Goal: Task Accomplishment & Management: Manage account settings

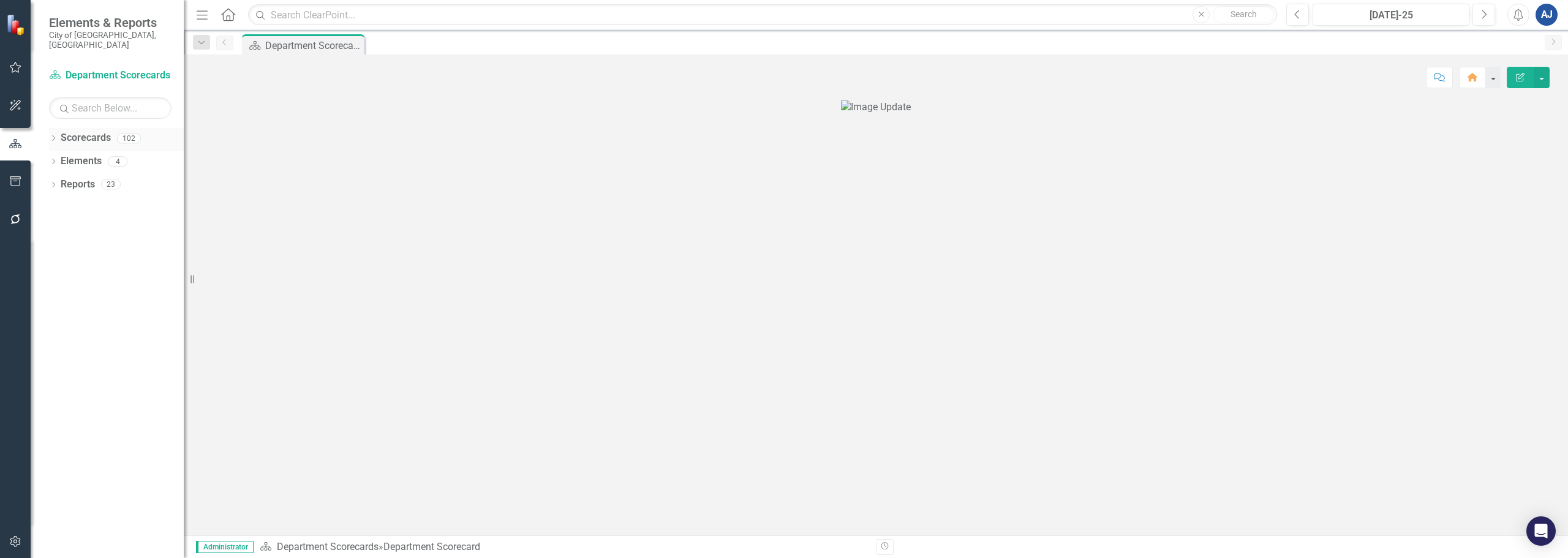
click at [53, 135] on icon at bounding box center [54, 137] width 3 height 6
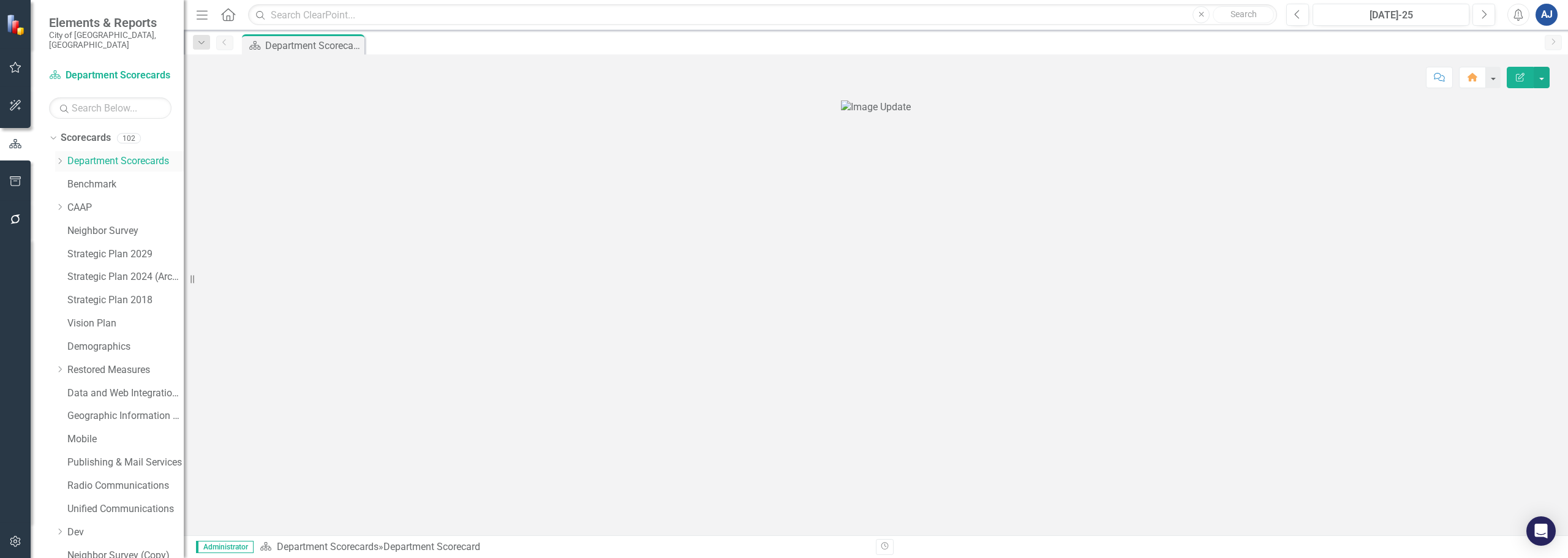
click at [55, 157] on icon "Dropdown" at bounding box center [59, 160] width 9 height 7
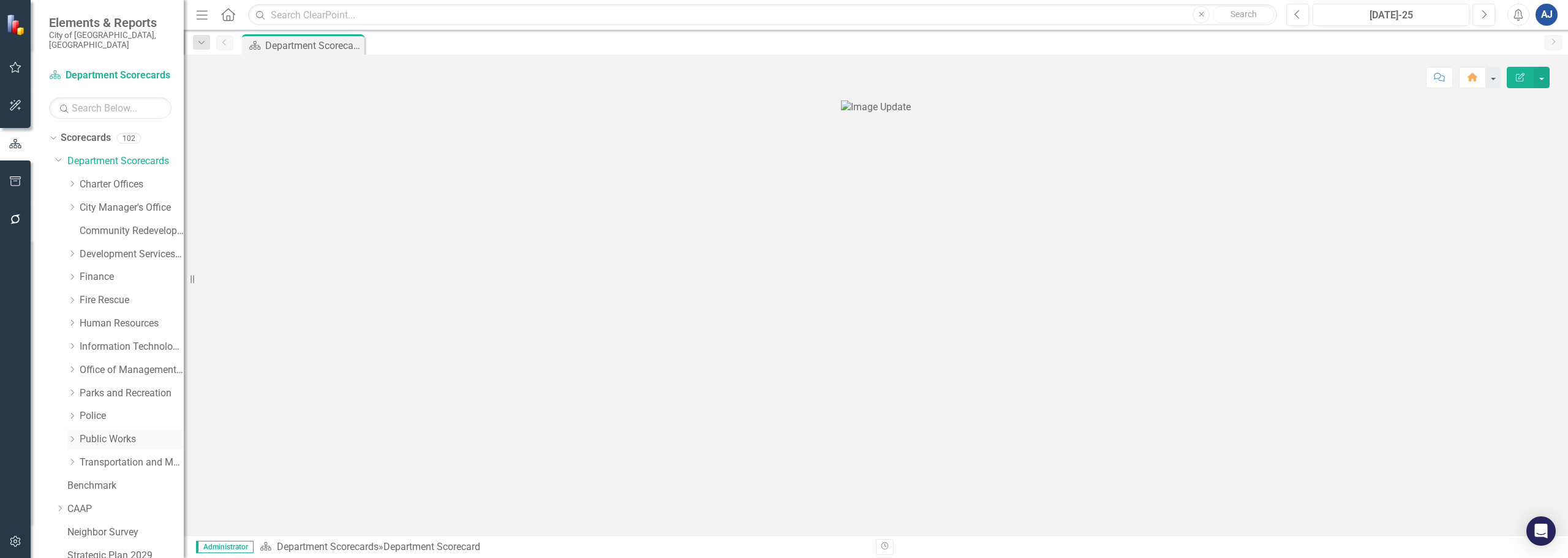
click at [91, 432] on link "Public Works" at bounding box center [132, 439] width 104 height 14
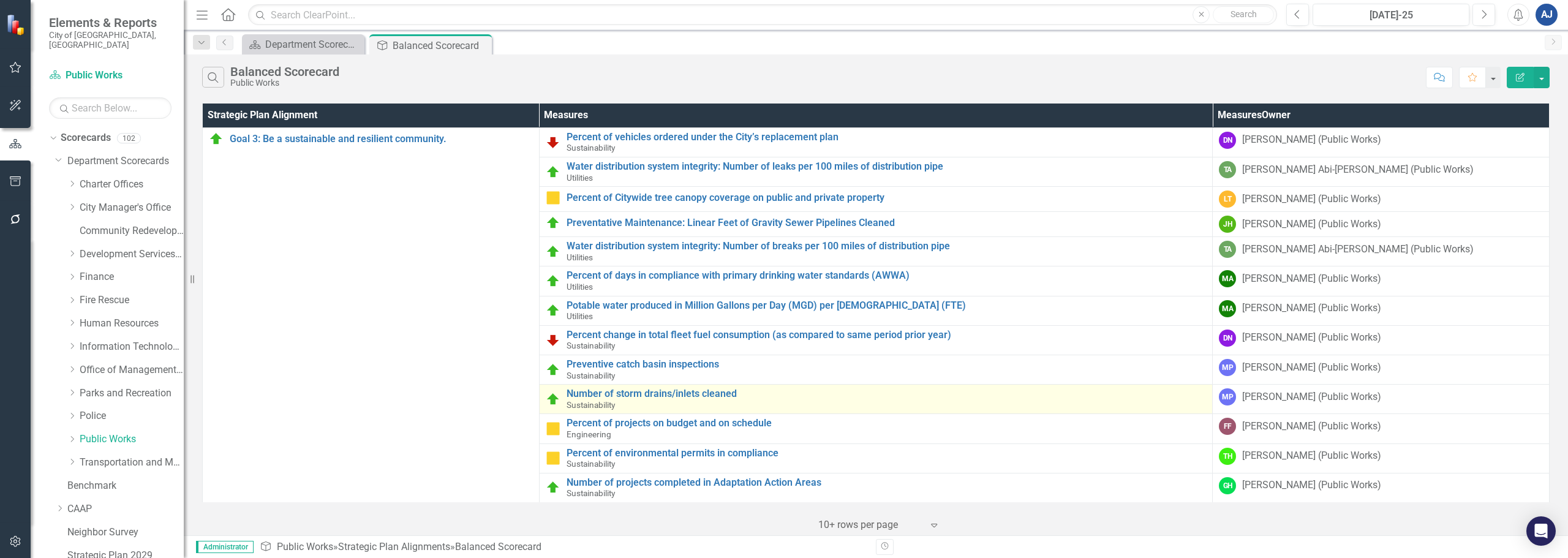
click at [682, 386] on td "Number of storm drains/inlets cleaned Sustainability Link Map View Link Map Edi…" at bounding box center [876, 399] width 674 height 30
click at [682, 392] on link "Number of storm drains/inlets cleaned" at bounding box center [886, 393] width 640 height 11
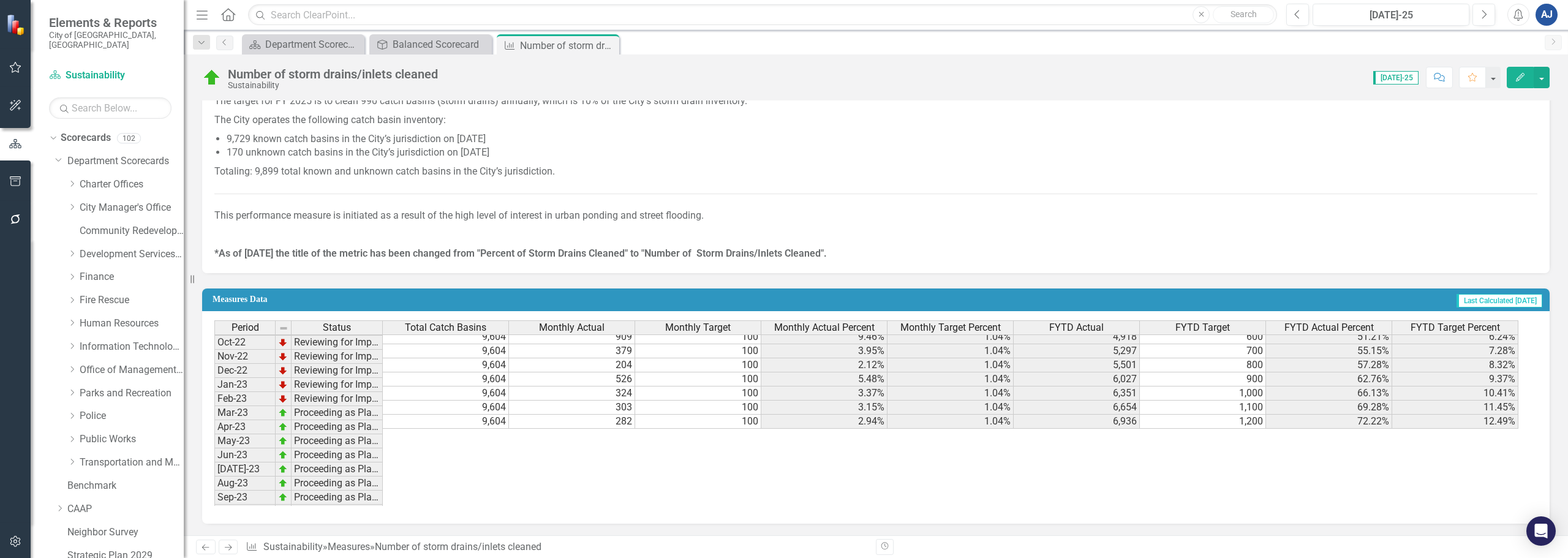
scroll to position [245, 0]
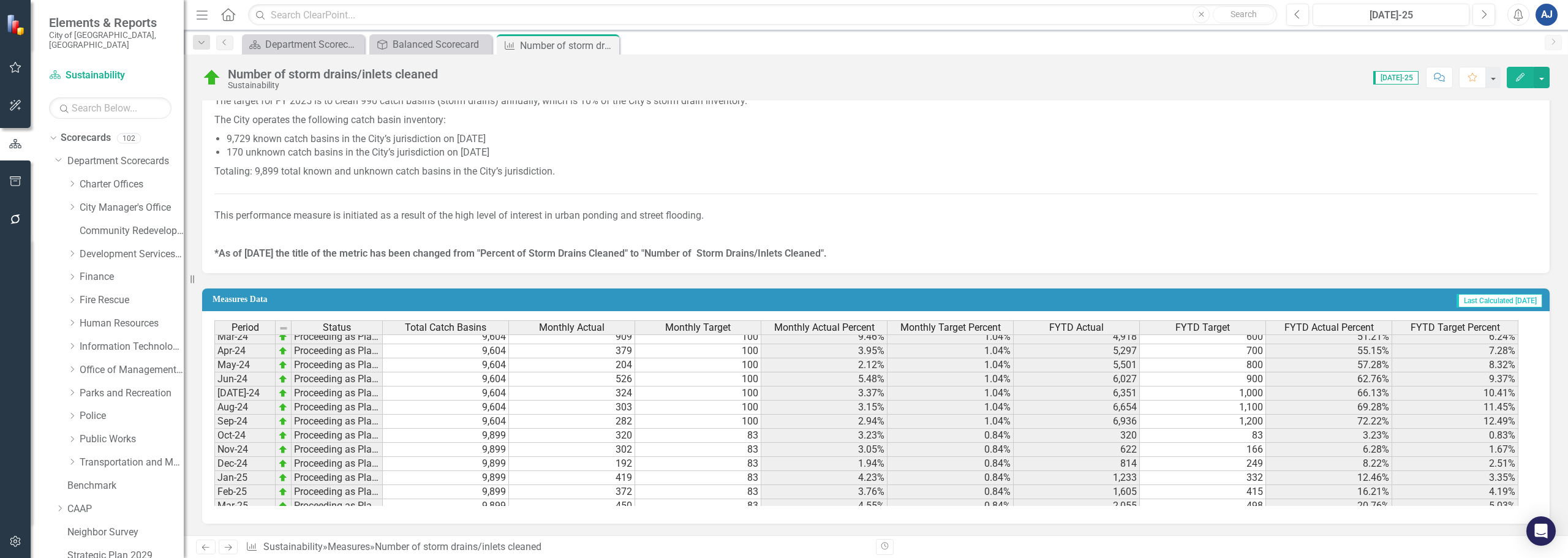
click at [1515, 75] on icon "Edit" at bounding box center [1520, 77] width 11 height 8
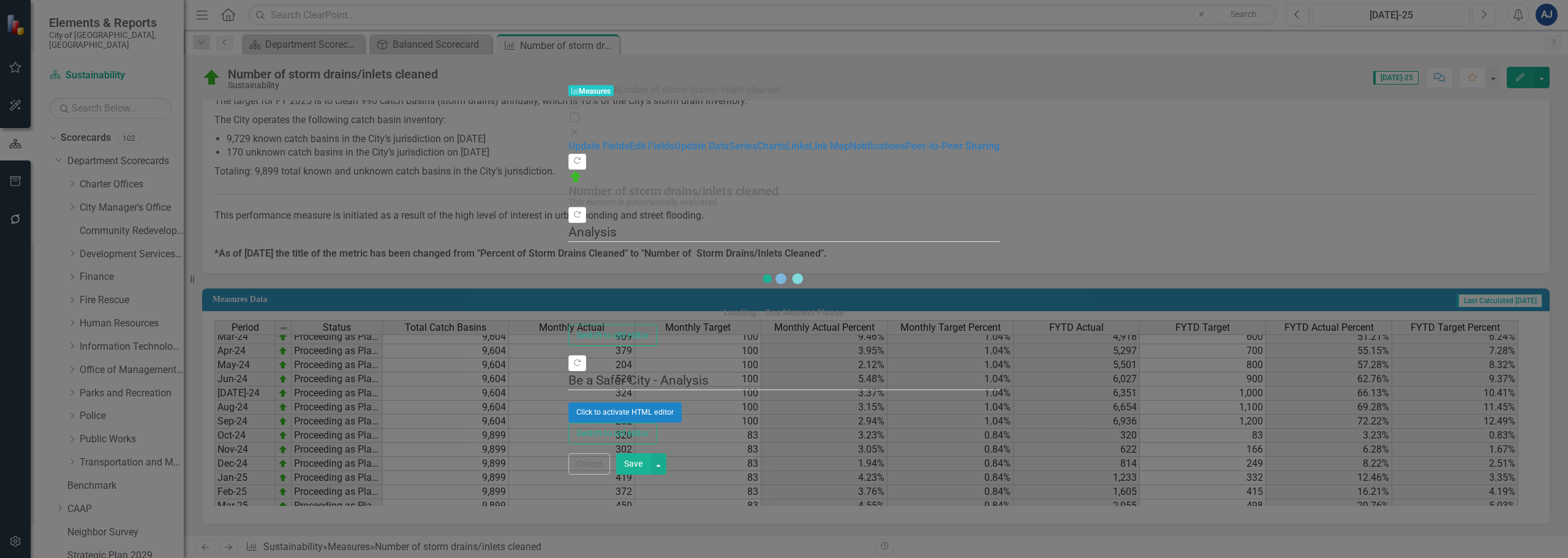
drag, startPoint x: 1489, startPoint y: 540, endPoint x: 1461, endPoint y: 528, distance: 30.5
click at [610, 474] on button "Cancel" at bounding box center [589, 463] width 42 height 21
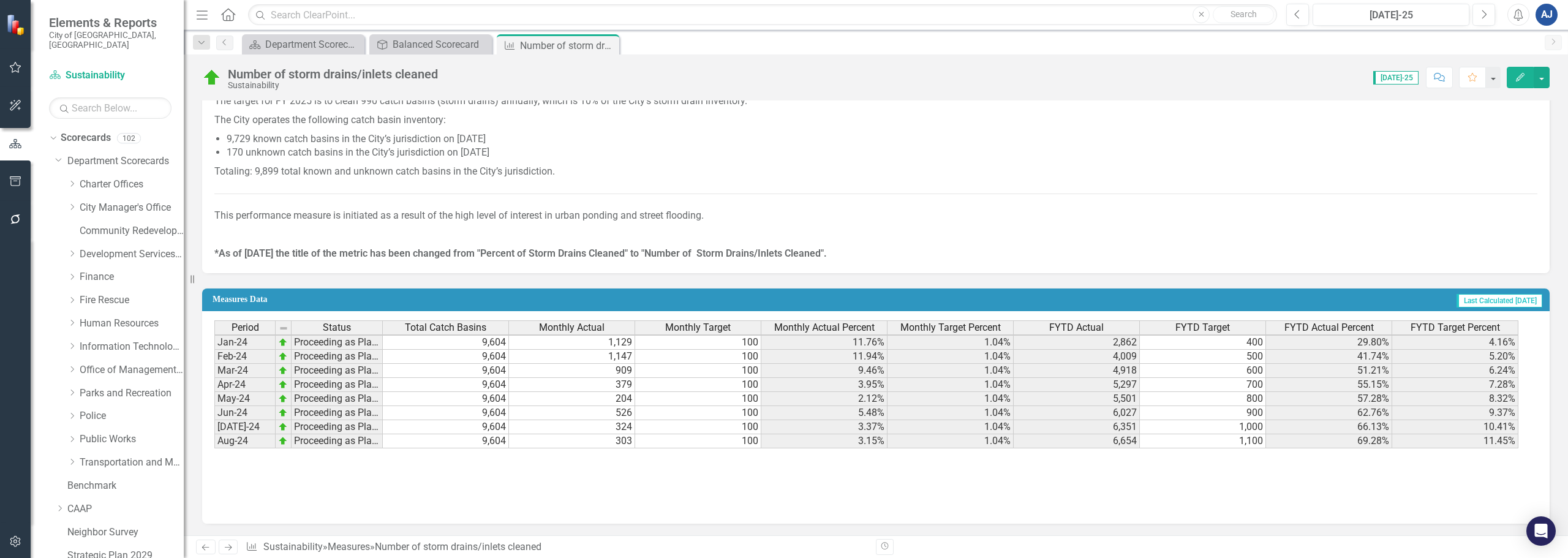
scroll to position [31, 0]
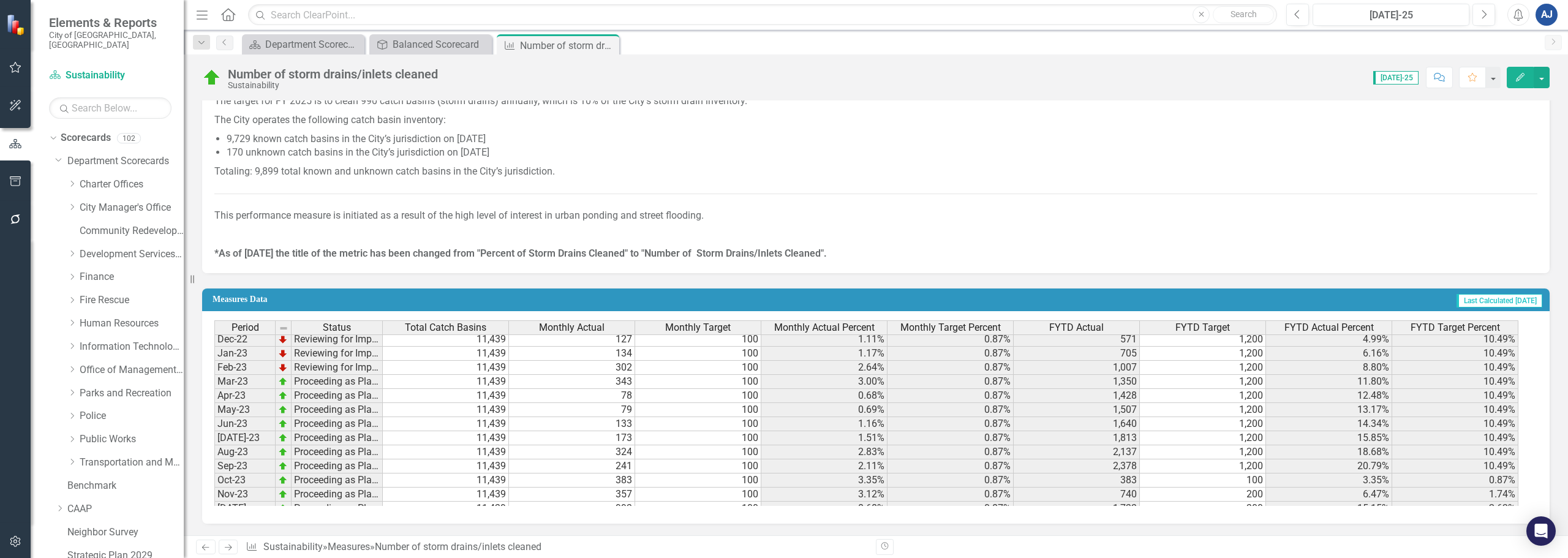
click at [1514, 77] on button "Edit" at bounding box center [1520, 77] width 27 height 21
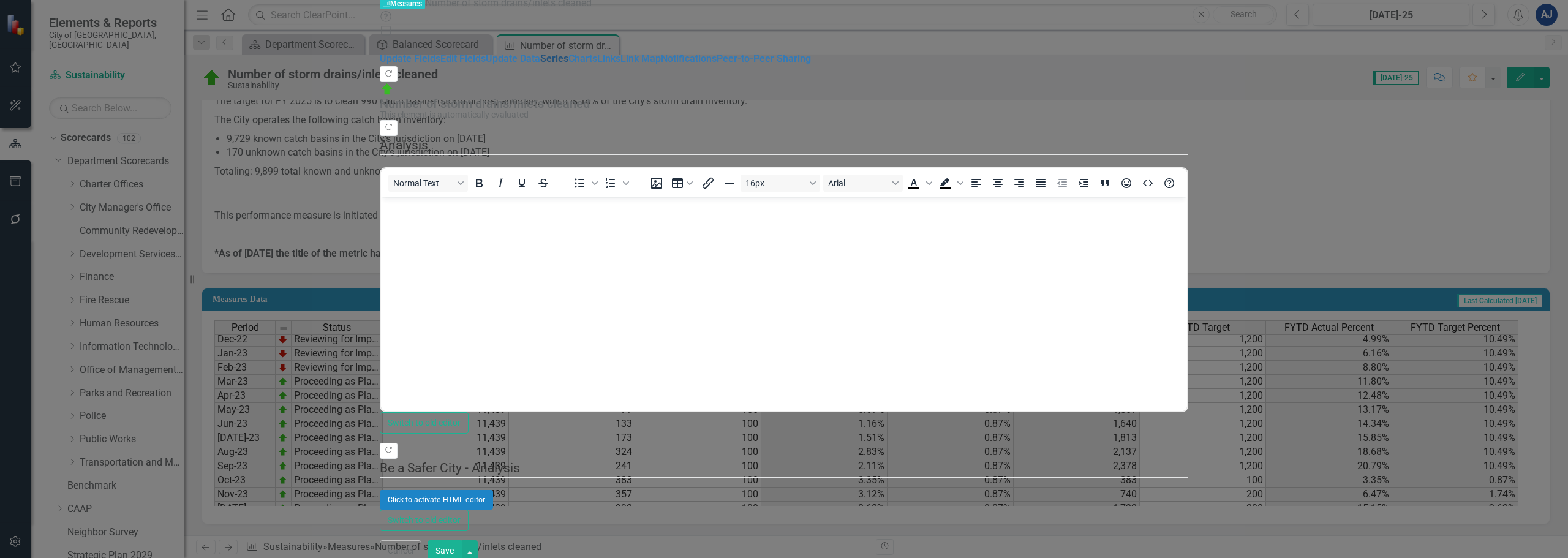
scroll to position [0, 0]
click at [441, 64] on link "Edit Fields" at bounding box center [463, 58] width 45 height 12
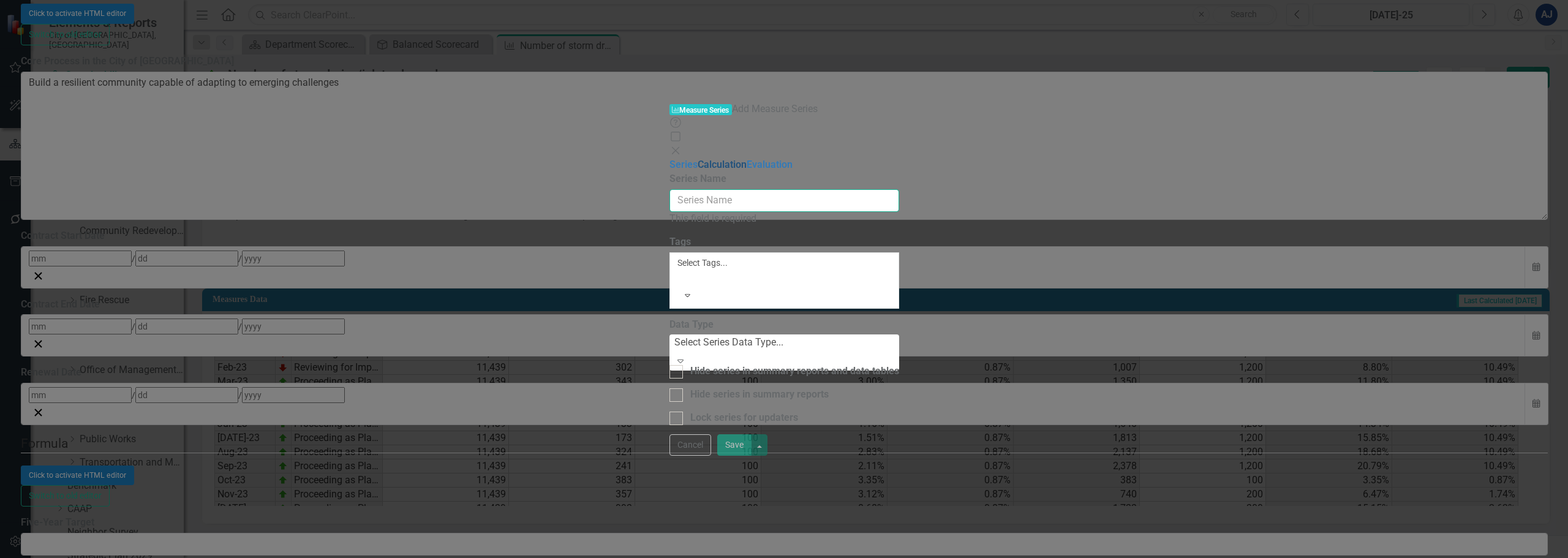
click at [864, 189] on input "Name" at bounding box center [784, 201] width 230 height 23
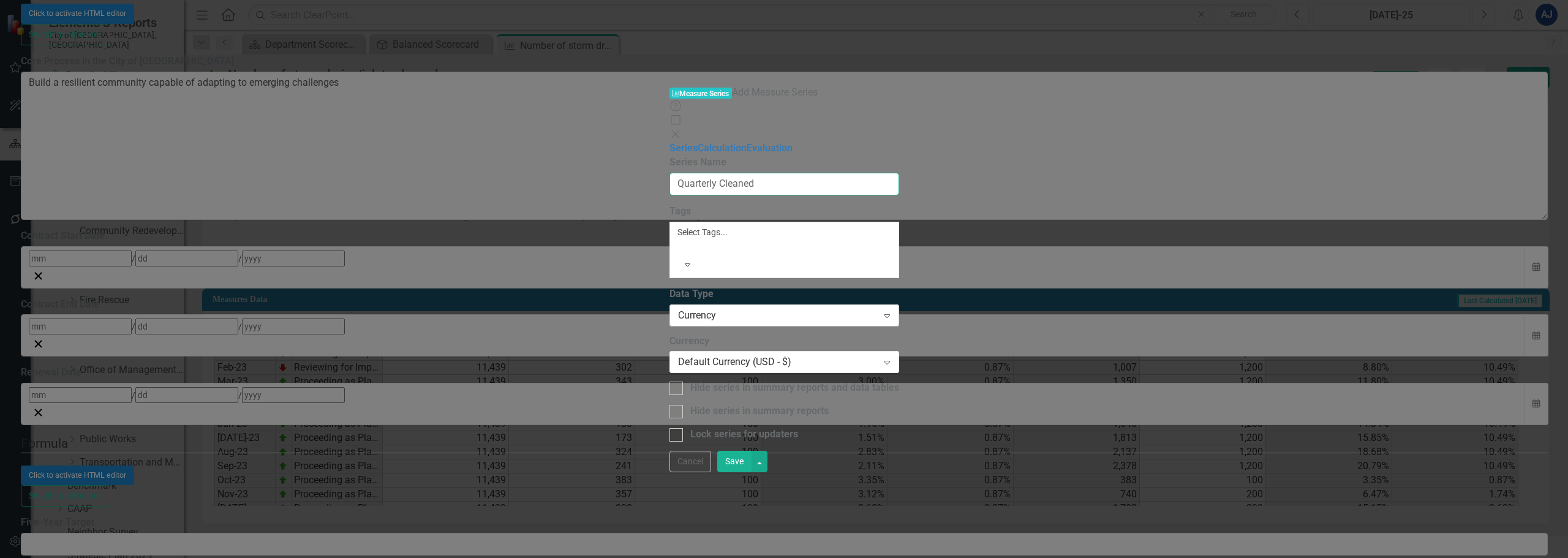
type input "Quarterly Cleaned"
click at [759, 305] on div "Currency Expand" at bounding box center [784, 315] width 230 height 22
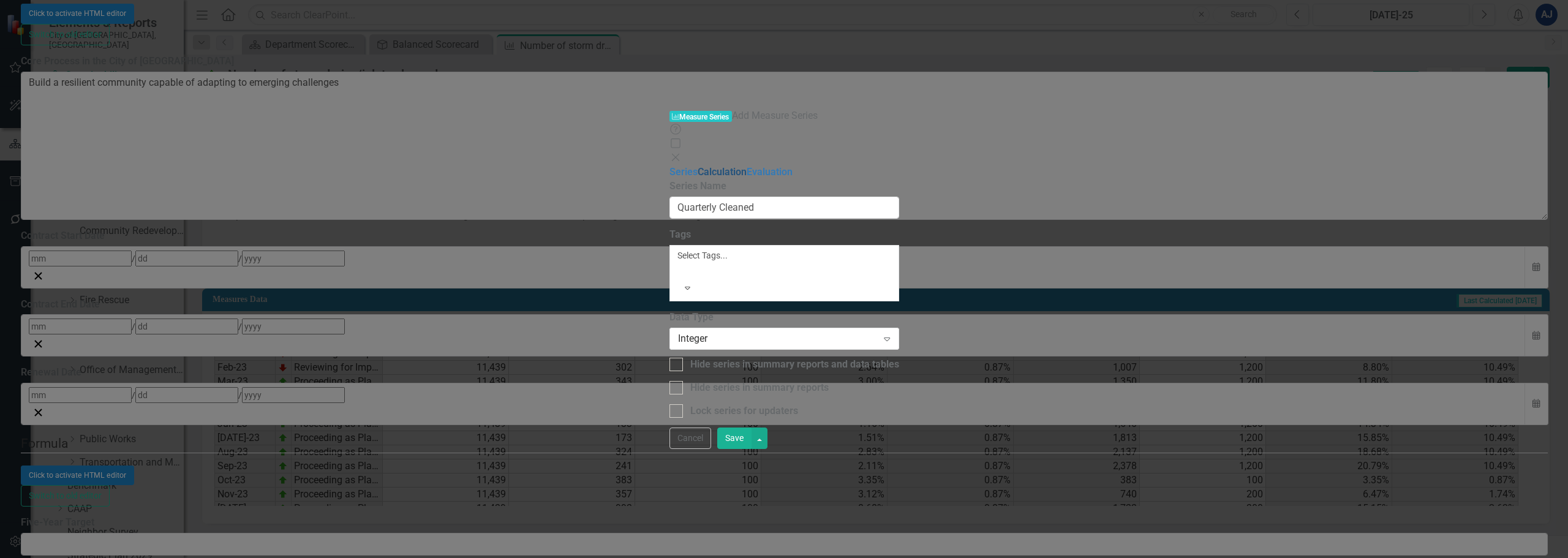
click at [698, 166] on link "Calculation" at bounding box center [722, 172] width 49 height 12
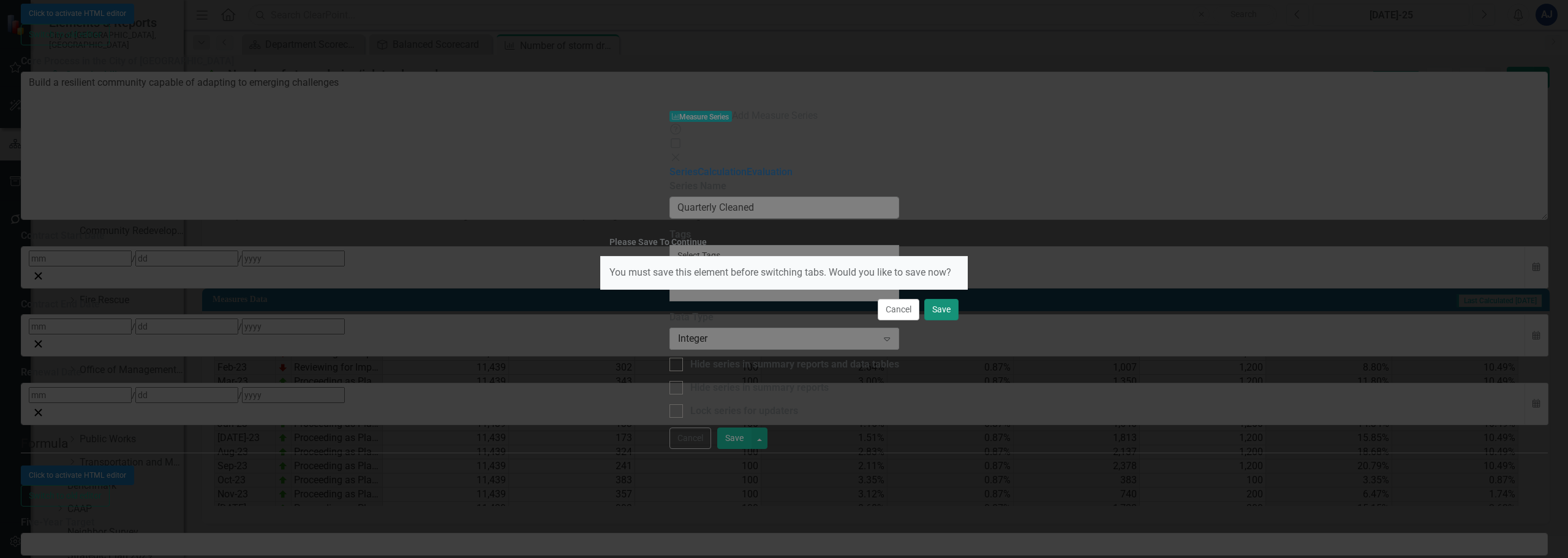
click at [944, 311] on button "Save" at bounding box center [941, 309] width 35 height 21
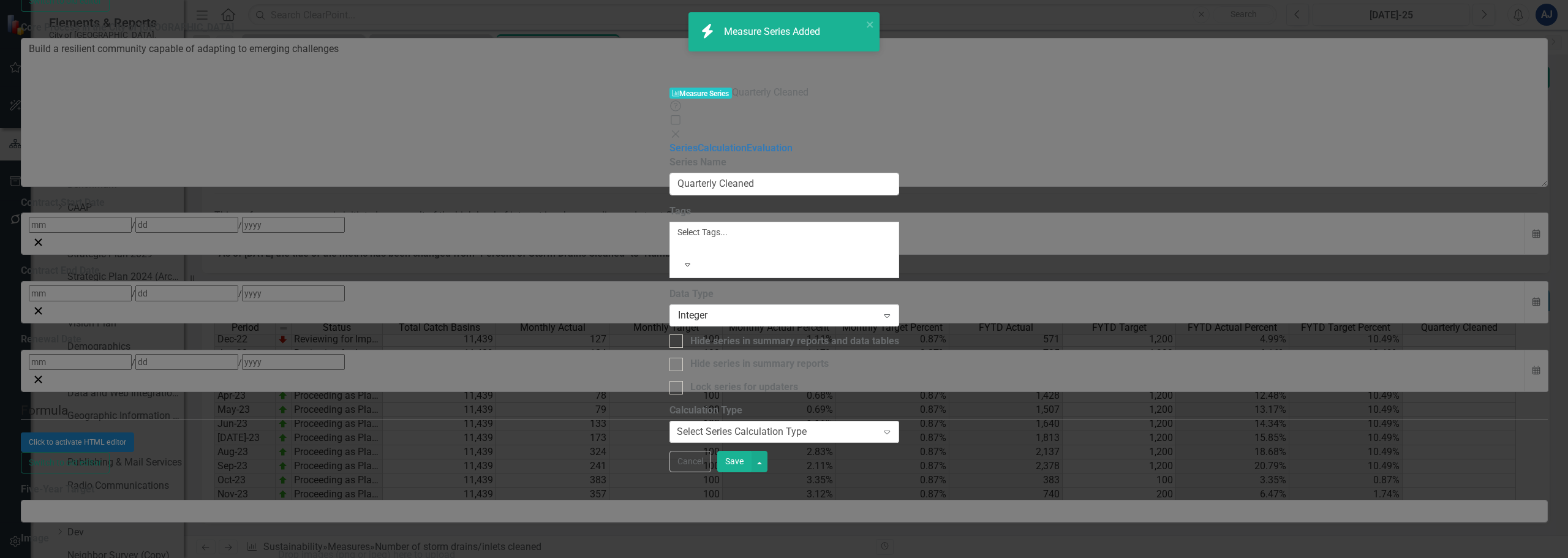
click at [716, 425] on div "Select Series Calculation Type" at bounding box center [742, 431] width 130 height 14
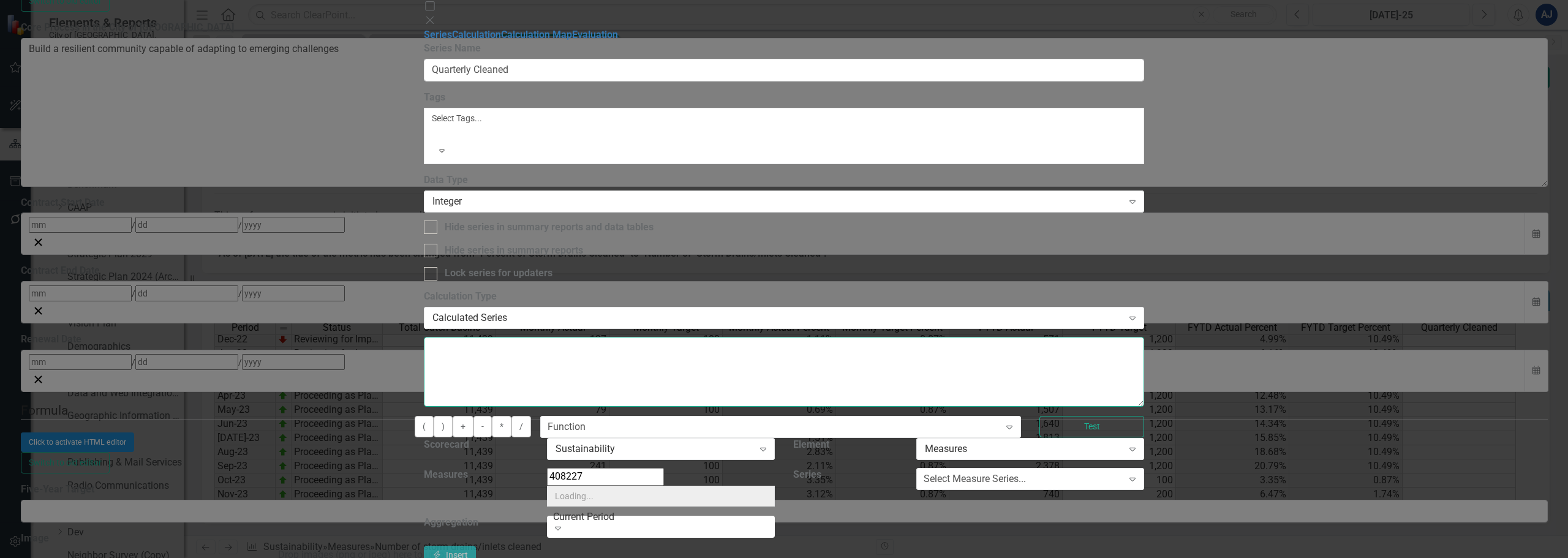
click at [676, 337] on textarea at bounding box center [785, 371] width 721 height 70
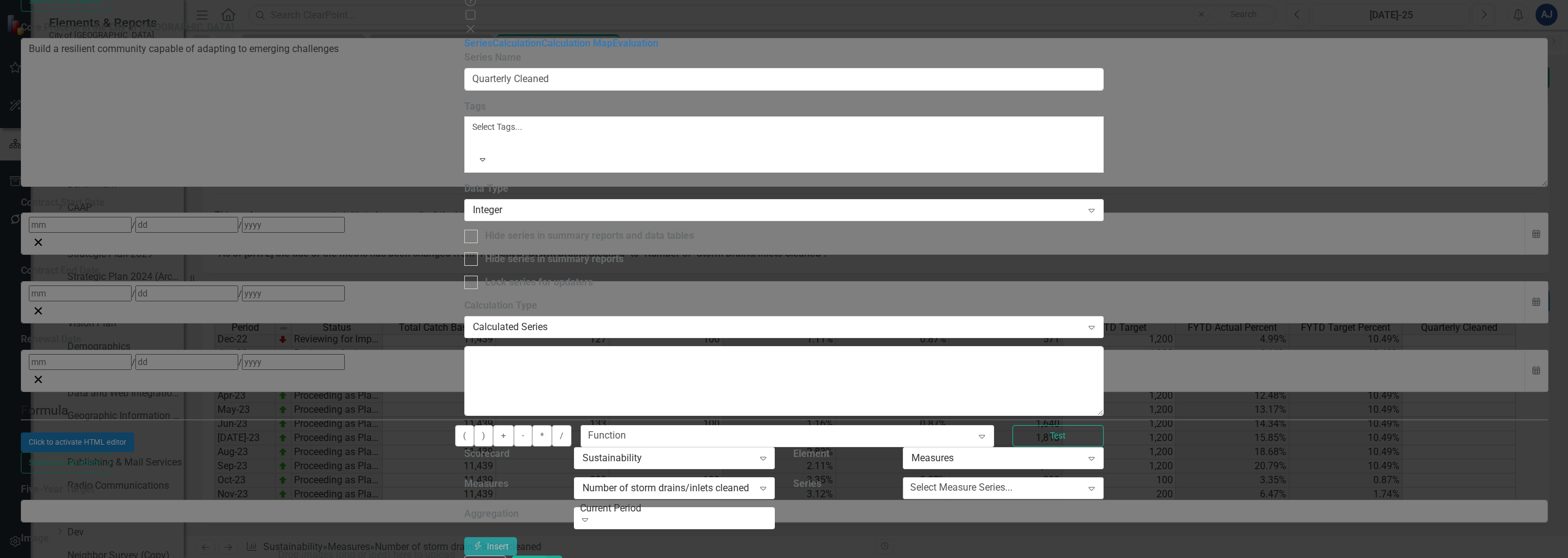
click at [1013, 481] on div "Select Measure Series..." at bounding box center [961, 487] width 102 height 14
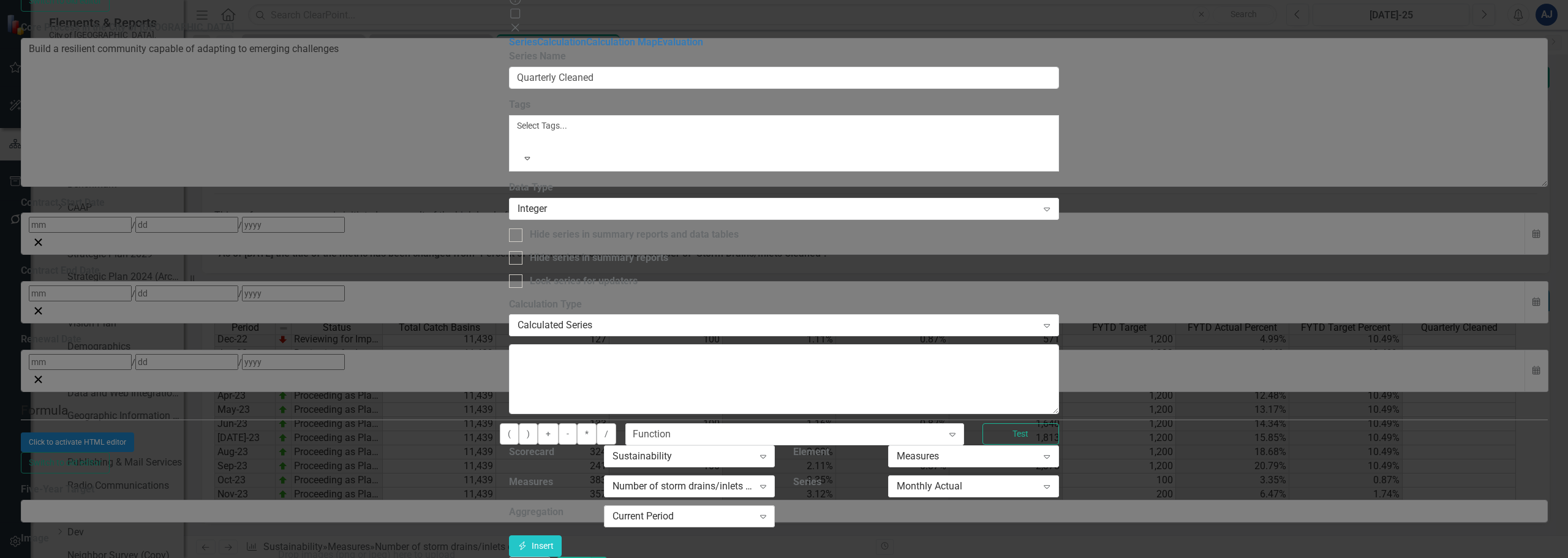
click at [775, 505] on div "Current Period Expand" at bounding box center [689, 516] width 171 height 22
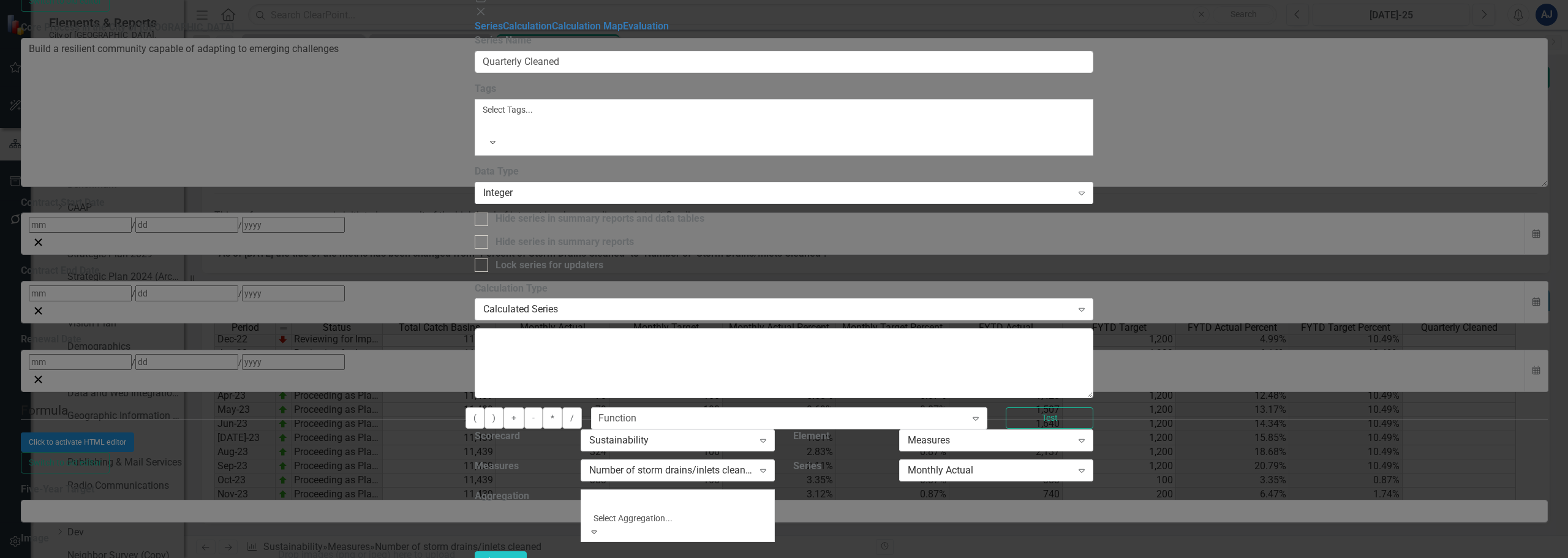
scroll to position [123, 0]
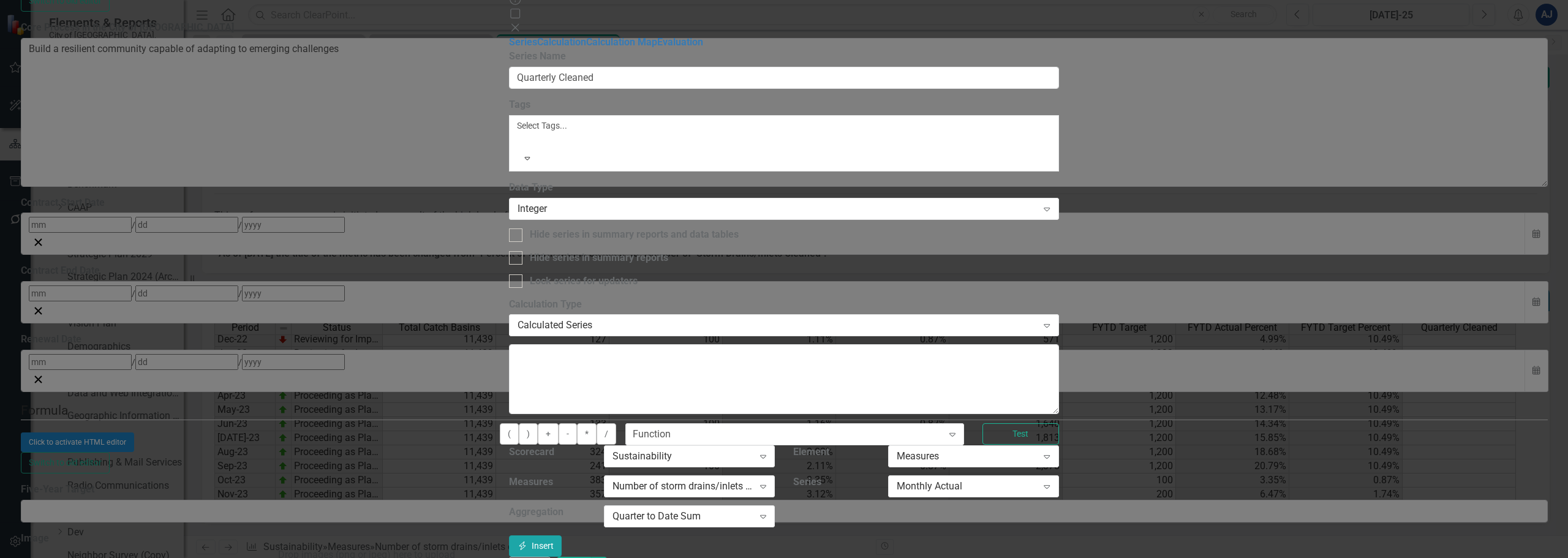
click at [528, 542] on icon "Insert" at bounding box center [522, 546] width 11 height 8
click at [591, 556] on button "Save" at bounding box center [574, 567] width 35 height 21
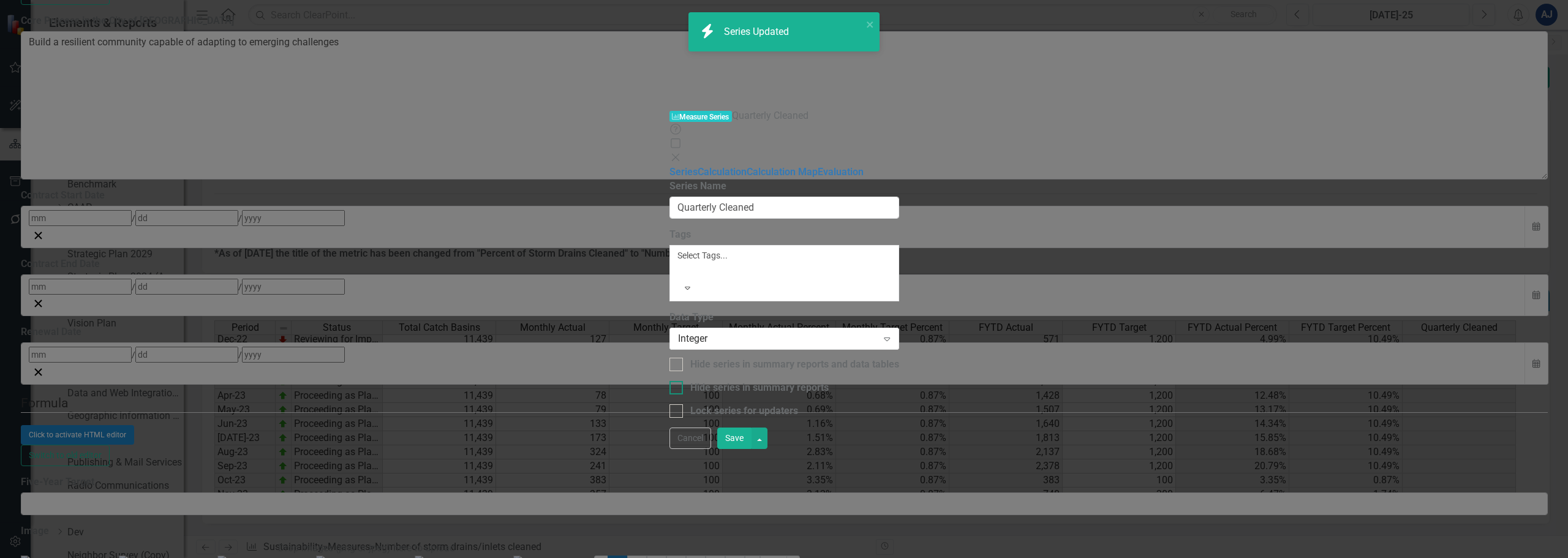
click at [670, 357] on input "Hide series in summary reports and data tables" at bounding box center [674, 361] width 8 height 8
checkbox input "true"
click at [670, 381] on div "Hide series in summary reports" at bounding box center [784, 388] width 230 height 14
click at [670, 381] on input "Hide series in summary reports" at bounding box center [674, 385] width 8 height 8
checkbox input "true"
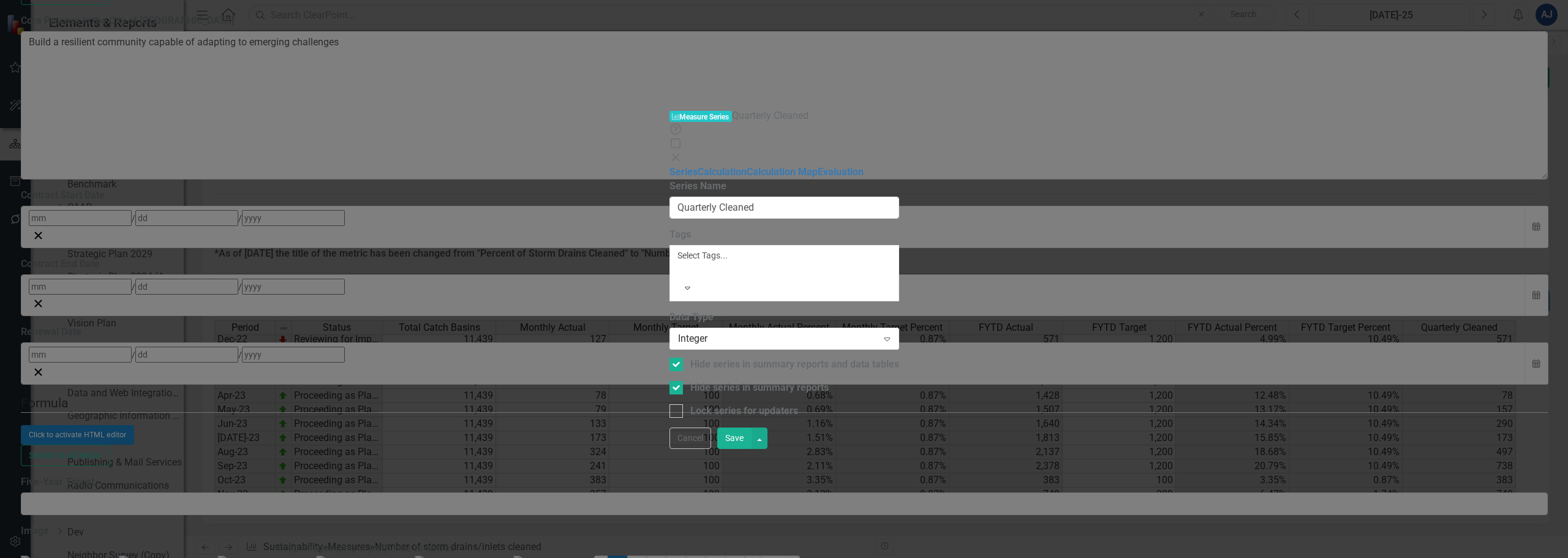
click at [752, 449] on button "Save" at bounding box center [735, 438] width 35 height 21
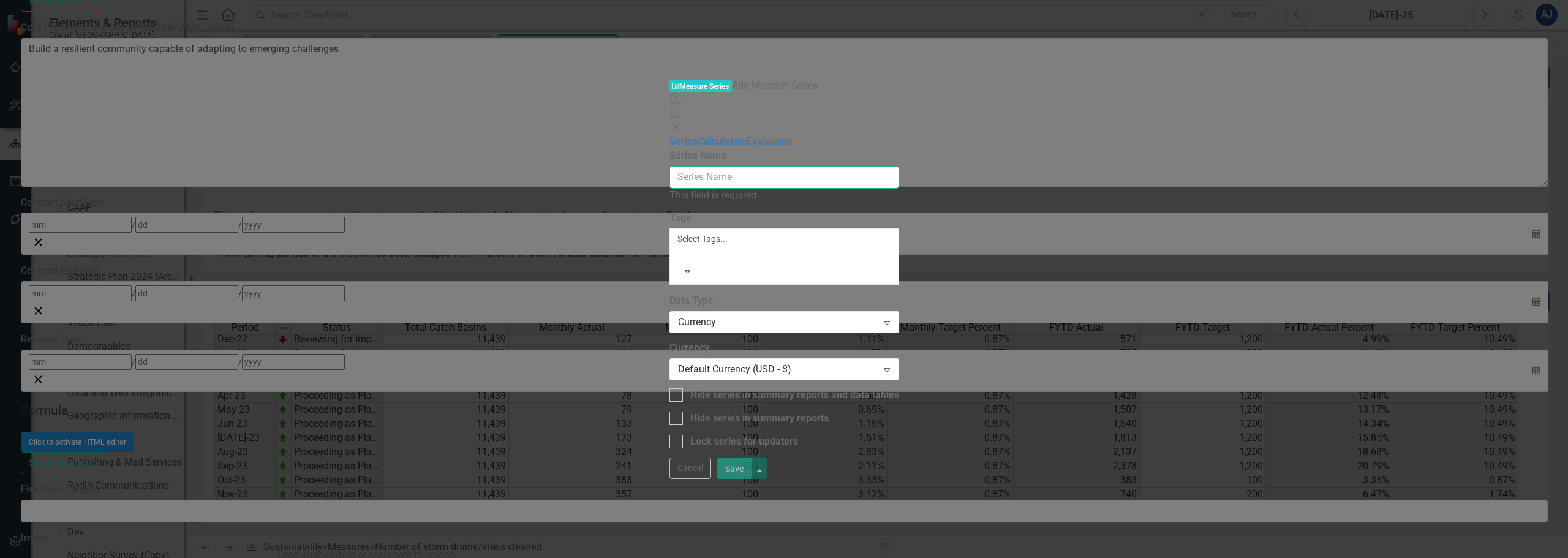
drag, startPoint x: 1305, startPoint y: 226, endPoint x: 810, endPoint y: 68, distance: 519.6
click at [810, 166] on input "Name" at bounding box center [784, 178] width 230 height 23
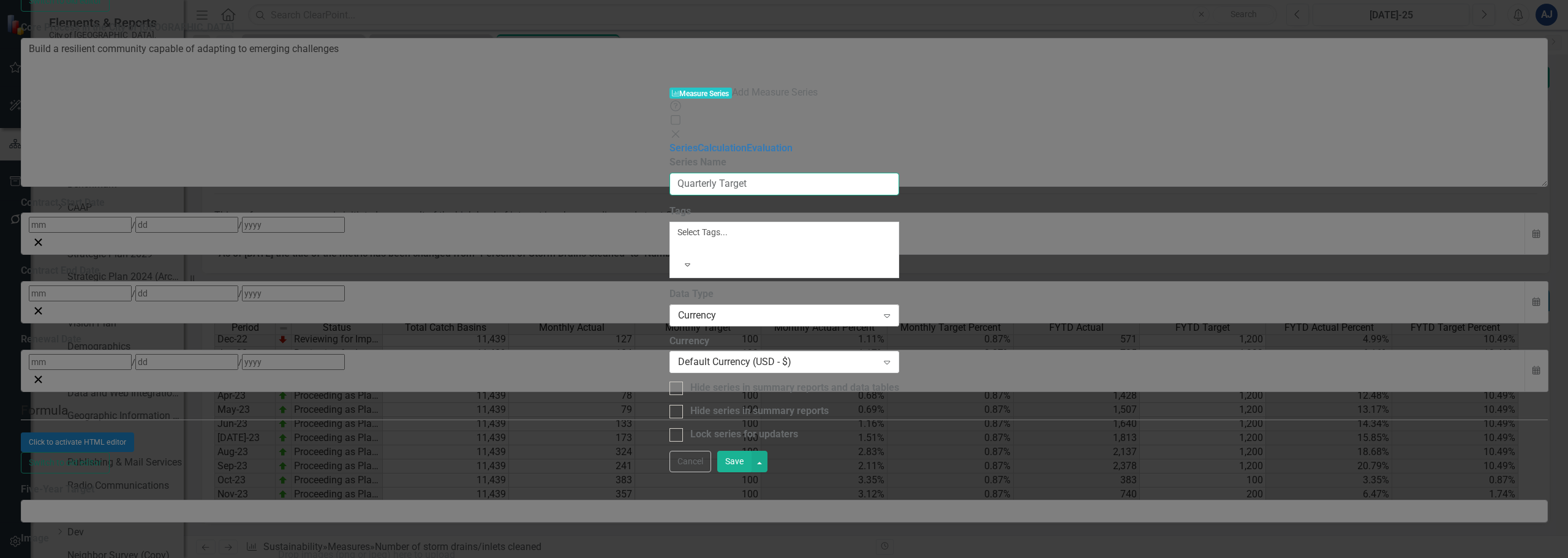
type input "Quarterly Target"
click at [714, 305] on div "Currency Expand" at bounding box center [784, 315] width 230 height 22
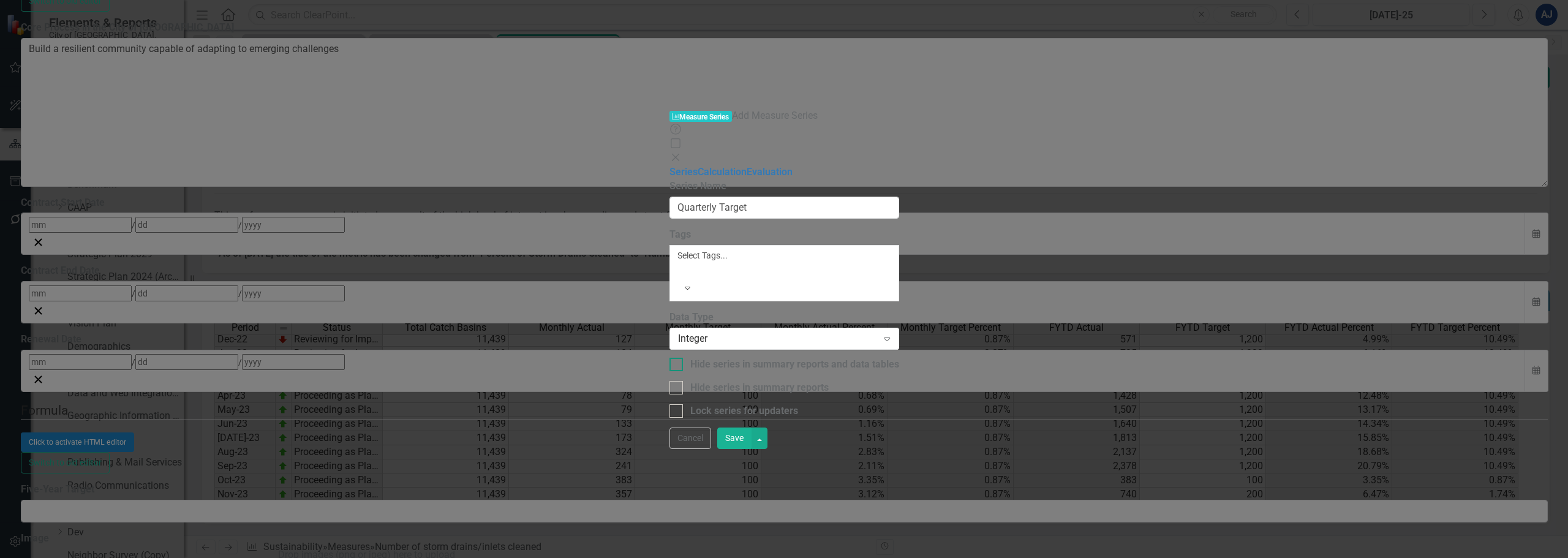
click at [670, 357] on input "Hide series in summary reports and data tables" at bounding box center [674, 361] width 8 height 8
checkbox input "true"
click at [670, 381] on input "Hide series in summary reports" at bounding box center [674, 385] width 8 height 8
checkbox input "true"
click at [698, 166] on link "Calculation" at bounding box center [722, 172] width 49 height 12
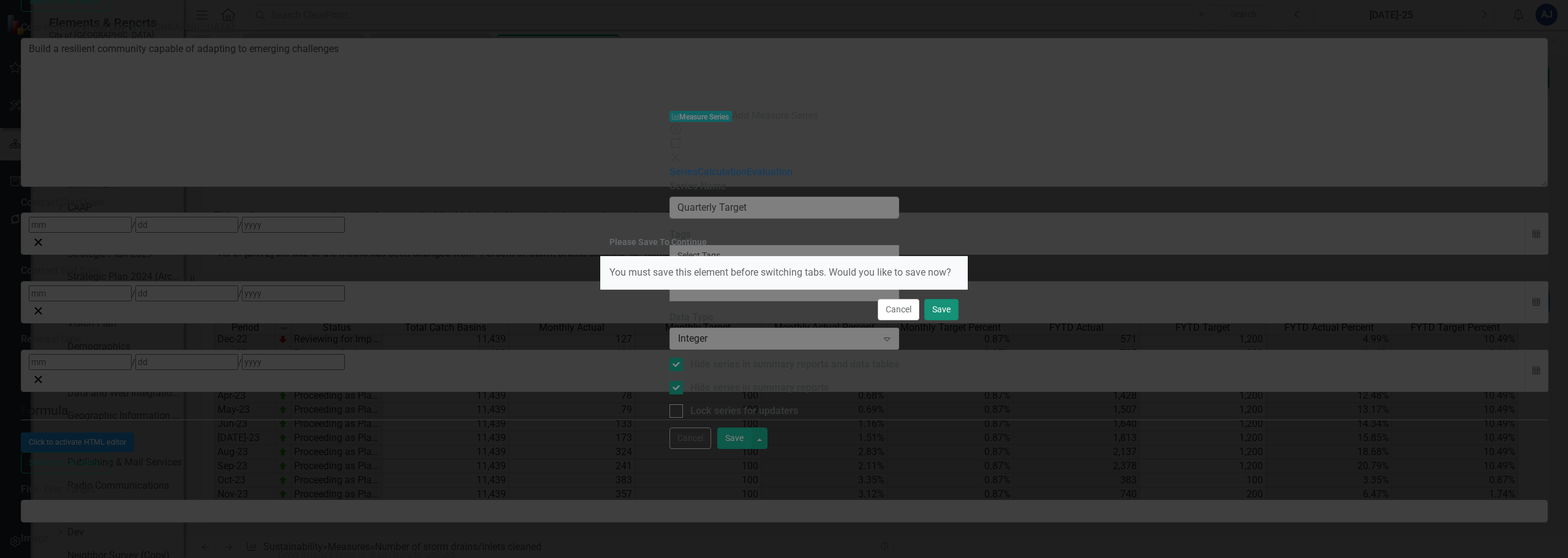
click at [925, 300] on button "Save" at bounding box center [941, 309] width 35 height 21
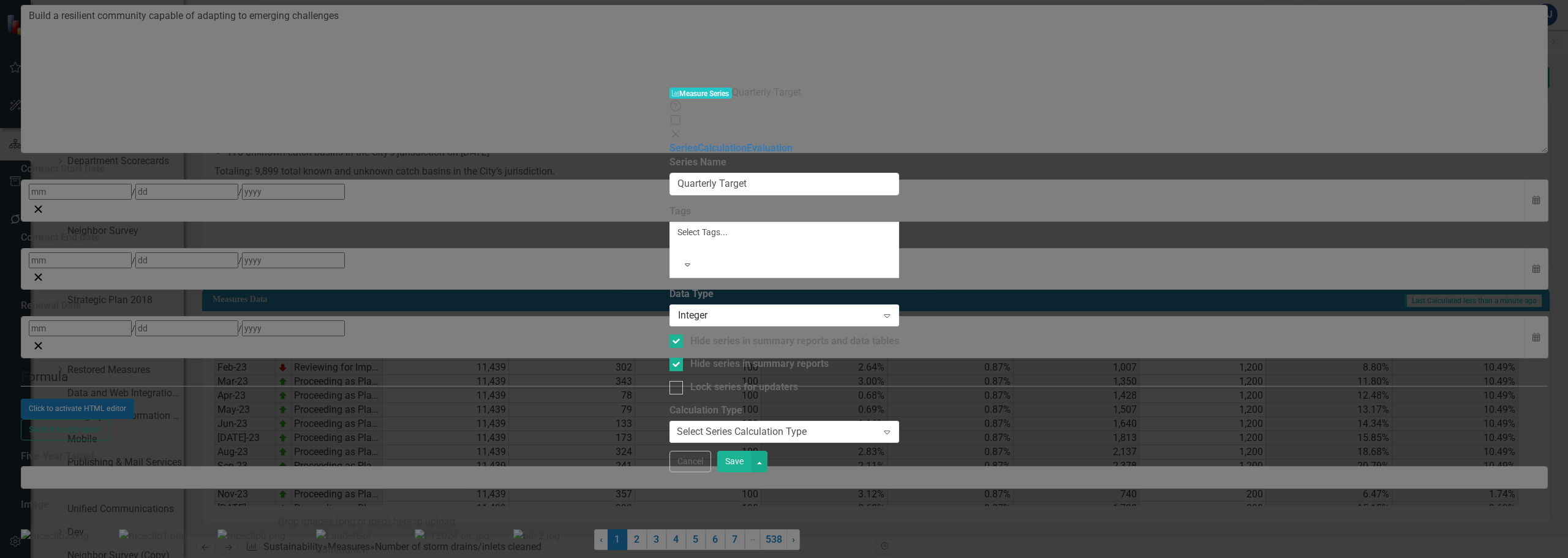
click at [670, 403] on div "By default, series in ClearPoint are not calculated. So, if you leave the form …" at bounding box center [784, 422] width 230 height 38
click at [677, 425] on div "Select Series Calculation Type" at bounding box center [742, 431] width 130 height 14
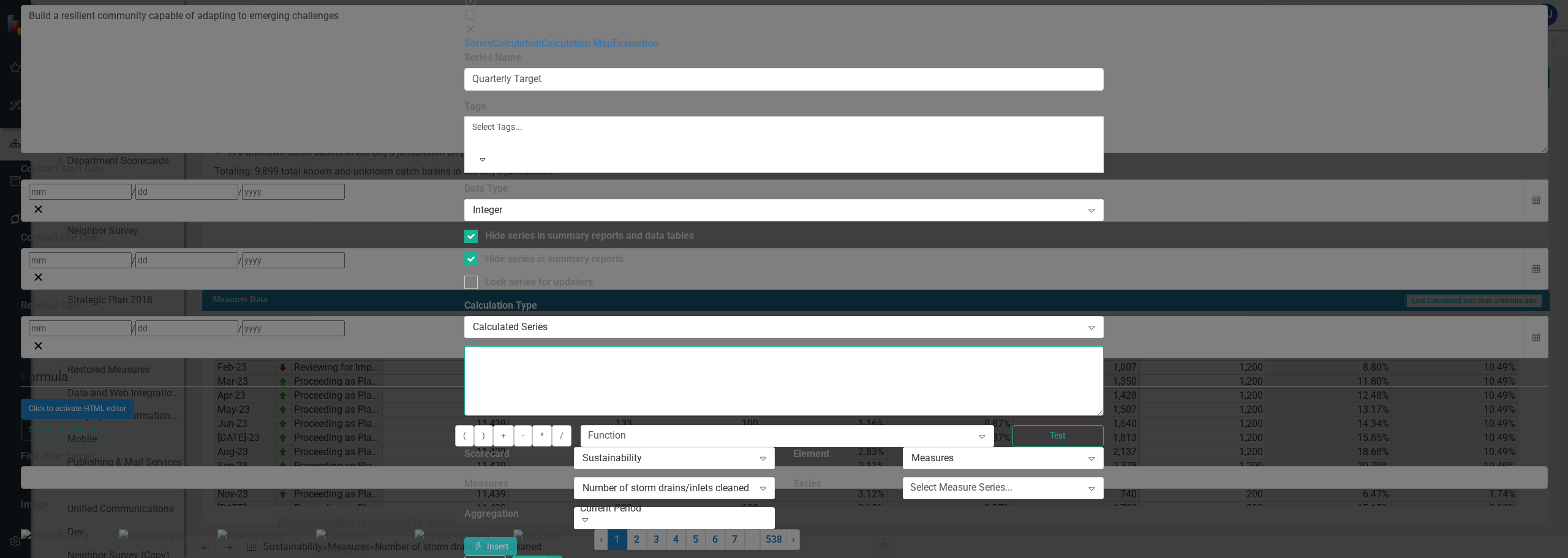
click at [644, 346] on textarea at bounding box center [784, 380] width 639 height 70
click at [1013, 481] on div "Select Measure Series..." at bounding box center [961, 487] width 102 height 14
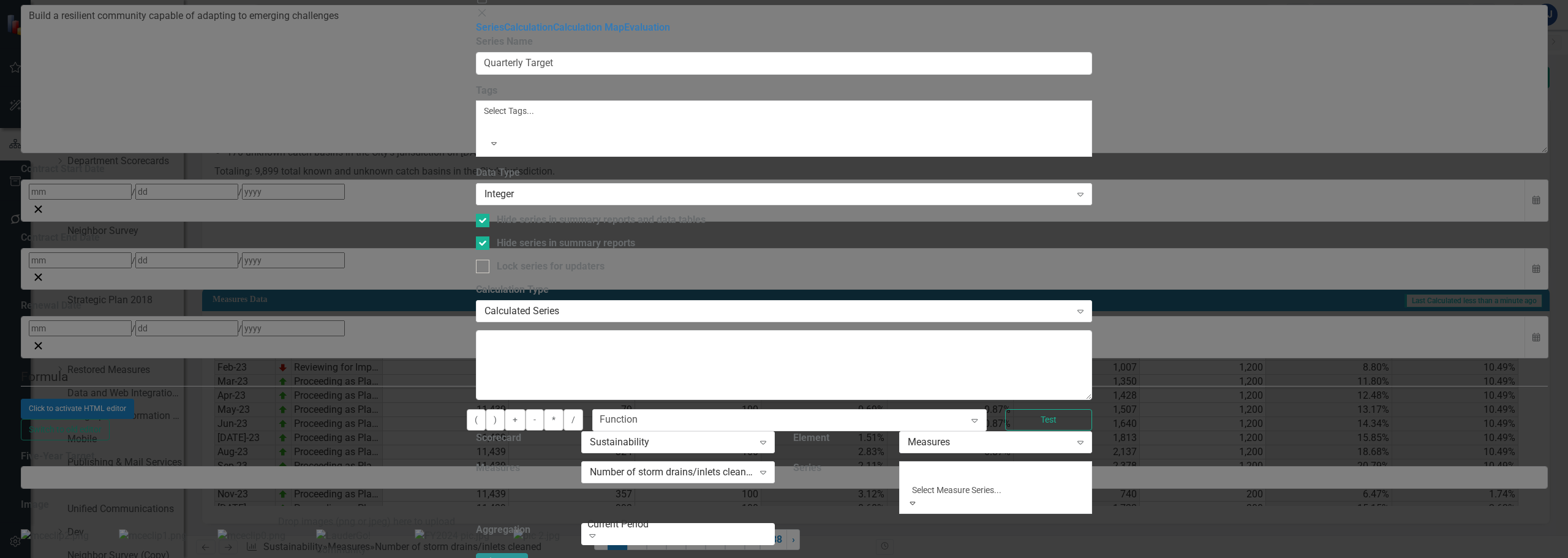
scroll to position [37, 0]
drag, startPoint x: 1295, startPoint y: 418, endPoint x: 1299, endPoint y: 429, distance: 11.7
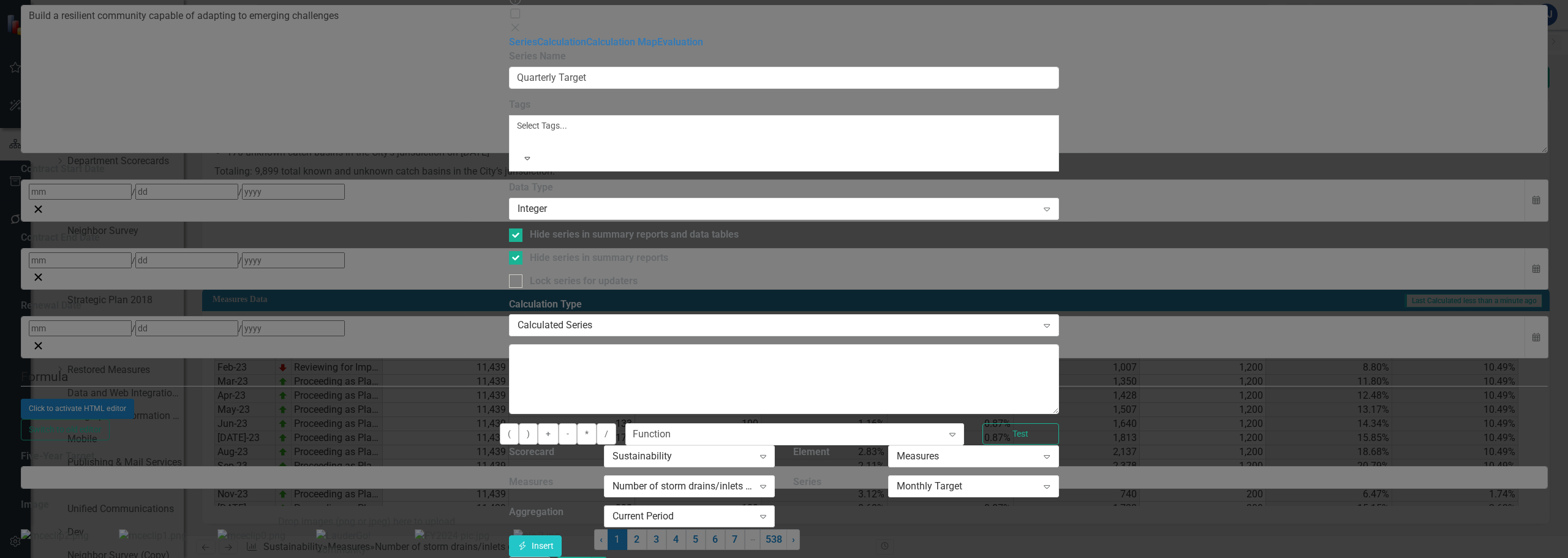
click at [754, 509] on div "Current Period" at bounding box center [683, 516] width 141 height 14
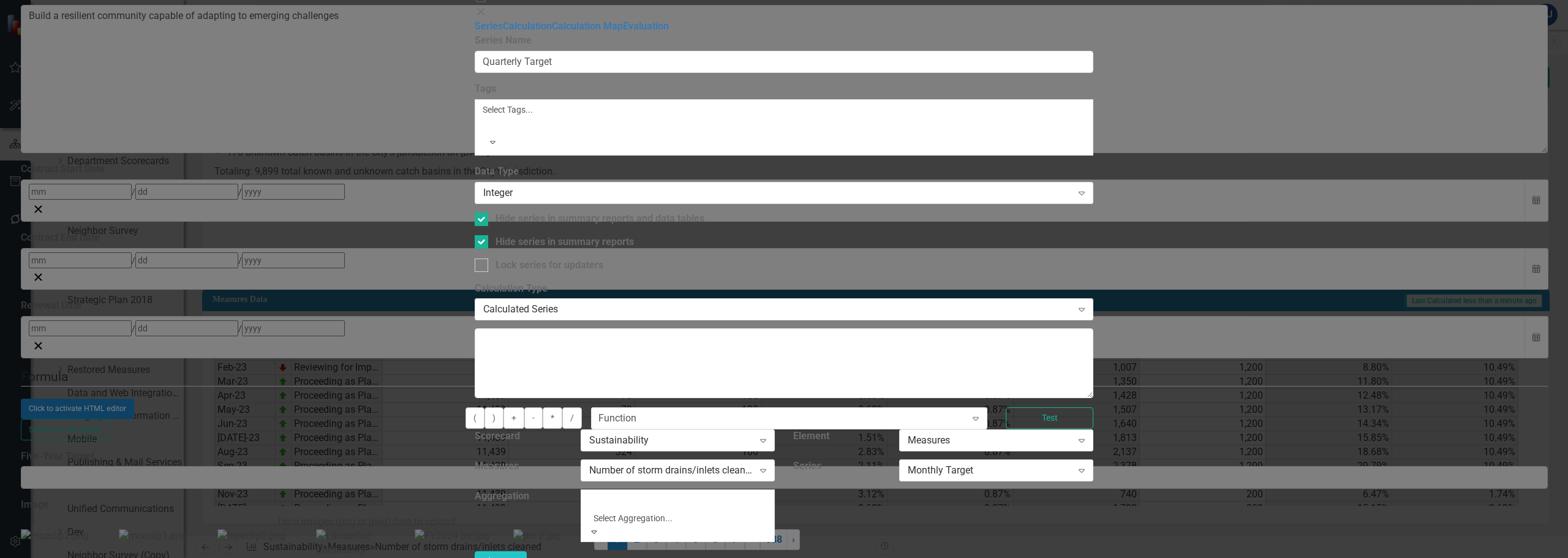
scroll to position [61, 0]
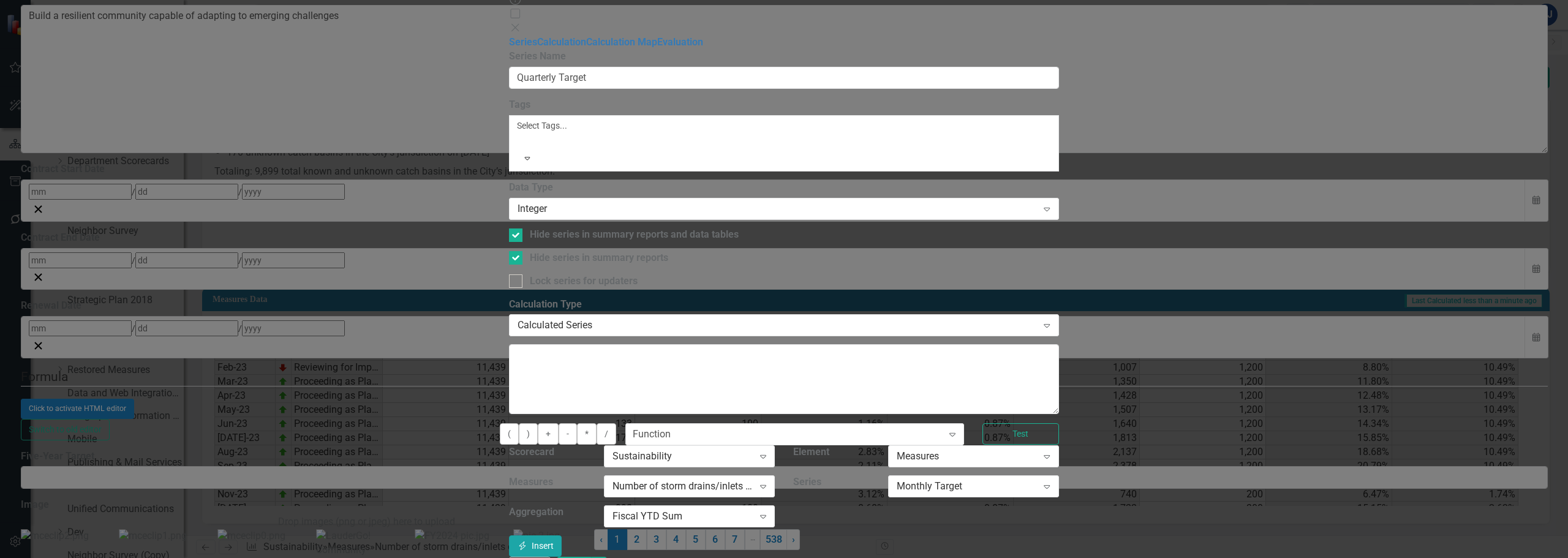
click at [562, 535] on button "Insert Insert" at bounding box center [535, 546] width 53 height 21
click at [591, 556] on button "Save" at bounding box center [574, 567] width 35 height 21
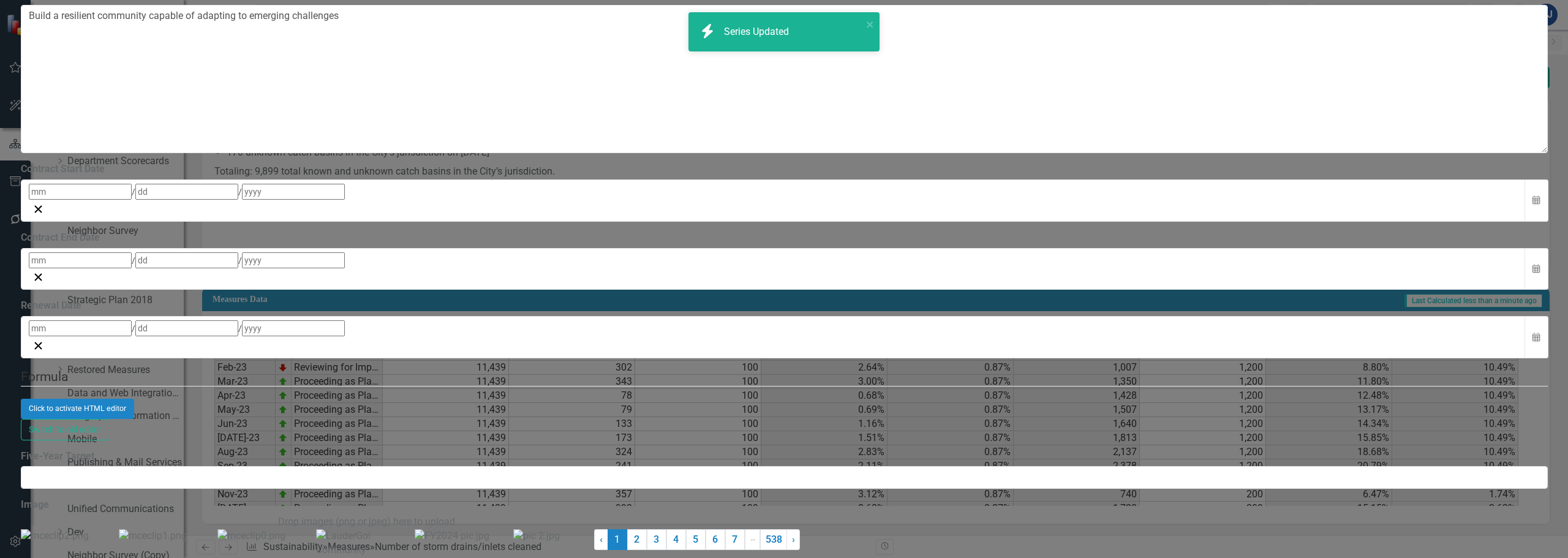
scroll to position [25, 0]
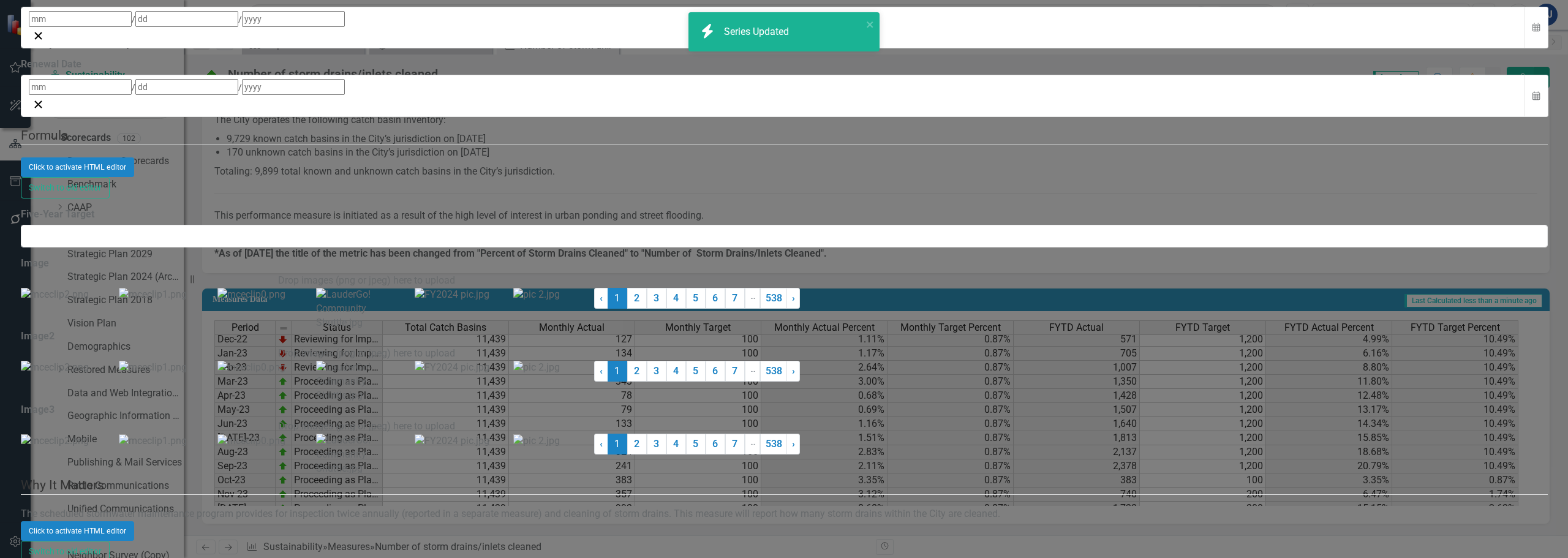
checkbox input "false"
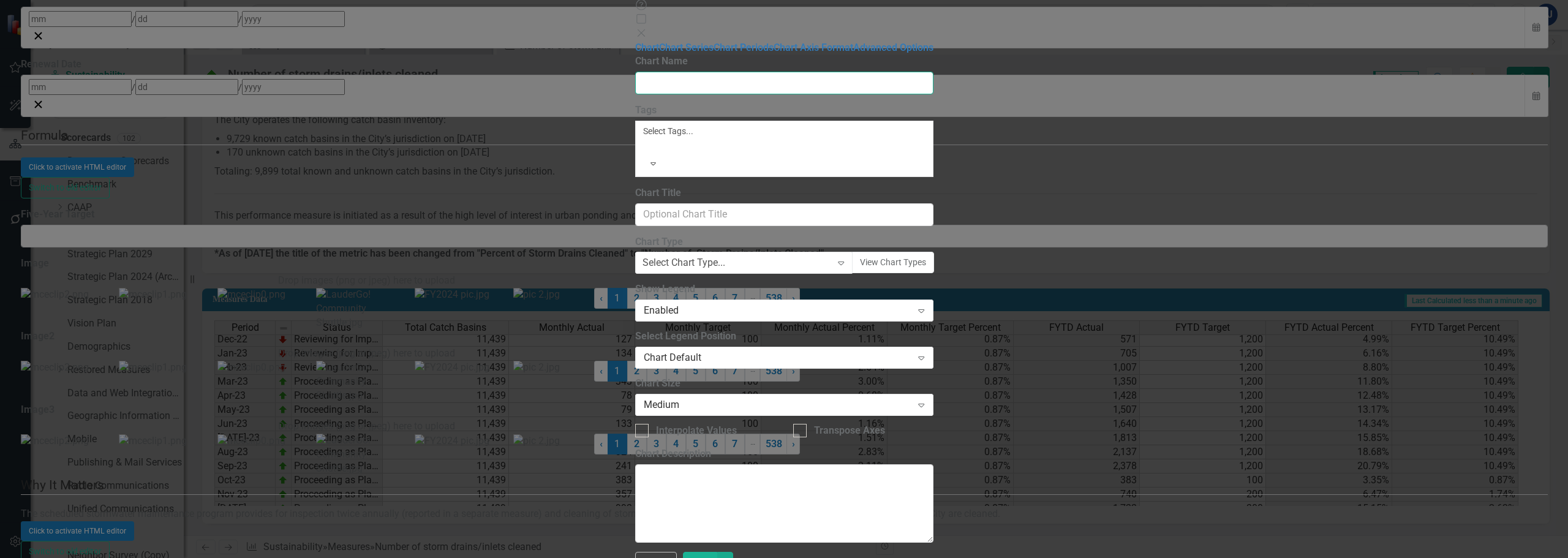
click at [679, 75] on input "Name" at bounding box center [784, 83] width 298 height 23
click at [679, 72] on input "Name" at bounding box center [784, 83] width 298 height 23
type input "1 Year Look Back"
click at [659, 53] on link "Chart Series" at bounding box center [686, 48] width 54 height 12
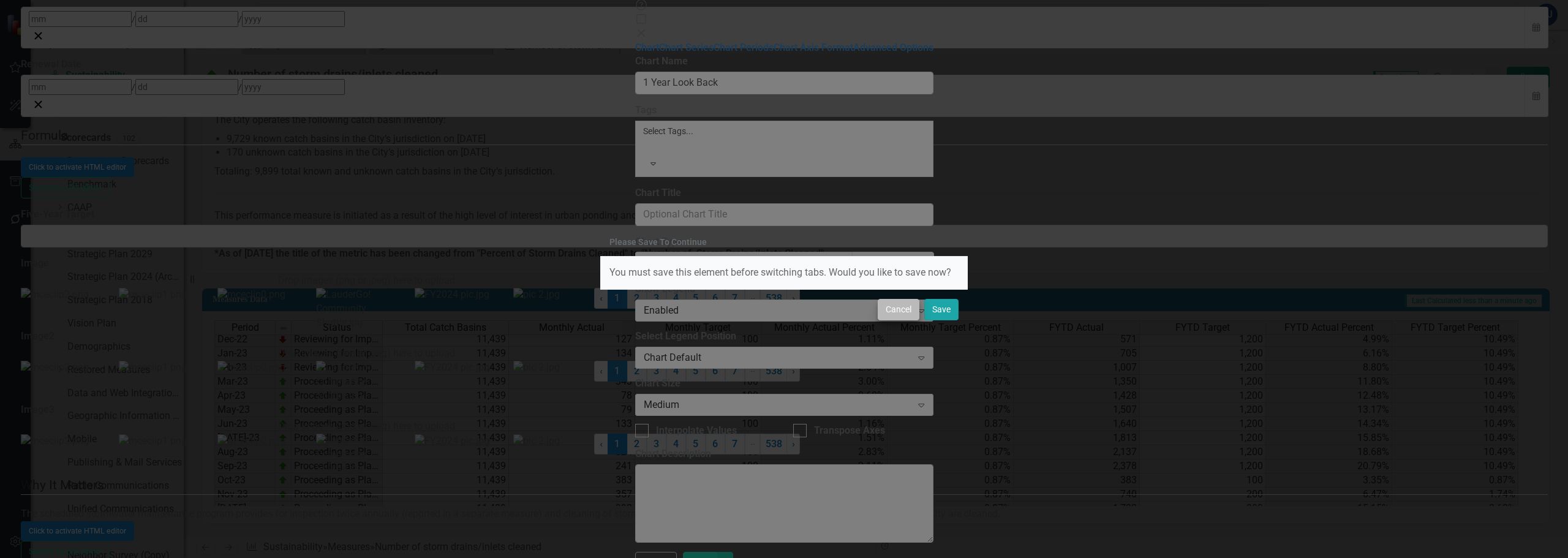
click at [936, 307] on button "Save" at bounding box center [941, 309] width 35 height 21
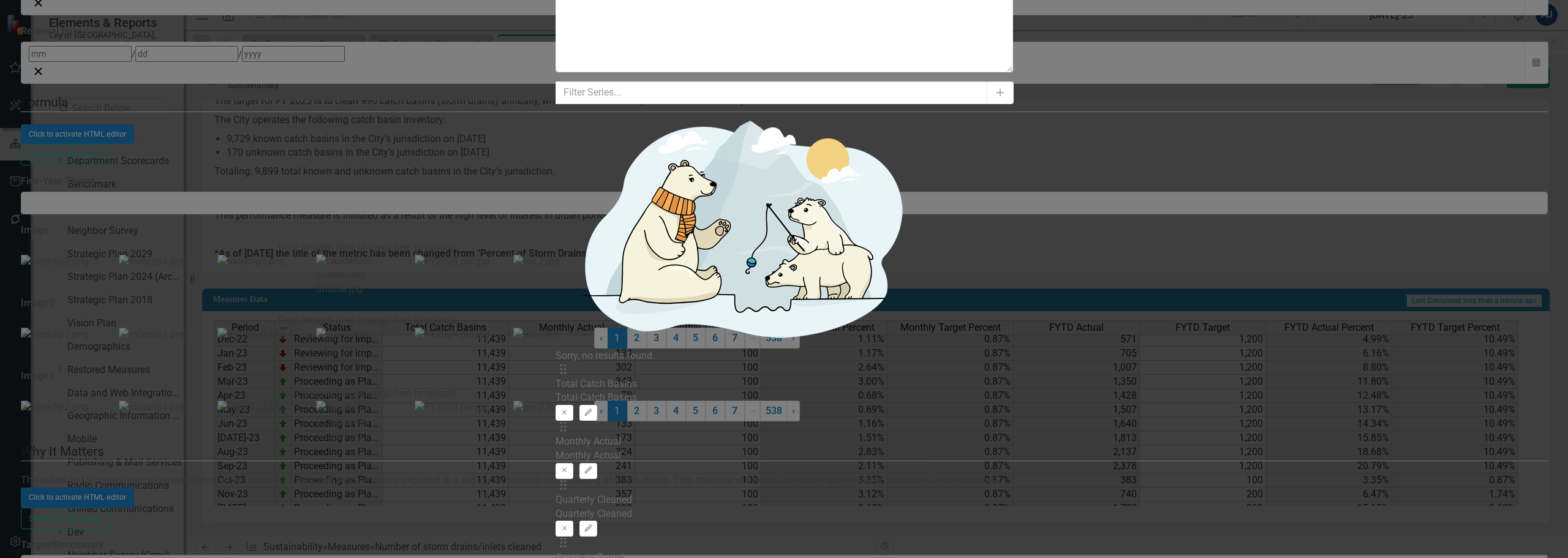
drag, startPoint x: 1036, startPoint y: 87, endPoint x: 995, endPoint y: 97, distance: 42.2
click at [993, 363] on div "Drag Total Catch Basins Total Catch Basins Remove Edit" at bounding box center [785, 392] width 458 height 58
click at [569, 409] on icon "Remove" at bounding box center [564, 412] width 9 height 7
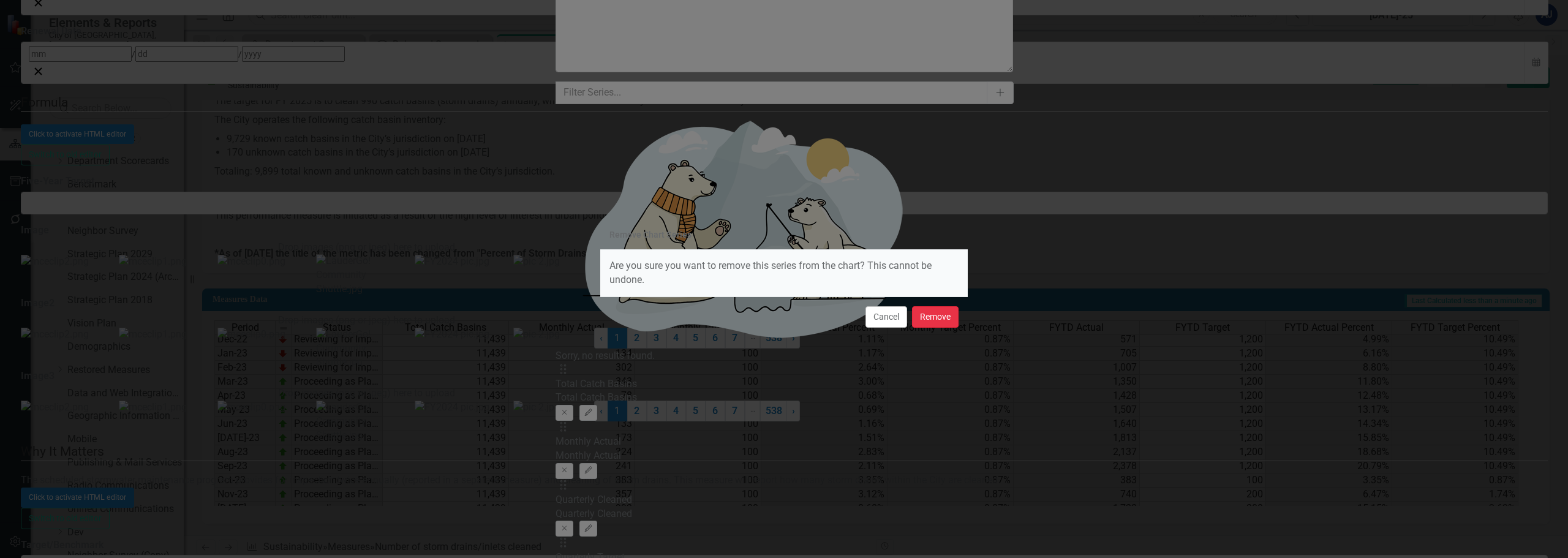
click at [929, 317] on button "Remove" at bounding box center [936, 317] width 47 height 21
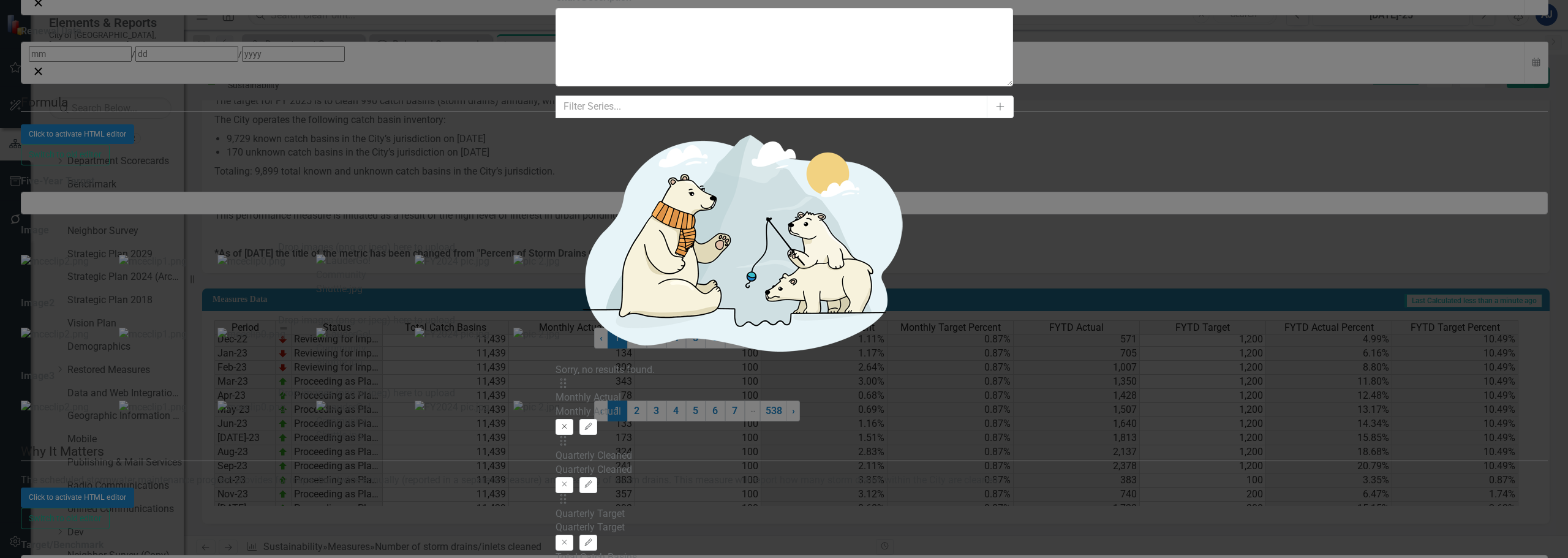
click at [569, 423] on icon "Remove" at bounding box center [564, 426] width 9 height 7
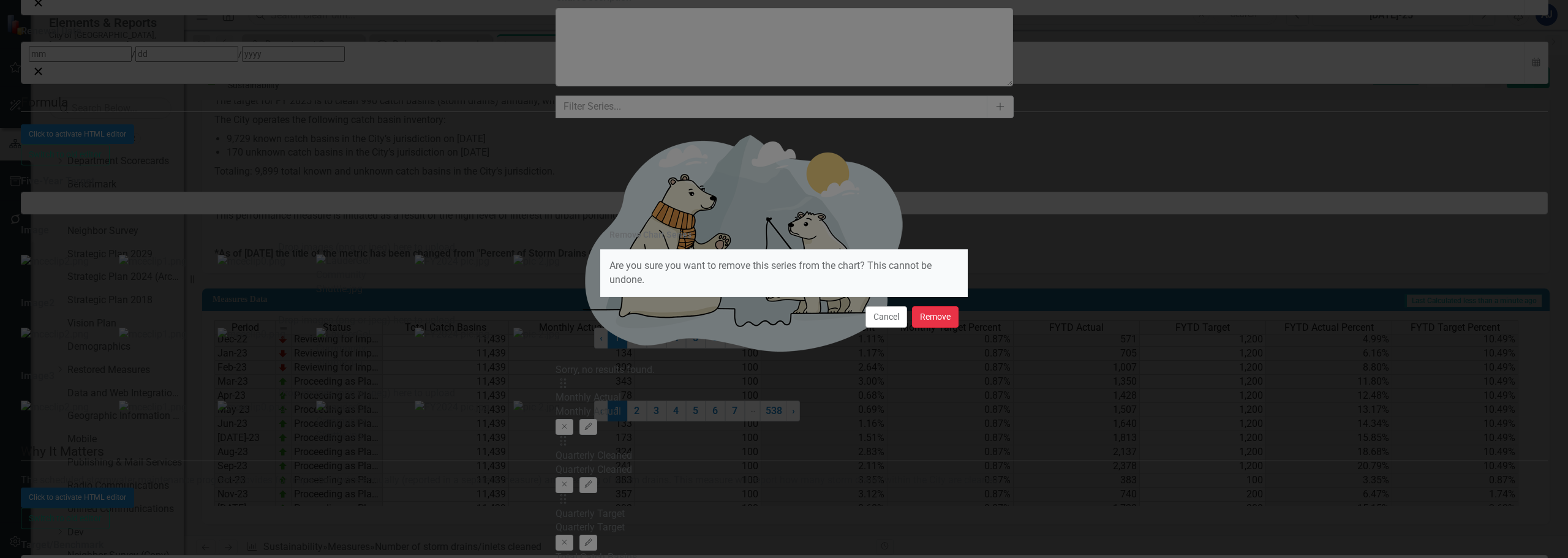
click at [940, 315] on button "Remove" at bounding box center [936, 317] width 47 height 21
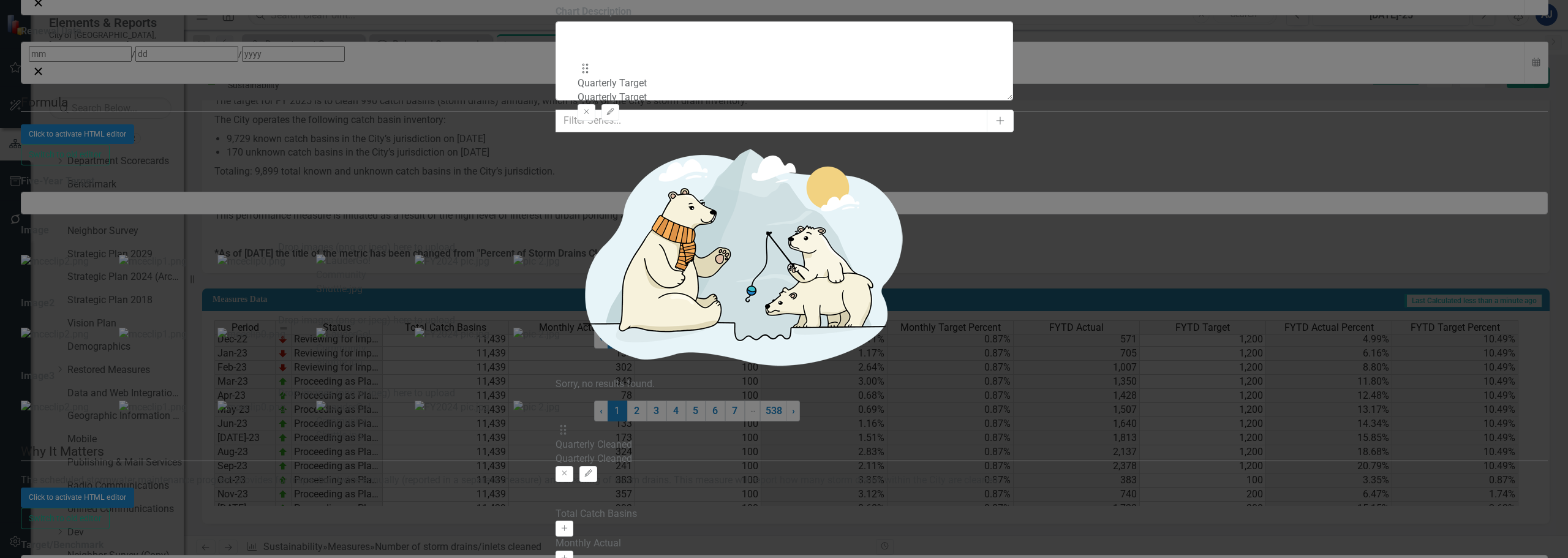
drag, startPoint x: 592, startPoint y: 137, endPoint x: 592, endPoint y: 85, distance: 52.0
click at [592, 391] on div "Drag Quarterly Cleaned Quarterly Cleaned Remove Edit Drag Quarterly Target Quar…" at bounding box center [785, 449] width 458 height 116
click at [597, 433] on button "Edit" at bounding box center [589, 440] width 18 height 16
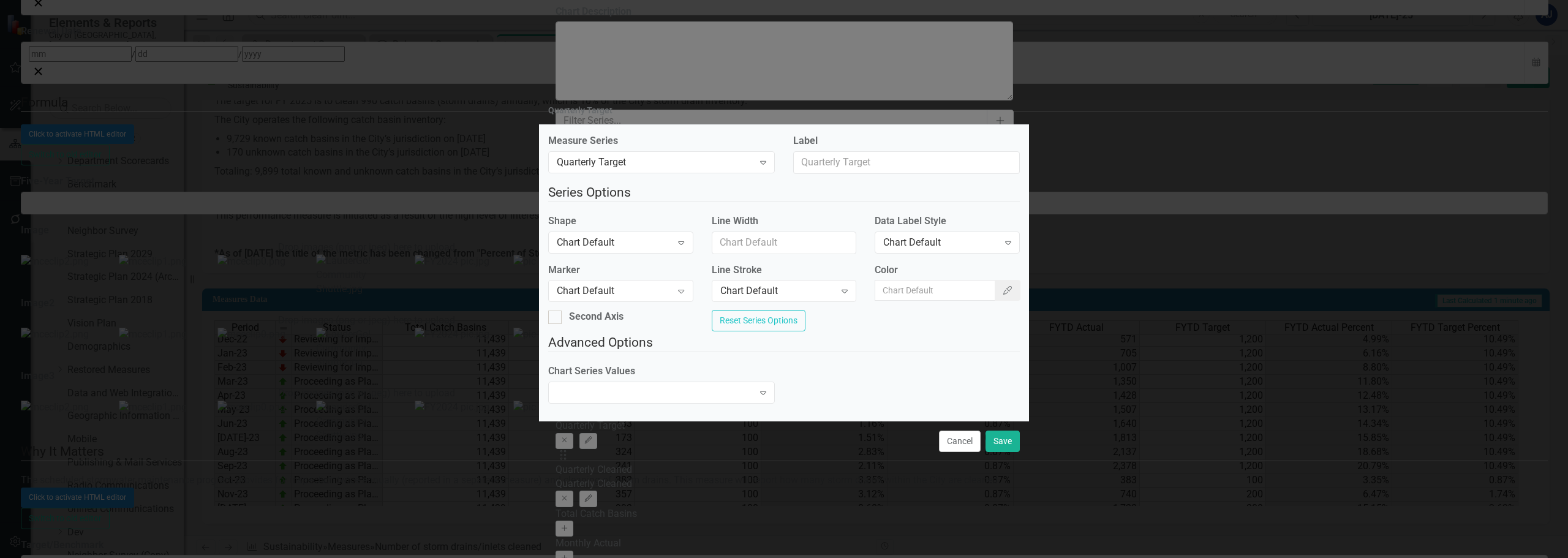
click at [989, 299] on div "Color Color Picker" at bounding box center [947, 286] width 164 height 47
click at [1002, 290] on icon "Color Picker" at bounding box center [1007, 290] width 11 height 8
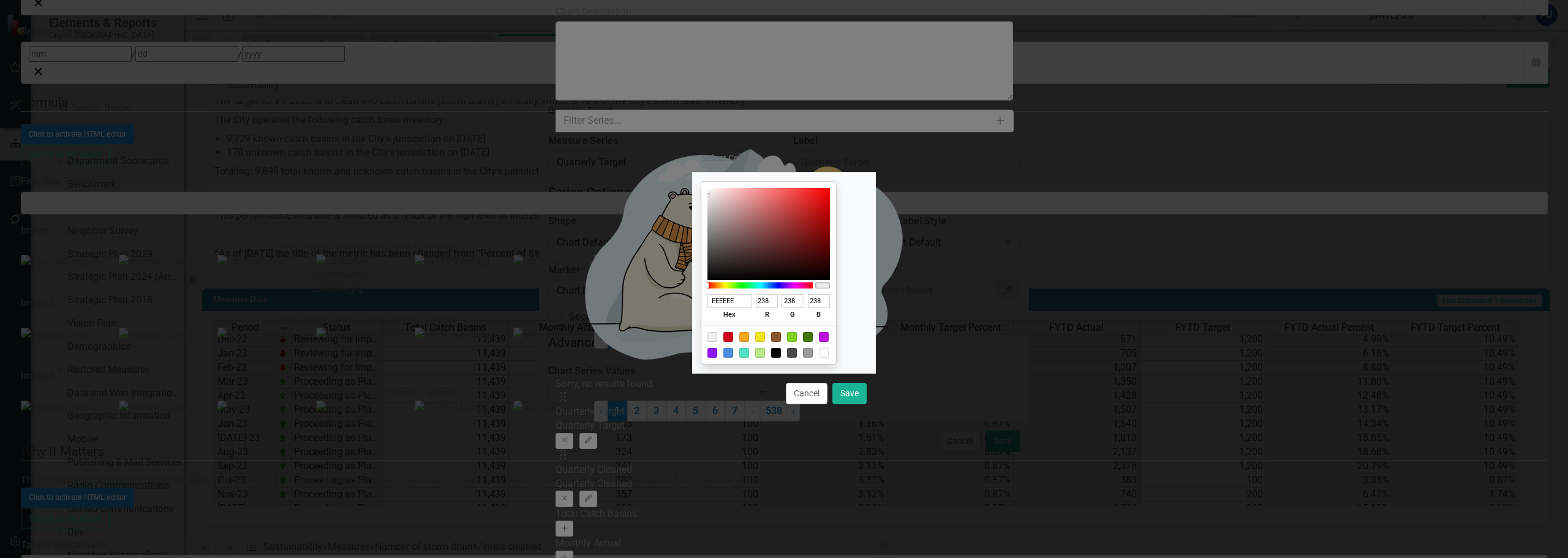
click at [733, 336] on div at bounding box center [728, 337] width 10 height 10
type input "D0021B"
type input "208"
type input "2"
type input "27"
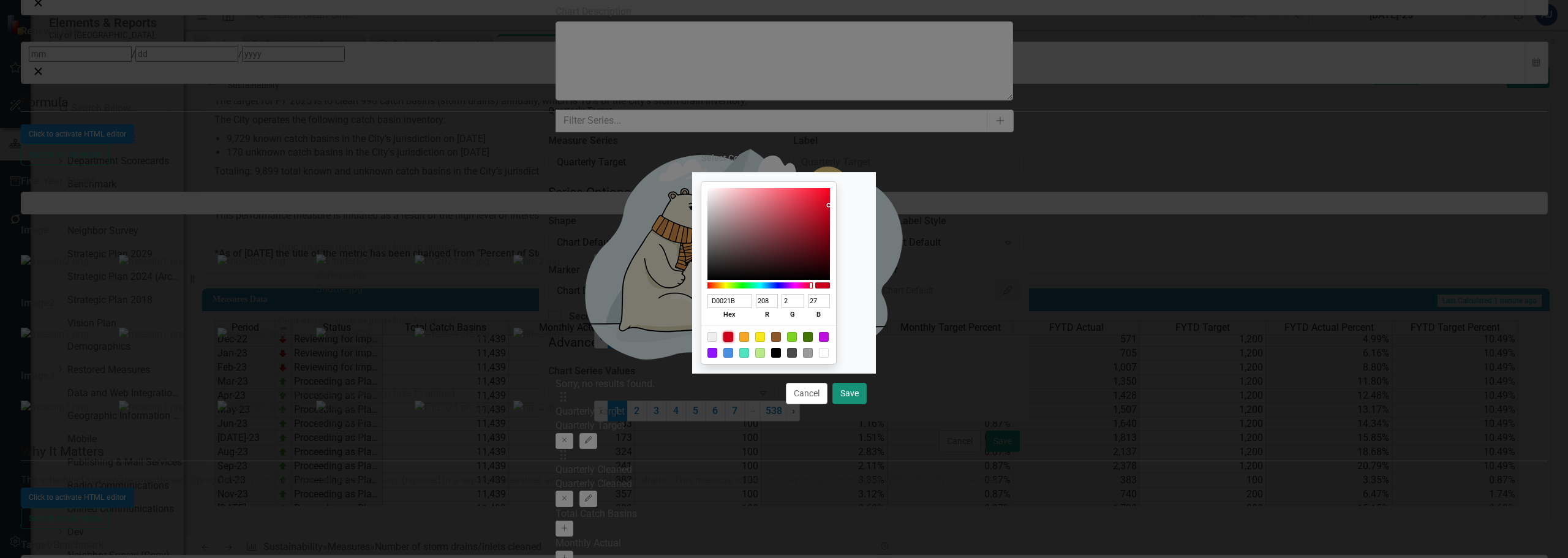
click at [856, 396] on button "Save" at bounding box center [850, 393] width 35 height 21
type input "#d0021b"
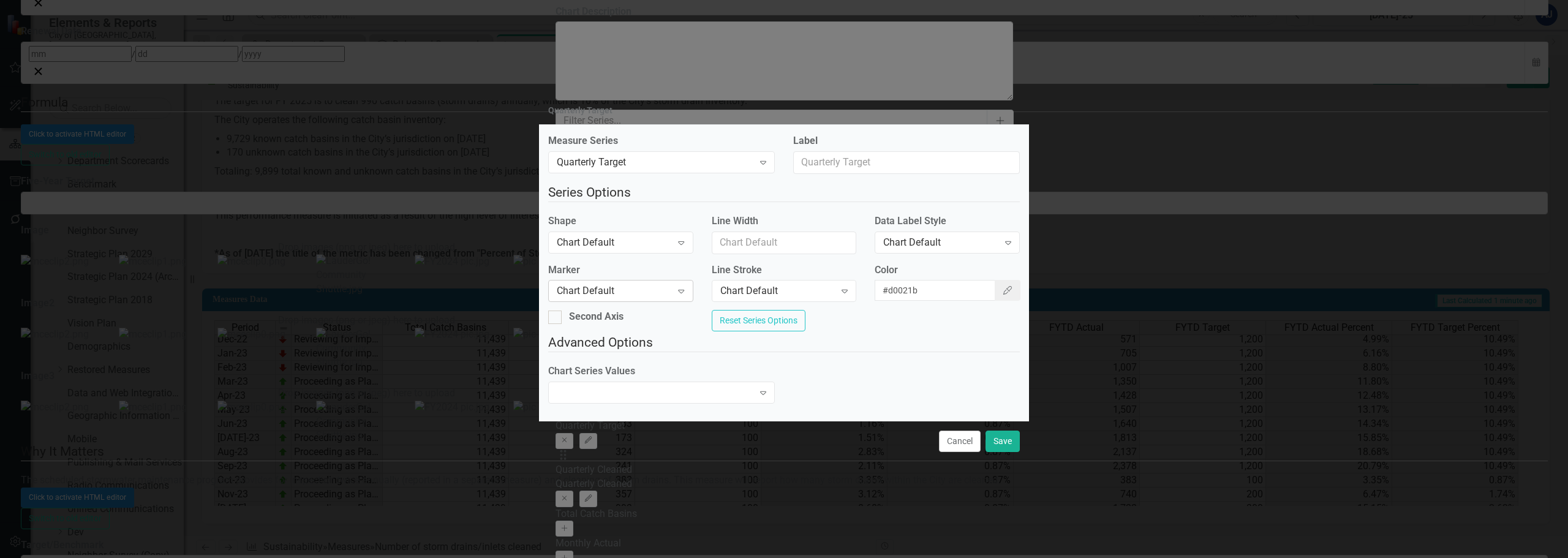
click at [666, 295] on div "Chart Default Expand" at bounding box center [621, 291] width 145 height 22
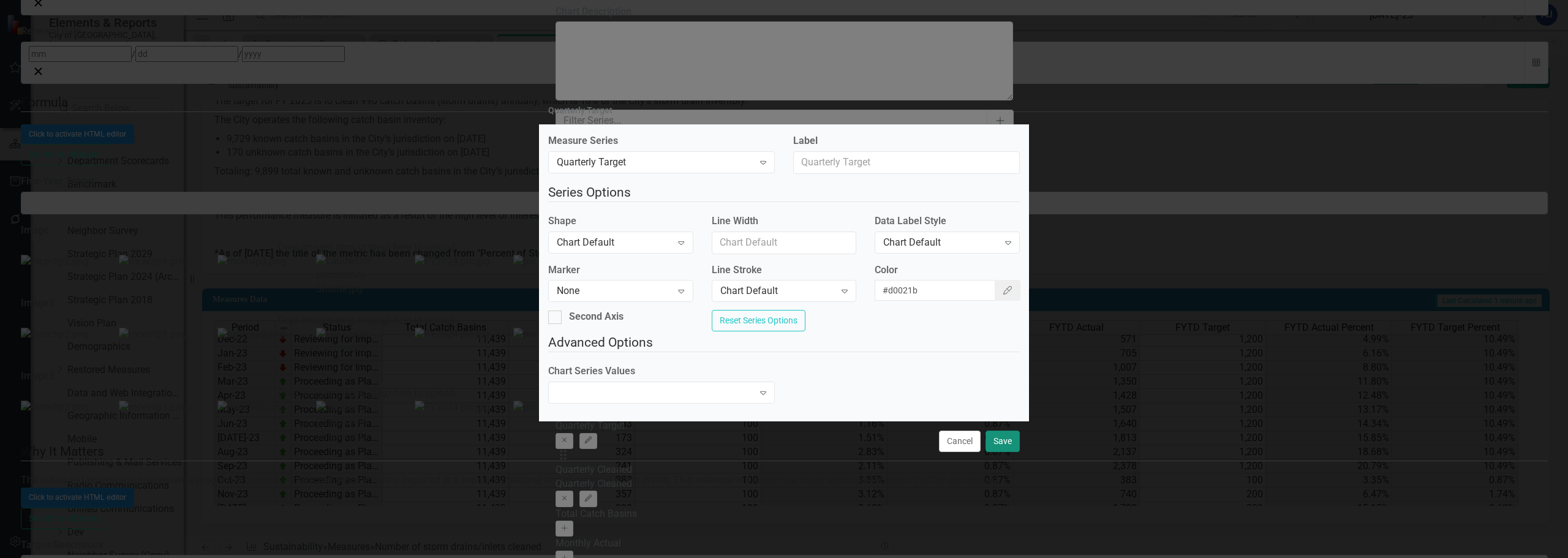
click at [998, 444] on button "Save" at bounding box center [1003, 441] width 35 height 21
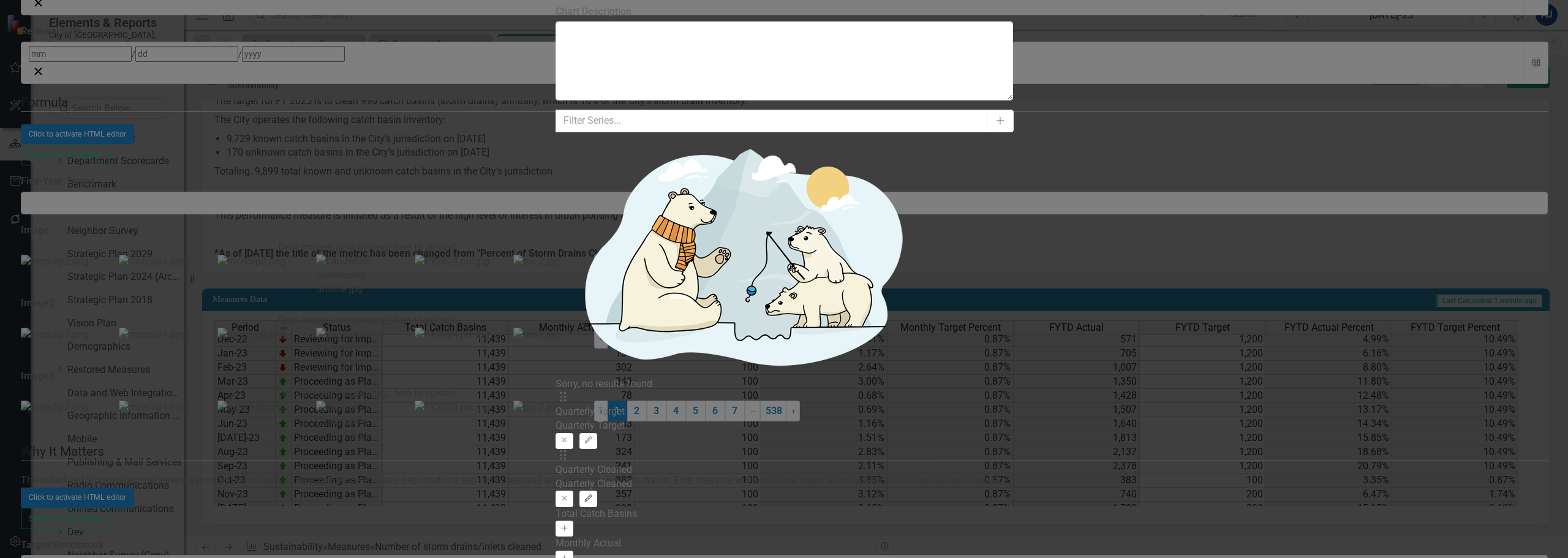
click at [593, 495] on icon "Edit" at bounding box center [588, 498] width 9 height 7
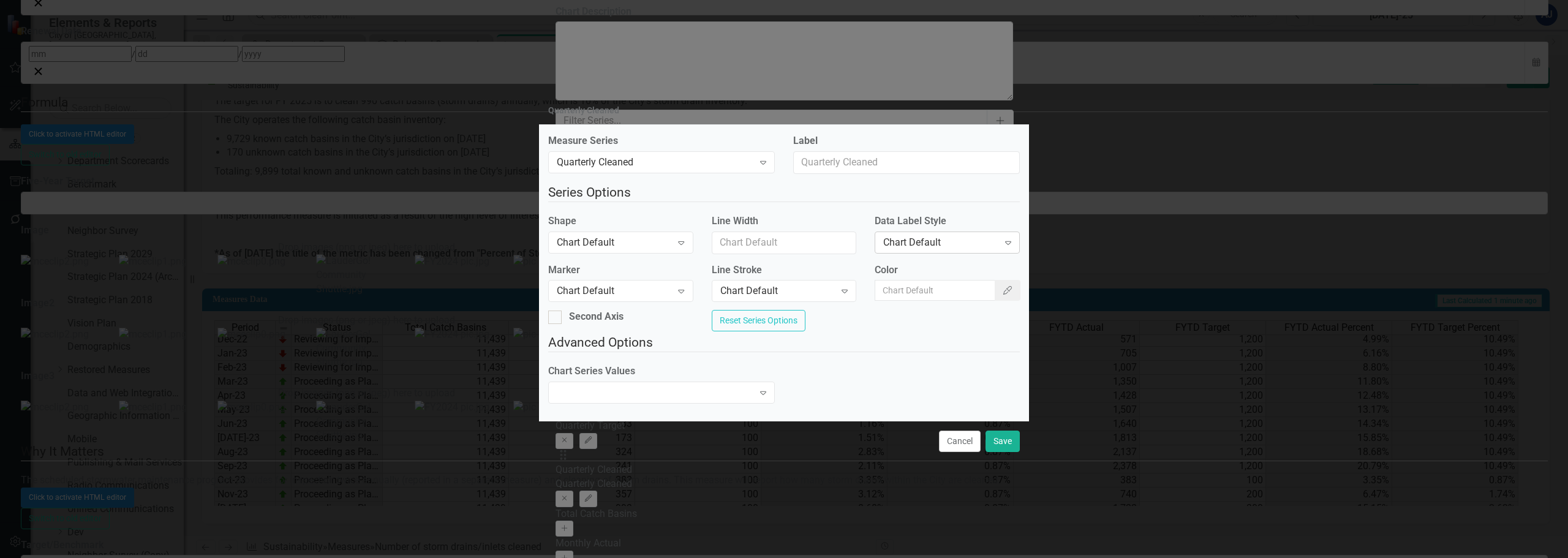
click at [973, 239] on div "Chart Default" at bounding box center [940, 242] width 114 height 14
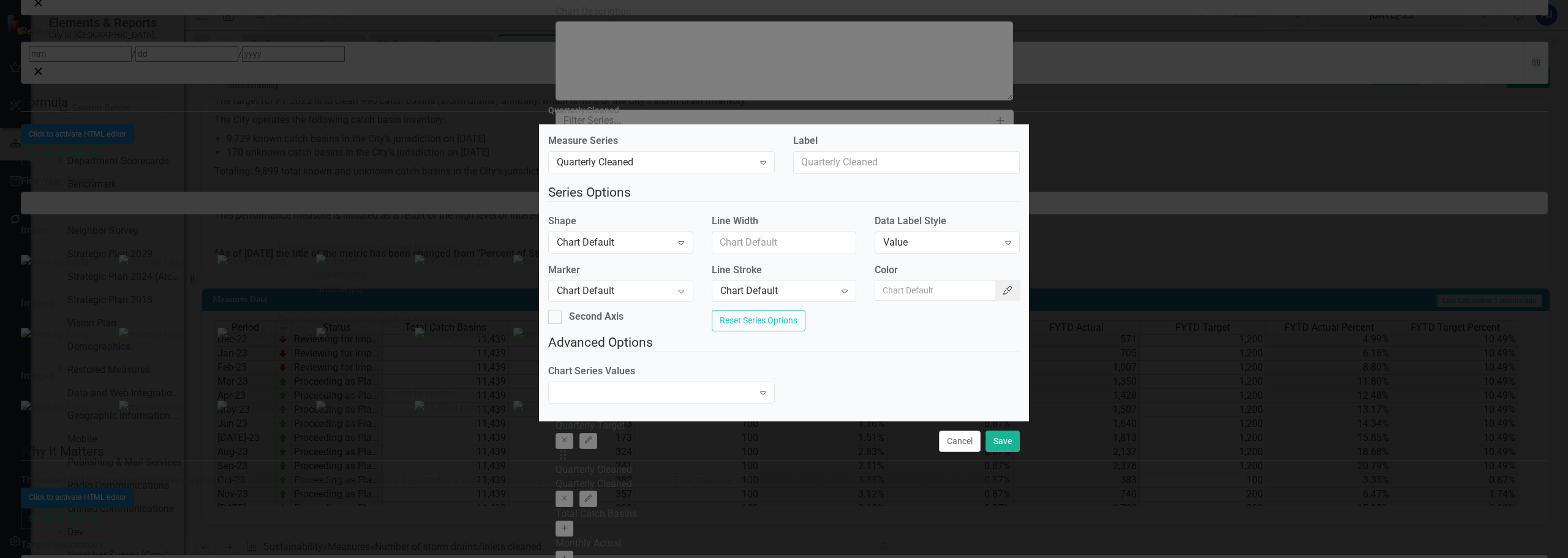
click at [995, 286] on button "Color Picker" at bounding box center [1007, 290] width 26 height 21
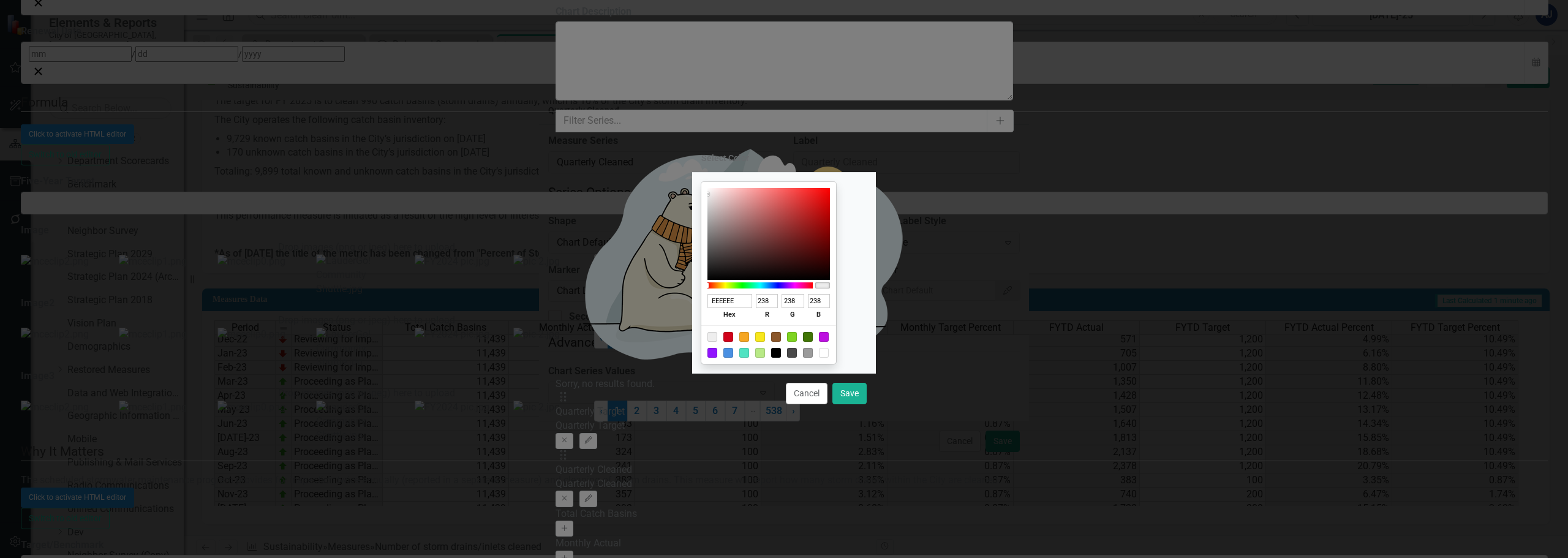
click at [797, 336] on div at bounding box center [792, 337] width 10 height 10
type input "7ED321"
type input "126"
type input "211"
type input "33"
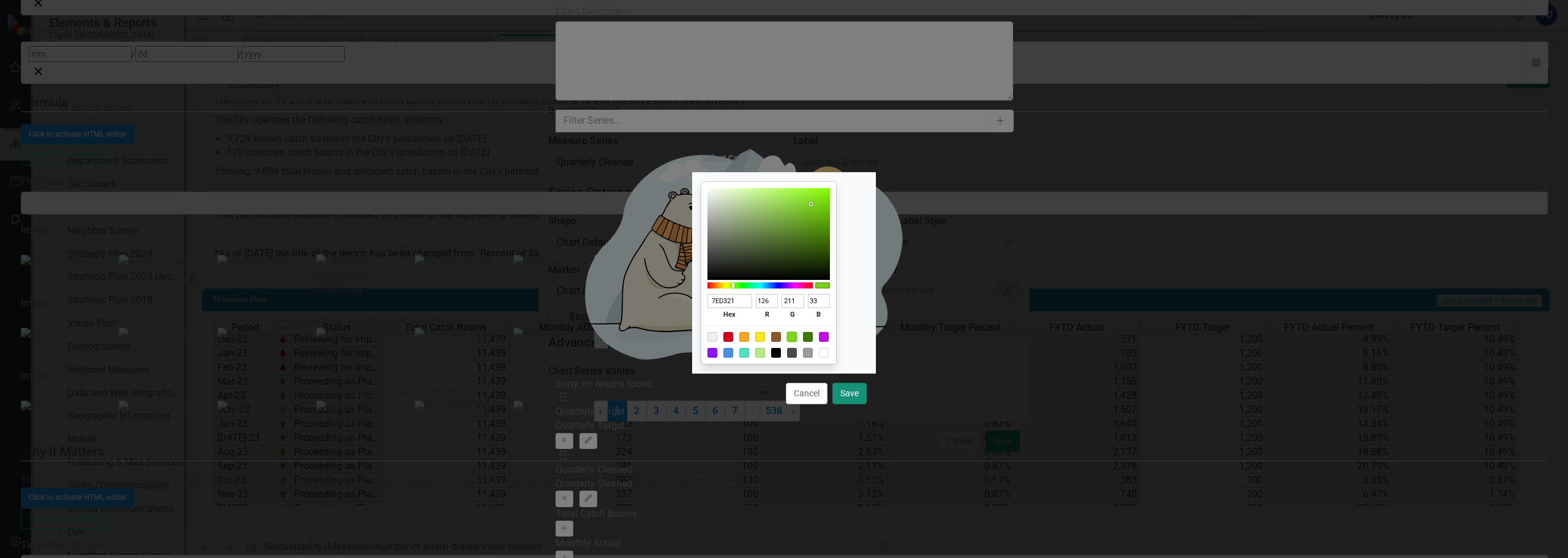
click at [849, 394] on button "Save" at bounding box center [850, 393] width 35 height 21
type input "#7ed321"
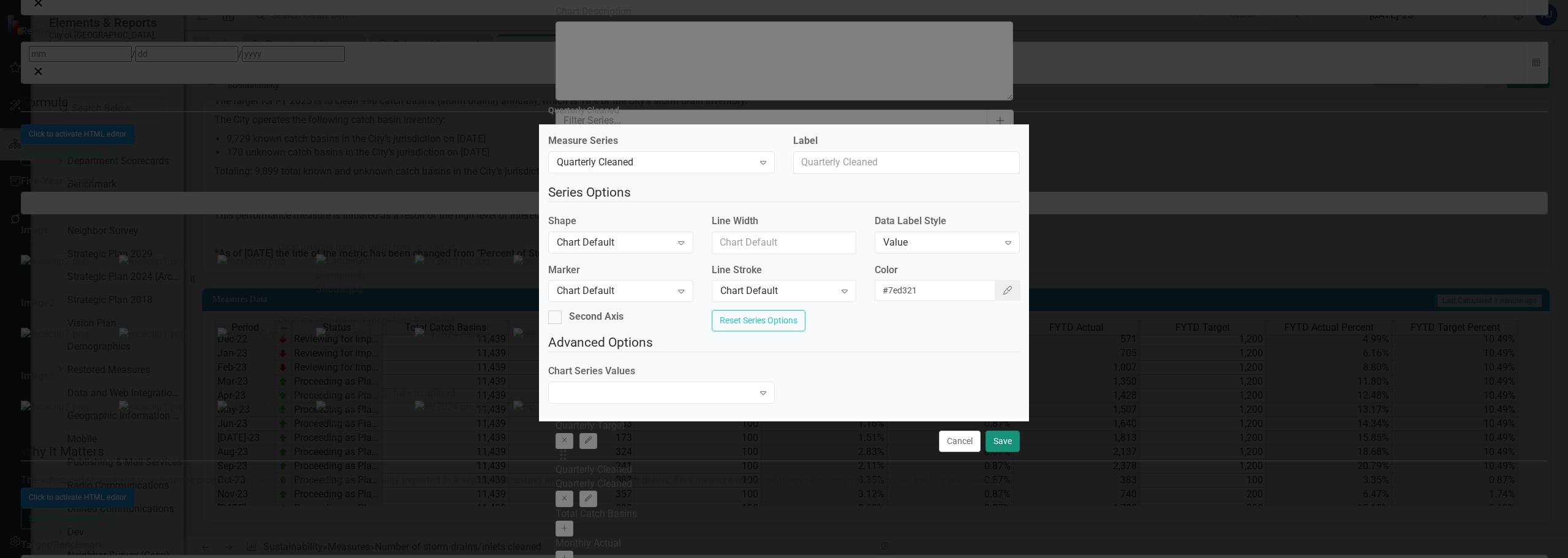
click at [1002, 448] on button "Save" at bounding box center [1003, 441] width 35 height 21
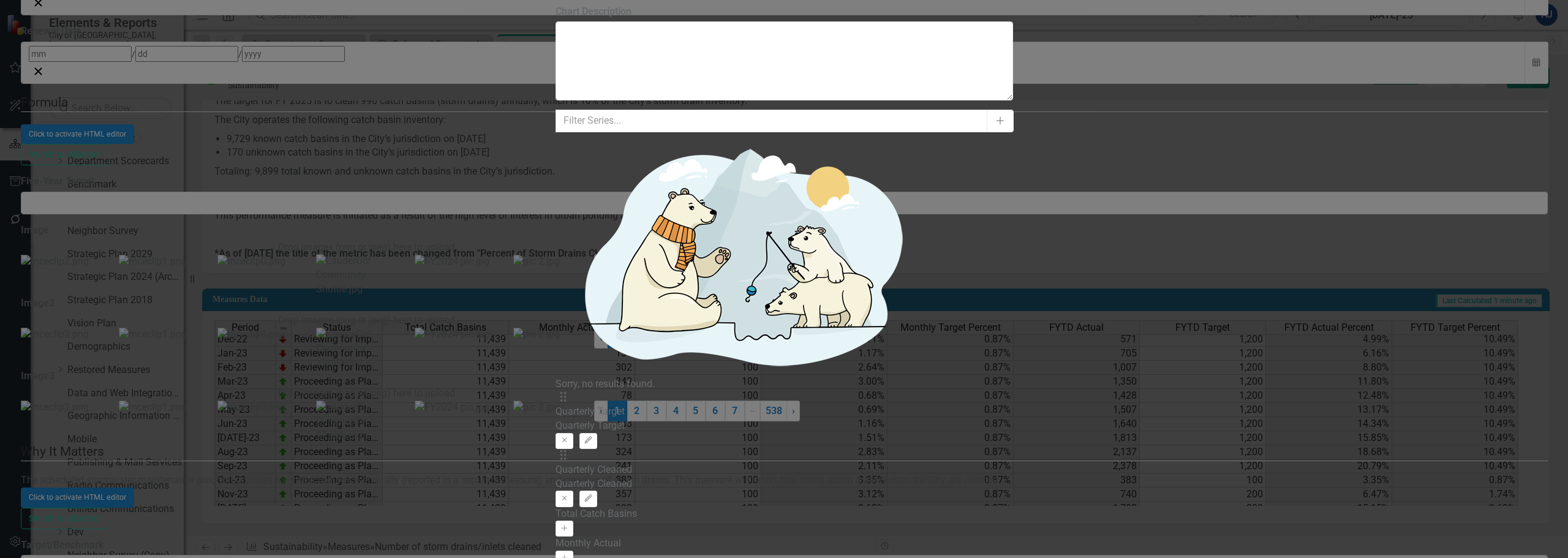
drag, startPoint x: 1481, startPoint y: 62, endPoint x: 1468, endPoint y: 72, distance: 16.4
click at [597, 491] on button "Edit" at bounding box center [589, 498] width 18 height 16
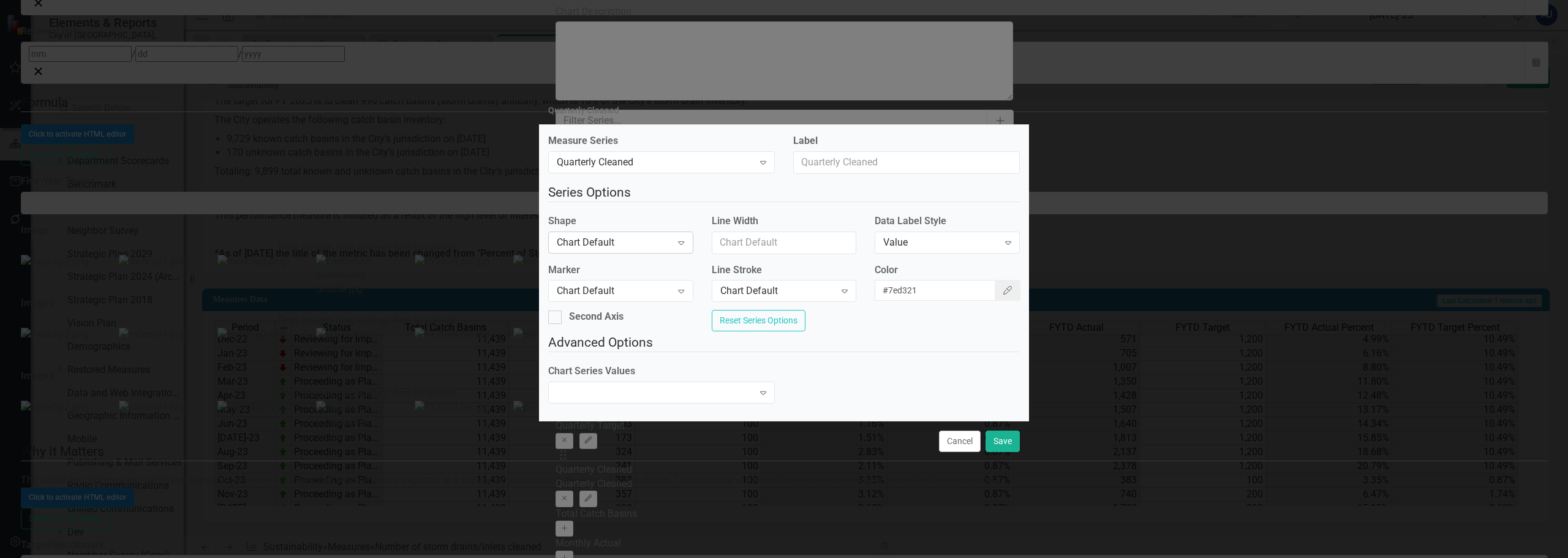
click at [635, 239] on div "Chart Default" at bounding box center [614, 242] width 114 height 14
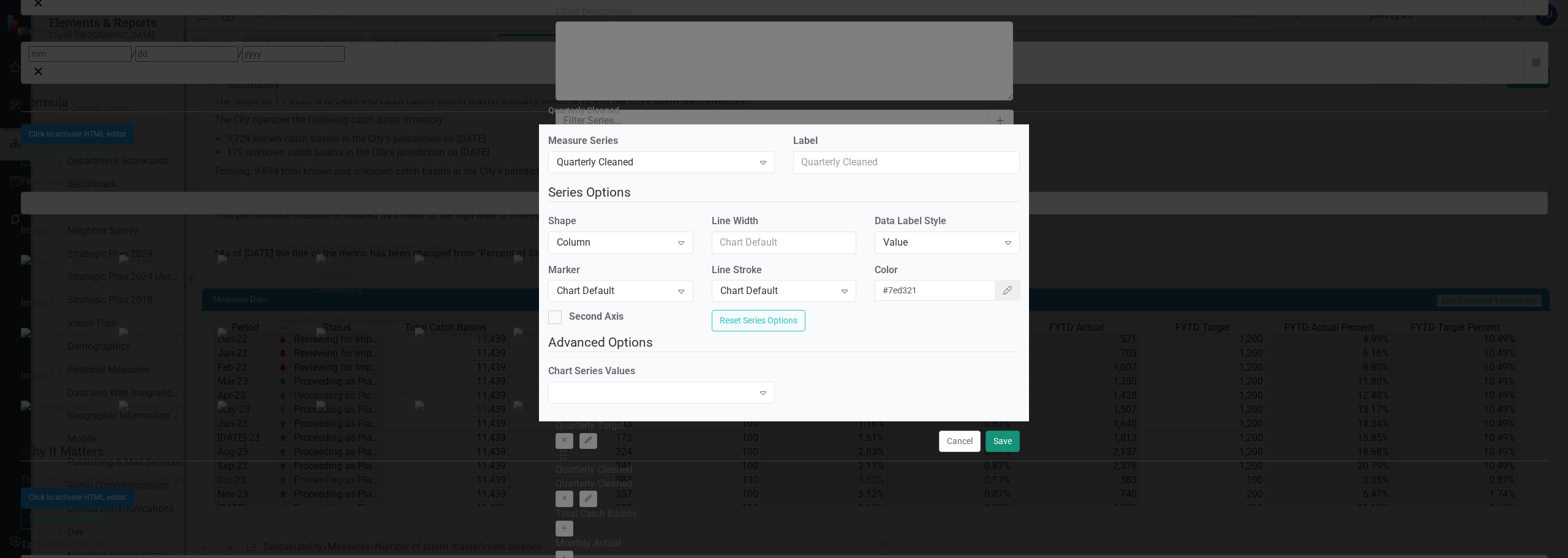
click at [1004, 449] on button "Save" at bounding box center [1003, 441] width 35 height 21
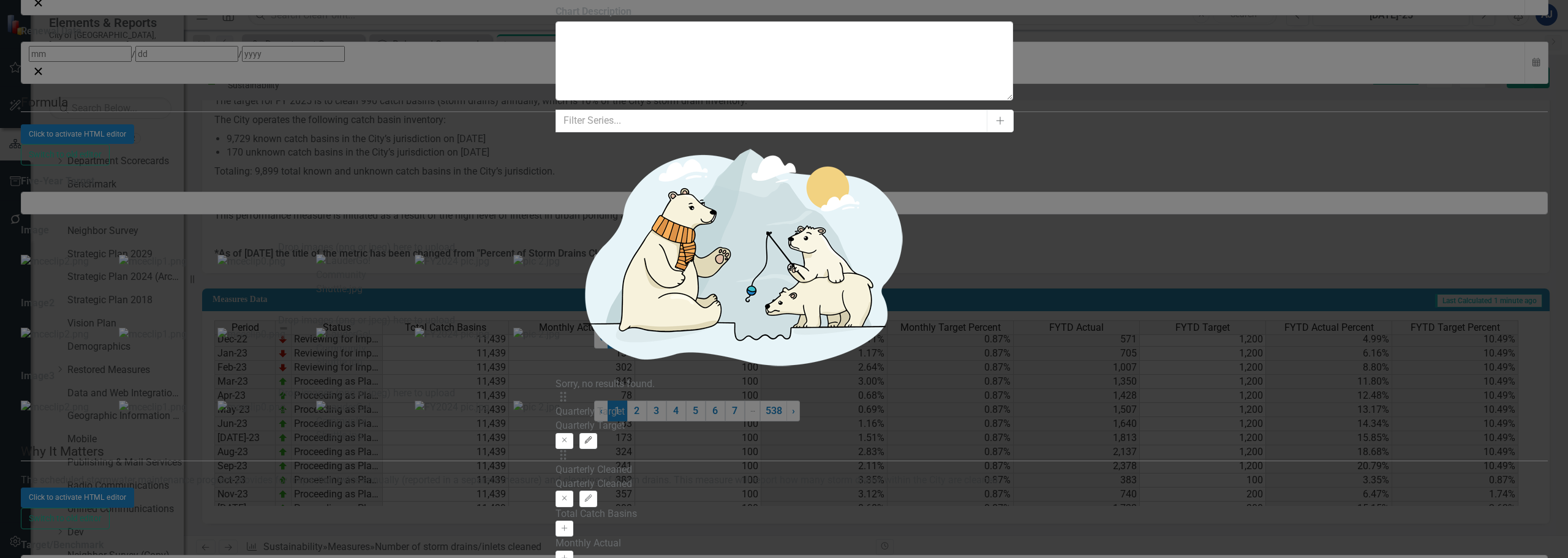
click at [597, 433] on button "Edit" at bounding box center [589, 440] width 18 height 16
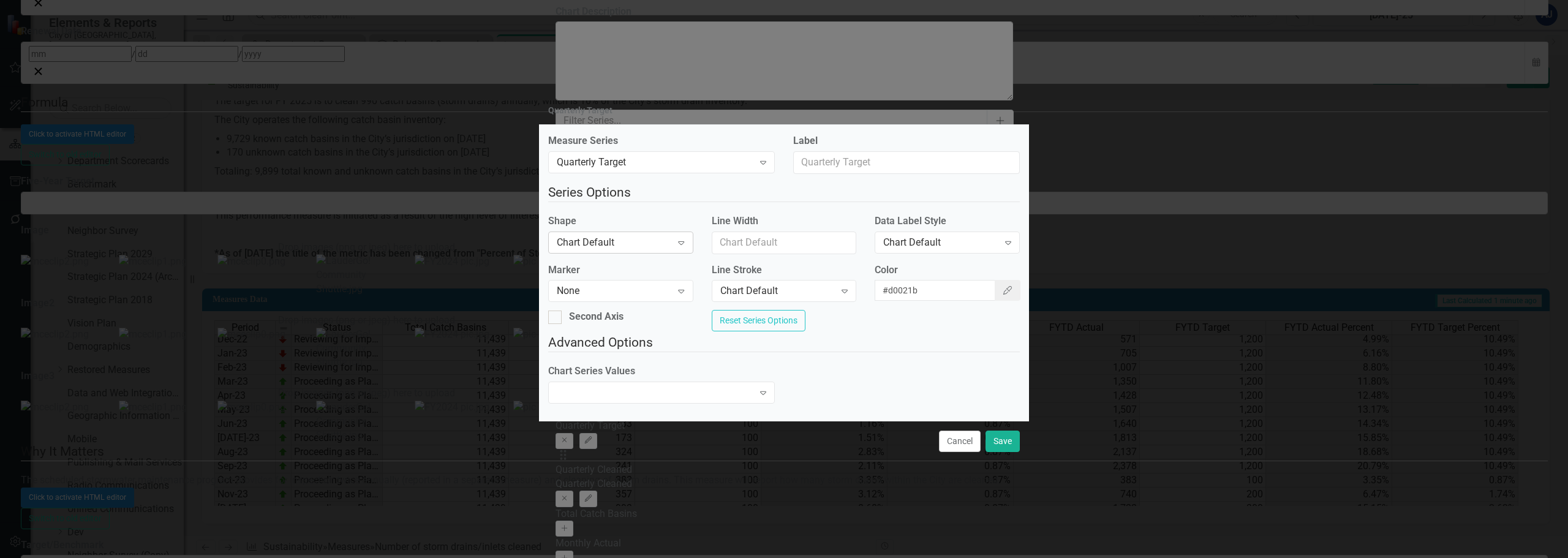
click at [634, 244] on div "Chart Default" at bounding box center [614, 242] width 114 height 14
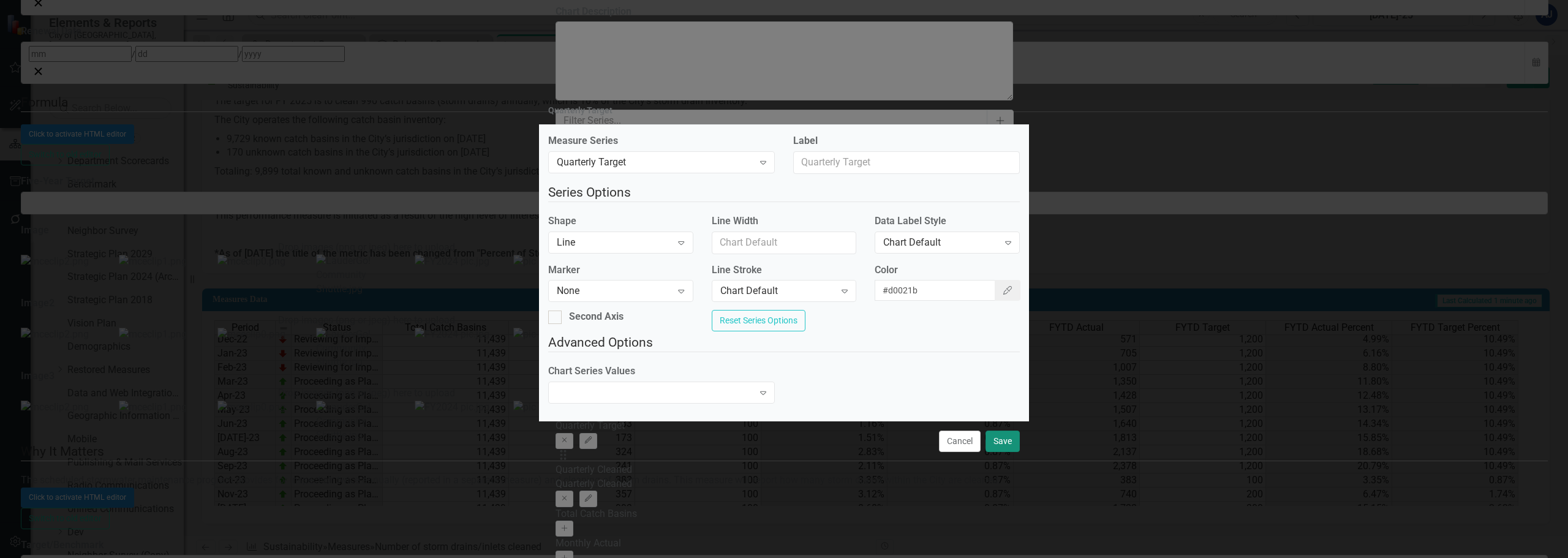
click at [992, 444] on button "Save" at bounding box center [1003, 441] width 35 height 21
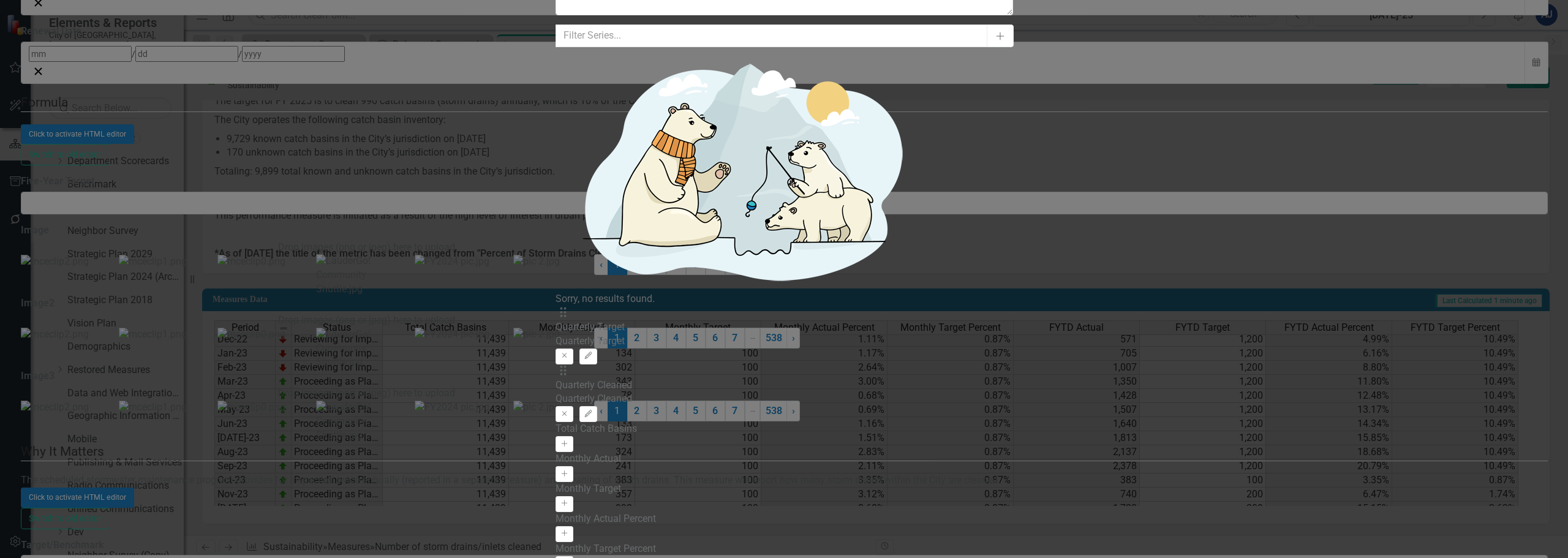
scroll to position [612, 0]
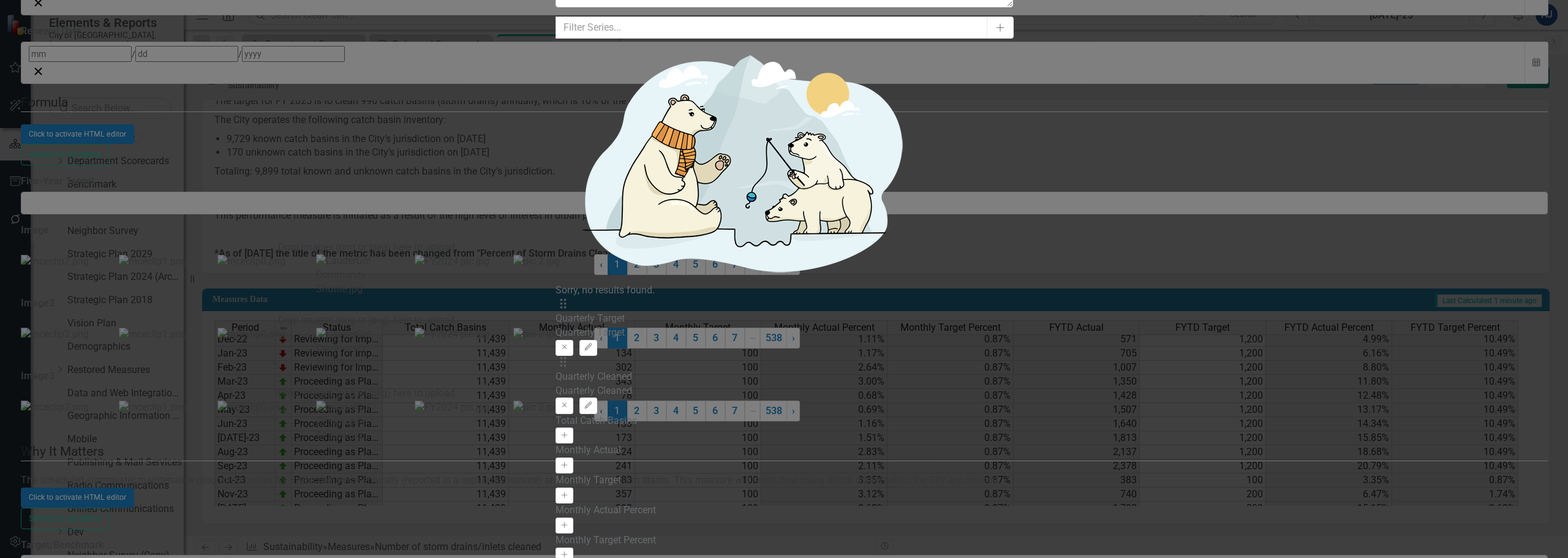
type input "7"
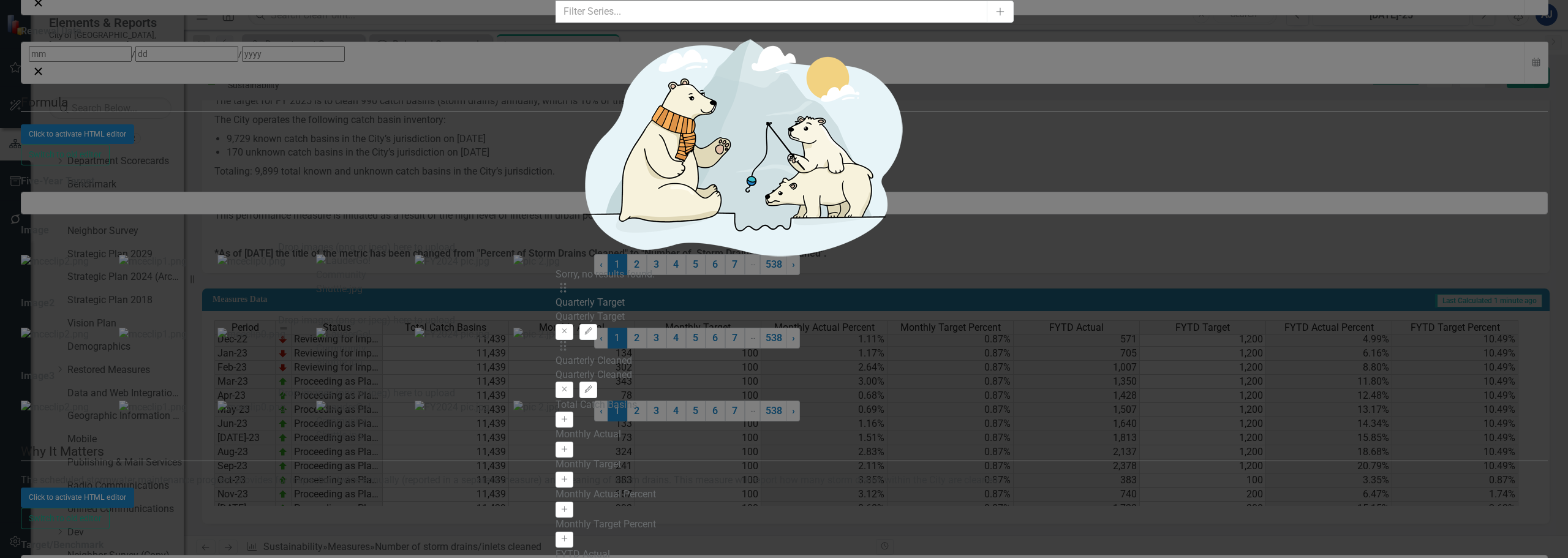
scroll to position [1898, 0]
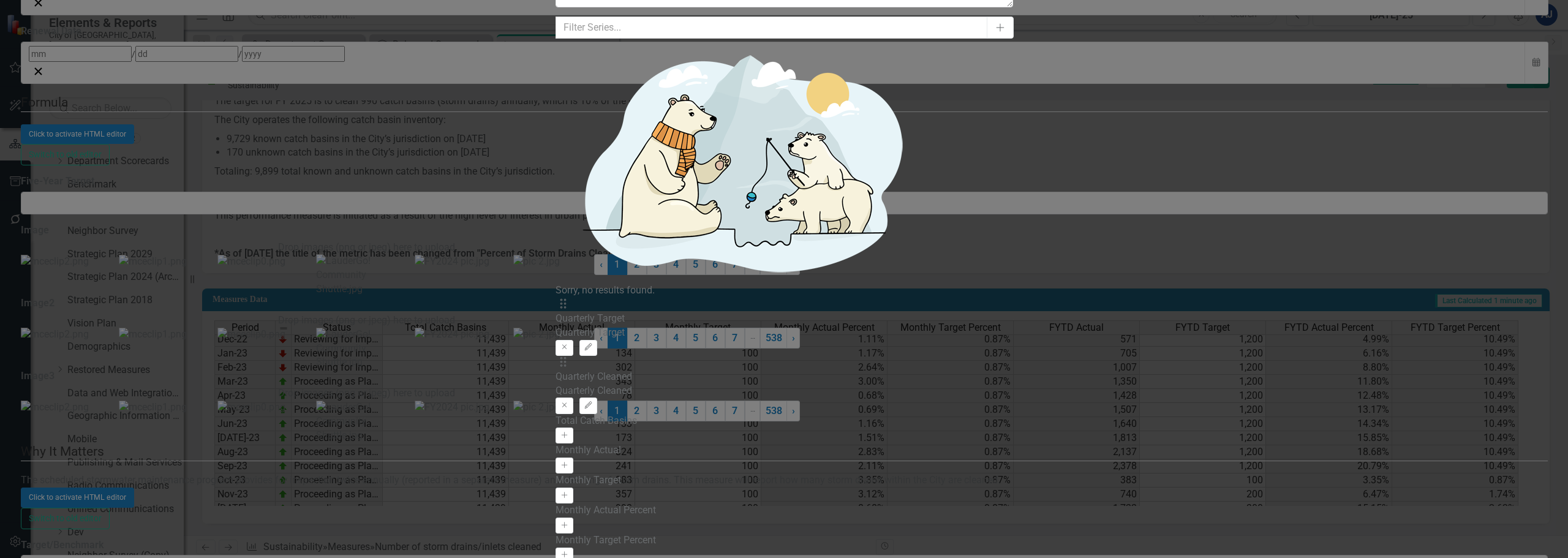
type input "Q"
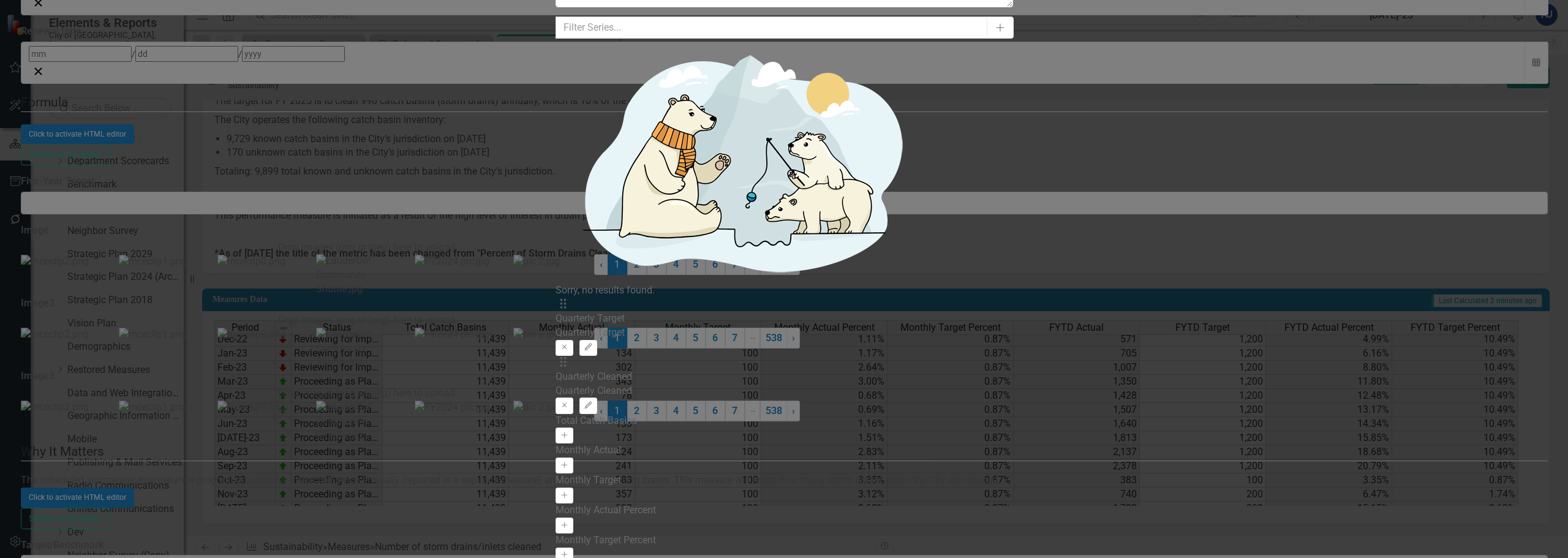
type input "Storm Drains/Inlets Cleaned"
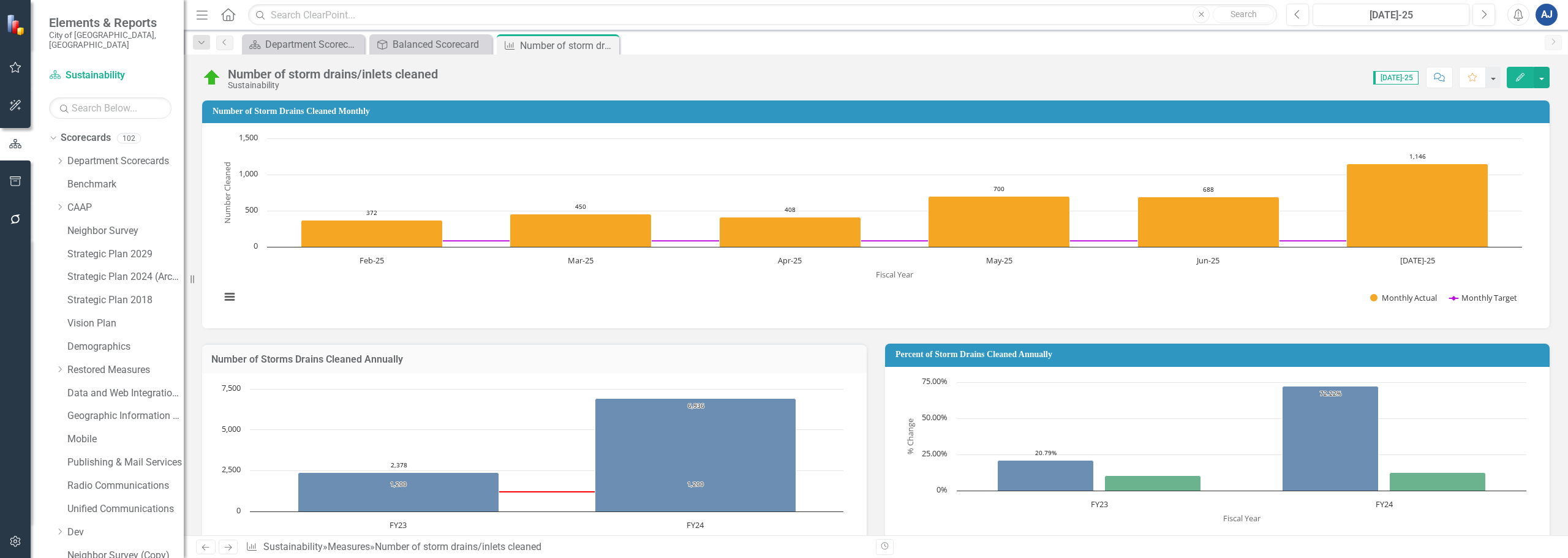
scroll to position [337, 0]
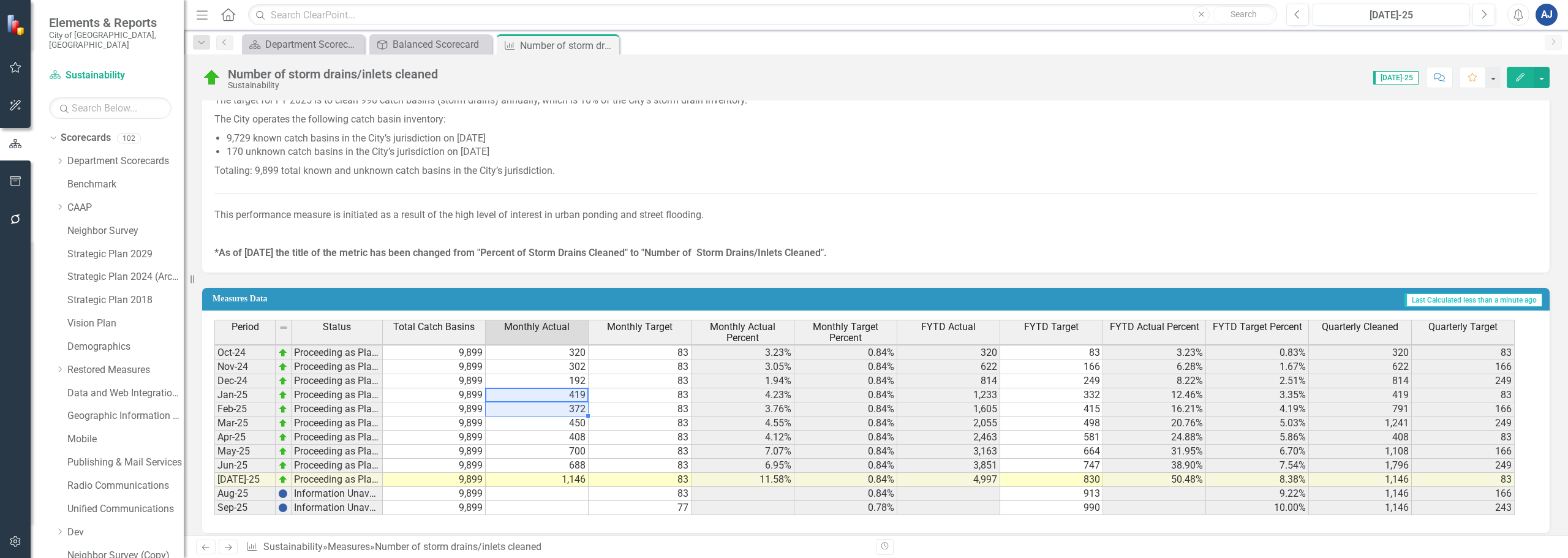
drag, startPoint x: 549, startPoint y: 391, endPoint x: 541, endPoint y: 415, distance: 25.3
click at [541, 415] on tbody "Sep-23 Proceeding as Planned 11,439 241 100 2.11% 0.87% 2,378 1,200 20.79% 10.4…" at bounding box center [864, 338] width 1300 height 352
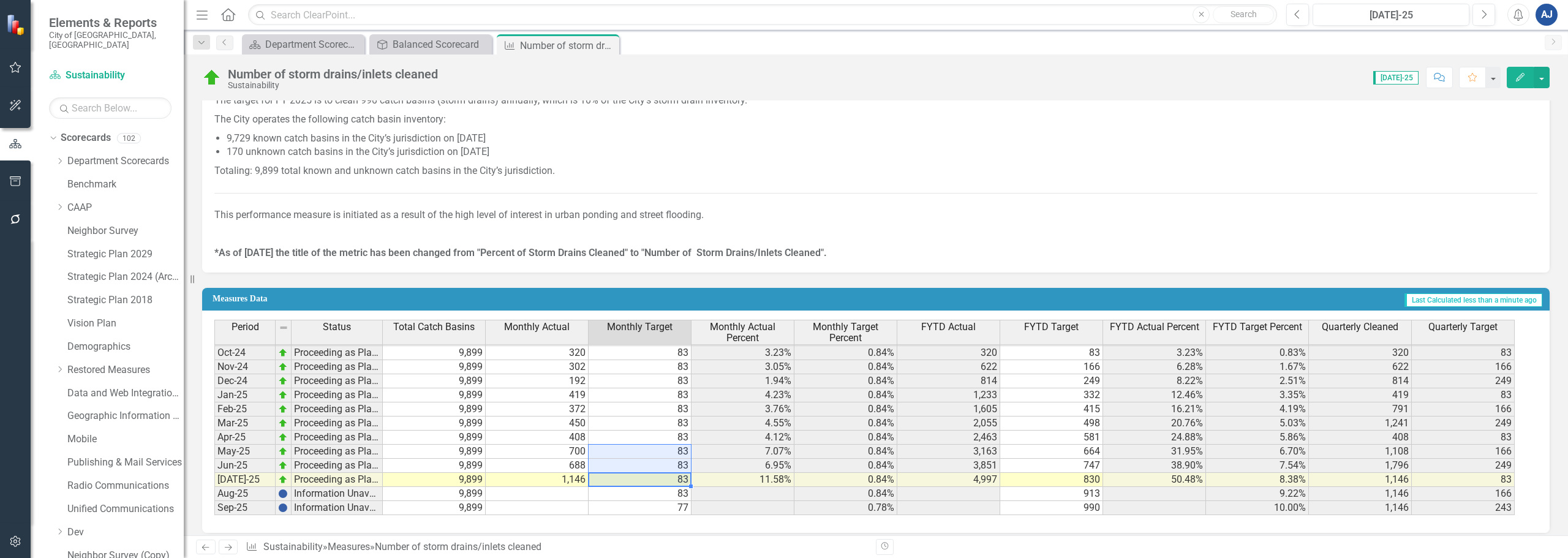
drag, startPoint x: 667, startPoint y: 478, endPoint x: 666, endPoint y: 454, distance: 24.0
click at [666, 454] on tbody "Sep-23 Proceeding as Planned 11,439 241 100 2.11% 0.87% 2,378 1,200 20.79% 10.4…" at bounding box center [864, 338] width 1300 height 352
click at [1463, 337] on th "Quarterly Target" at bounding box center [1463, 332] width 103 height 25
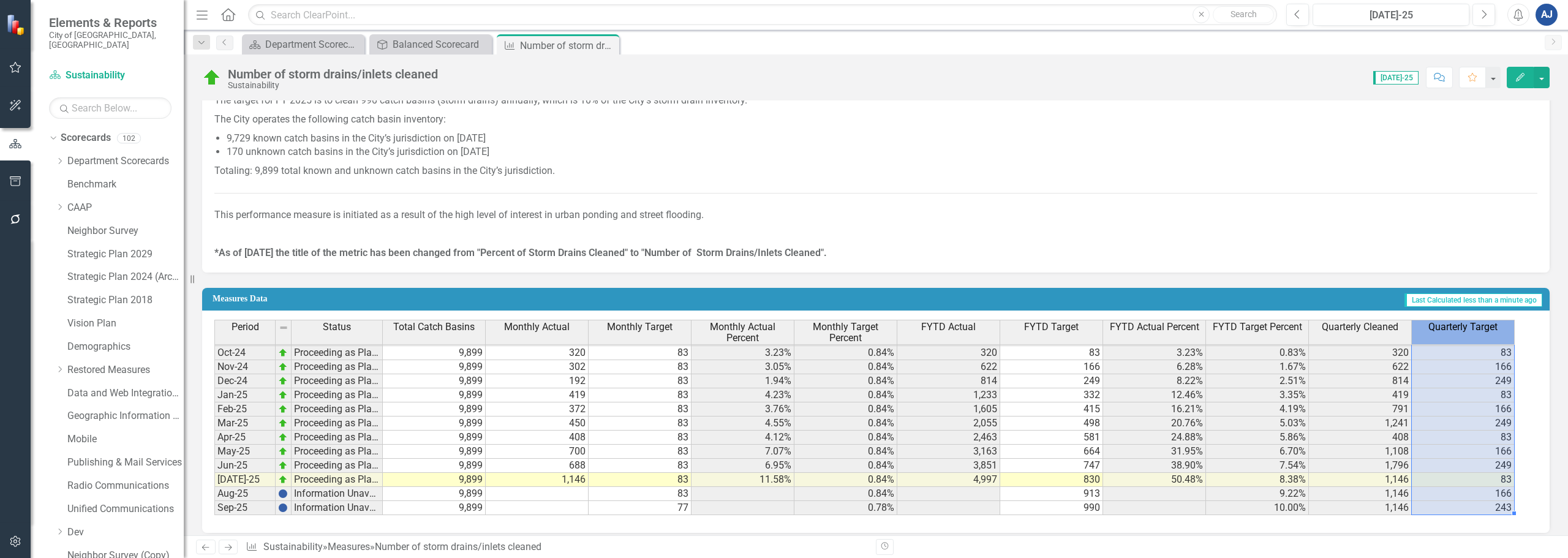
click at [1463, 337] on th "Quarterly Target" at bounding box center [1463, 332] width 103 height 25
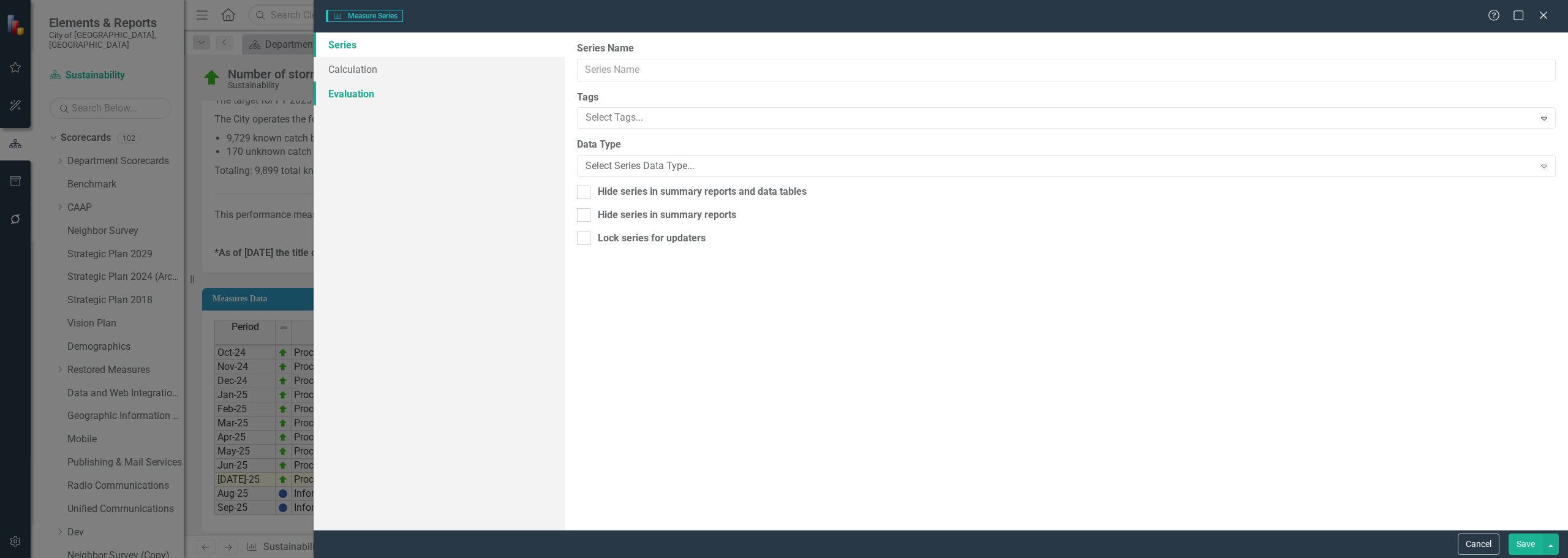
type input "Quarterly Target"
click at [362, 68] on link "Calculation" at bounding box center [439, 69] width 251 height 25
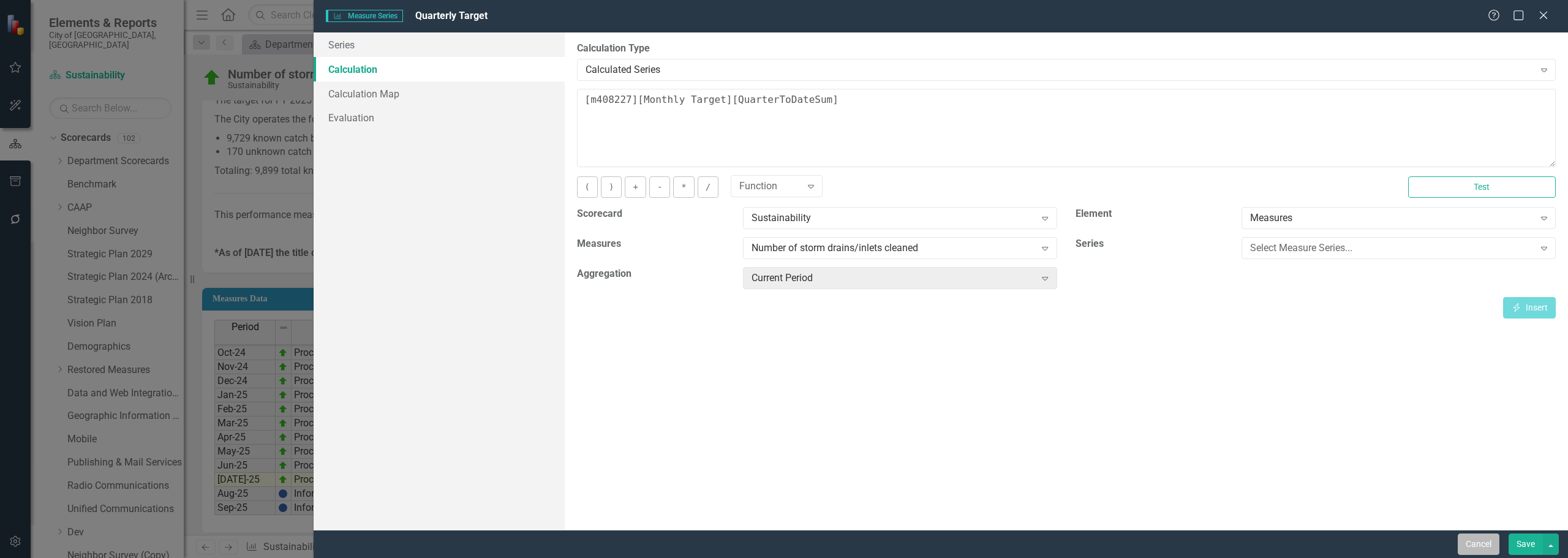
click at [1486, 554] on button "Cancel" at bounding box center [1478, 544] width 42 height 21
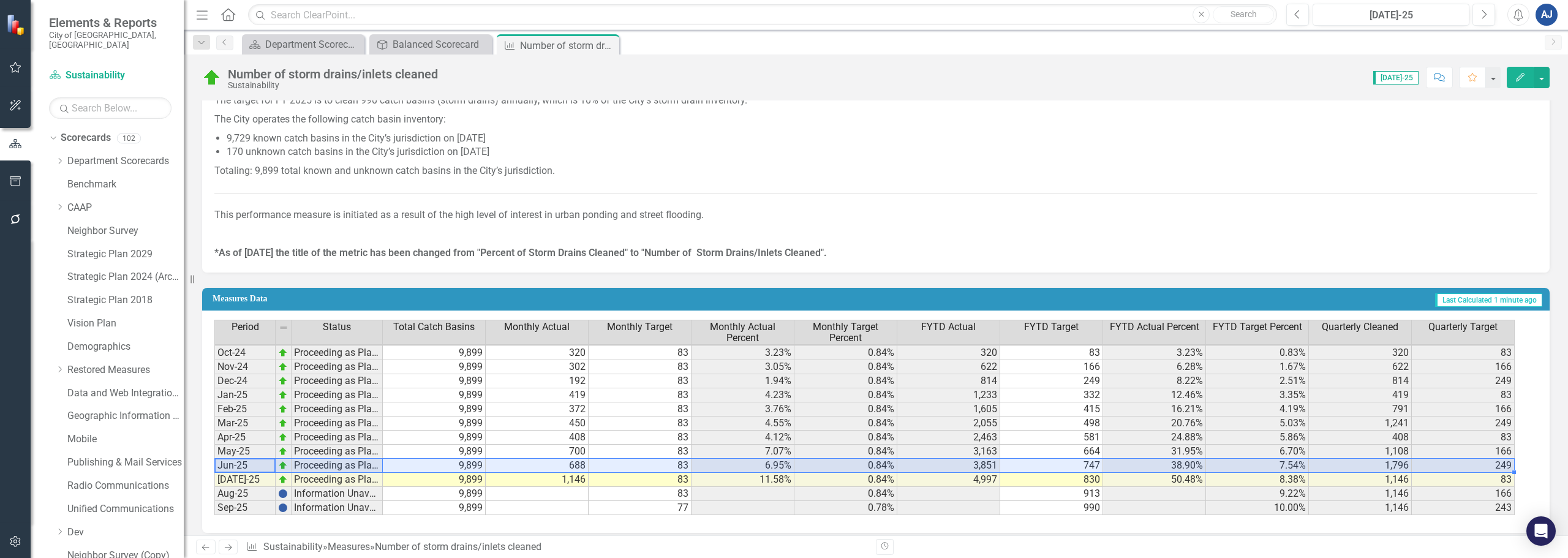
drag, startPoint x: 239, startPoint y: 467, endPoint x: 1444, endPoint y: 467, distance: 1205.0
click at [1444, 467] on div "Period Status Total Catch Basins Monthly Actual Monthly Target Monthly Actual P…" at bounding box center [871, 416] width 1314 height 195
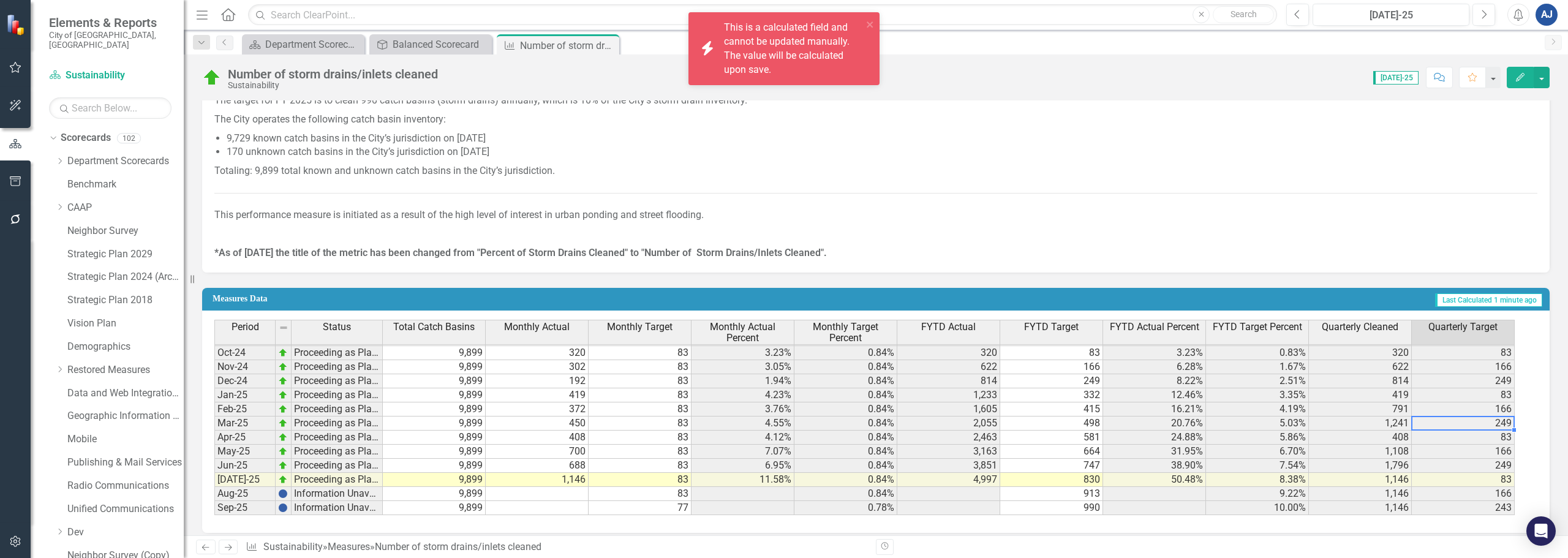
click at [1463, 417] on td "249" at bounding box center [1463, 423] width 103 height 14
click at [1474, 379] on td "249" at bounding box center [1463, 380] width 103 height 14
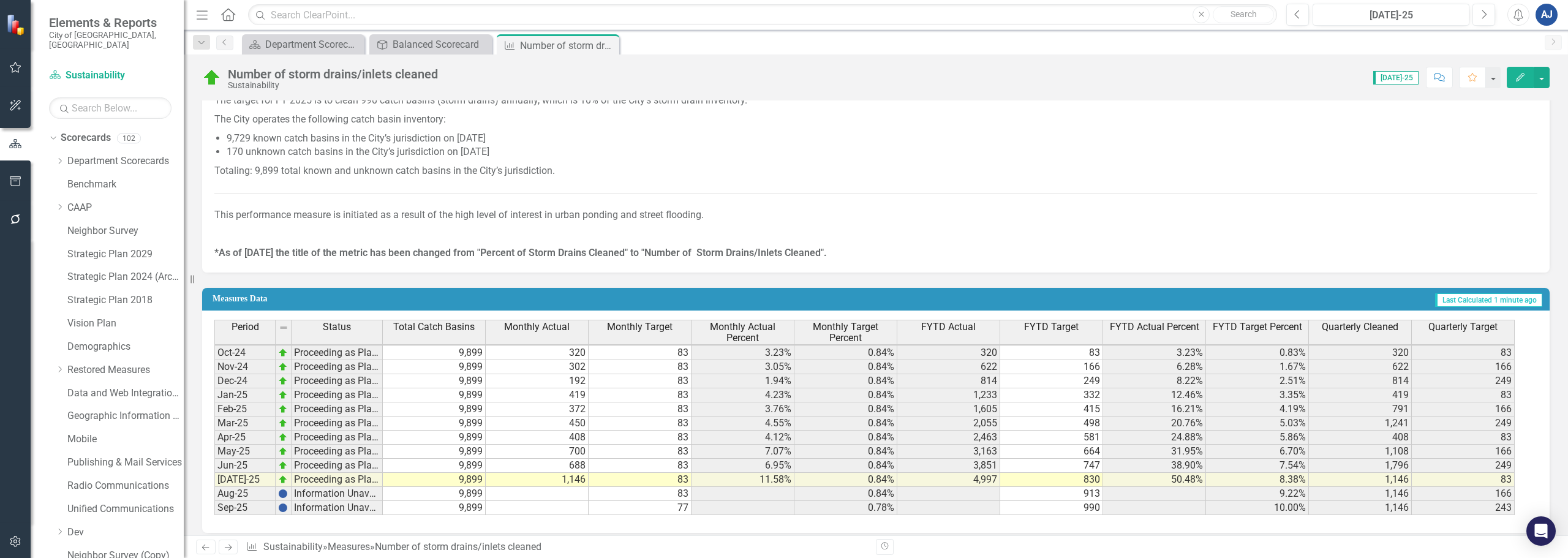
click at [1527, 78] on button "Edit" at bounding box center [1520, 77] width 27 height 21
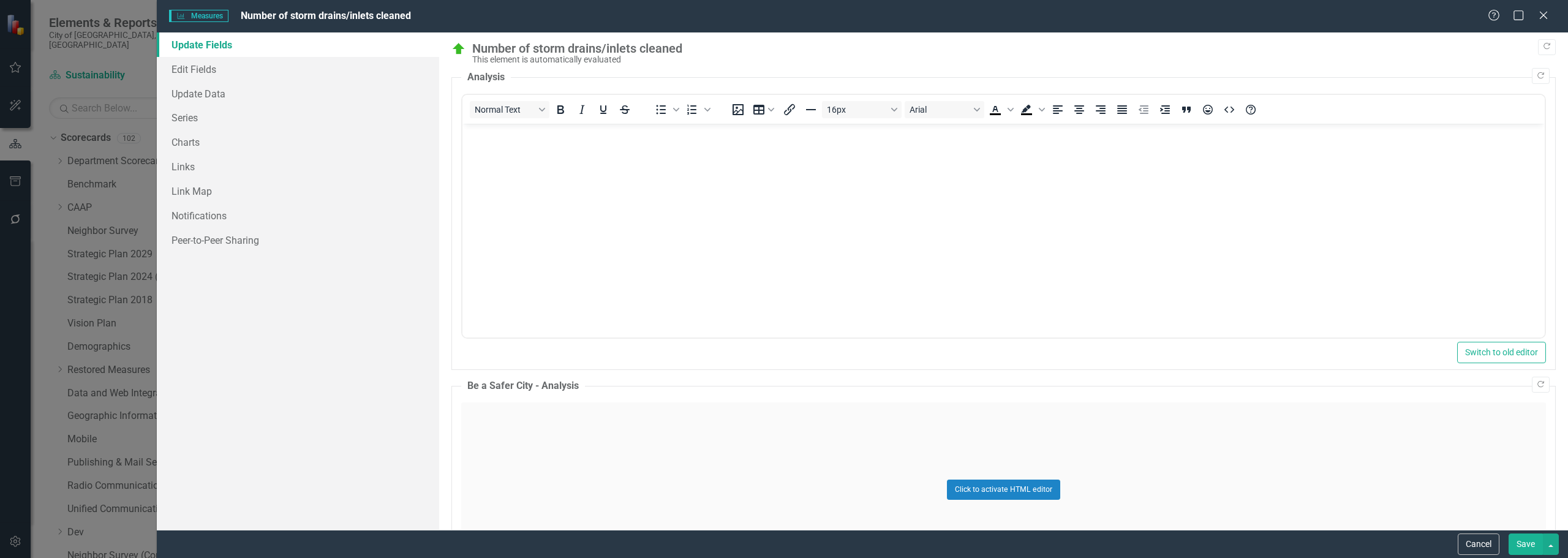
scroll to position [0, 0]
drag, startPoint x: 193, startPoint y: 122, endPoint x: 419, endPoint y: 192, distance: 236.6
click at [194, 122] on link "Series" at bounding box center [297, 118] width 282 height 25
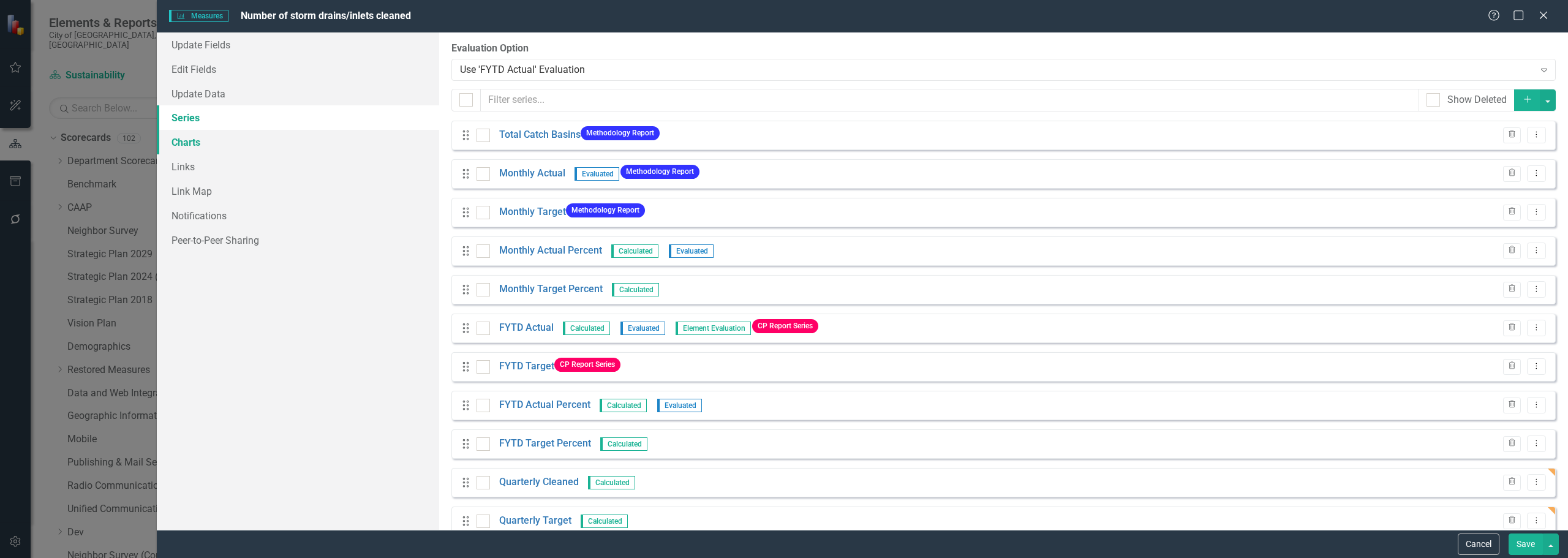
drag, startPoint x: 226, startPoint y: 138, endPoint x: 268, endPoint y: 140, distance: 42.0
click at [226, 138] on link "Charts" at bounding box center [297, 142] width 282 height 25
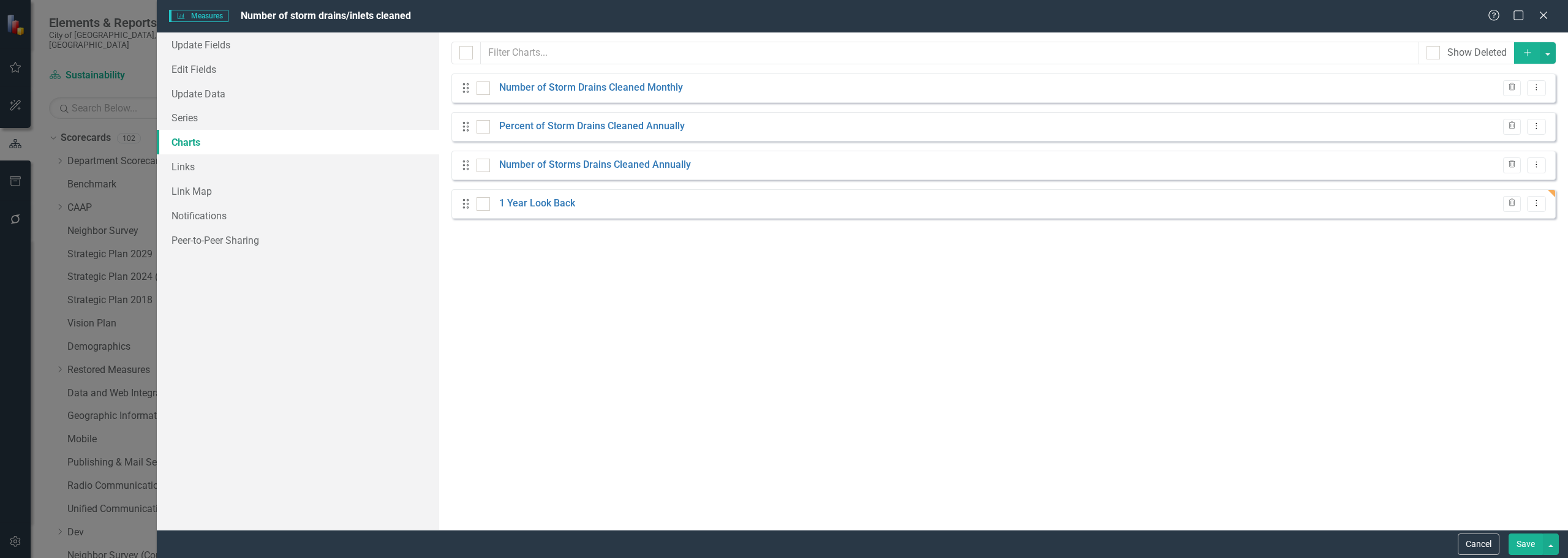
checkbox input "false"
click at [551, 208] on link "1 Year Look Back" at bounding box center [537, 203] width 76 height 14
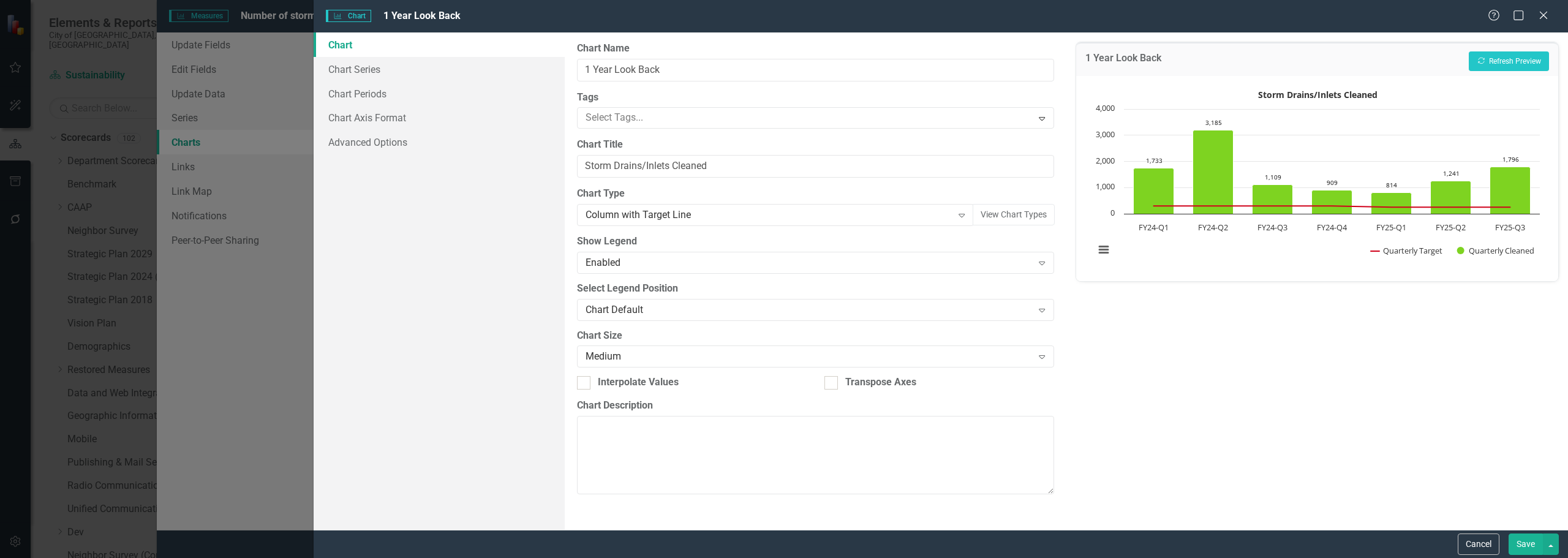
click at [1518, 542] on button "Save" at bounding box center [1526, 544] width 35 height 21
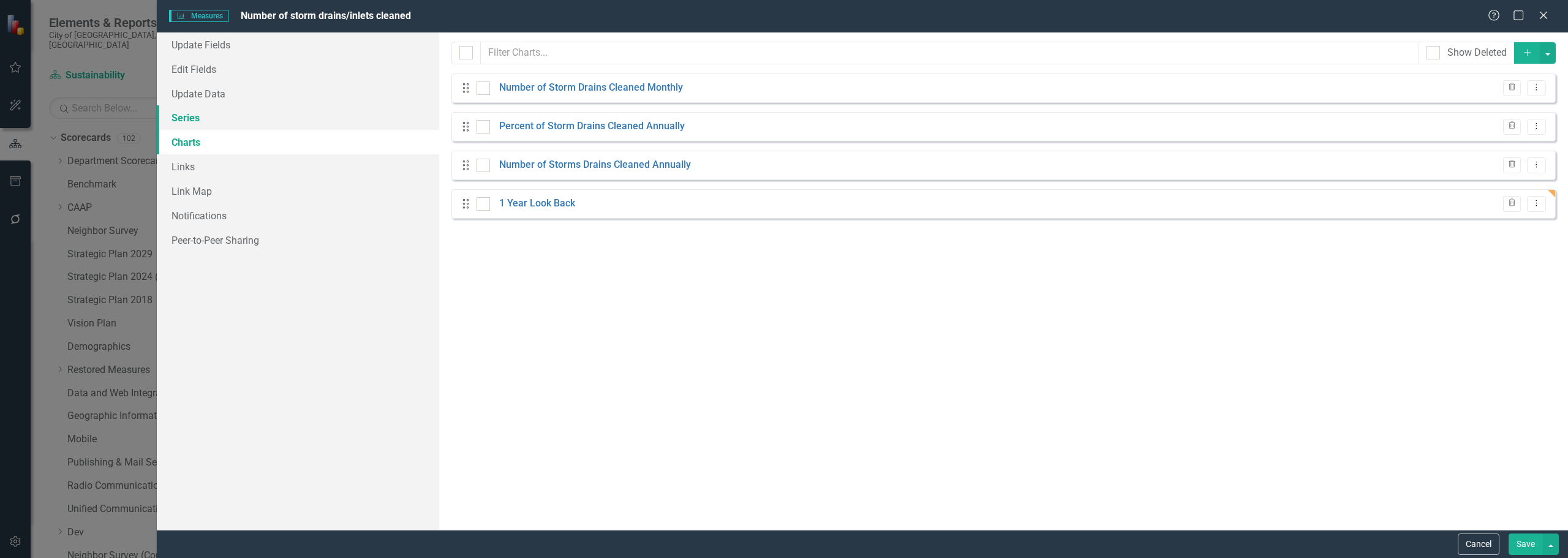
click at [271, 114] on link "Series" at bounding box center [297, 118] width 282 height 25
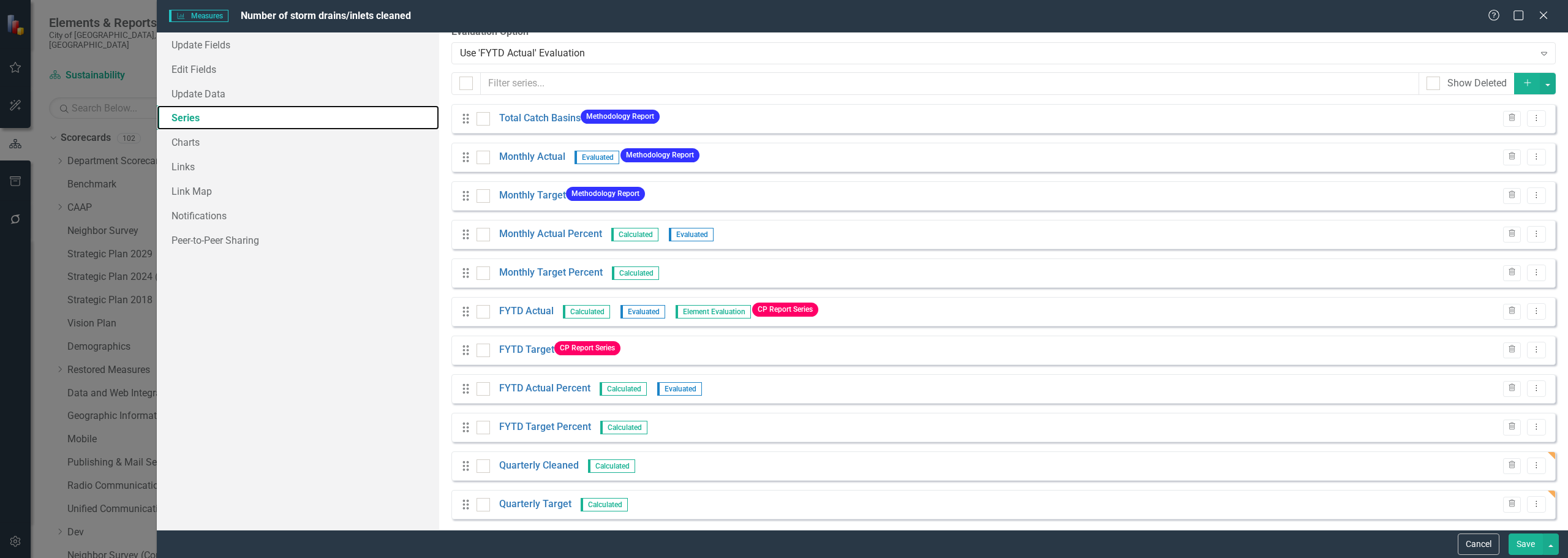
scroll to position [25, 0]
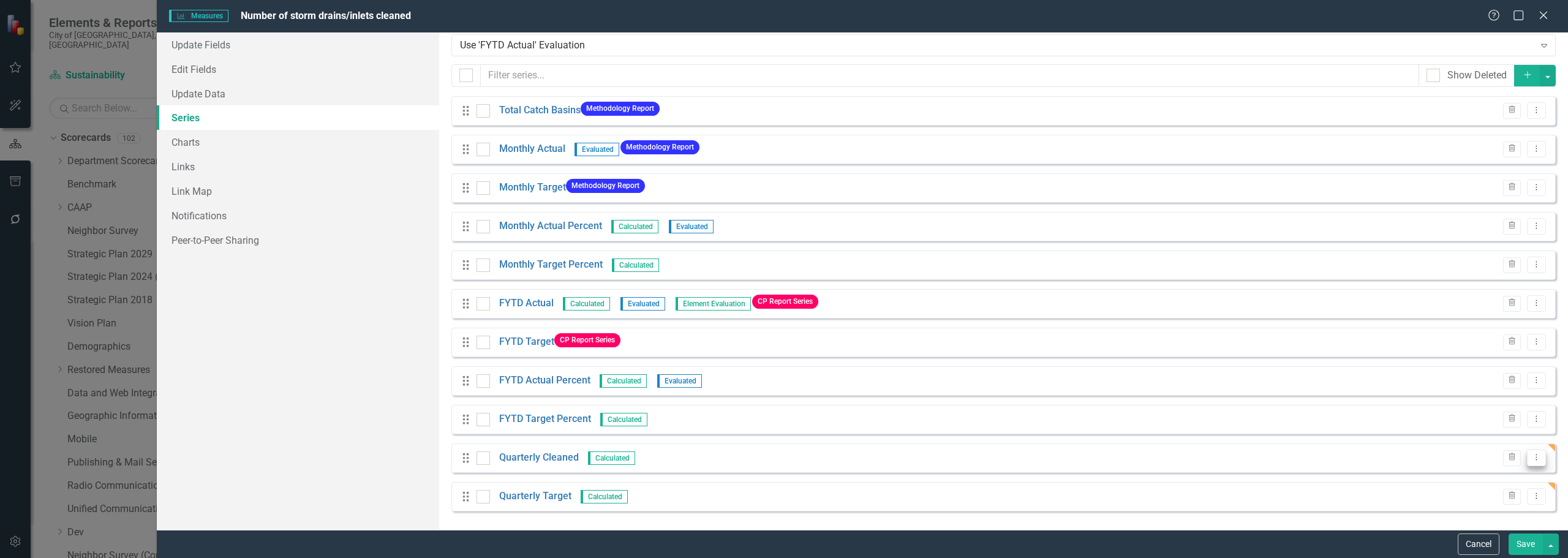
click at [1527, 459] on button "Dropdown Menu" at bounding box center [1536, 458] width 19 height 16
click at [1443, 475] on link "Edit Edit Measure Series" at bounding box center [1467, 478] width 139 height 23
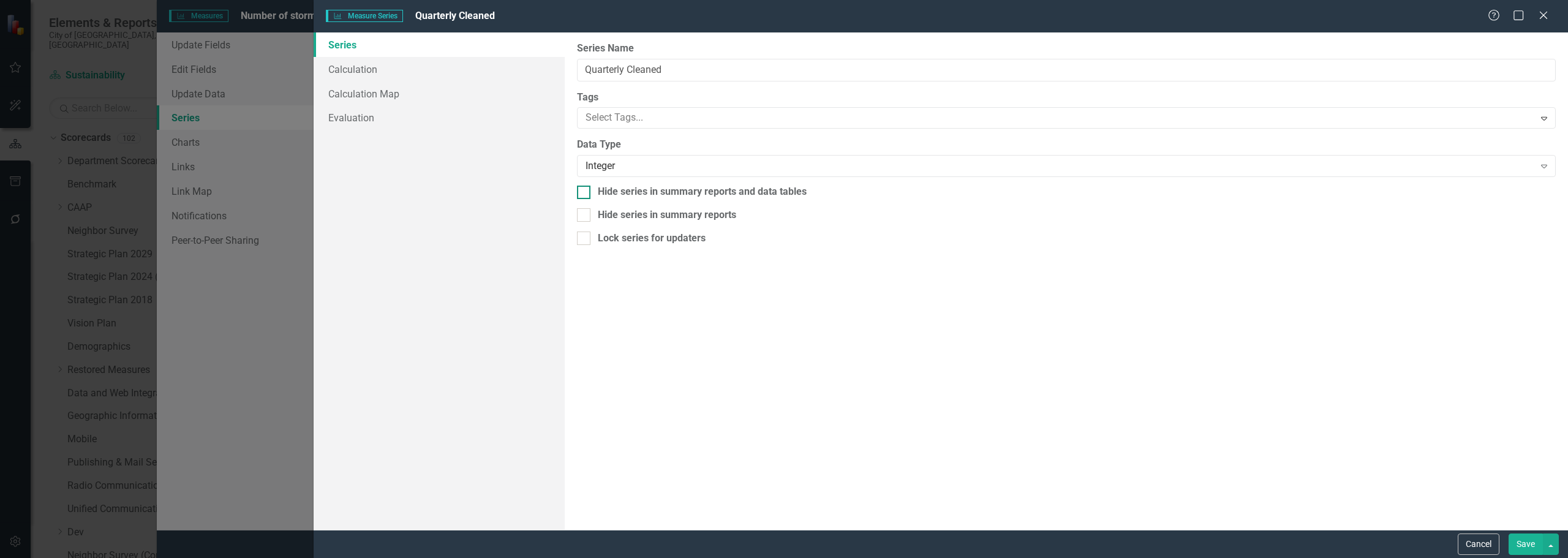
click at [600, 187] on div "Hide series in summary reports and data tables" at bounding box center [702, 192] width 209 height 14
click at [585, 187] on input "Hide series in summary reports and data tables" at bounding box center [581, 189] width 8 height 8
checkbox input "true"
drag, startPoint x: 613, startPoint y: 209, endPoint x: 632, endPoint y: 219, distance: 21.5
click at [614, 214] on div "Hide series in summary reports" at bounding box center [667, 215] width 138 height 14
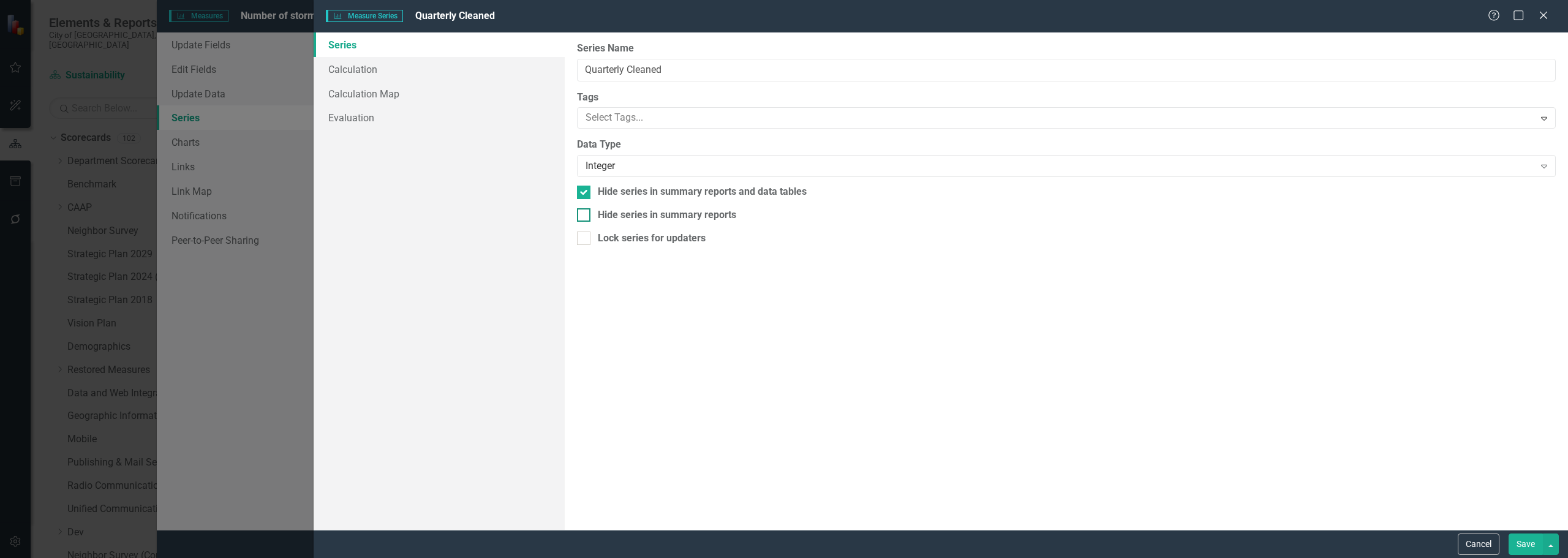
click at [585, 214] on input "Hide series in summary reports" at bounding box center [581, 212] width 8 height 8
checkbox input "true"
click at [1539, 546] on button "Save" at bounding box center [1526, 544] width 35 height 21
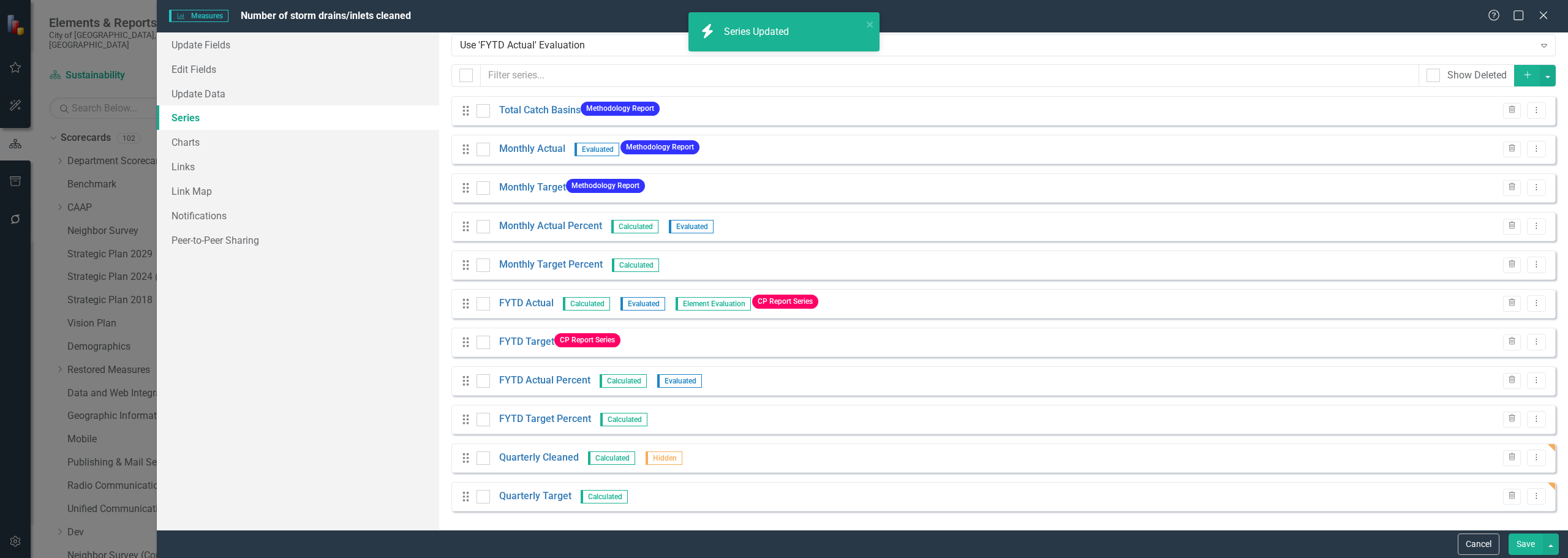
click at [559, 488] on div "Drag Quarterly Target Calculated Trash Dropdown Menu" at bounding box center [1003, 496] width 1104 height 30
click at [561, 491] on link "Quarterly Target" at bounding box center [535, 495] width 72 height 14
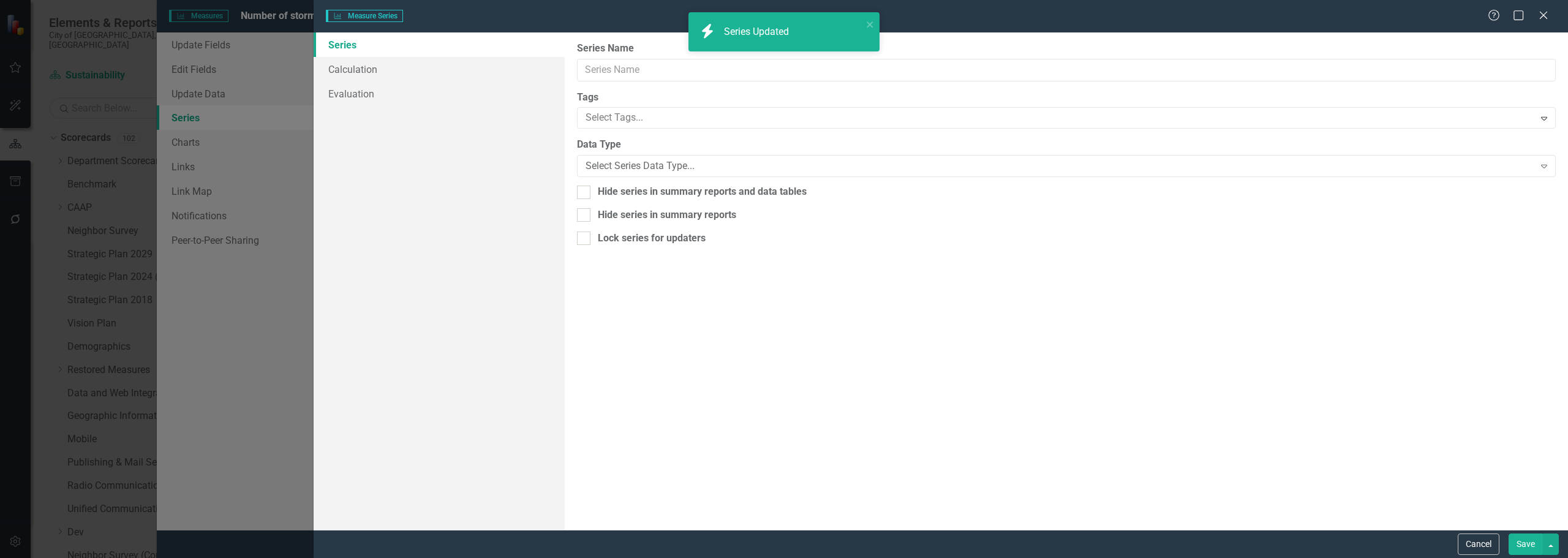
click at [584, 190] on input "Hide series in summary reports and data tables" at bounding box center [581, 189] width 8 height 8
checkbox input "true"
type input "Quarterly Target"
drag, startPoint x: 582, startPoint y: 205, endPoint x: 581, endPoint y: 216, distance: 11.0
click at [582, 206] on div "From this page, you can edit the name, type, and visibility options of your ser…" at bounding box center [1066, 281] width 1003 height 497
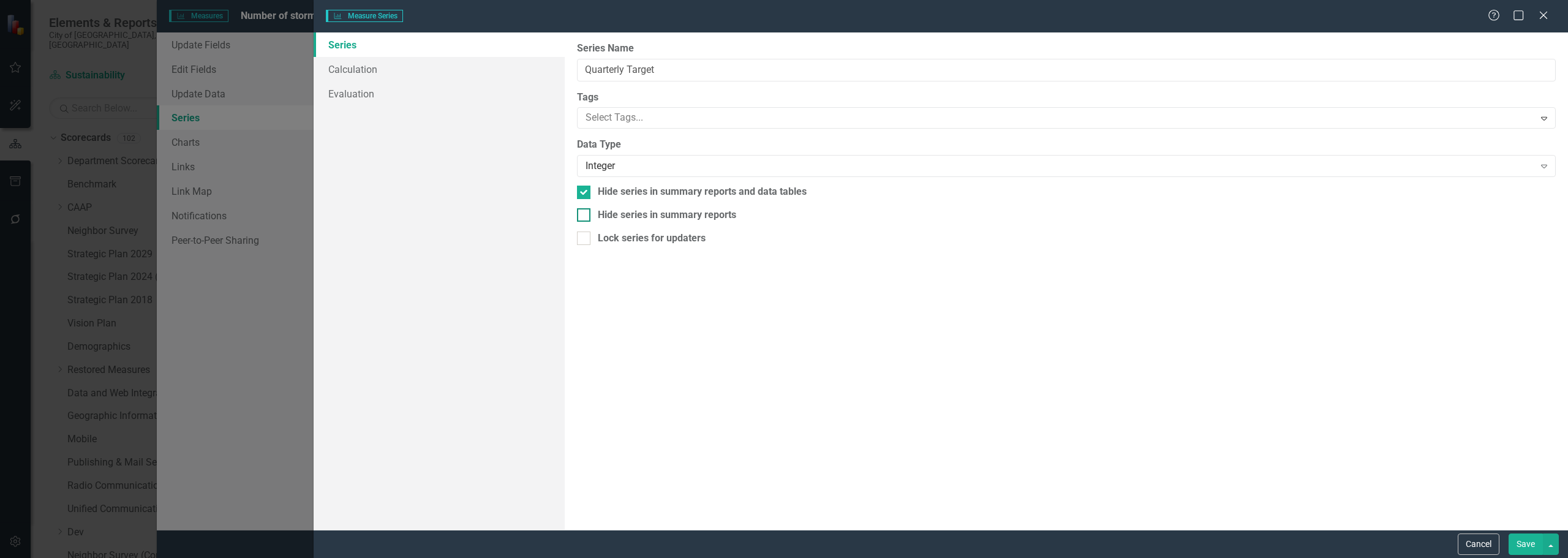
click at [582, 221] on div at bounding box center [584, 215] width 13 height 13
click at [582, 216] on input "Hide series in summary reports" at bounding box center [581, 212] width 8 height 8
checkbox input "true"
click at [585, 243] on div at bounding box center [584, 238] width 13 height 13
click at [585, 239] on input "Lock series for updaters" at bounding box center [581, 235] width 8 height 8
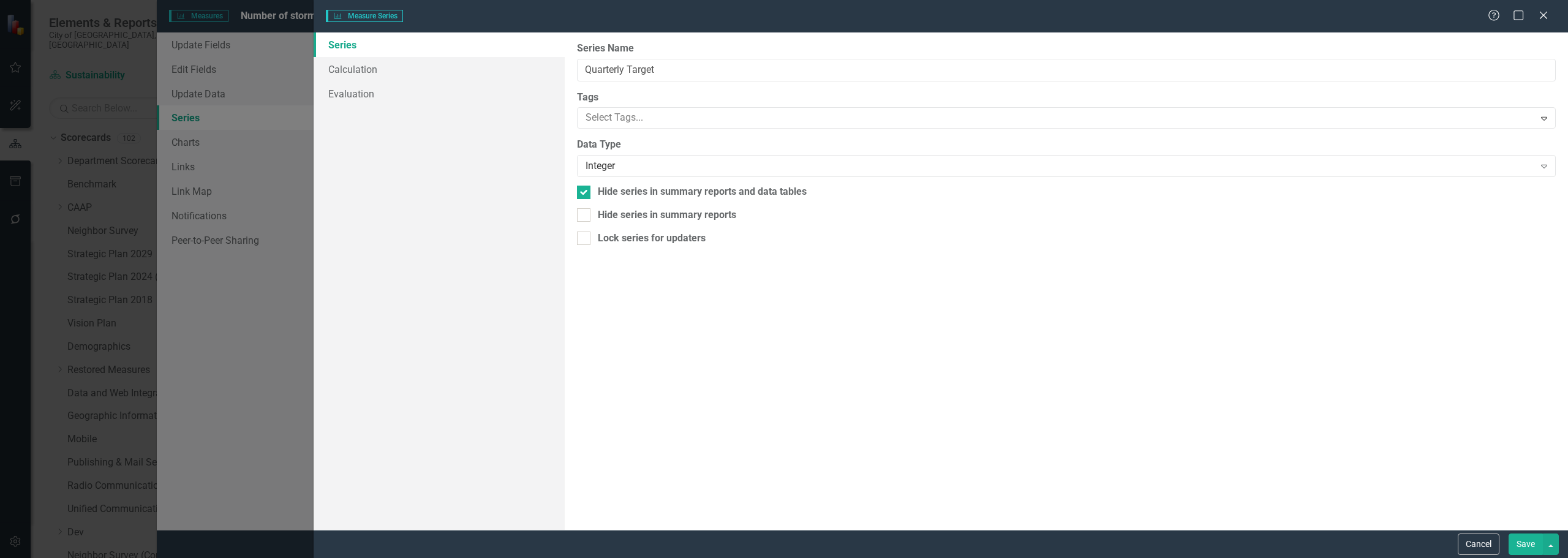
checkbox input "true"
click at [1528, 541] on button "Save" at bounding box center [1526, 544] width 35 height 21
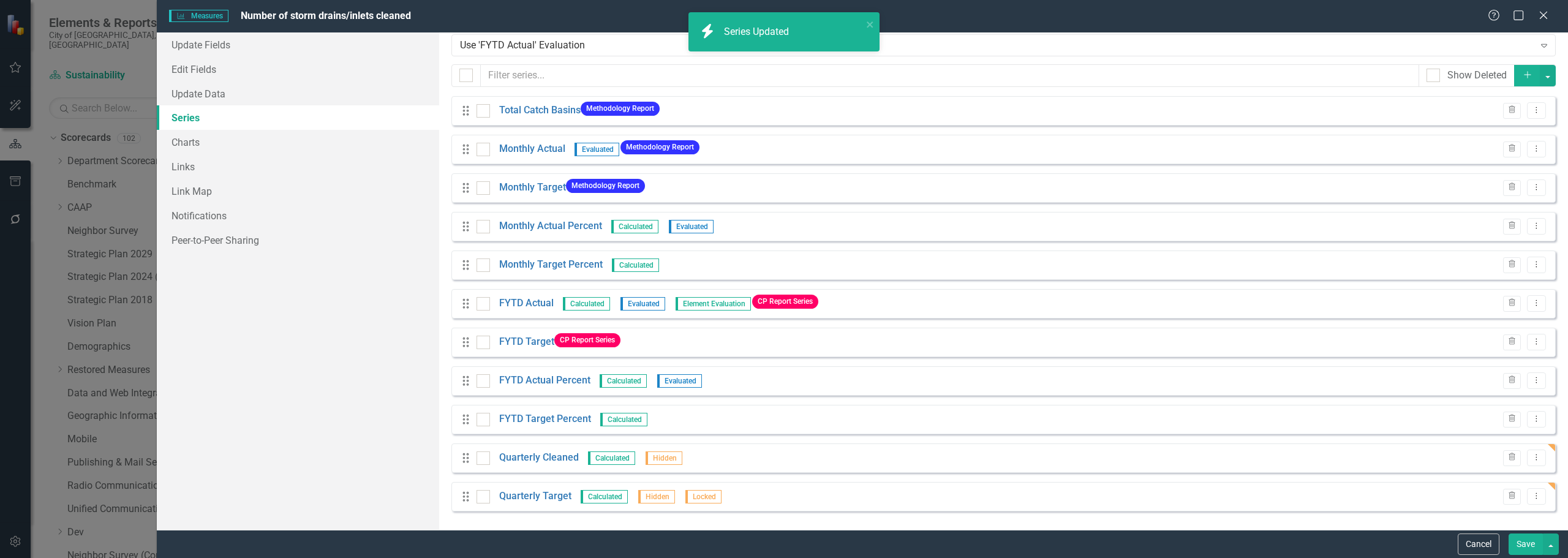
click at [1514, 544] on button "Save" at bounding box center [1526, 544] width 35 height 21
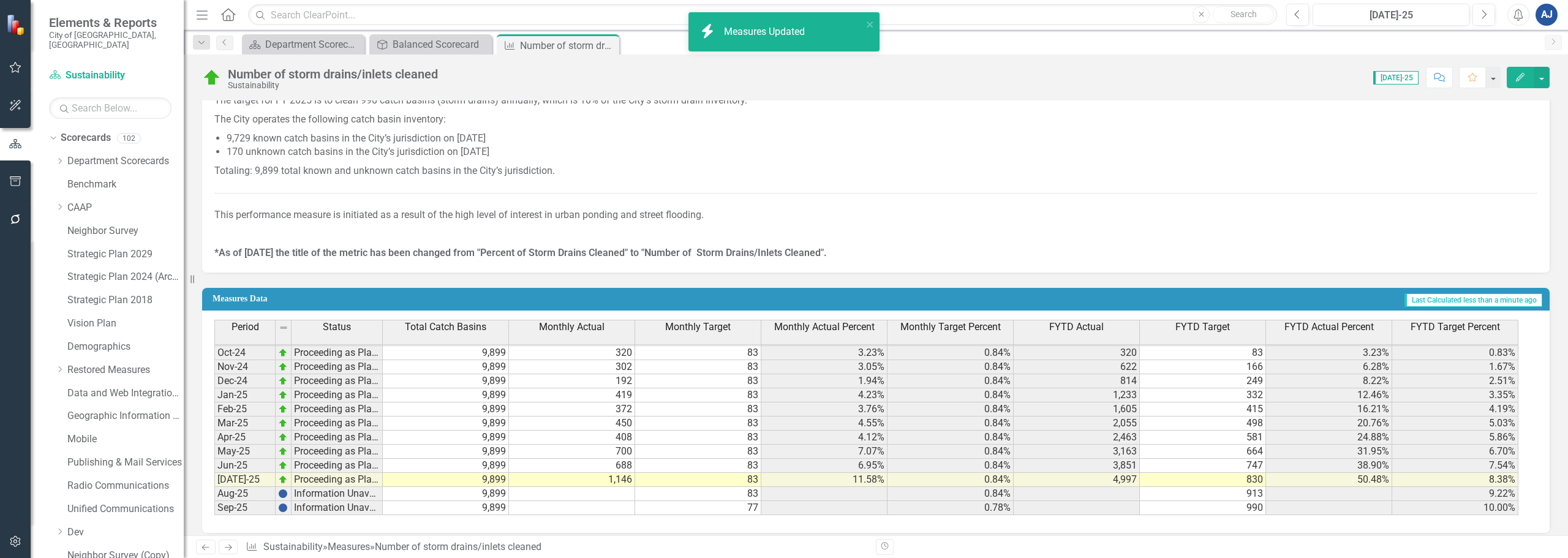
click at [1526, 67] on button "Edit" at bounding box center [1520, 77] width 27 height 21
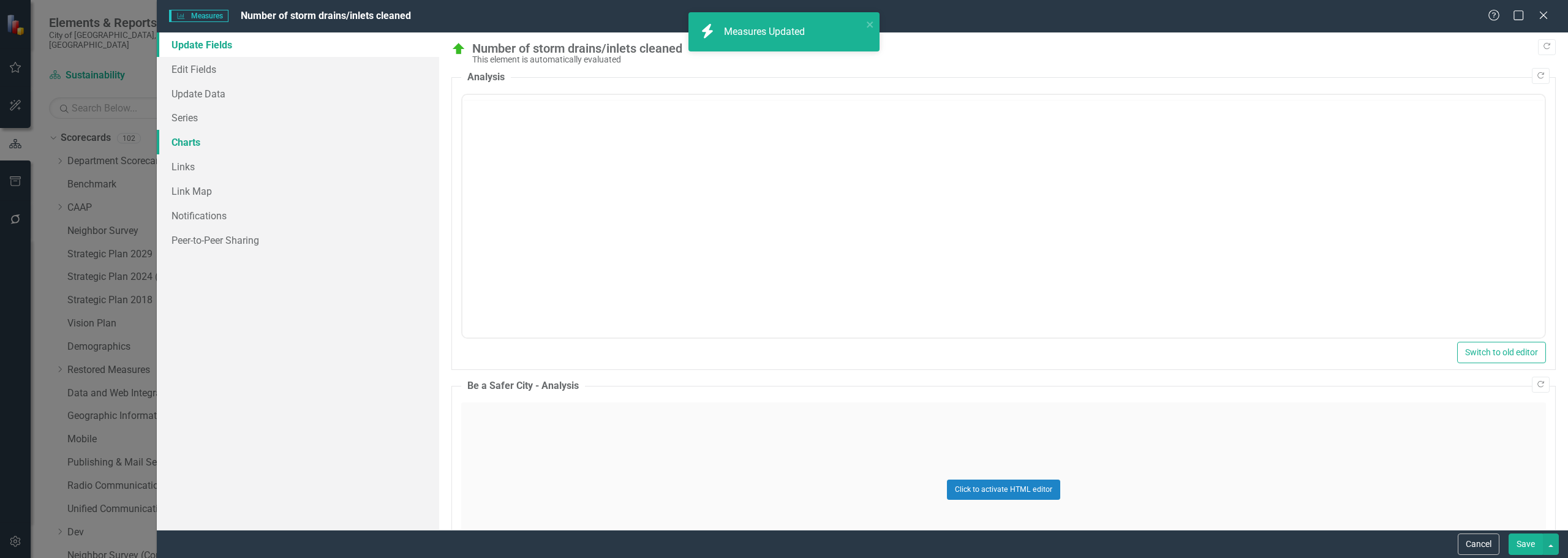
click at [193, 137] on div "Measures Measures Number of storm drains/inlets cleaned Help Maximize Close Upd…" at bounding box center [784, 279] width 1568 height 558
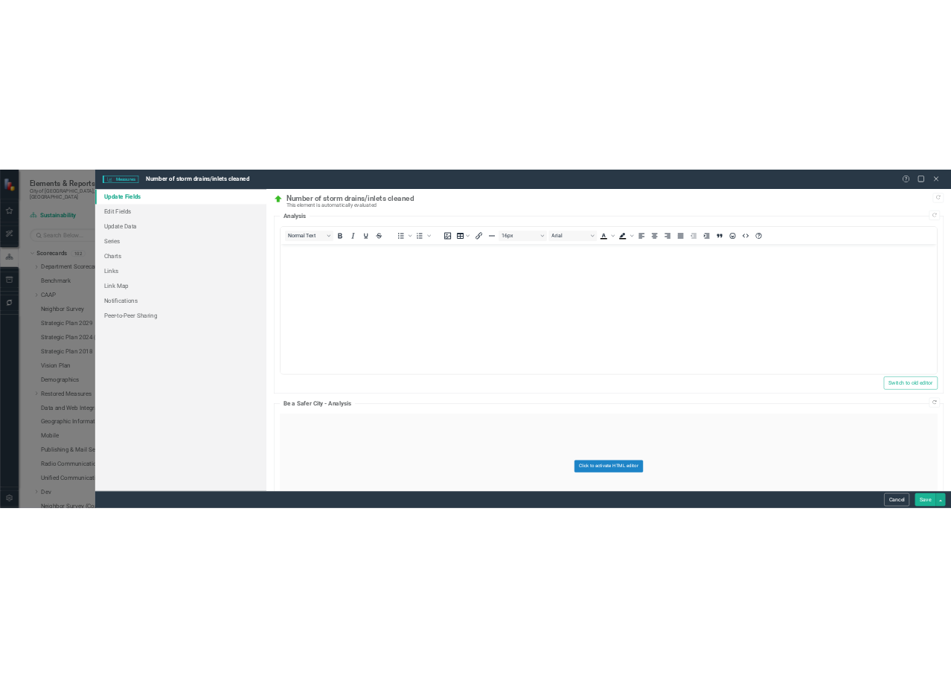
scroll to position [0, 0]
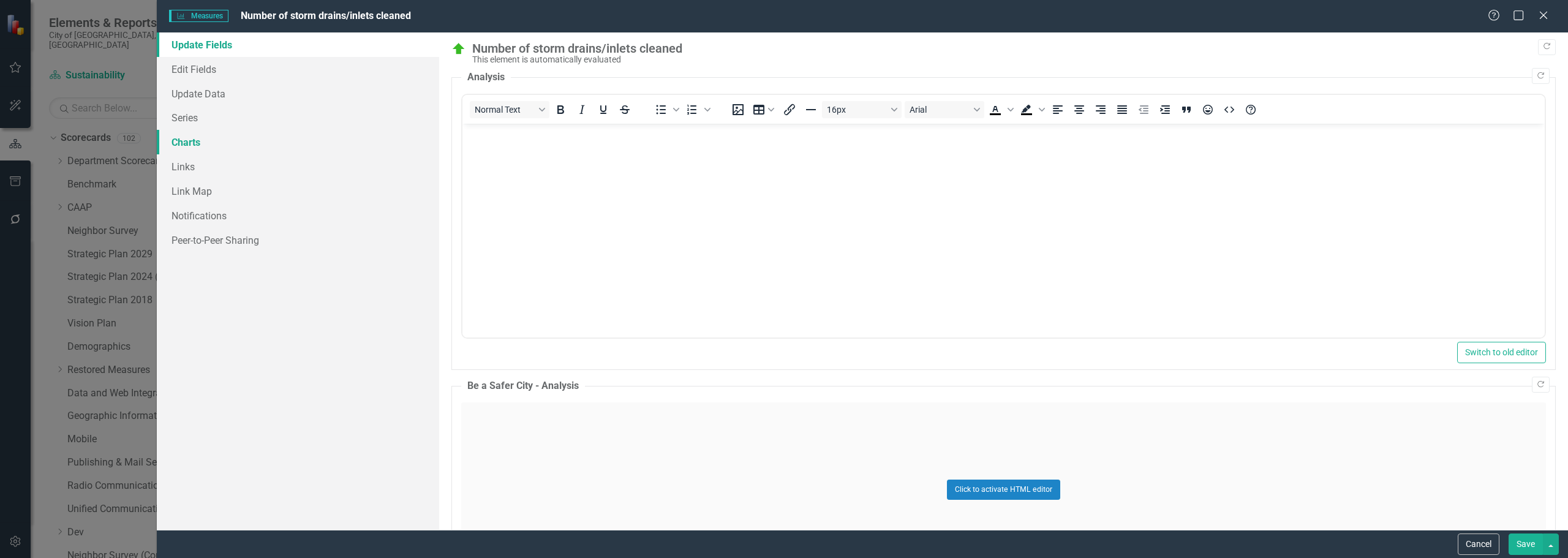
click at [198, 146] on link "Charts" at bounding box center [297, 142] width 282 height 25
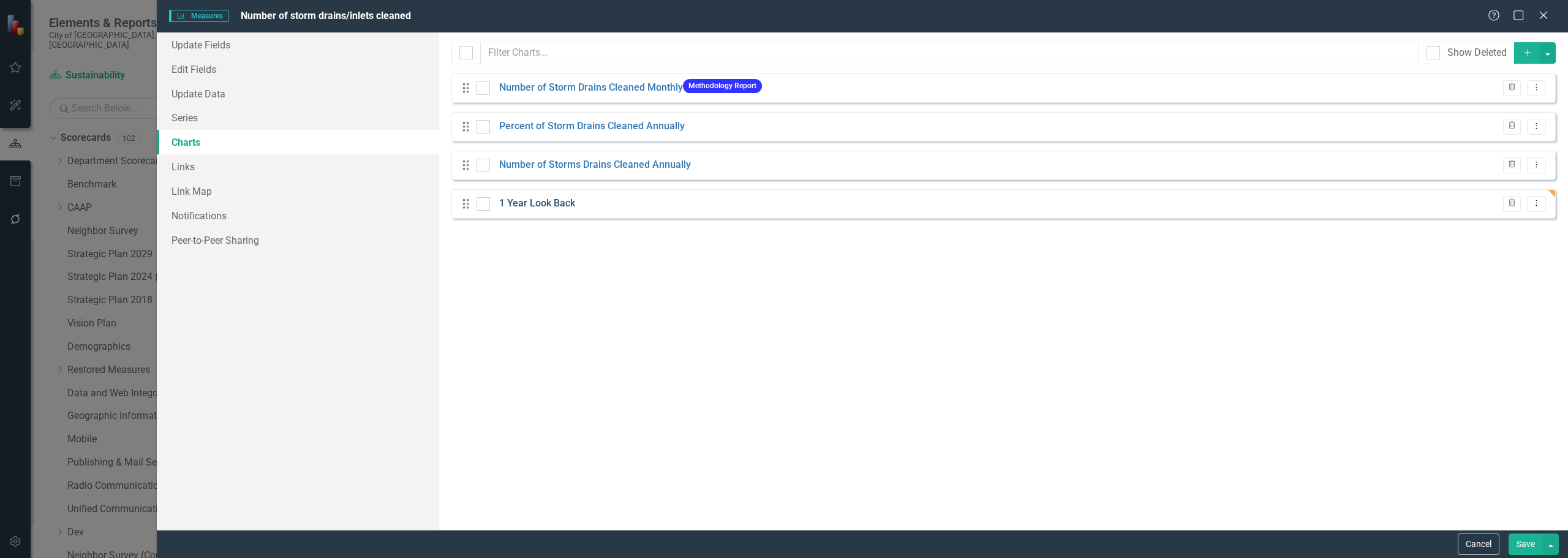
click at [509, 204] on link "1 Year Look Back" at bounding box center [537, 203] width 76 height 14
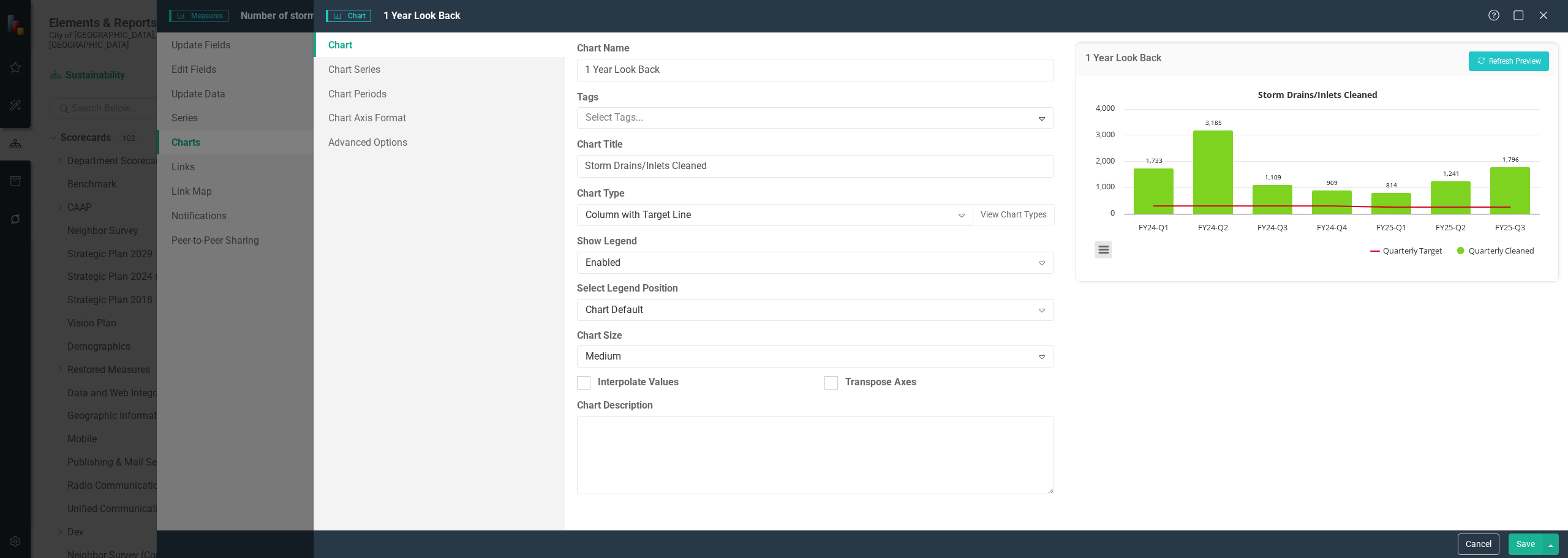
click at [1106, 245] on button "View chart menu, Storm Drains/Inlets Cleaned" at bounding box center [1104, 249] width 17 height 17
click at [1118, 174] on li "Download PNG image" at bounding box center [1155, 170] width 110 height 19
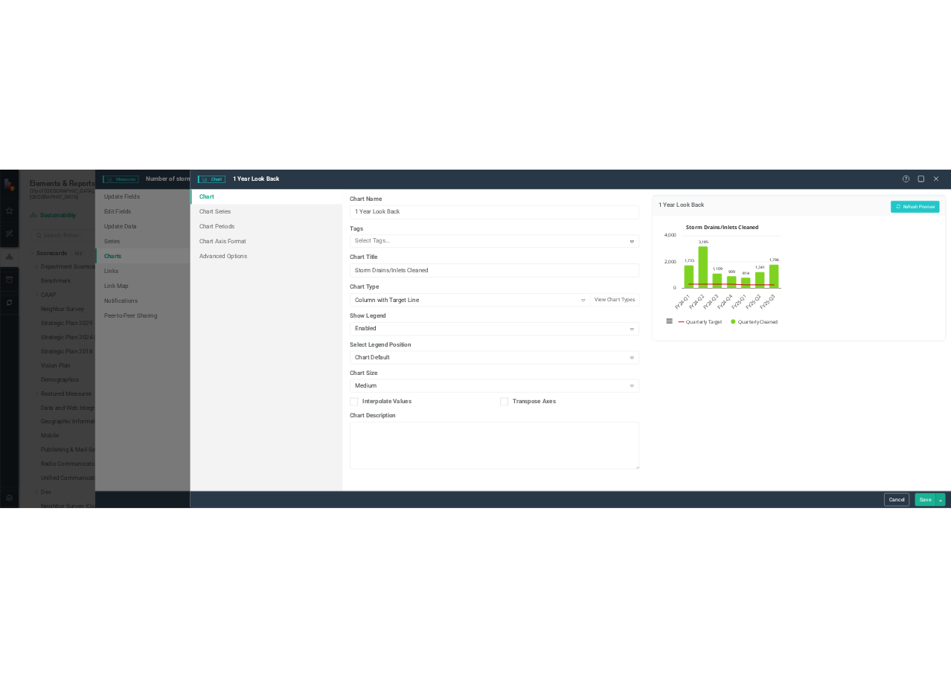
scroll to position [1013, 0]
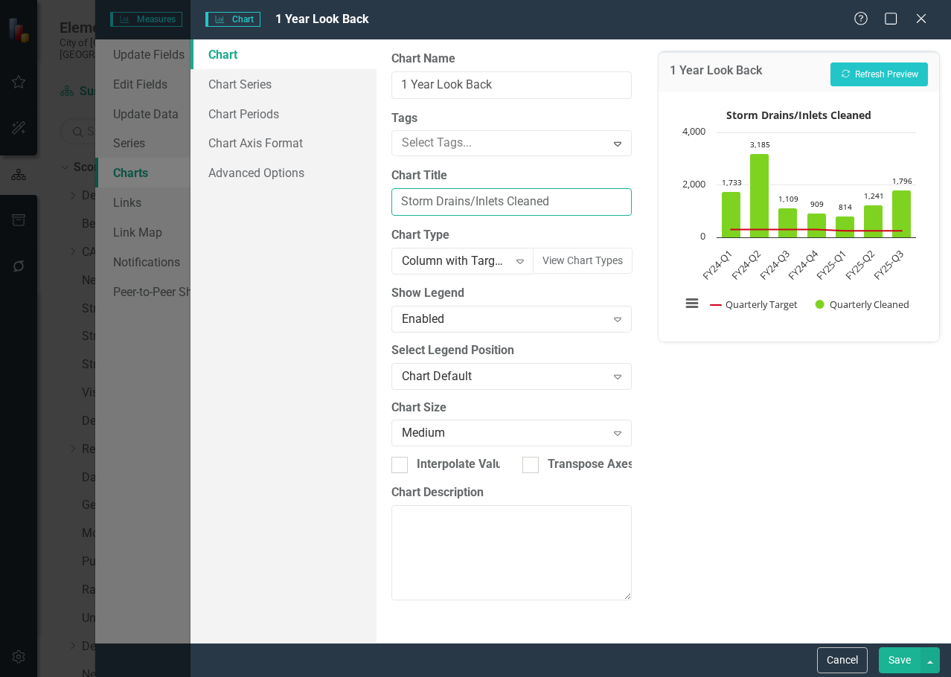
click at [405, 208] on input "Storm Drains/Inlets Cleaned" at bounding box center [511, 202] width 240 height 28
click at [404, 199] on input "Storm Drains/Inlets Cleaned" at bounding box center [511, 202] width 240 height 28
click at [396, 203] on input "Storm Drains/Inlets Cleaned" at bounding box center [511, 202] width 240 height 28
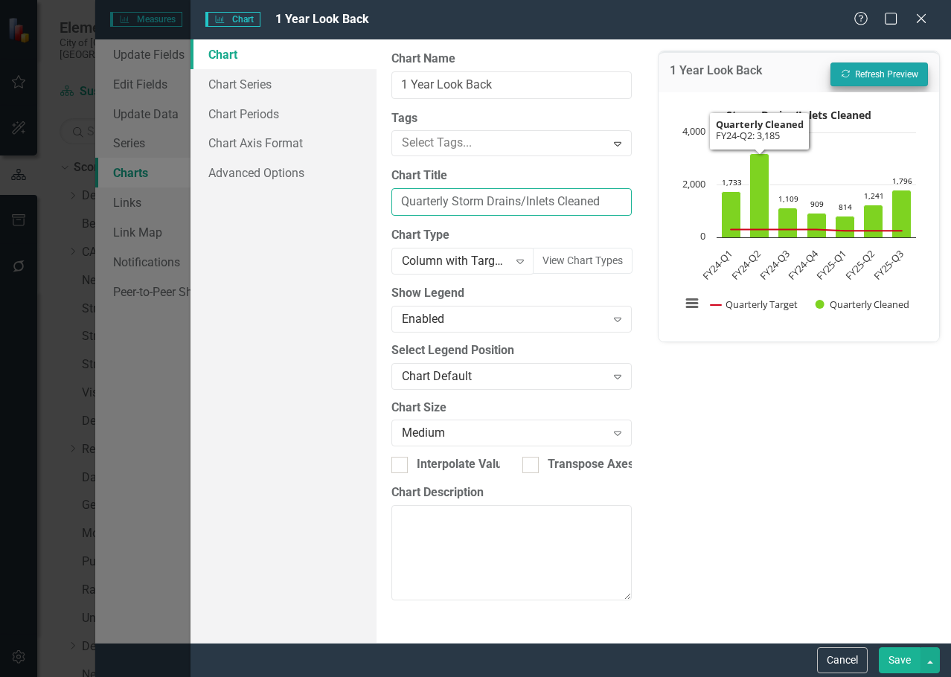
type input "Quarterly Storm Drains/Inlets Cleaned"
click at [896, 76] on button "Recalculate Refresh Preview" at bounding box center [878, 74] width 97 height 24
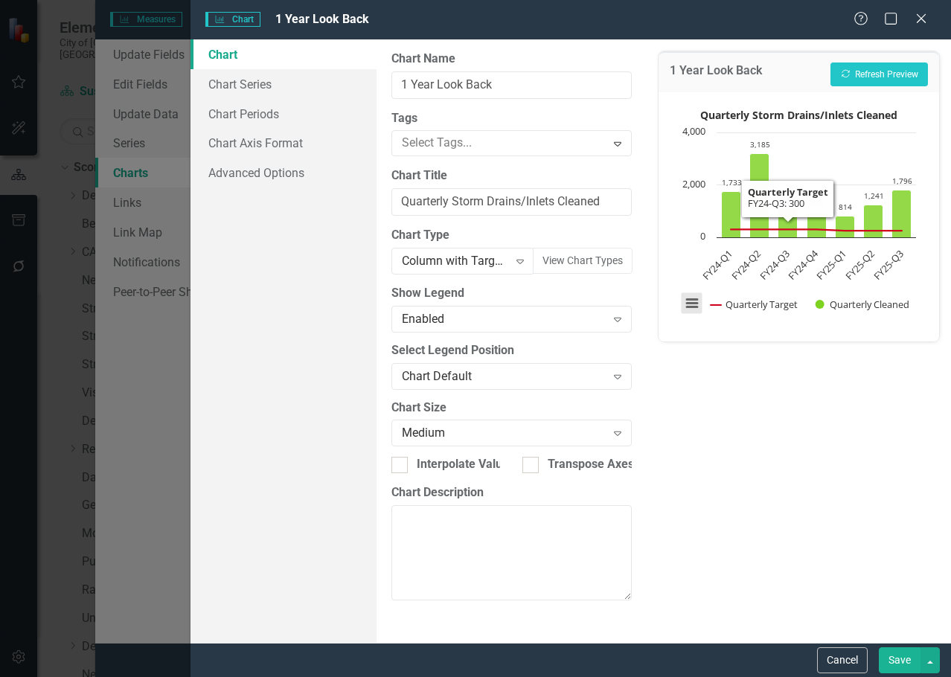
click at [689, 301] on button "View chart menu, Quarterly Storm Drains/Inlets Cleaned" at bounding box center [691, 303] width 21 height 21
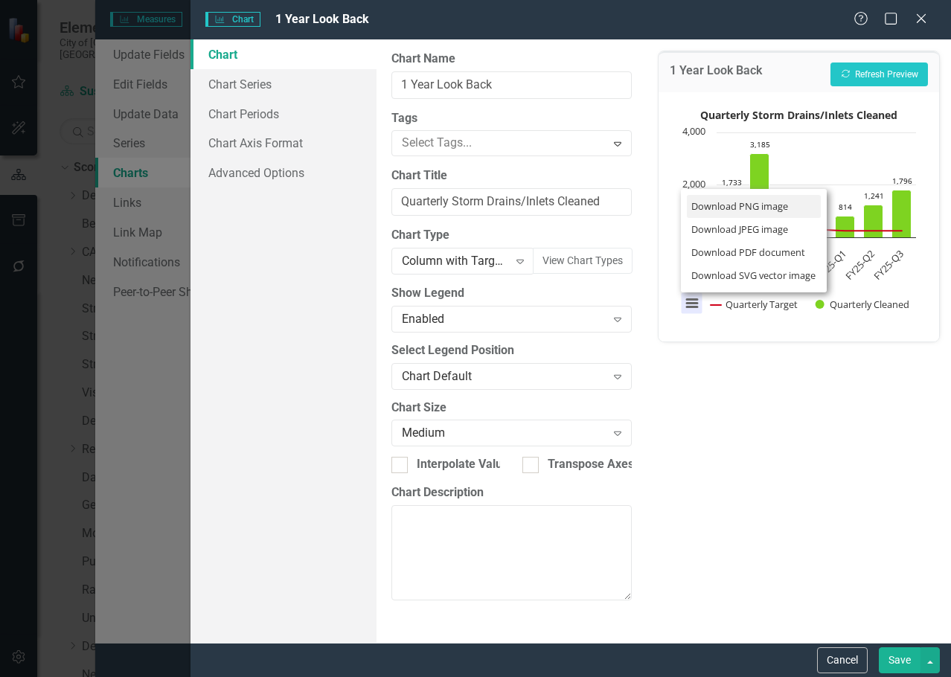
click at [719, 209] on li "Download PNG image" at bounding box center [754, 206] width 134 height 23
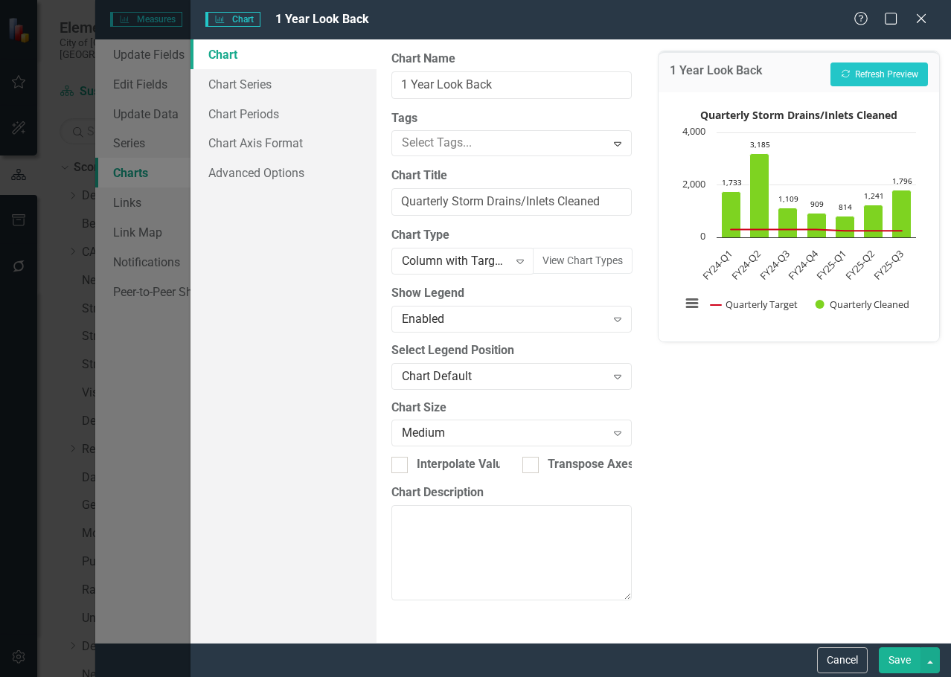
click at [899, 662] on button "Save" at bounding box center [899, 660] width 42 height 26
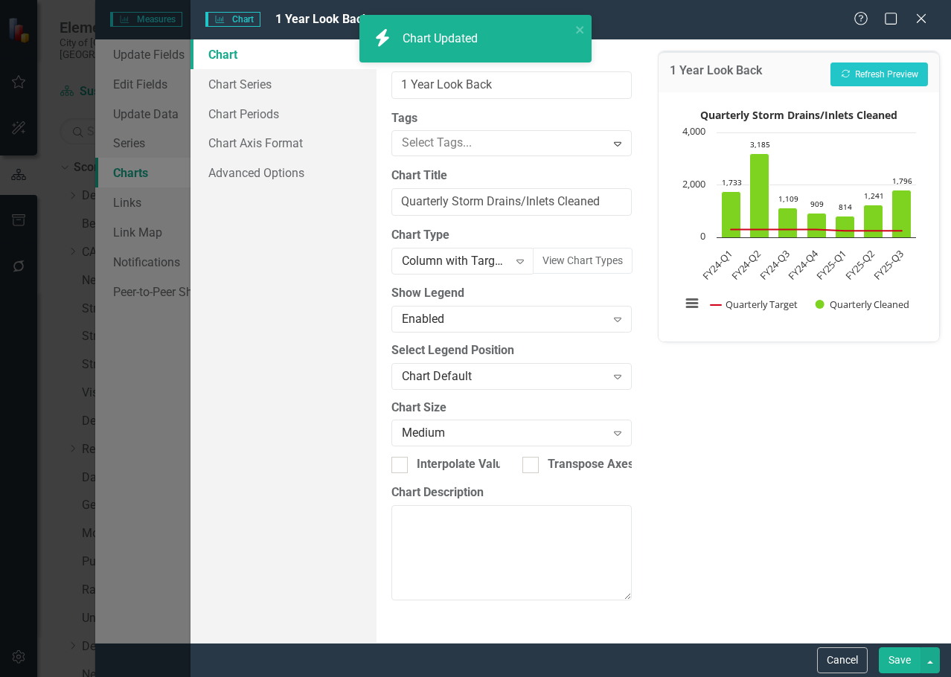
click at [147, 141] on div "Charts Chart 1 Year Look Back Help Maximize Close Chart Chart Series Chart Peri…" at bounding box center [475, 338] width 951 height 677
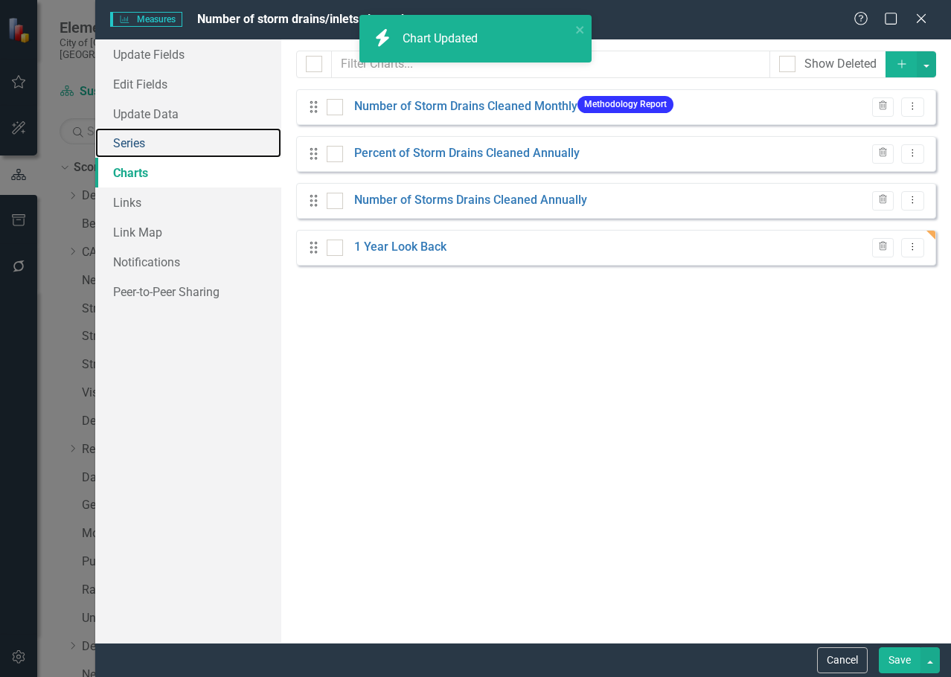
click at [129, 141] on link "Series" at bounding box center [188, 143] width 186 height 30
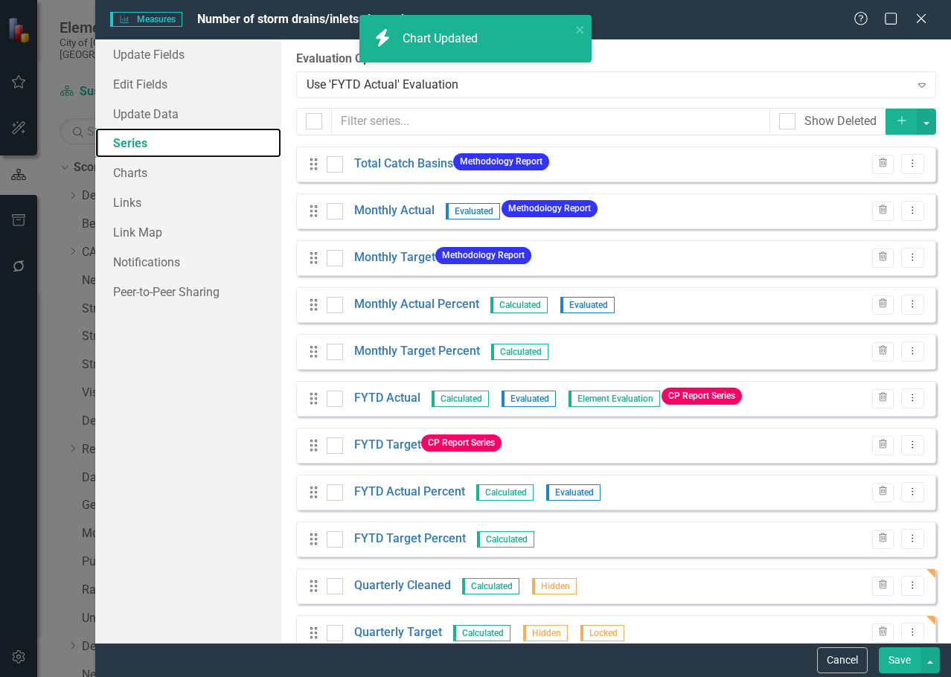
checkbox input "false"
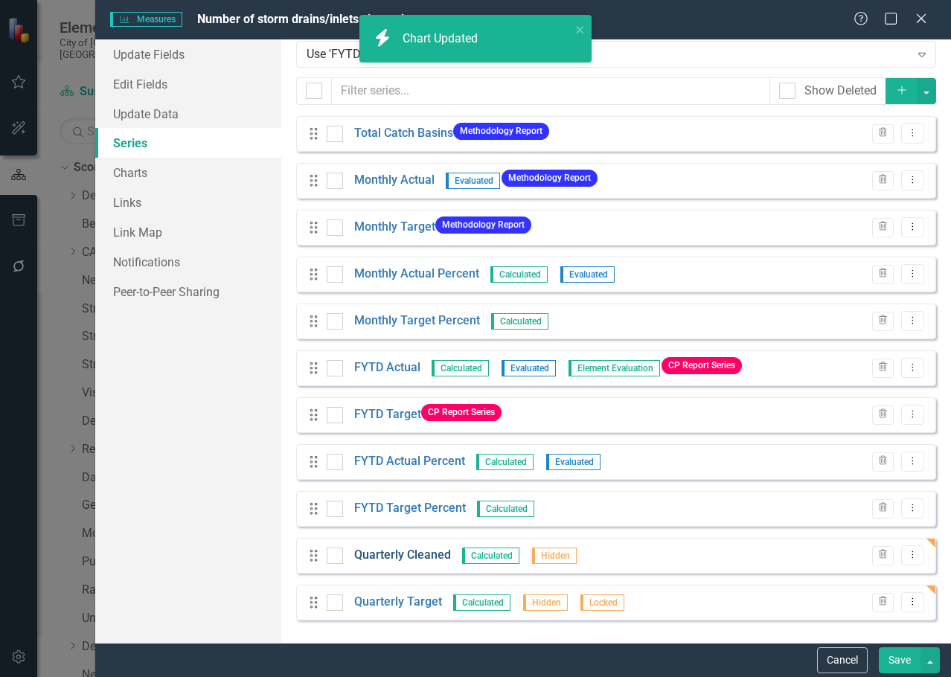
click at [405, 550] on link "Quarterly Cleaned" at bounding box center [402, 555] width 97 height 17
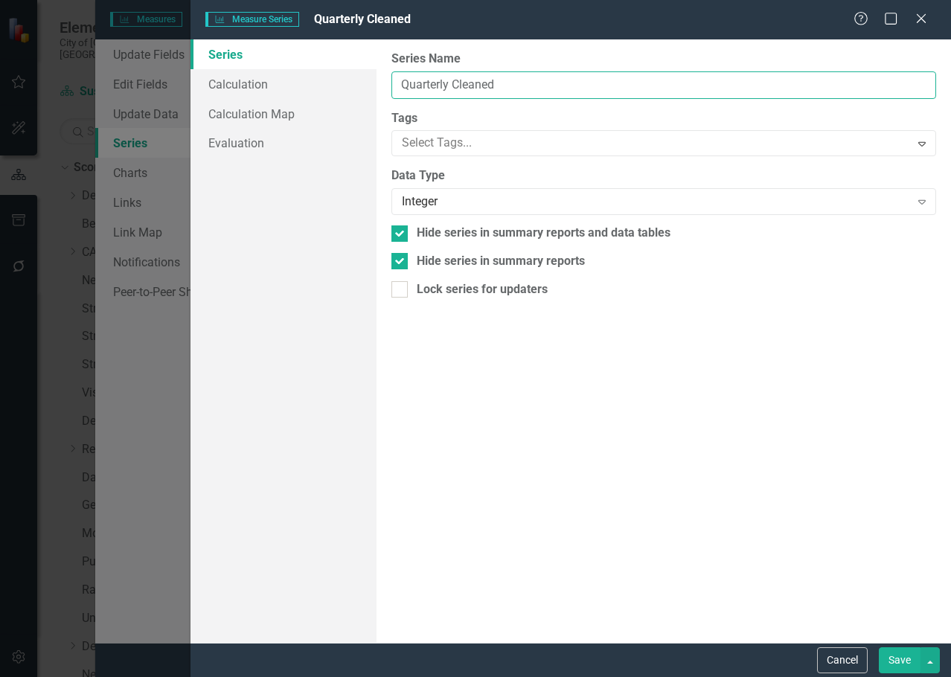
drag, startPoint x: 505, startPoint y: 83, endPoint x: 443, endPoint y: 83, distance: 61.7
click at [443, 83] on input "Quarterly Cleaned" at bounding box center [663, 85] width 545 height 28
type input "Quarter to Date"
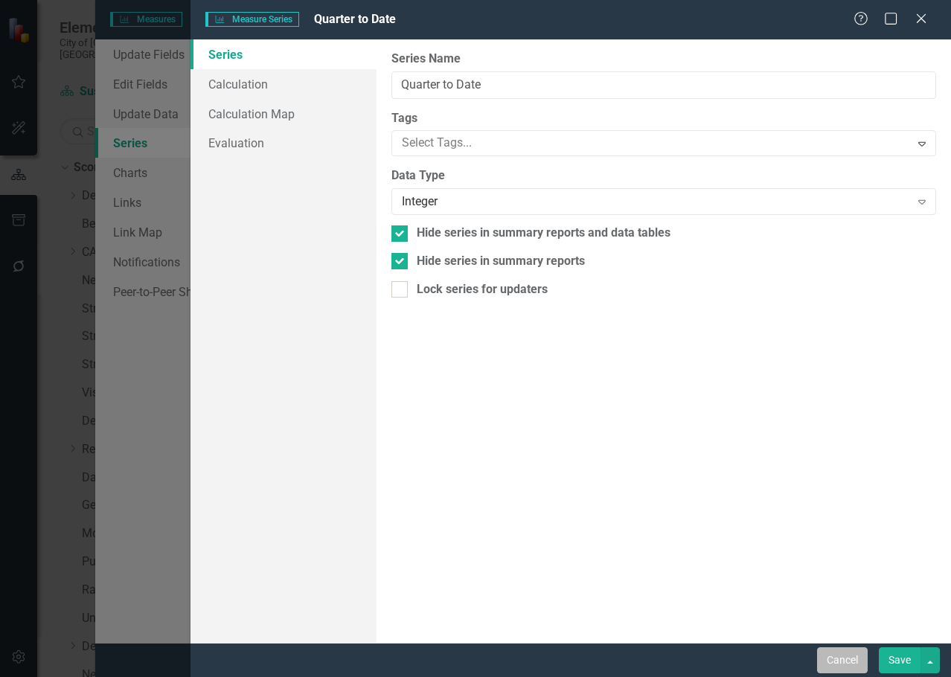
click at [858, 656] on button "Cancel" at bounding box center [842, 660] width 51 height 26
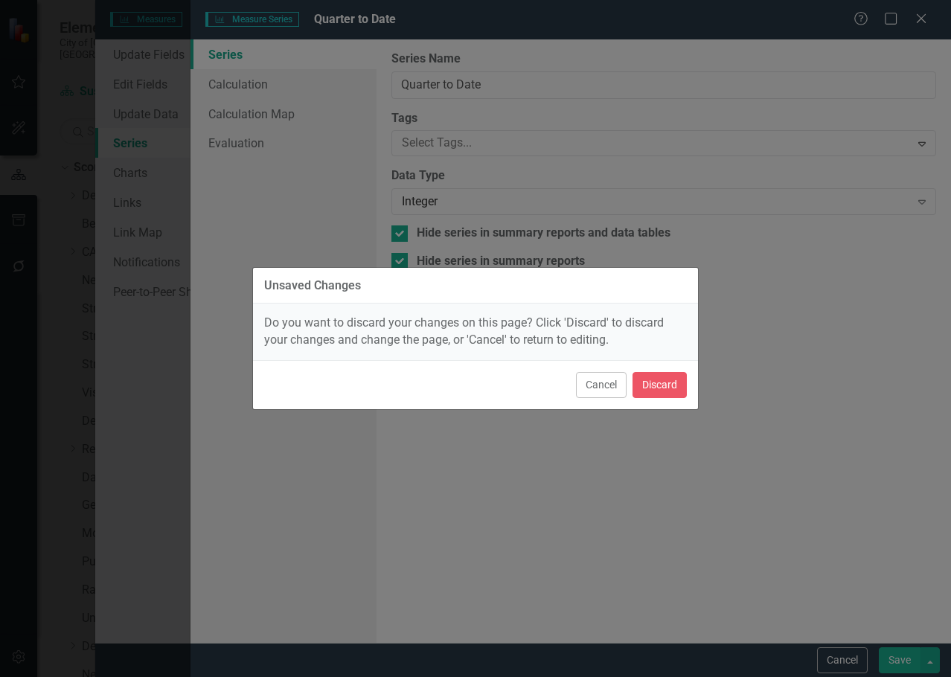
click at [649, 371] on div "Cancel Discard" at bounding box center [475, 384] width 445 height 49
click at [669, 389] on button "Discard" at bounding box center [659, 385] width 54 height 26
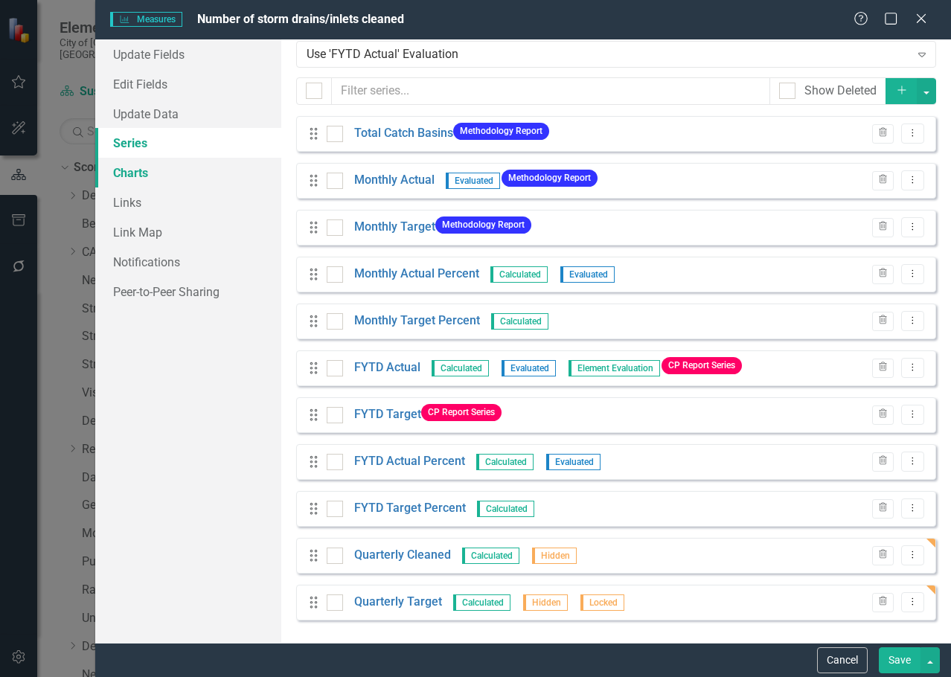
drag, startPoint x: 130, startPoint y: 180, endPoint x: 140, endPoint y: 179, distance: 9.7
click at [130, 180] on link "Charts" at bounding box center [188, 173] width 186 height 30
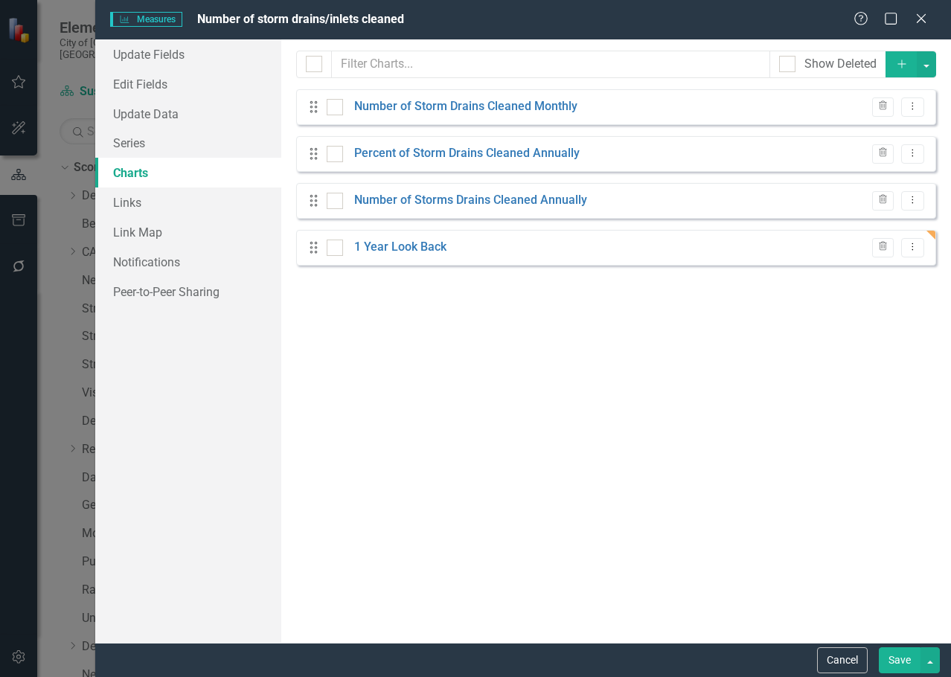
click at [887, 658] on button "Save" at bounding box center [899, 660] width 42 height 26
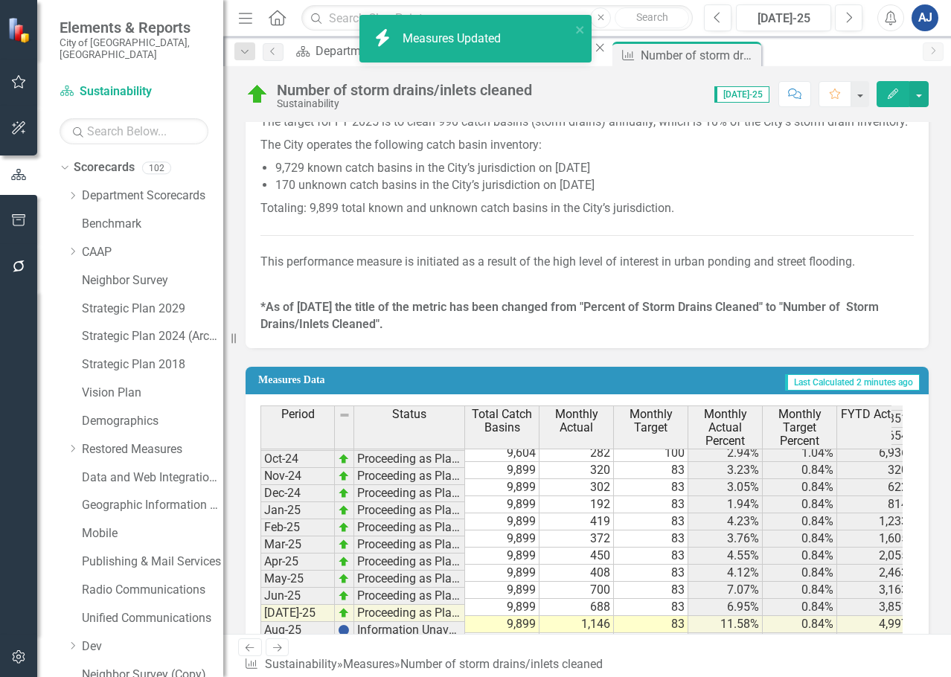
click at [891, 91] on icon "Edit" at bounding box center [892, 94] width 13 height 10
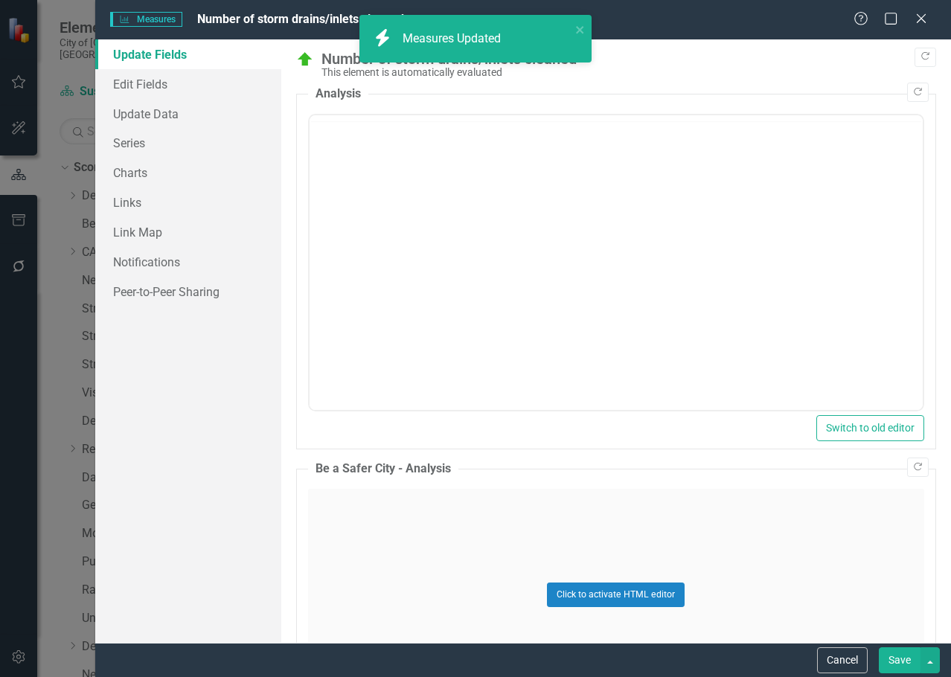
scroll to position [0, 0]
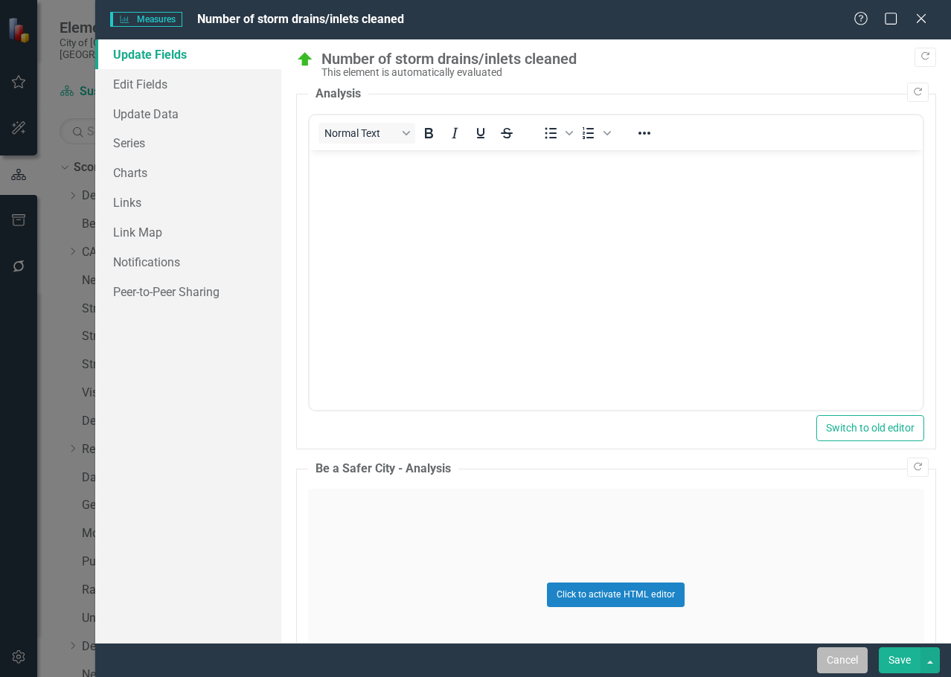
click at [826, 658] on button "Cancel" at bounding box center [842, 660] width 51 height 26
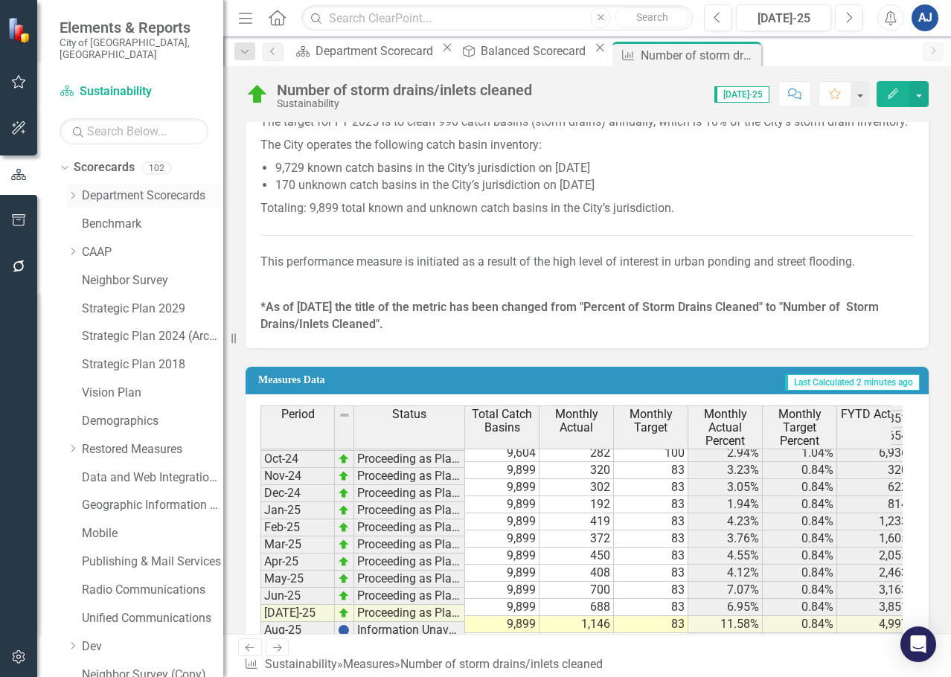
click at [74, 192] on icon at bounding box center [73, 195] width 4 height 7
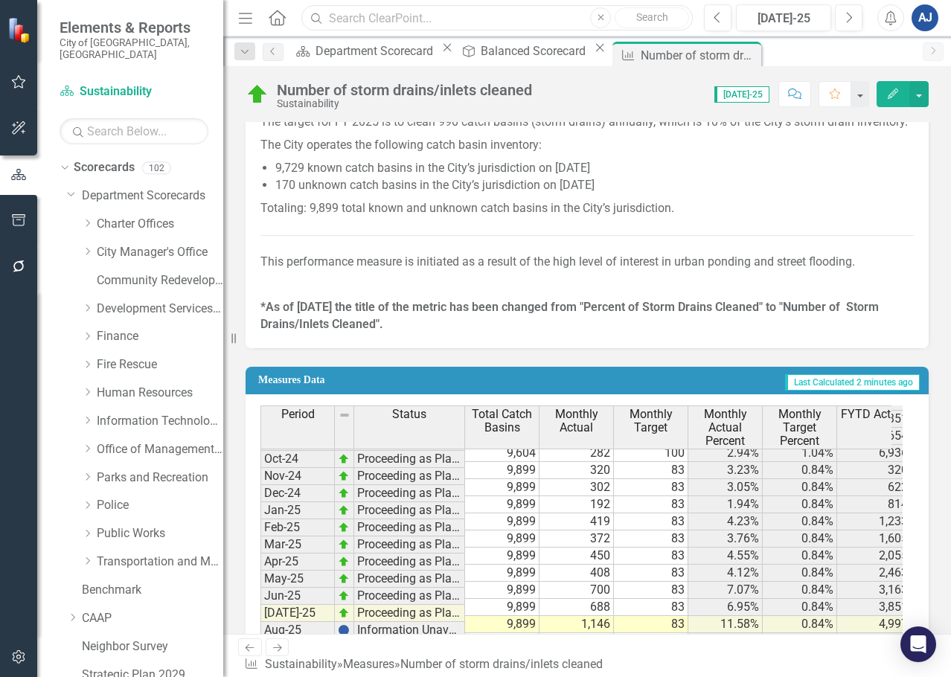
click at [415, 8] on input "text" at bounding box center [496, 18] width 391 height 26
type input "preventive catch basin"
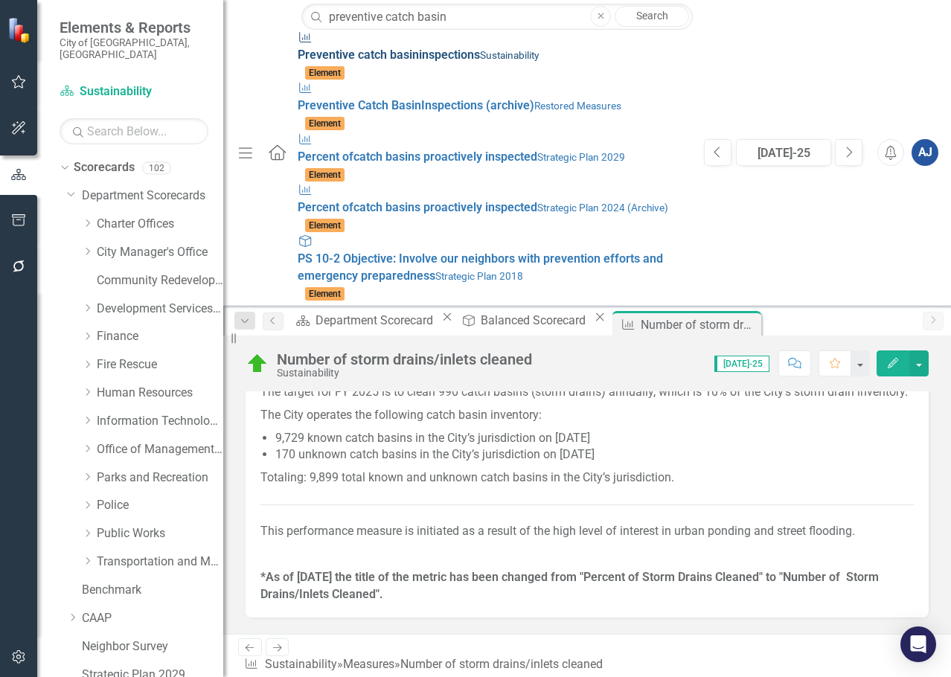
click at [315, 51] on div "Measures Preventive catch basin inspections Sustainability" at bounding box center [493, 47] width 391 height 34
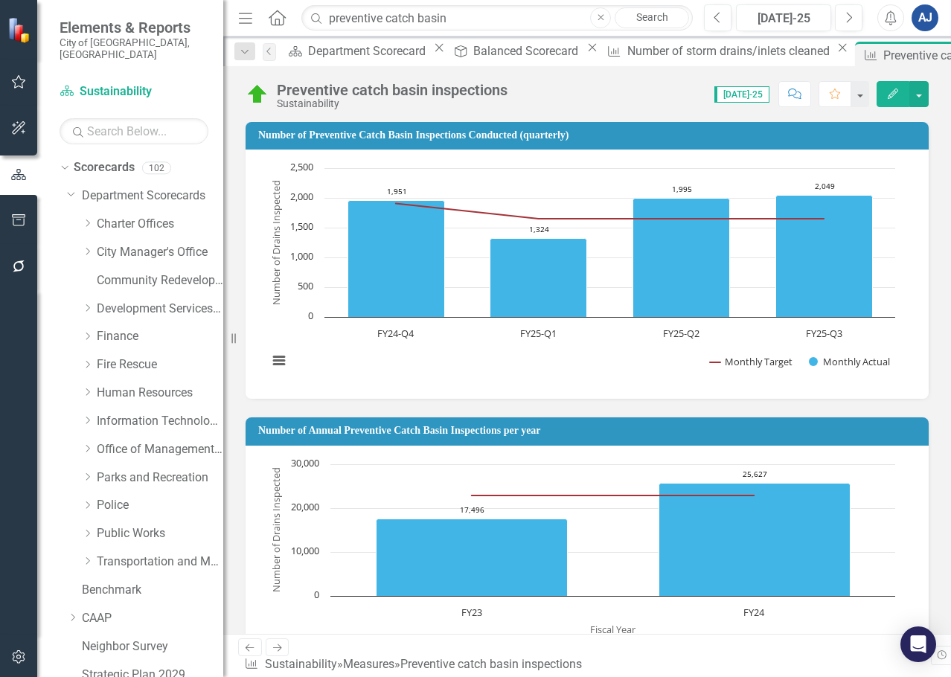
click at [898, 99] on button "Edit" at bounding box center [892, 94] width 33 height 26
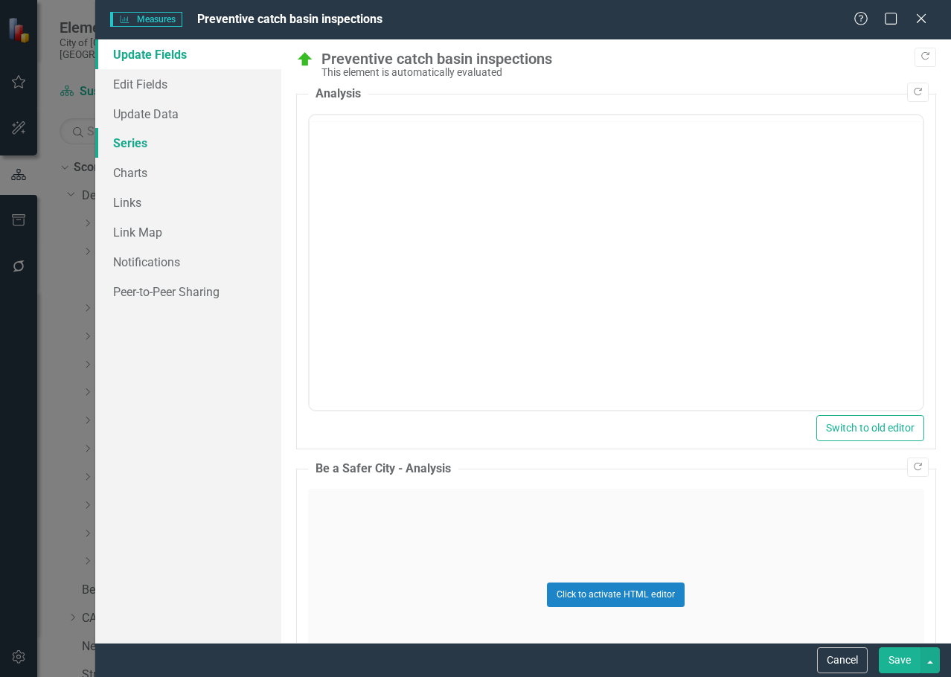
click at [186, 133] on link "Series" at bounding box center [188, 143] width 186 height 30
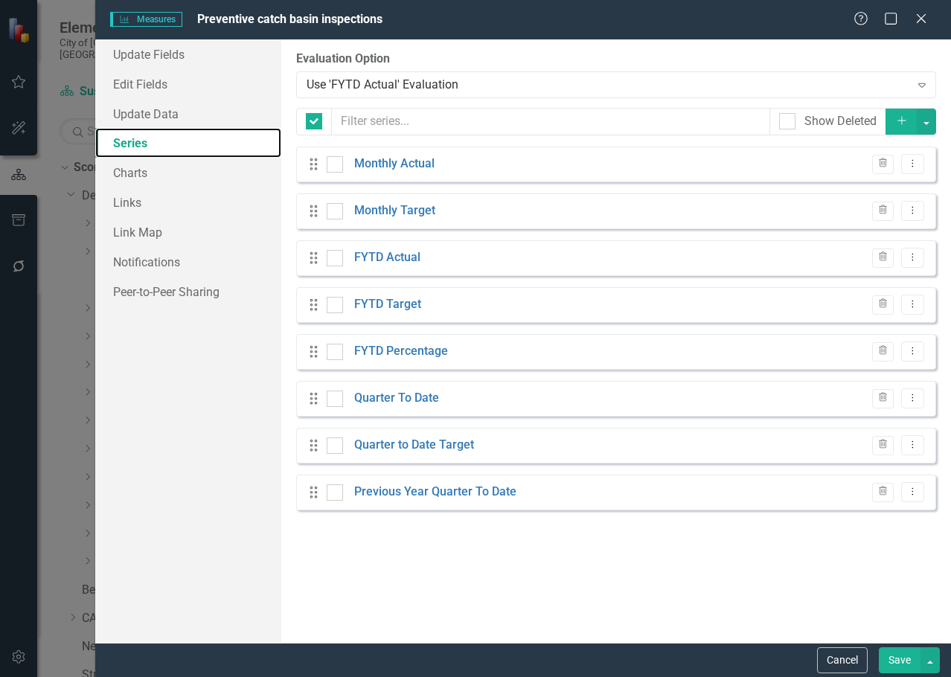
checkbox input "false"
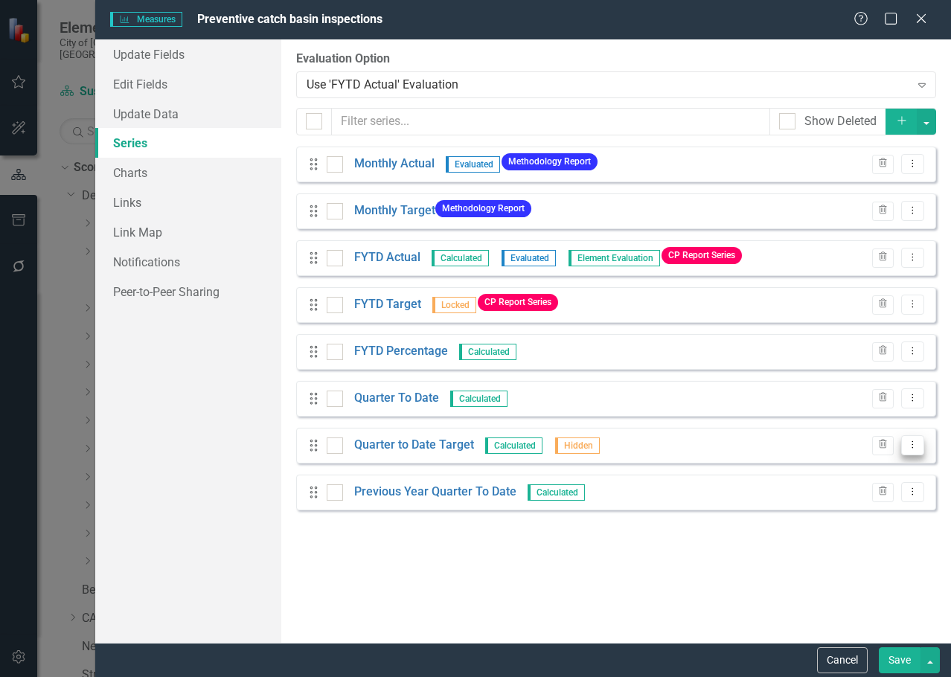
click at [908, 446] on icon "Dropdown Menu" at bounding box center [912, 445] width 13 height 10
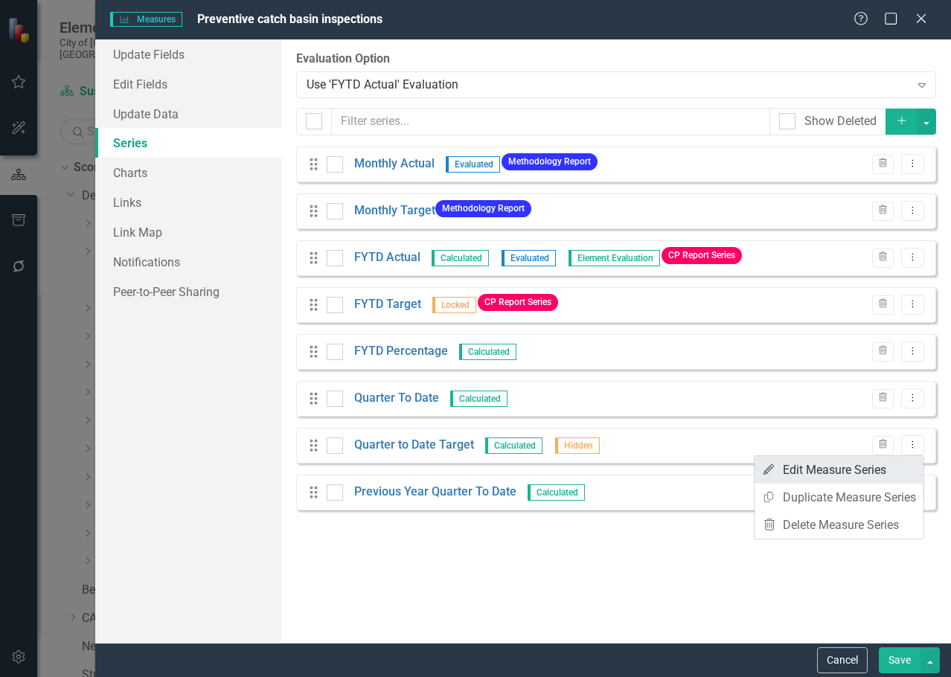
click at [841, 469] on link "Edit Edit Measure Series" at bounding box center [838, 470] width 169 height 28
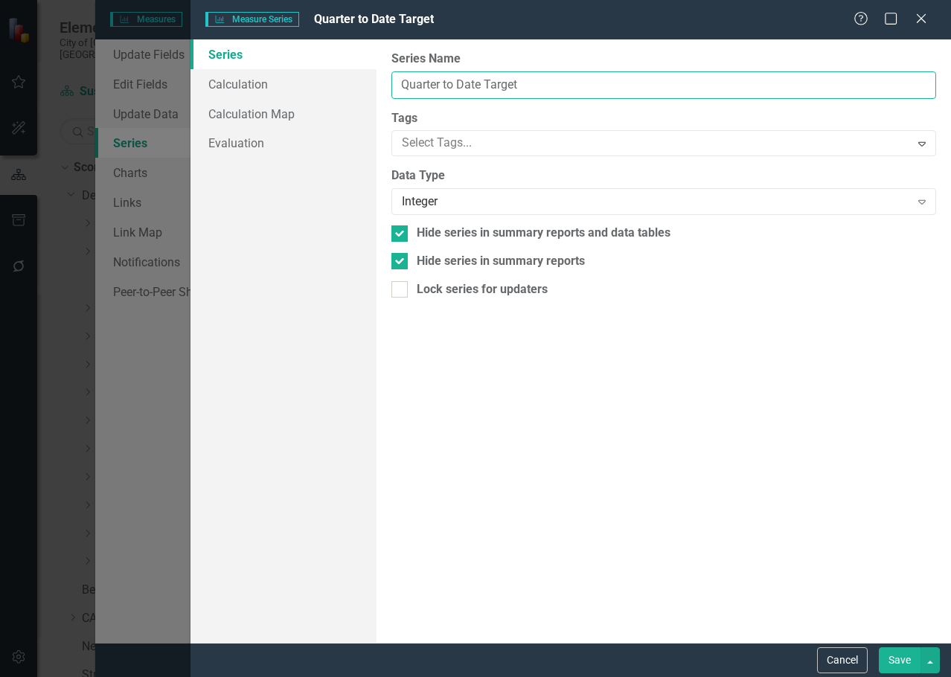
drag, startPoint x: 531, startPoint y: 86, endPoint x: 439, endPoint y: 100, distance: 93.3
click at [439, 100] on div "From this page, you can edit the name, type, and visibility options of your ser…" at bounding box center [663, 340] width 574 height 603
type input "Quarterly Inspected"
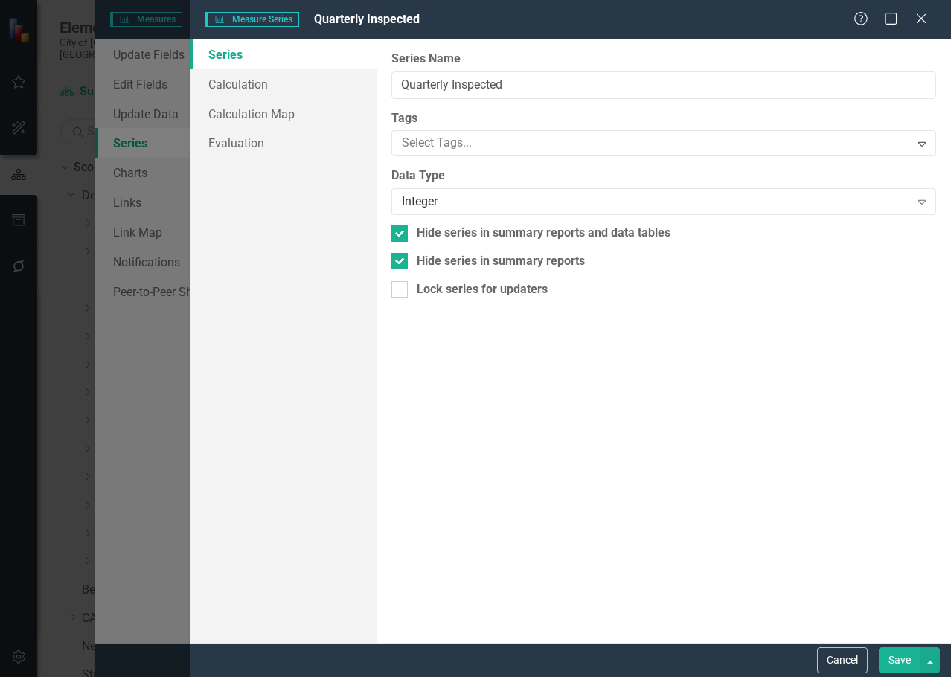
click at [896, 658] on button "Save" at bounding box center [899, 660] width 42 height 26
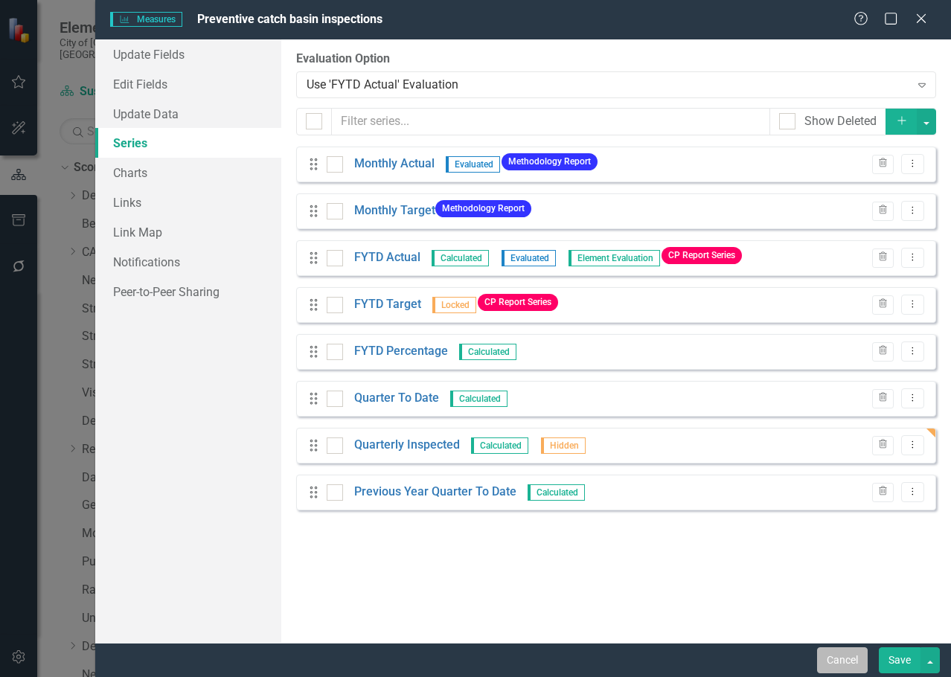
click at [863, 652] on button "Cancel" at bounding box center [842, 660] width 51 height 26
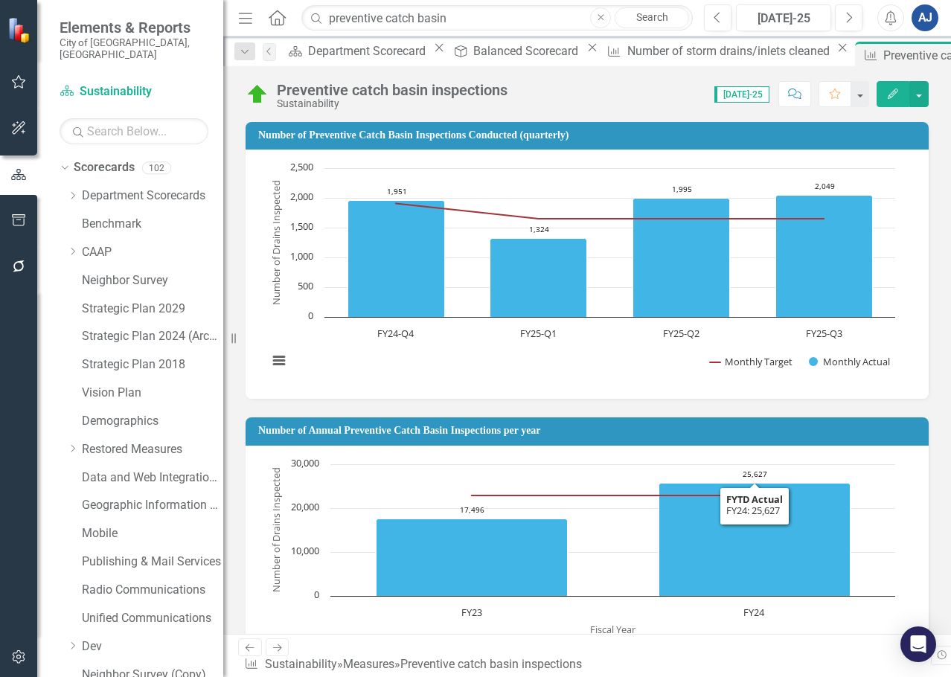
click at [893, 91] on icon "button" at bounding box center [892, 94] width 10 height 10
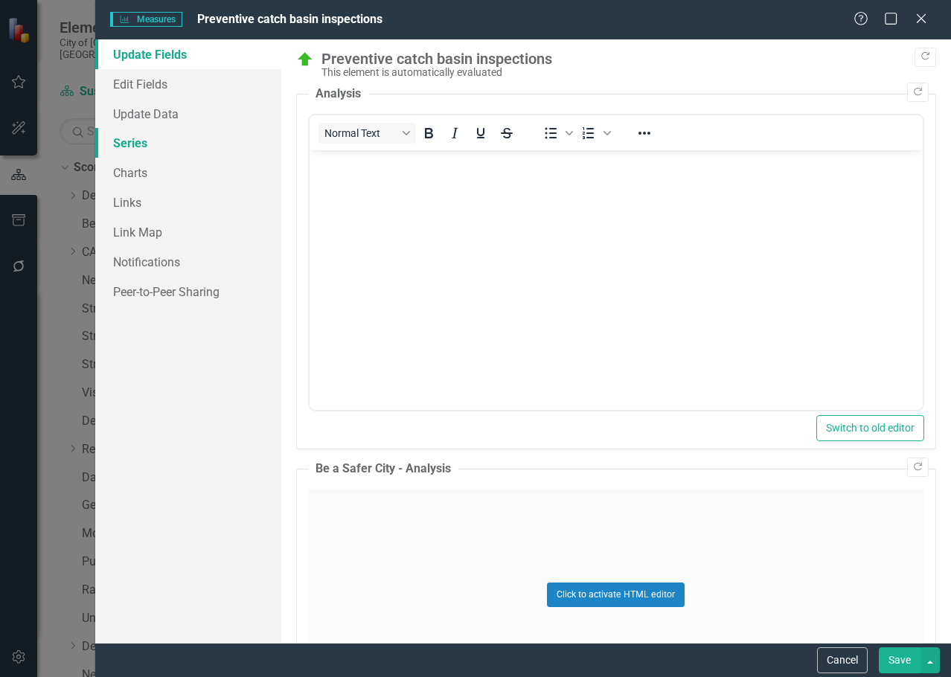
click at [146, 148] on link "Series" at bounding box center [188, 143] width 186 height 30
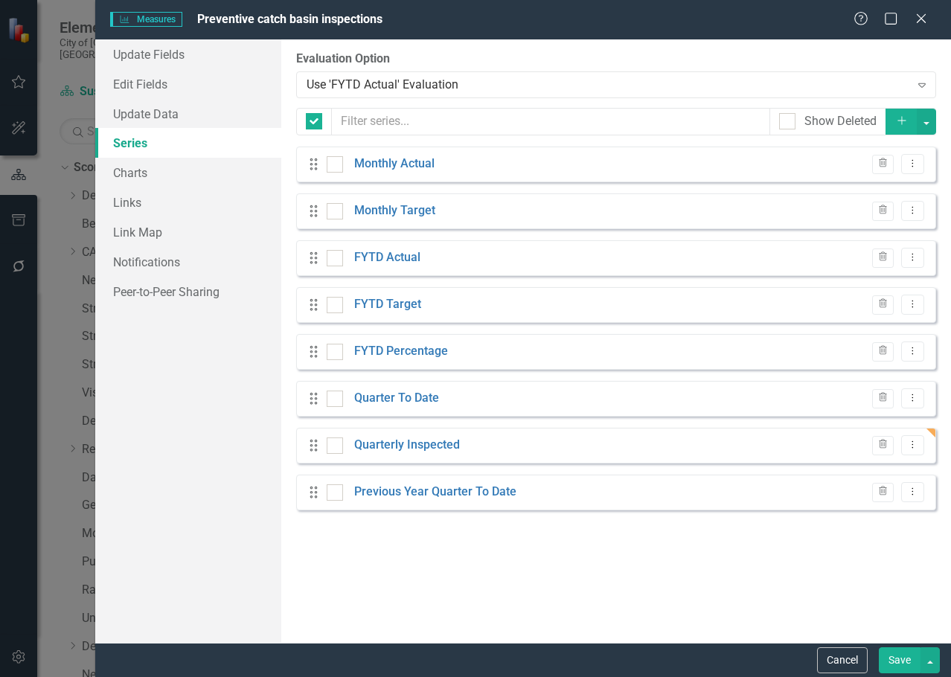
checkbox input "false"
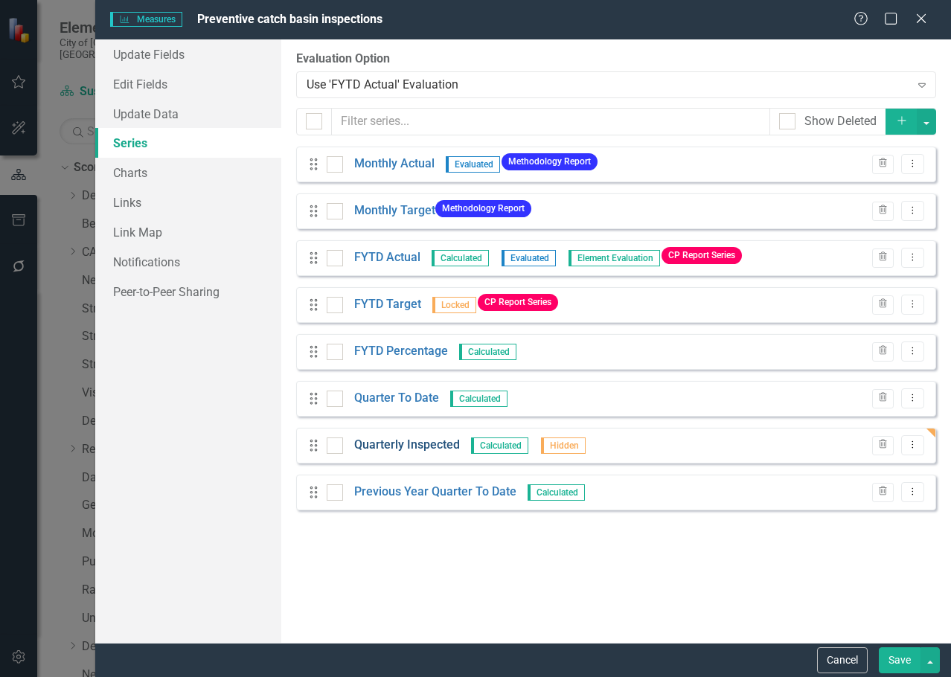
click at [399, 449] on link "Quarterly Inspected" at bounding box center [407, 445] width 106 height 17
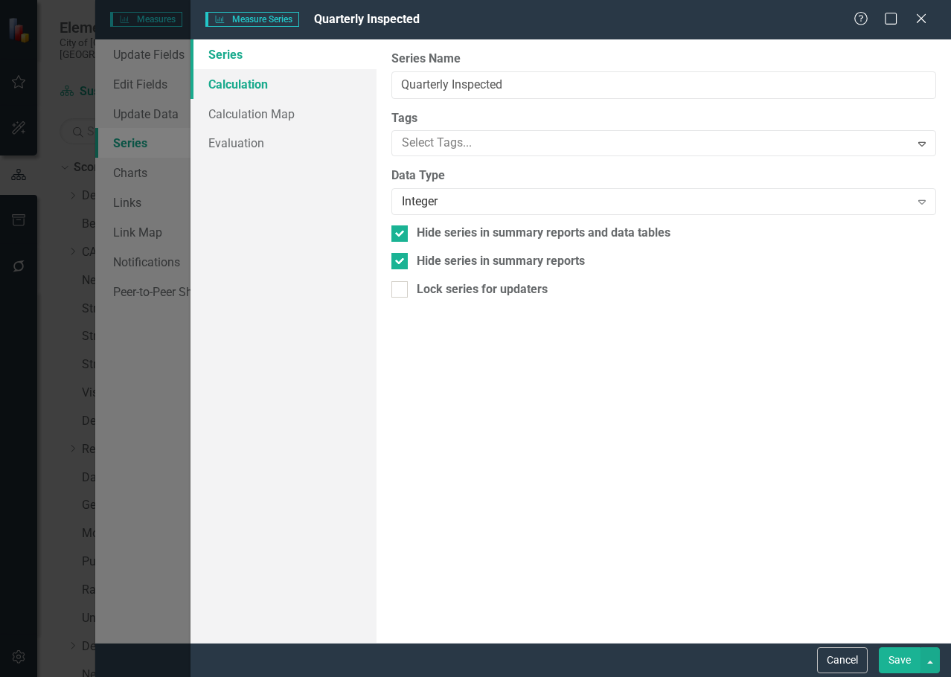
click at [254, 85] on link "Calculation" at bounding box center [283, 84] width 186 height 30
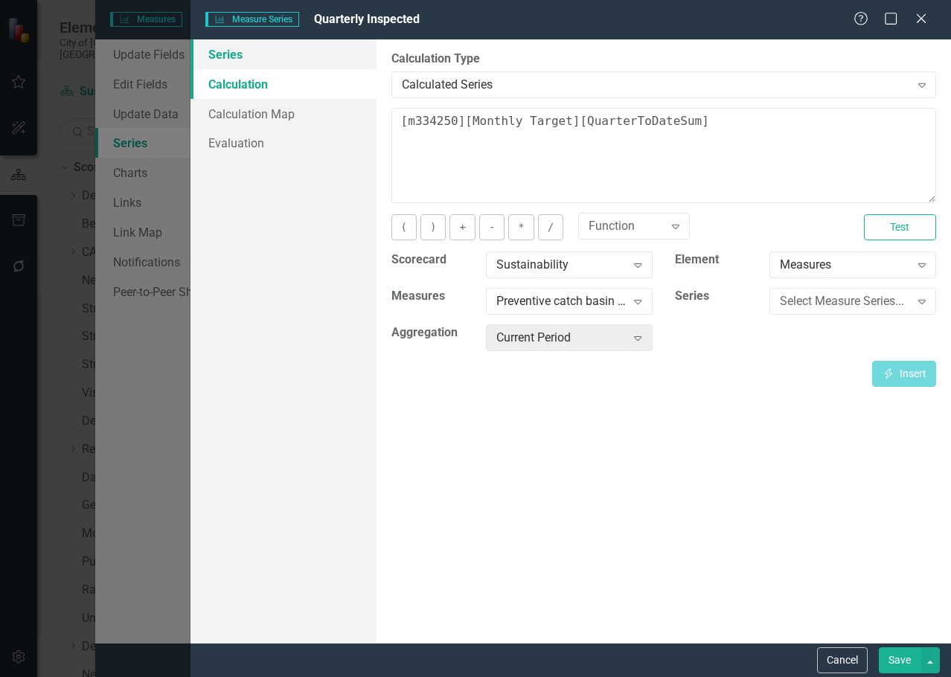
click at [267, 60] on link "Series" at bounding box center [283, 54] width 186 height 30
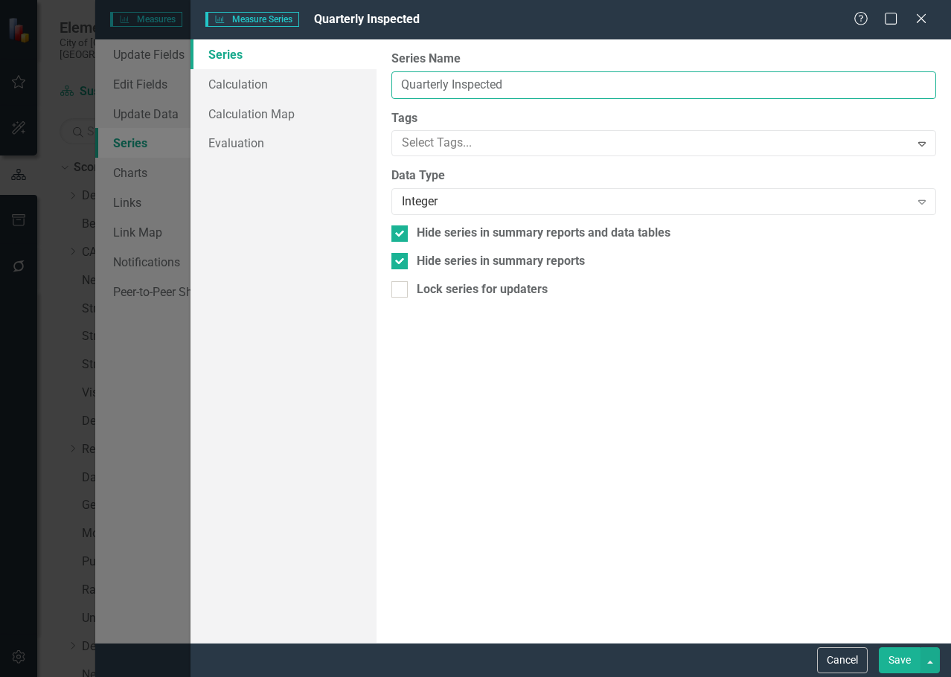
click at [493, 83] on input "Quarterly Inspected" at bounding box center [663, 85] width 545 height 28
type input "Quarterly Target"
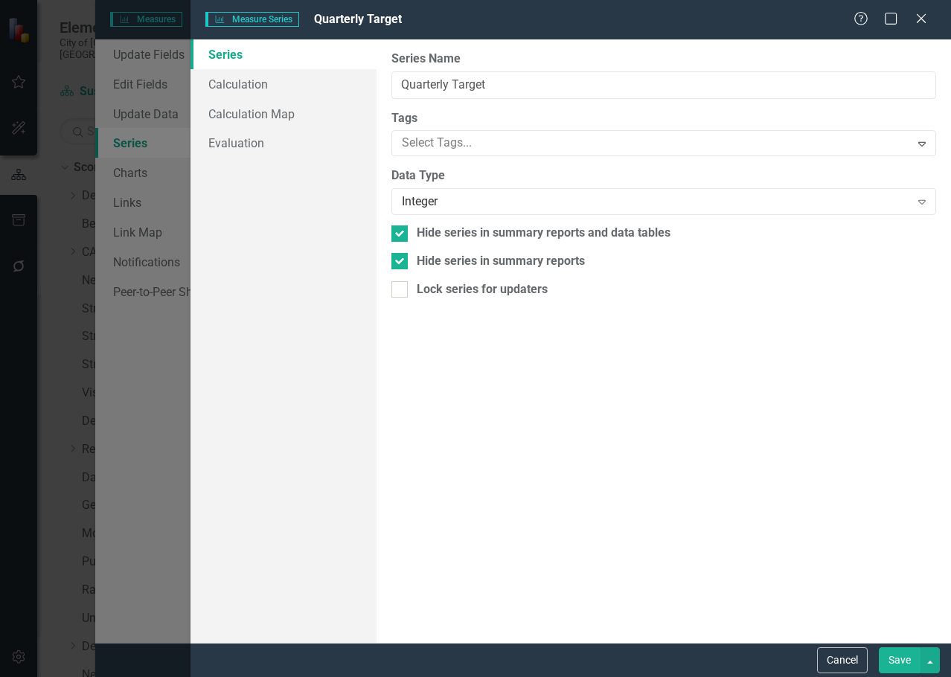
click at [902, 643] on div "Cancel Save" at bounding box center [570, 660] width 760 height 34
click at [905, 655] on button "Save" at bounding box center [899, 660] width 42 height 26
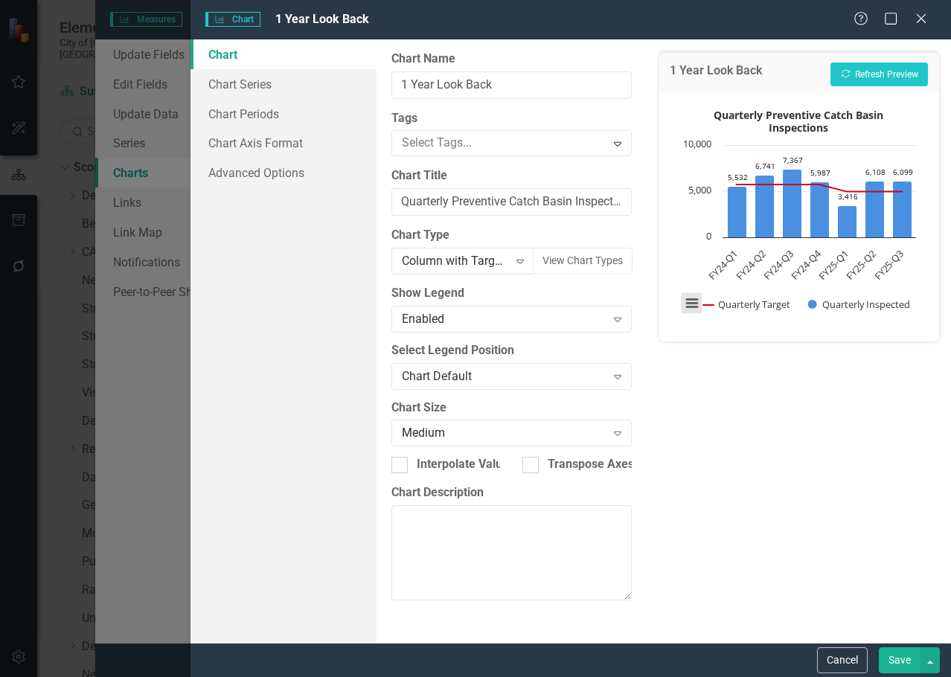
click at [693, 303] on button "View chart menu, Quarterly Preventive Catch Basin Inspections" at bounding box center [691, 303] width 21 height 21
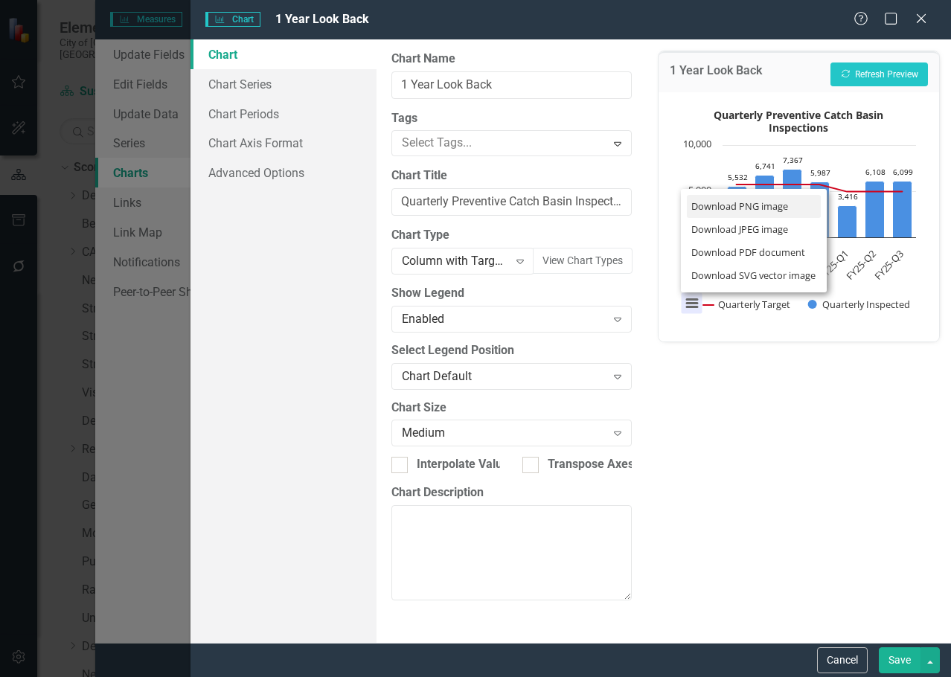
click at [726, 196] on li "Download PNG image" at bounding box center [754, 206] width 134 height 23
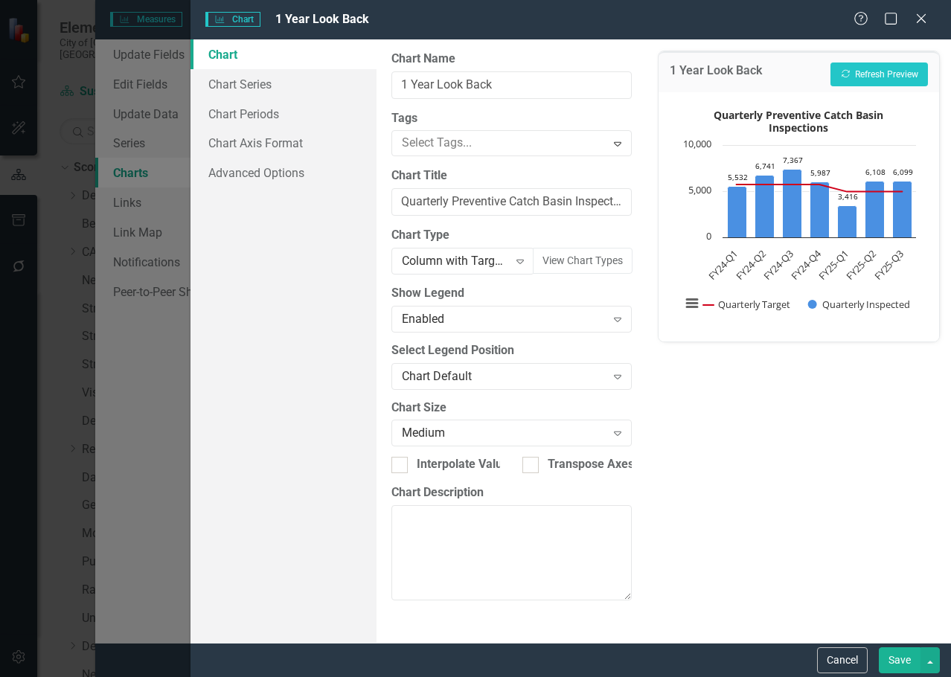
click at [902, 658] on button "Save" at bounding box center [899, 660] width 42 height 26
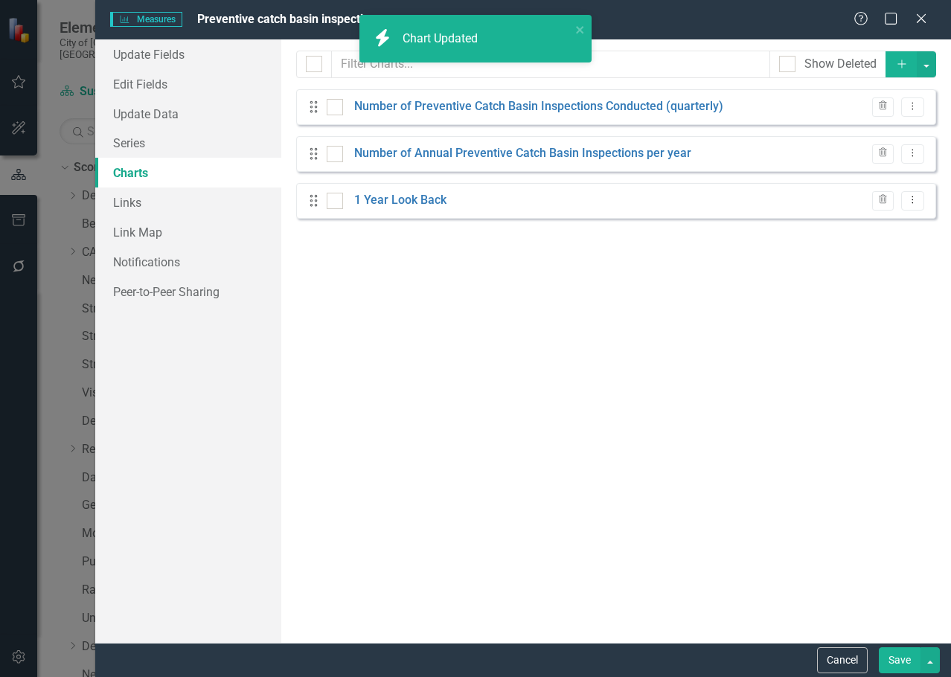
click at [901, 662] on button "Save" at bounding box center [899, 660] width 42 height 26
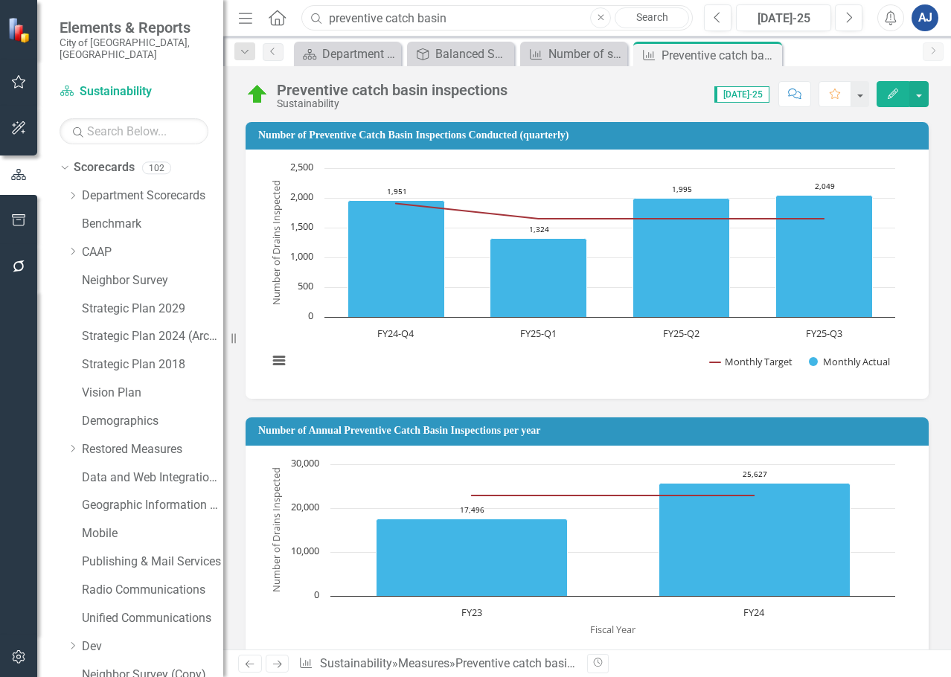
click at [417, 16] on input "preventive catch basin" at bounding box center [496, 18] width 391 height 26
click at [418, 16] on input "preventive catch basin" at bounding box center [496, 18] width 391 height 26
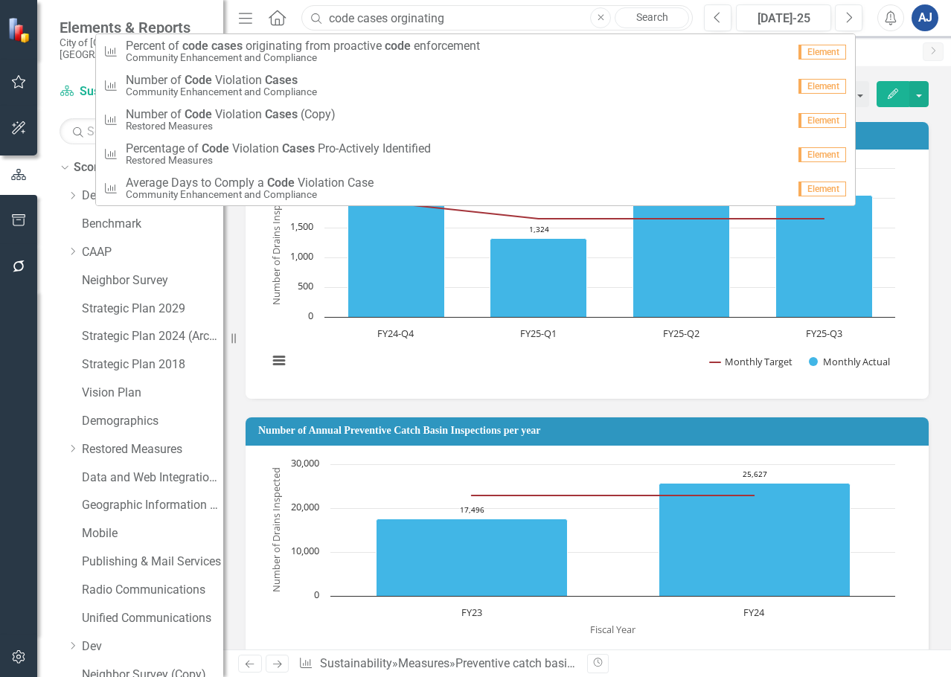
type input "code cases orginating"
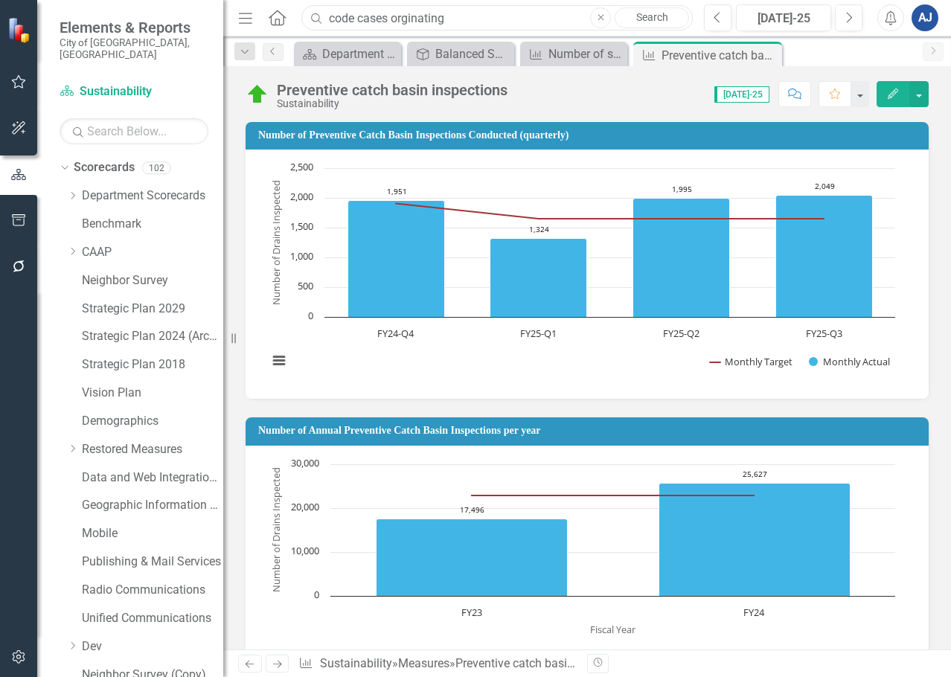
click at [432, 28] on input "code cases orginating" at bounding box center [496, 18] width 391 height 26
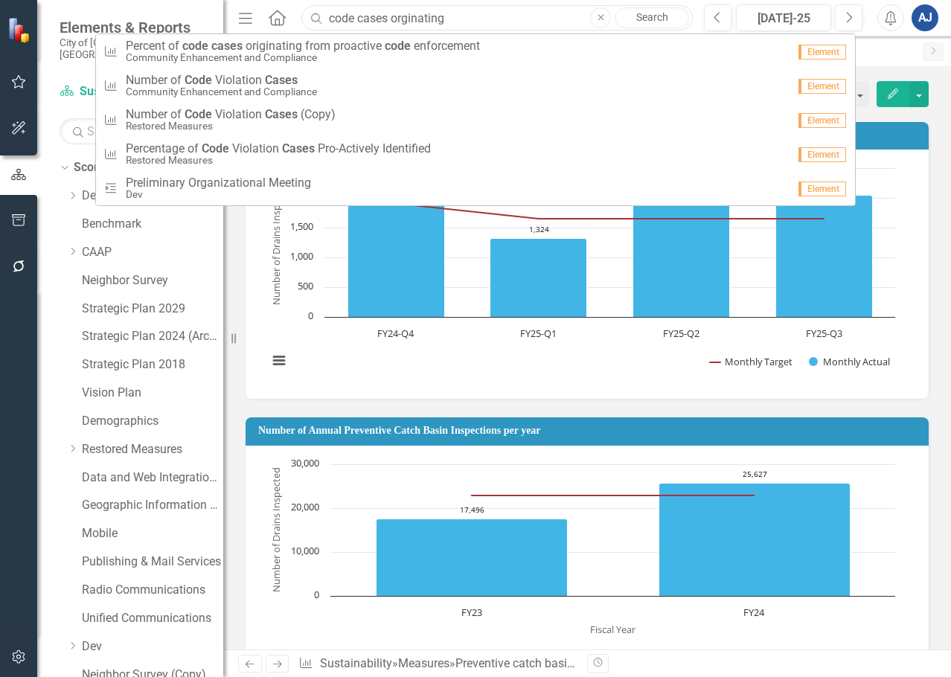
click at [441, 13] on input "code cases orginating" at bounding box center [496, 18] width 391 height 26
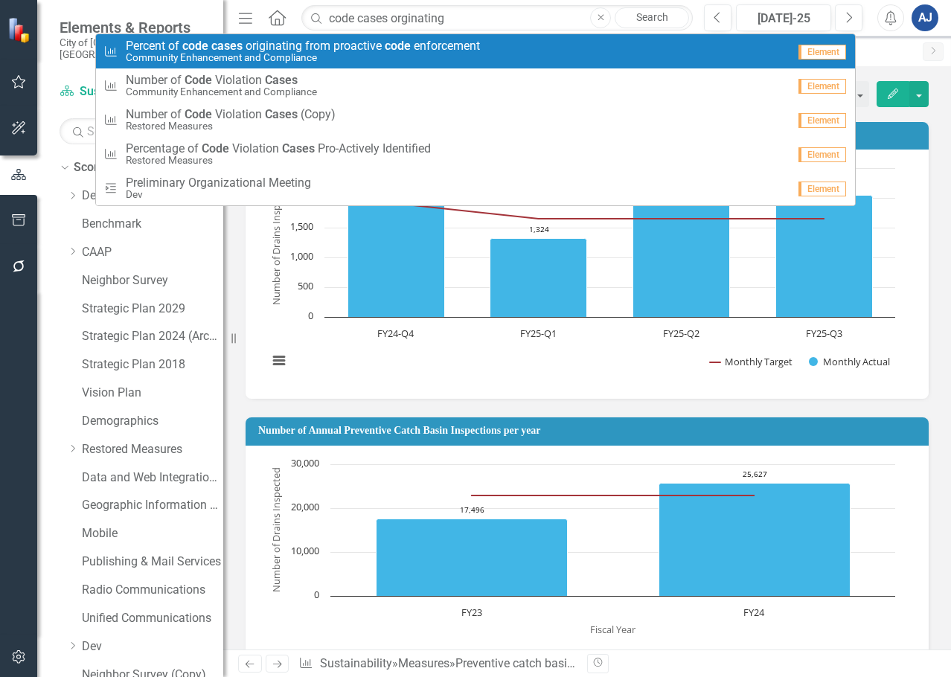
click at [443, 43] on span "P e r c e n t o f code cases o r i g i n a t i n g f r o m p r o a c t i v e co…" at bounding box center [303, 45] width 354 height 13
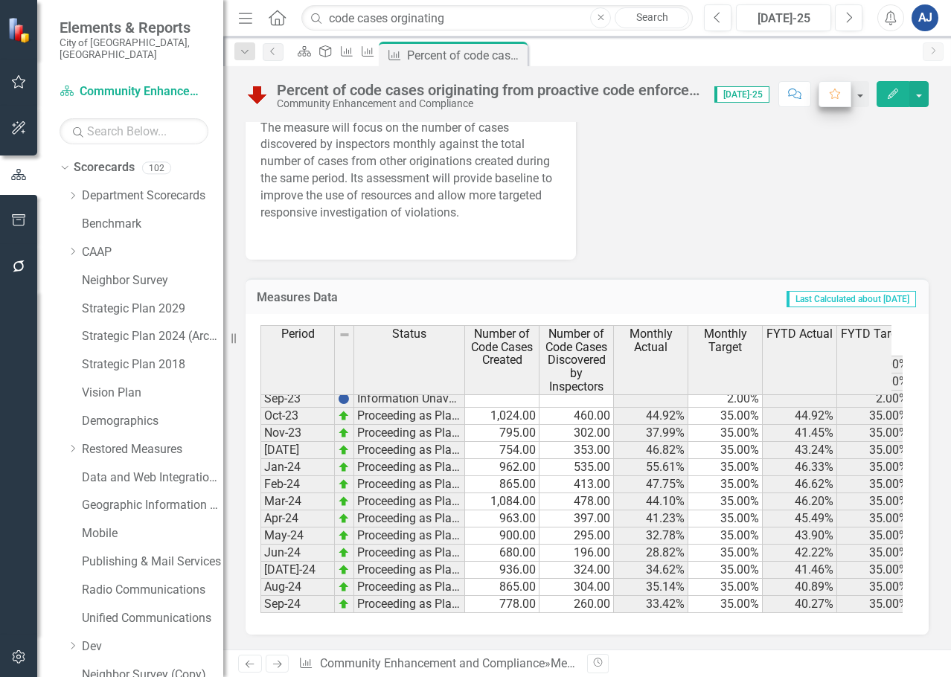
scroll to position [597, 0]
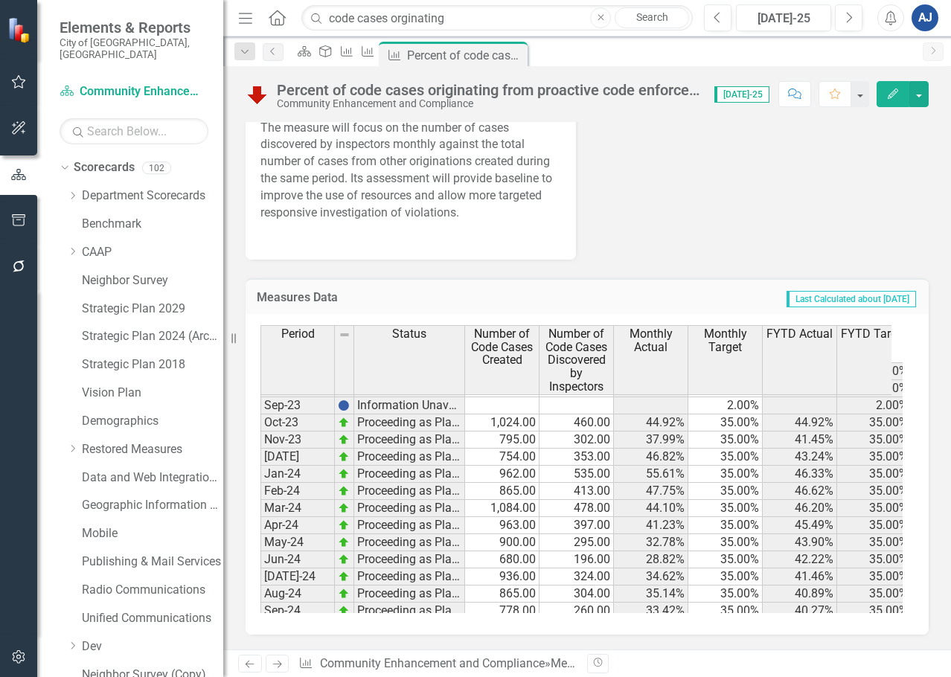
click at [883, 97] on button "Edit" at bounding box center [892, 94] width 33 height 26
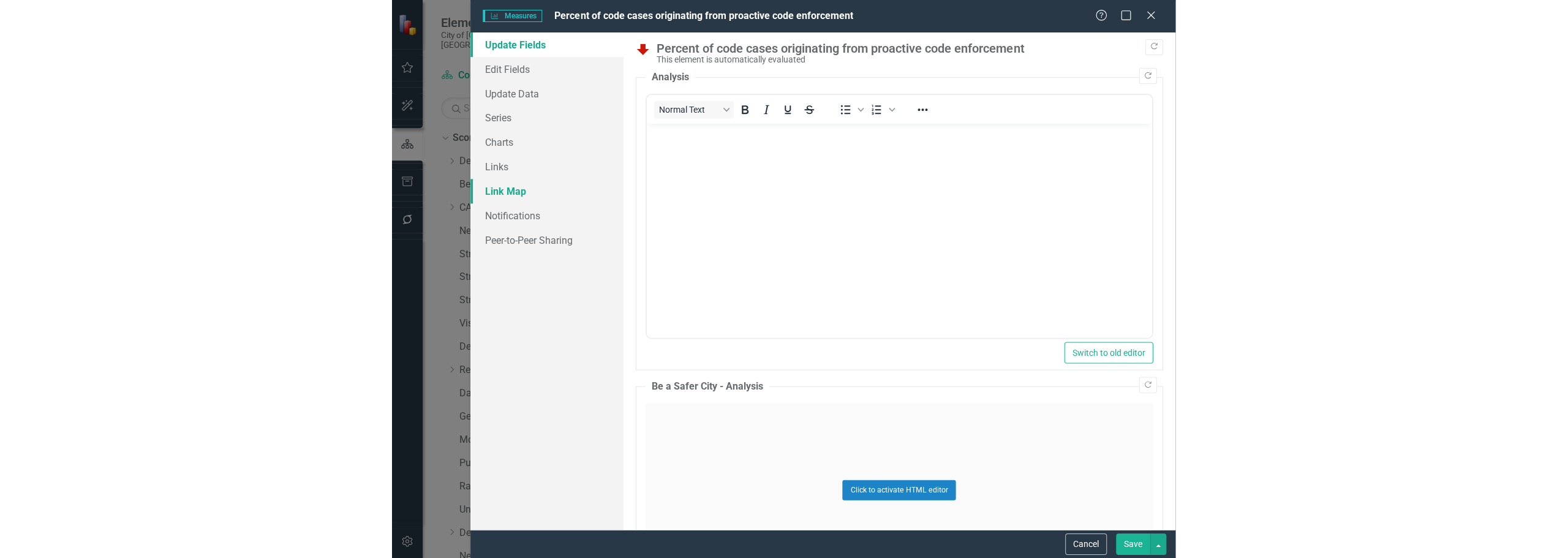
scroll to position [0, 0]
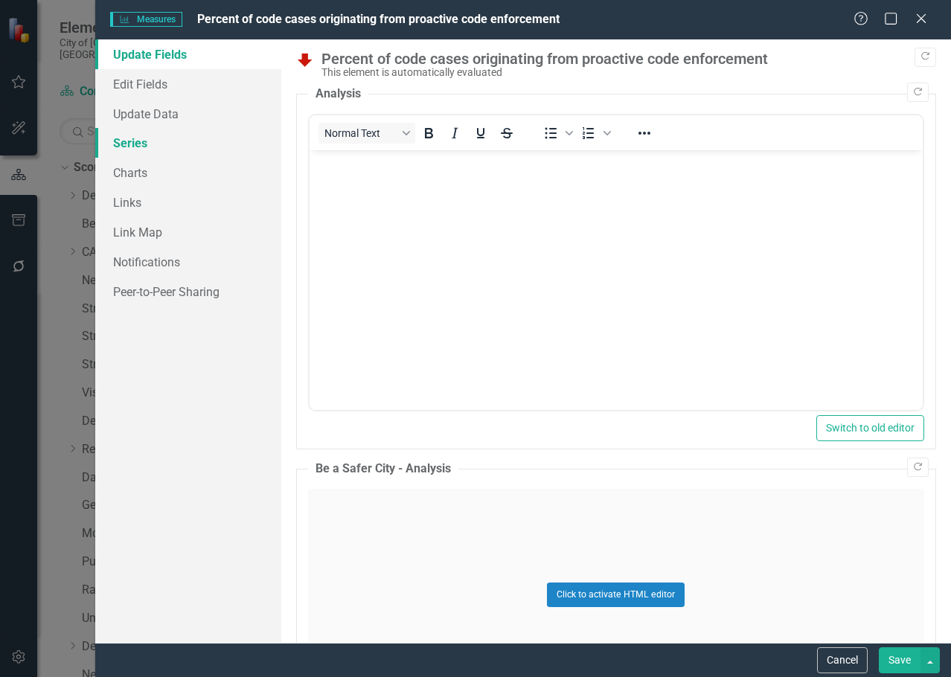
click at [141, 154] on link "Series" at bounding box center [188, 143] width 186 height 30
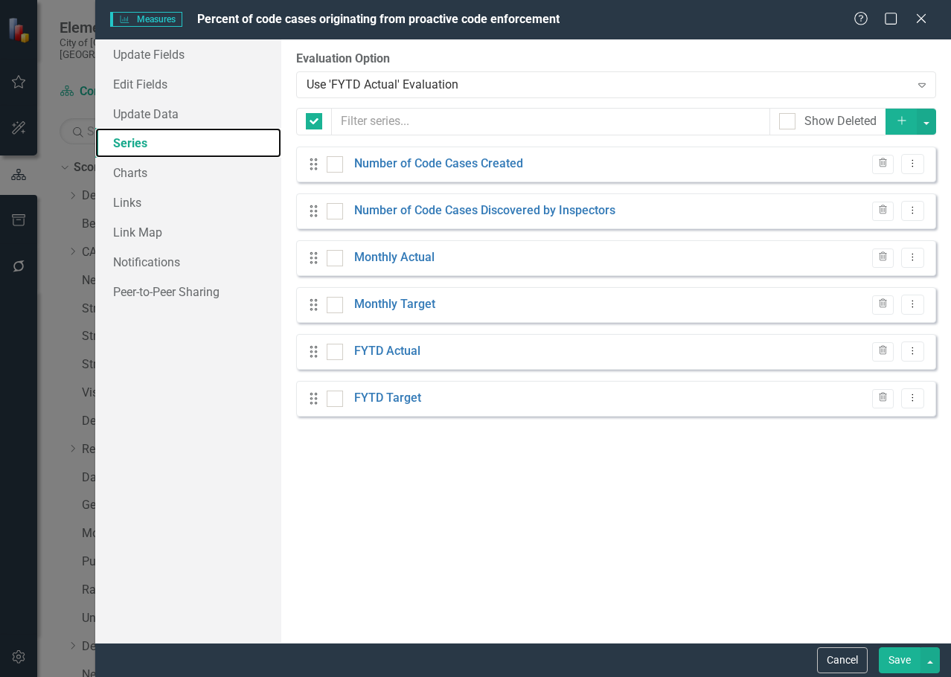
checkbox input "false"
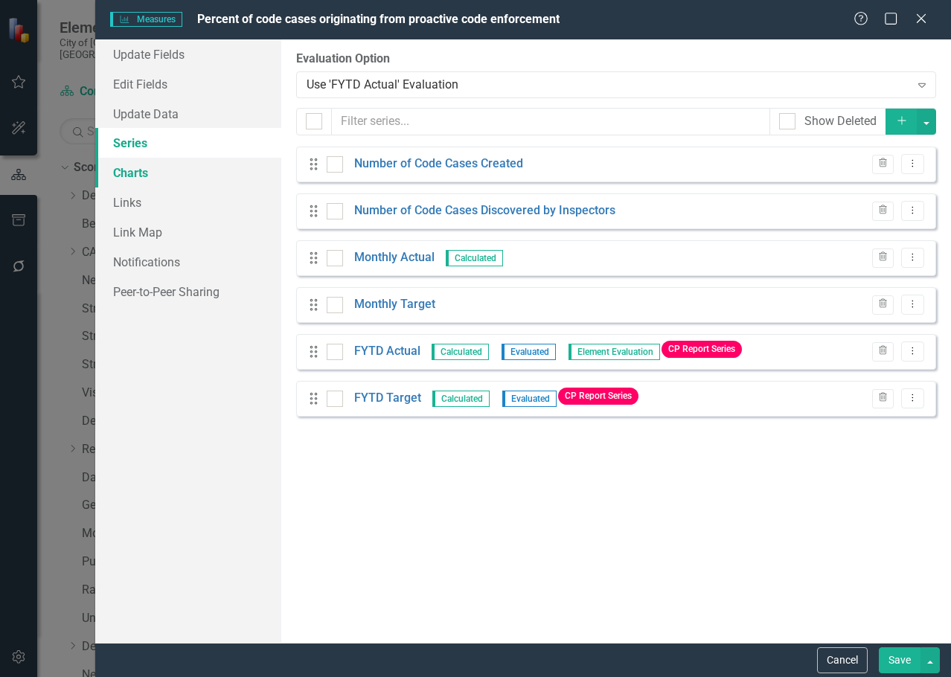
click at [135, 174] on link "Charts" at bounding box center [188, 173] width 186 height 30
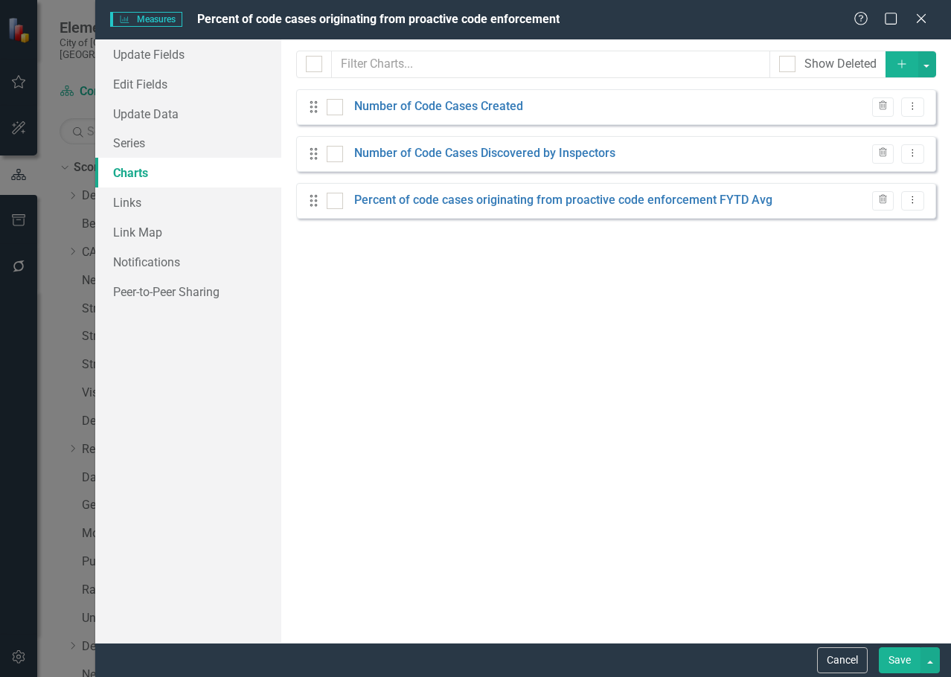
click at [899, 59] on icon "Add" at bounding box center [901, 64] width 13 height 10
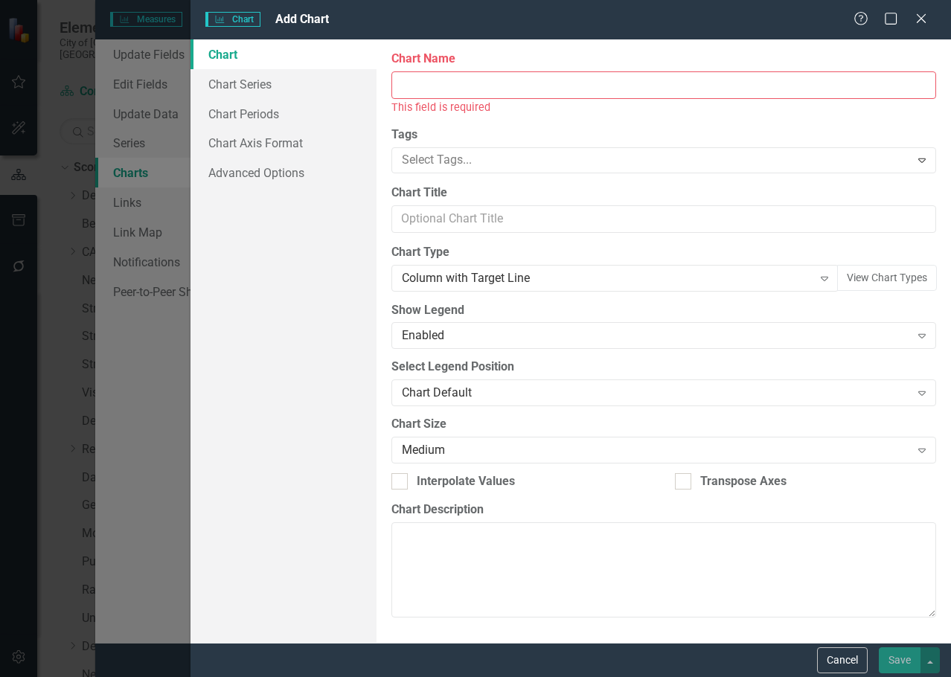
click at [513, 86] on input "Chart Name" at bounding box center [663, 85] width 545 height 28
type input "1 Year Look Back"
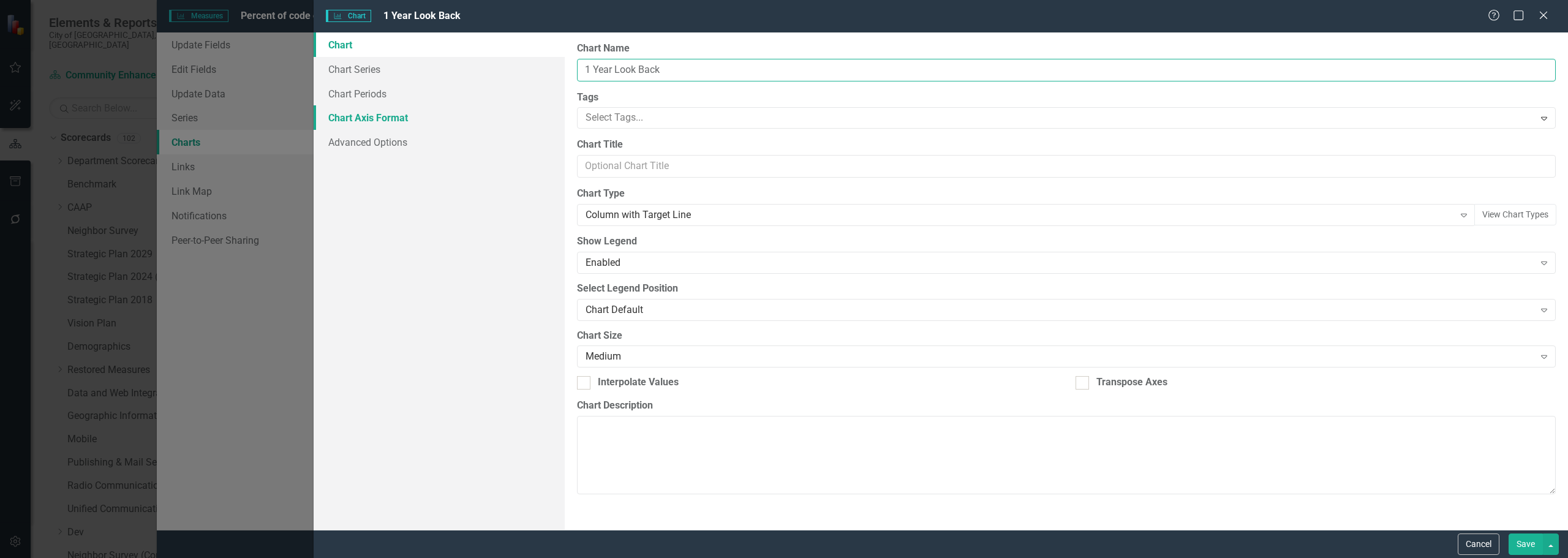
scroll to position [764, 0]
click at [413, 63] on link "Chart Series" at bounding box center [439, 69] width 251 height 25
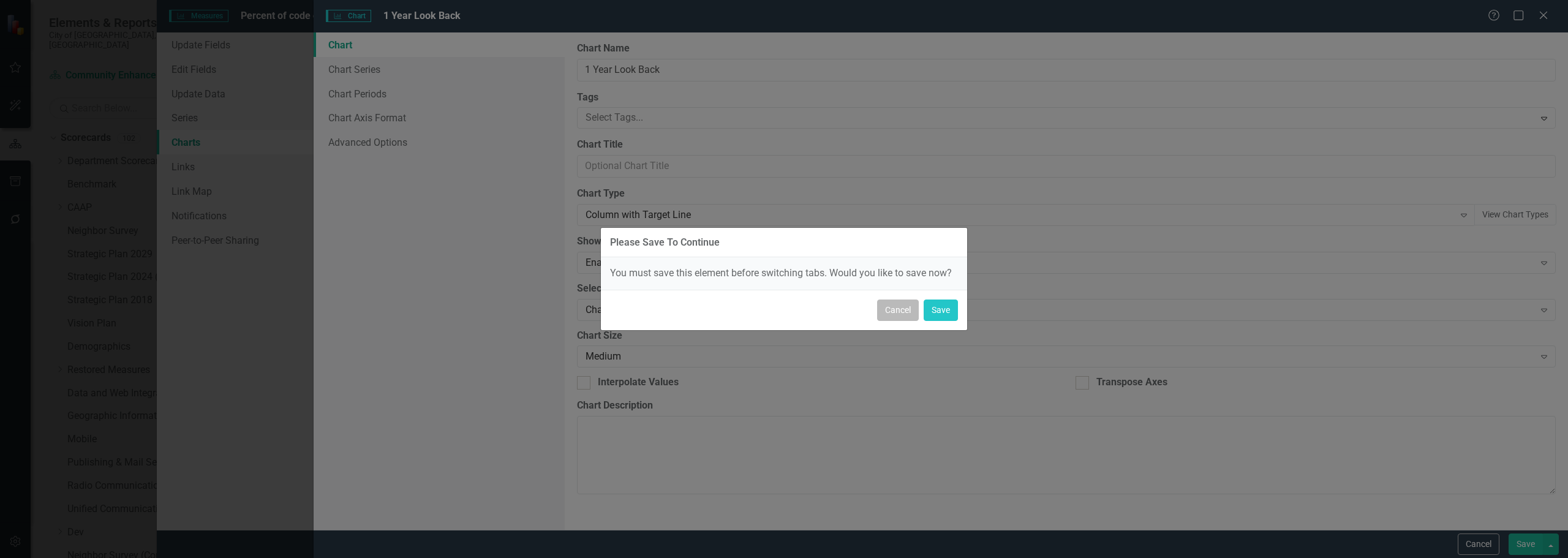
click at [782, 309] on button "Cancel" at bounding box center [898, 310] width 42 height 21
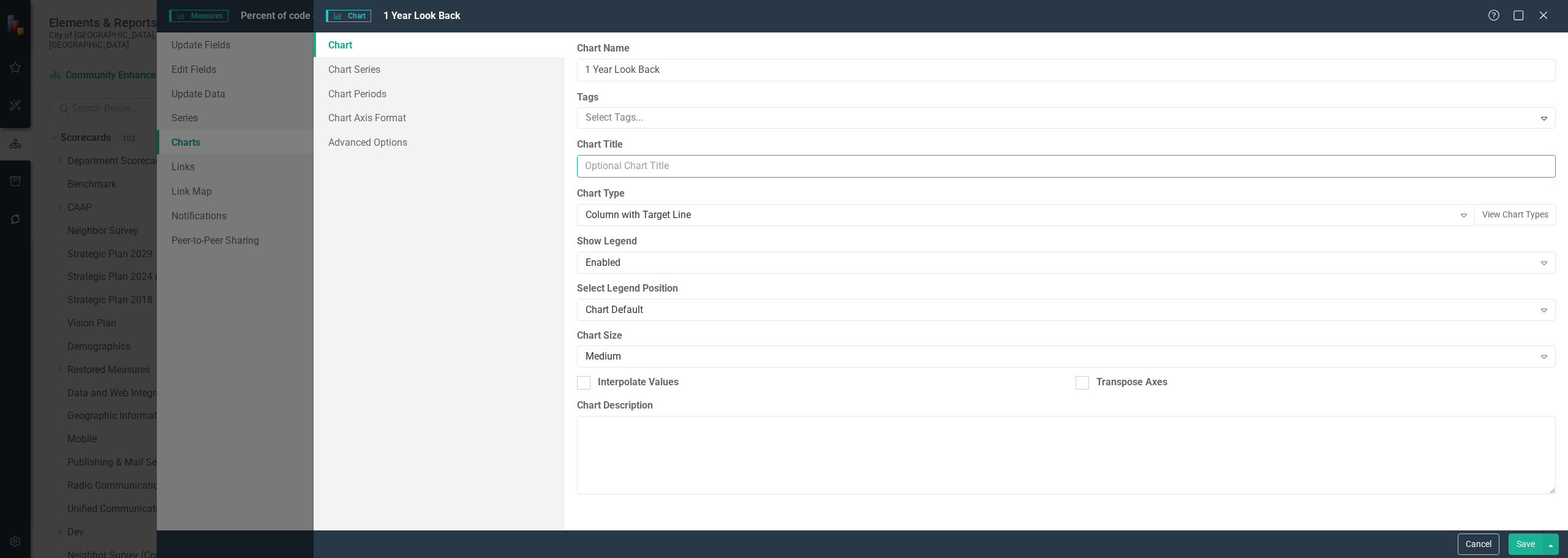
click at [685, 175] on input "Chart Title" at bounding box center [1066, 166] width 979 height 23
drag, startPoint x: 1157, startPoint y: 37, endPoint x: 884, endPoint y: 33, distance: 273.0
click at [782, 33] on div "From this page, you can define the name, type, and size of the chart. You can a…" at bounding box center [1066, 281] width 1003 height 497
click at [343, 61] on link "Chart Series" at bounding box center [439, 69] width 251 height 25
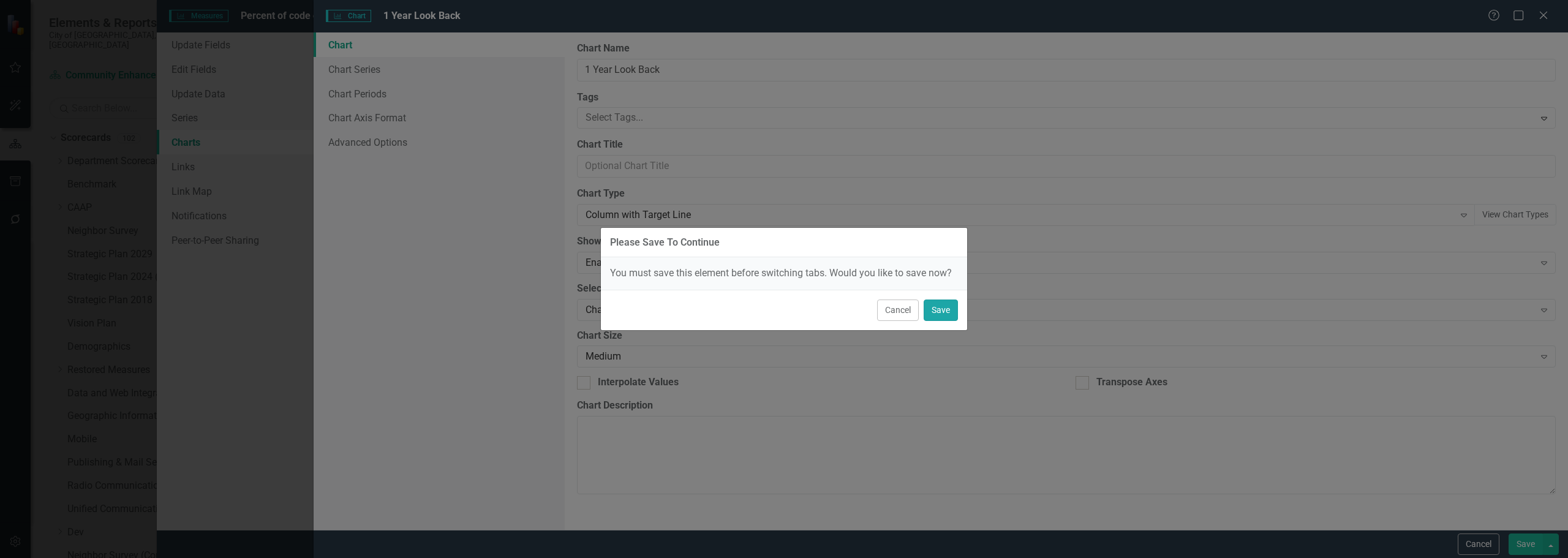
click at [782, 305] on button "Save" at bounding box center [941, 310] width 35 height 21
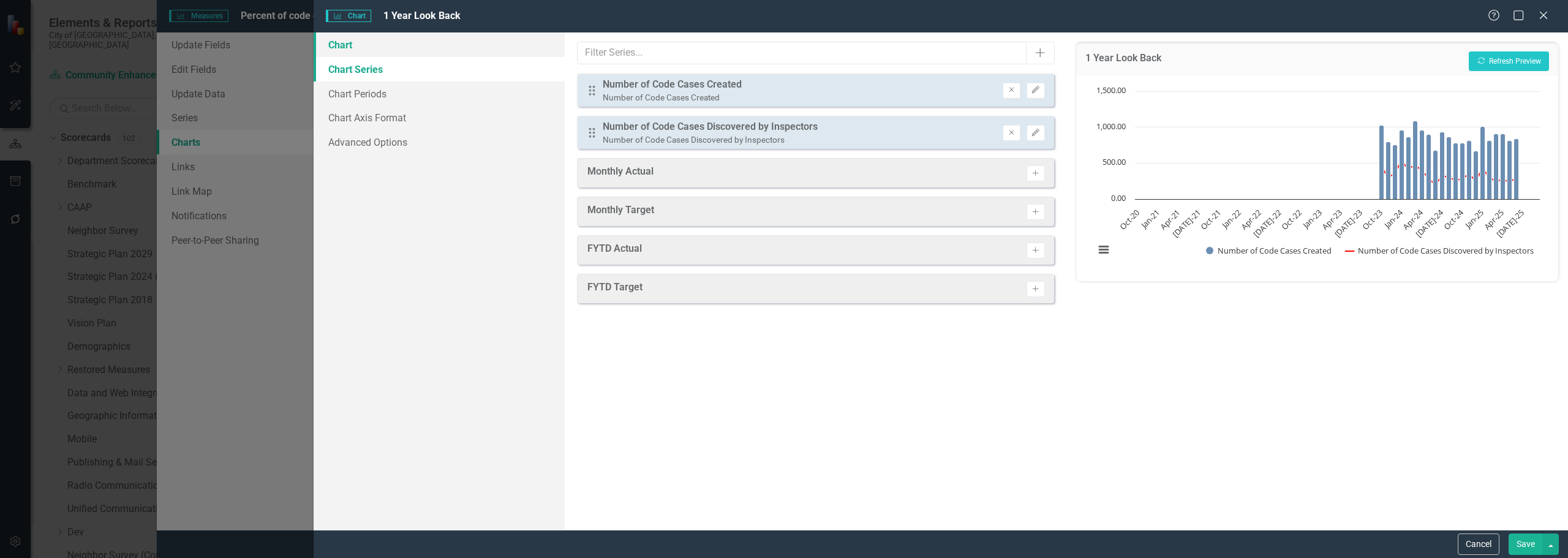
click at [393, 53] on link "Chart" at bounding box center [439, 44] width 251 height 25
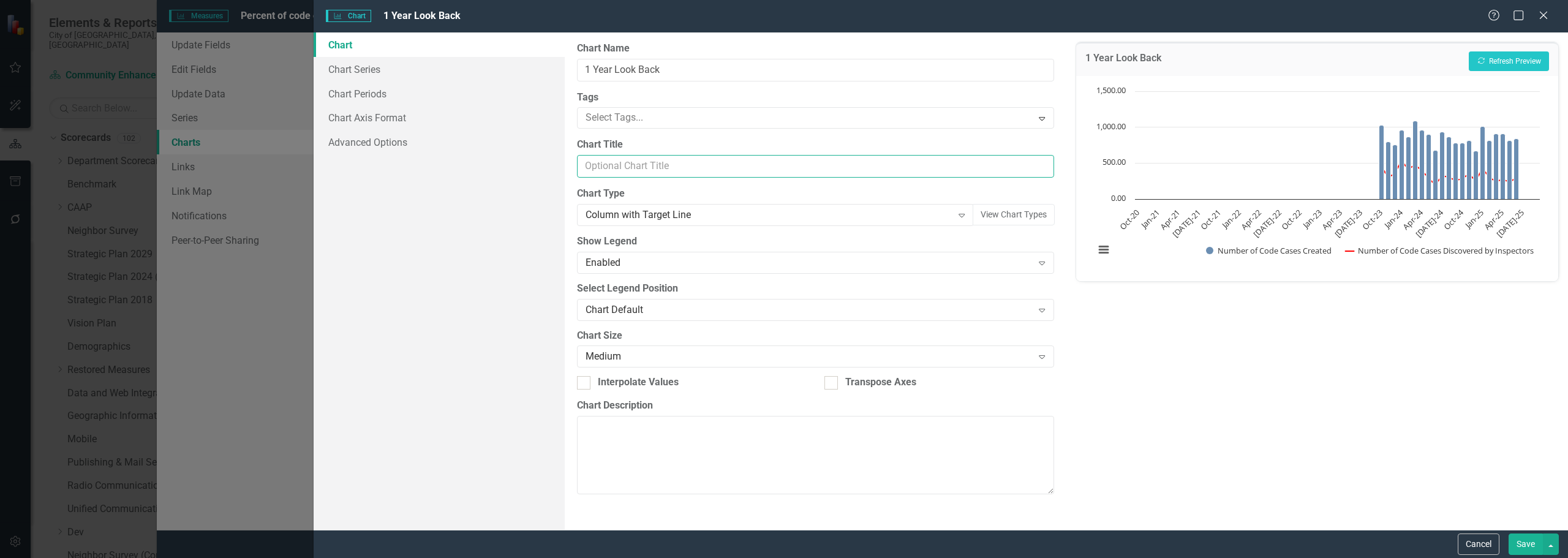
click at [723, 173] on input "Chart Title" at bounding box center [815, 166] width 477 height 23
type input "Quarterly Percent of Code Cases Originating from Proactive Enforcement"
click at [371, 72] on link "Chart Series" at bounding box center [439, 69] width 251 height 25
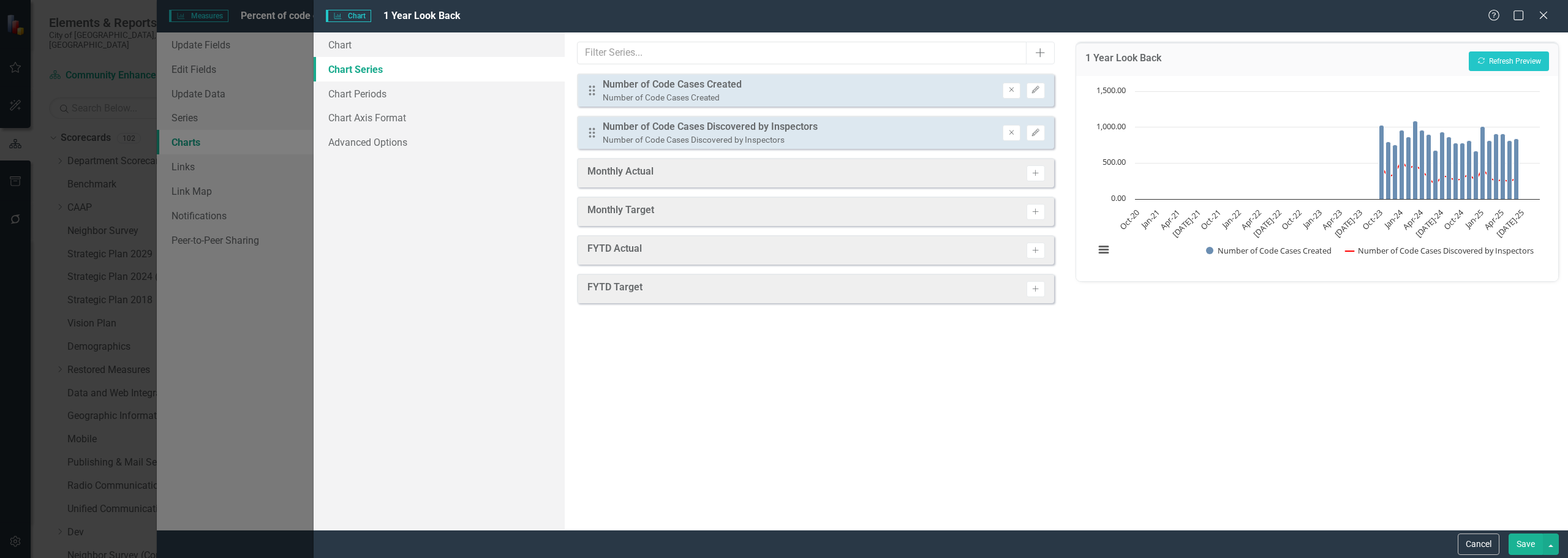
click at [782, 547] on button "Save" at bounding box center [1526, 544] width 35 height 21
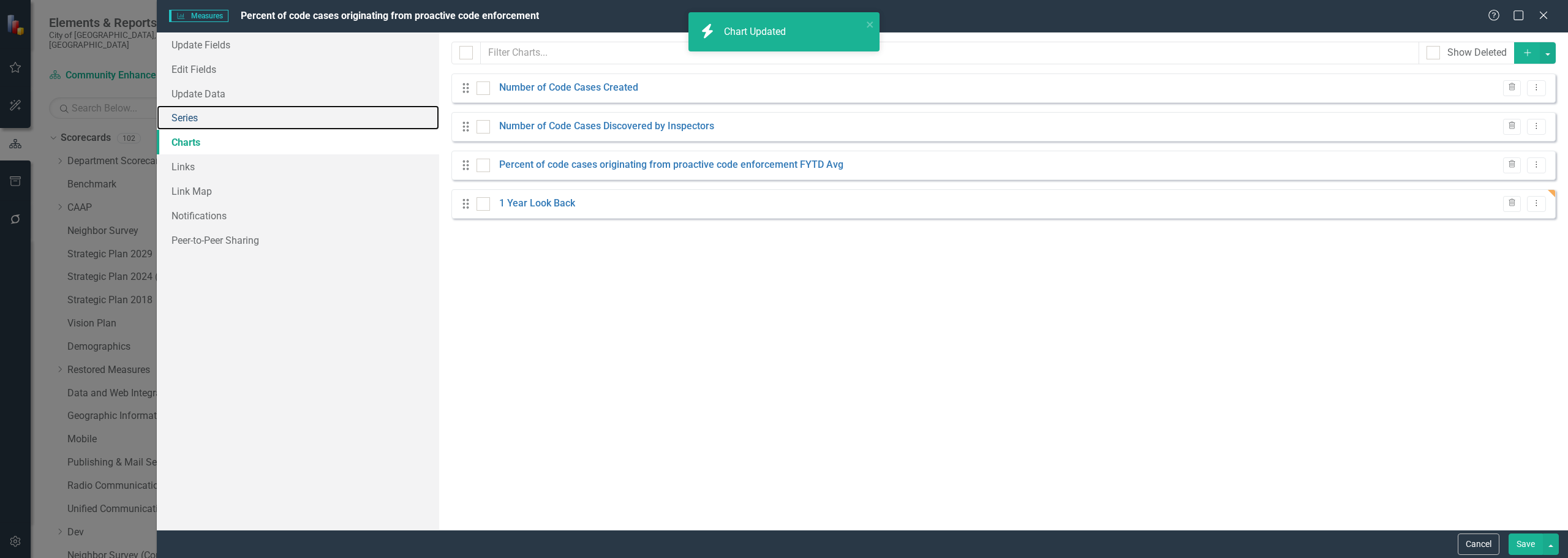
click at [212, 123] on link "Series" at bounding box center [297, 118] width 282 height 25
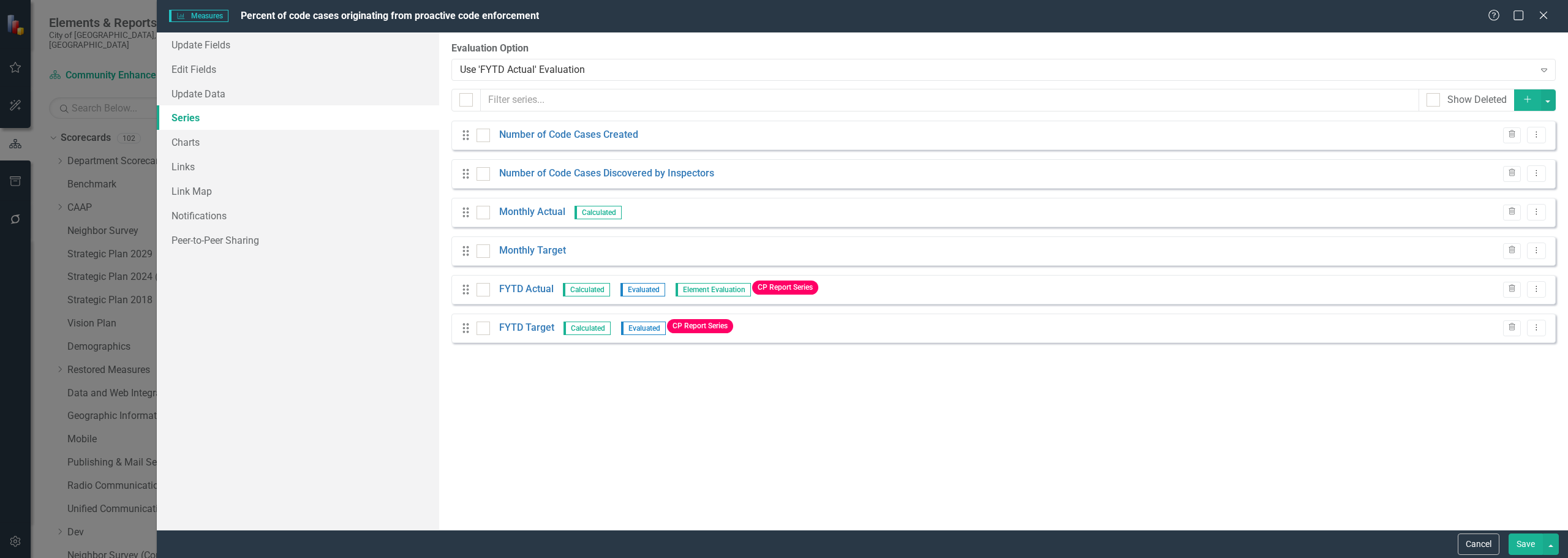
click at [782, 98] on icon "Add" at bounding box center [1527, 99] width 11 height 8
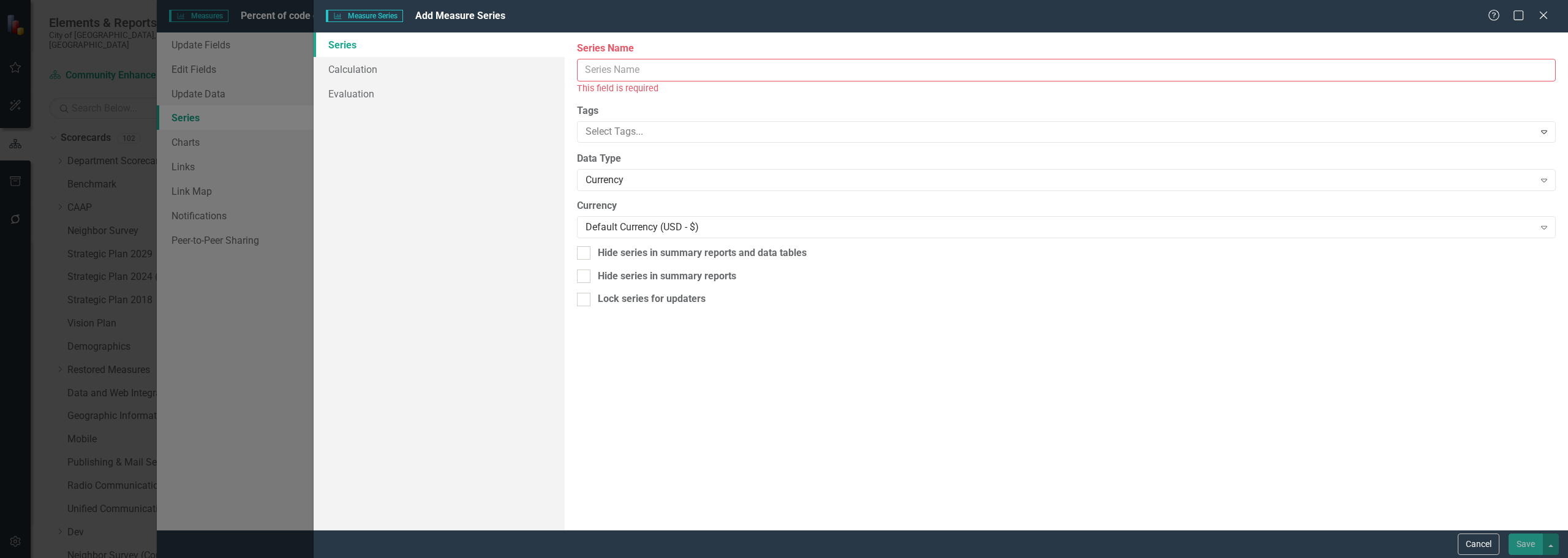
drag, startPoint x: 670, startPoint y: 72, endPoint x: 678, endPoint y: 66, distance: 10.0
click at [678, 66] on input "Series Name" at bounding box center [1066, 70] width 979 height 23
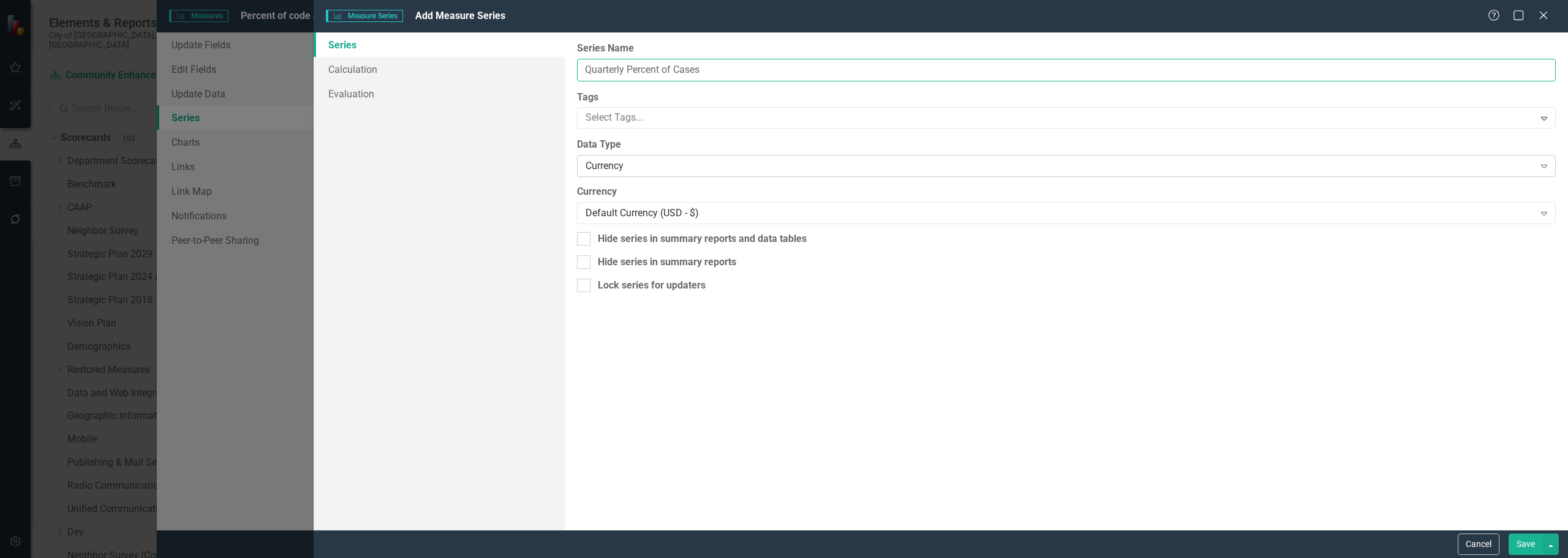
type input "Quarterly Percent of Cases"
click at [653, 171] on div "Currency" at bounding box center [1060, 165] width 949 height 14
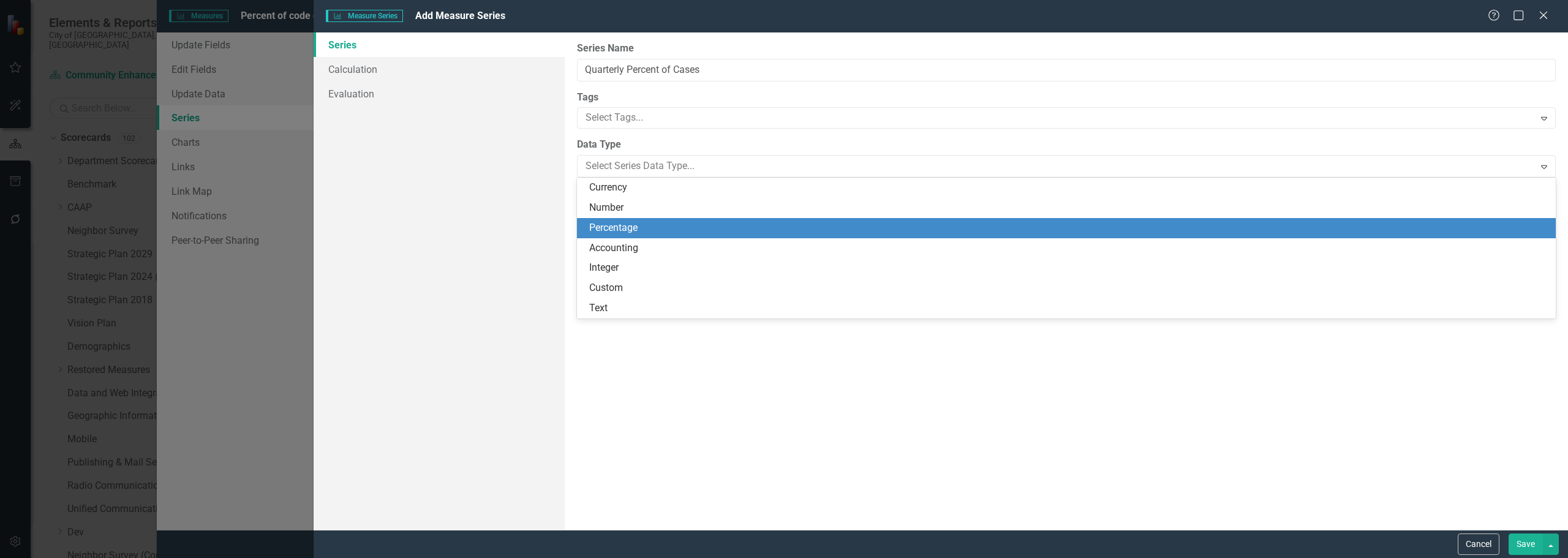
click at [640, 221] on div "Percentage" at bounding box center [1069, 228] width 959 height 14
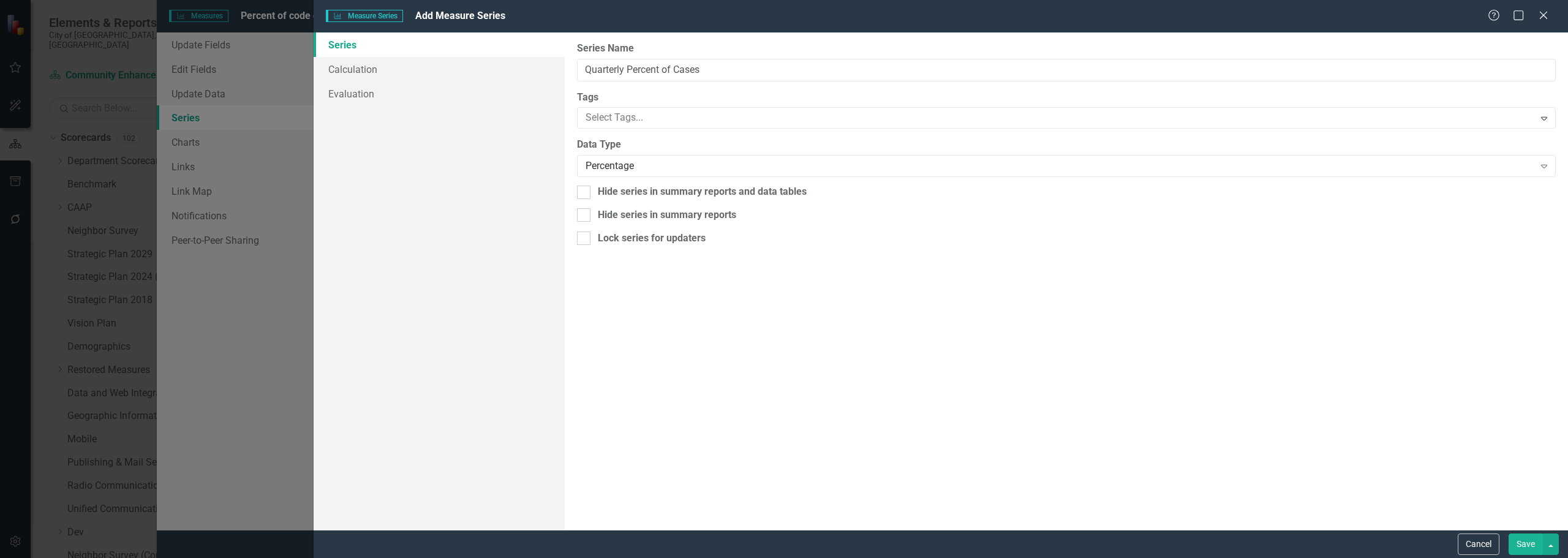
click at [642, 179] on div "From this page, you can edit the name, type, and visibility options of your ser…" at bounding box center [1066, 281] width 1003 height 497
click at [632, 149] on label "Data Type" at bounding box center [1066, 144] width 979 height 14
click at [638, 174] on div "Percentage Expand" at bounding box center [1066, 165] width 979 height 22
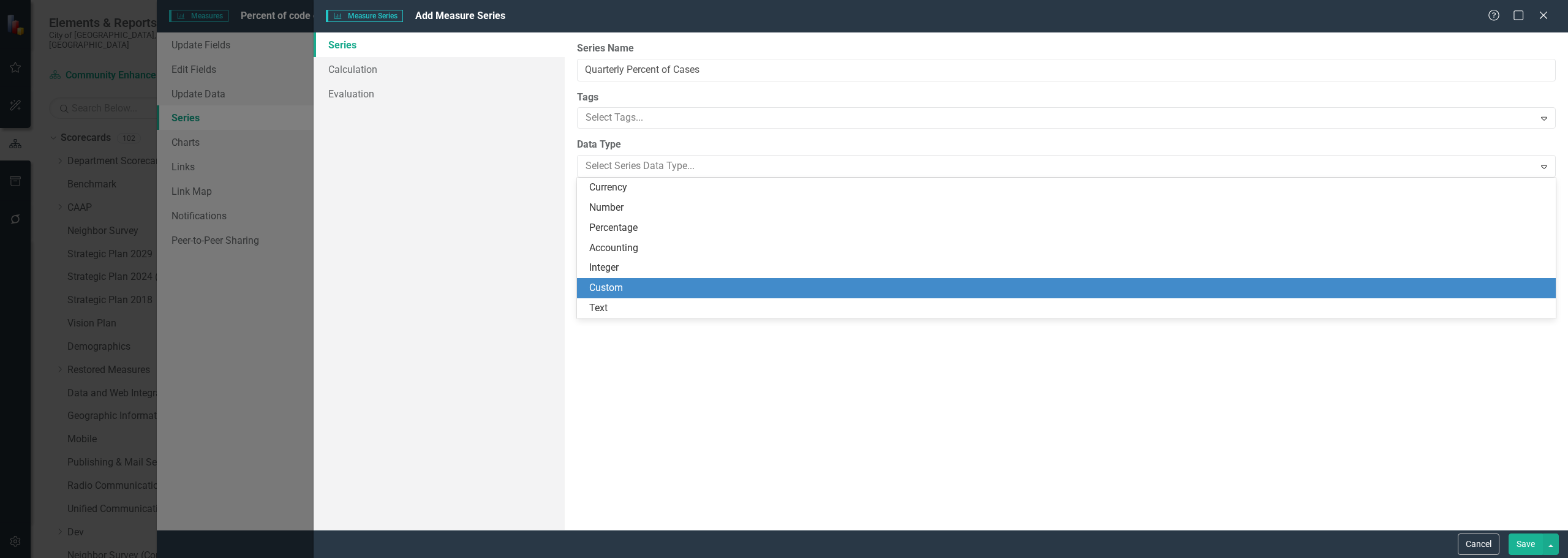
click at [649, 285] on div "Custom" at bounding box center [1069, 287] width 959 height 14
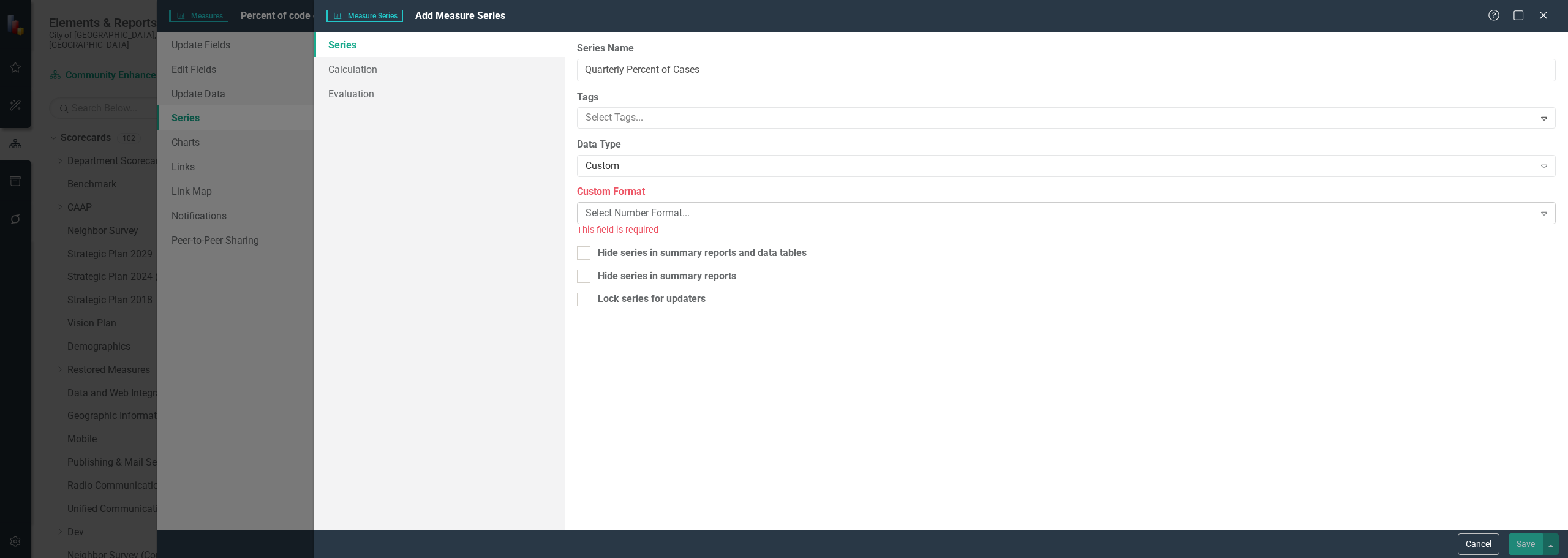
click at [645, 212] on div "Select Number Format..." at bounding box center [1060, 213] width 949 height 14
drag, startPoint x: 582, startPoint y: 236, endPoint x: 590, endPoint y: 269, distance: 34.0
click at [582, 239] on input "Hide series in summary reports and data tables" at bounding box center [581, 236] width 8 height 8
checkbox input "true"
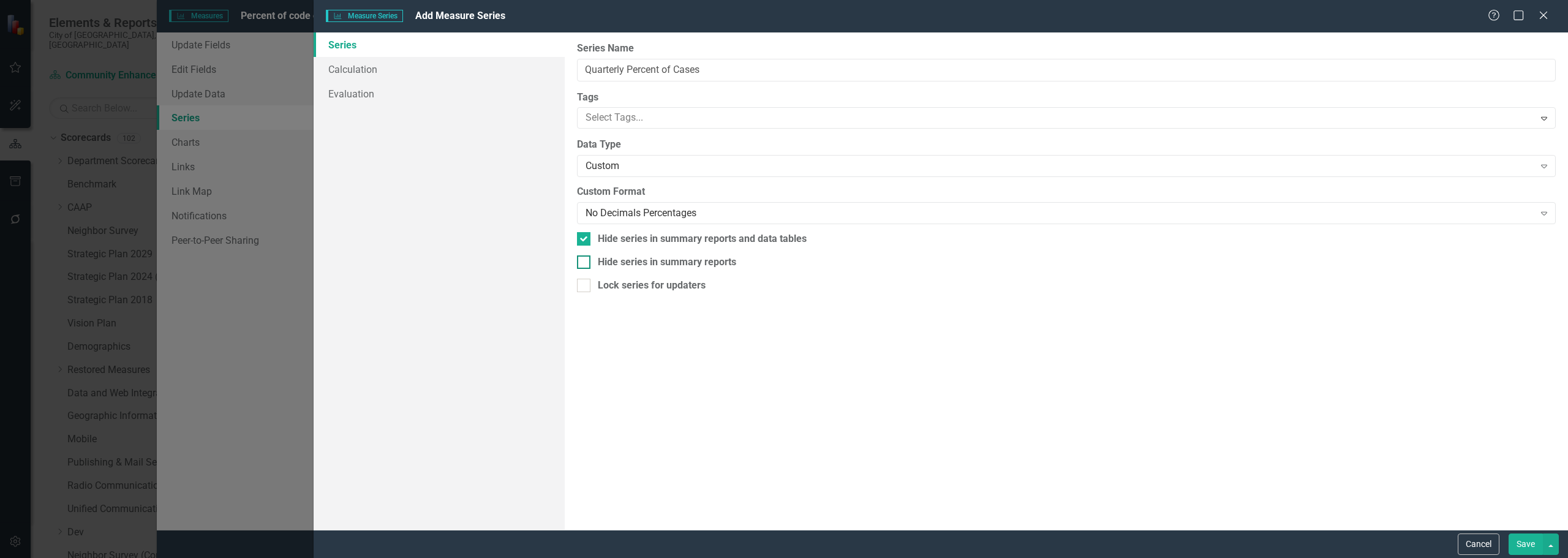
drag, startPoint x: 590, startPoint y: 263, endPoint x: 563, endPoint y: 254, distance: 28.5
click at [589, 262] on div at bounding box center [584, 262] width 13 height 13
click at [585, 262] on input "Hide series in summary reports" at bounding box center [581, 259] width 8 height 8
checkbox input "true"
click at [367, 76] on link "Calculation" at bounding box center [439, 69] width 251 height 25
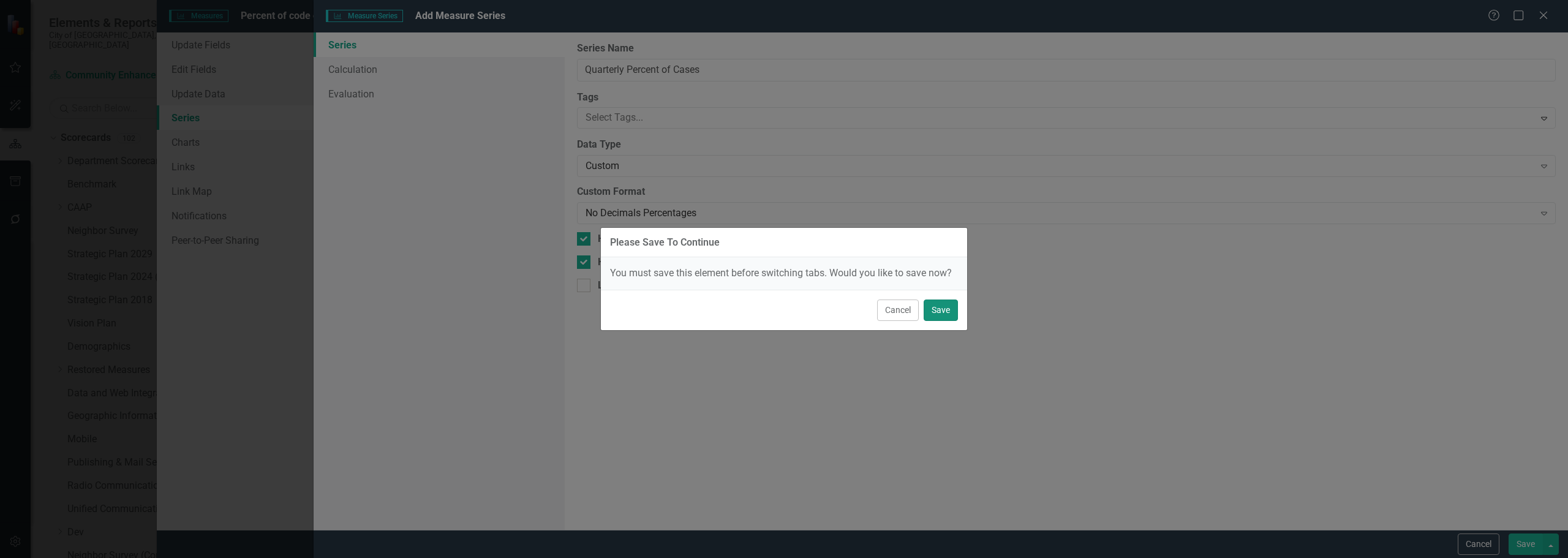
click at [782, 312] on button "Save" at bounding box center [941, 310] width 35 height 21
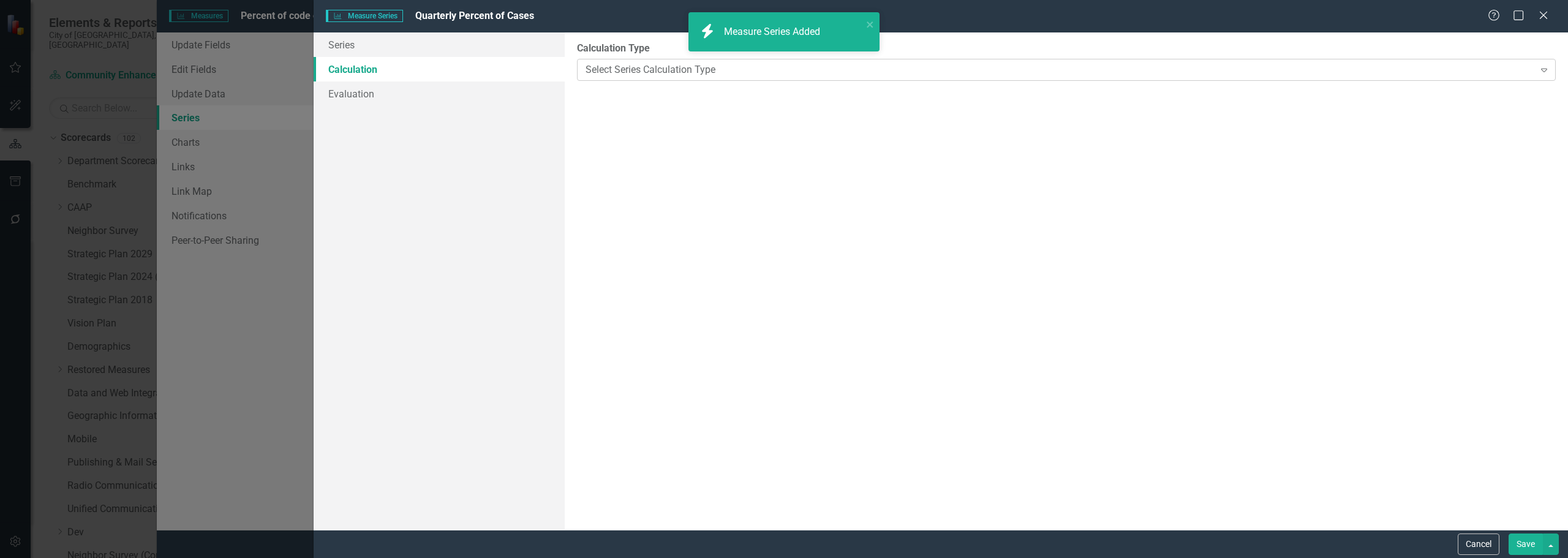
click at [663, 64] on div "Select Series Calculation Type" at bounding box center [1060, 69] width 949 height 14
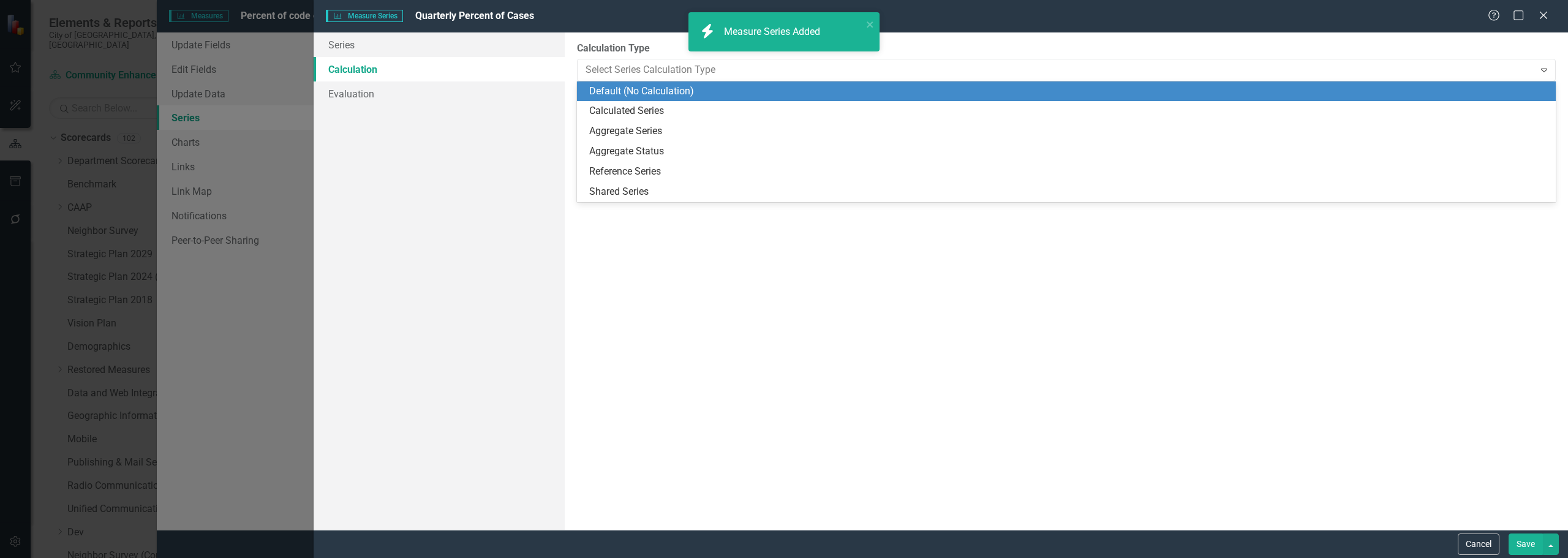
click at [648, 117] on div "Calculated Series" at bounding box center [1069, 110] width 959 height 14
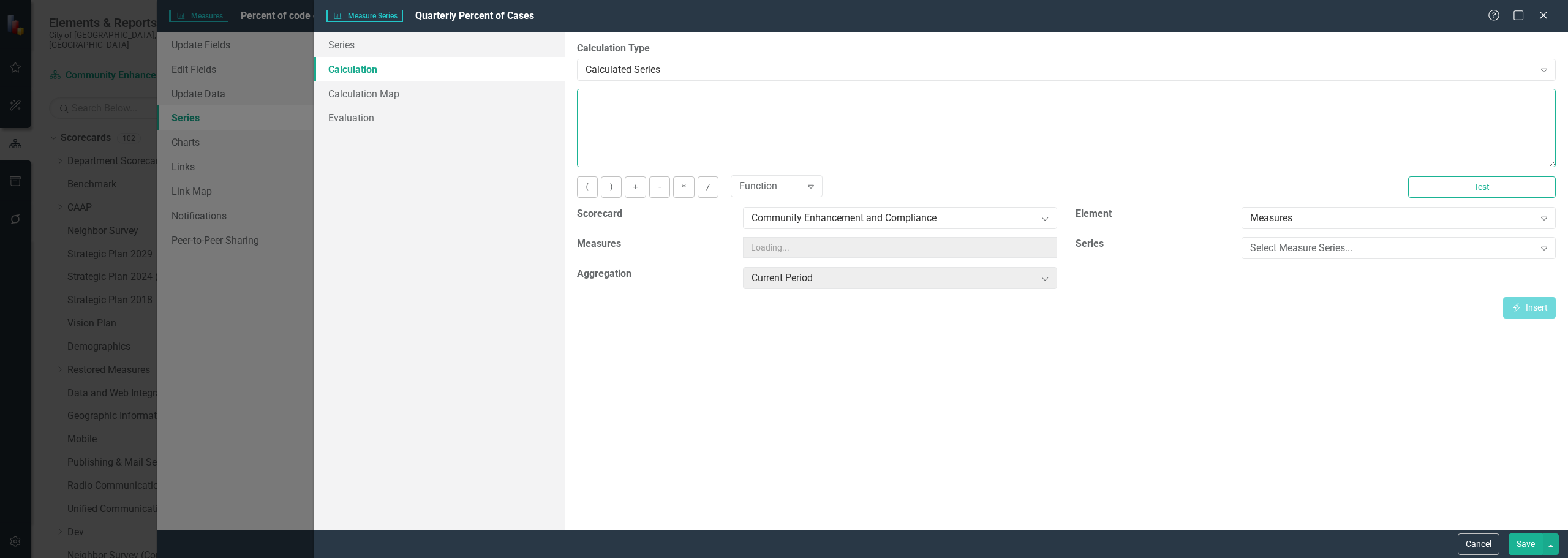
click at [654, 128] on textarea at bounding box center [1066, 128] width 979 height 78
click at [782, 256] on div "Select Measure Series... Expand" at bounding box center [1399, 248] width 315 height 22
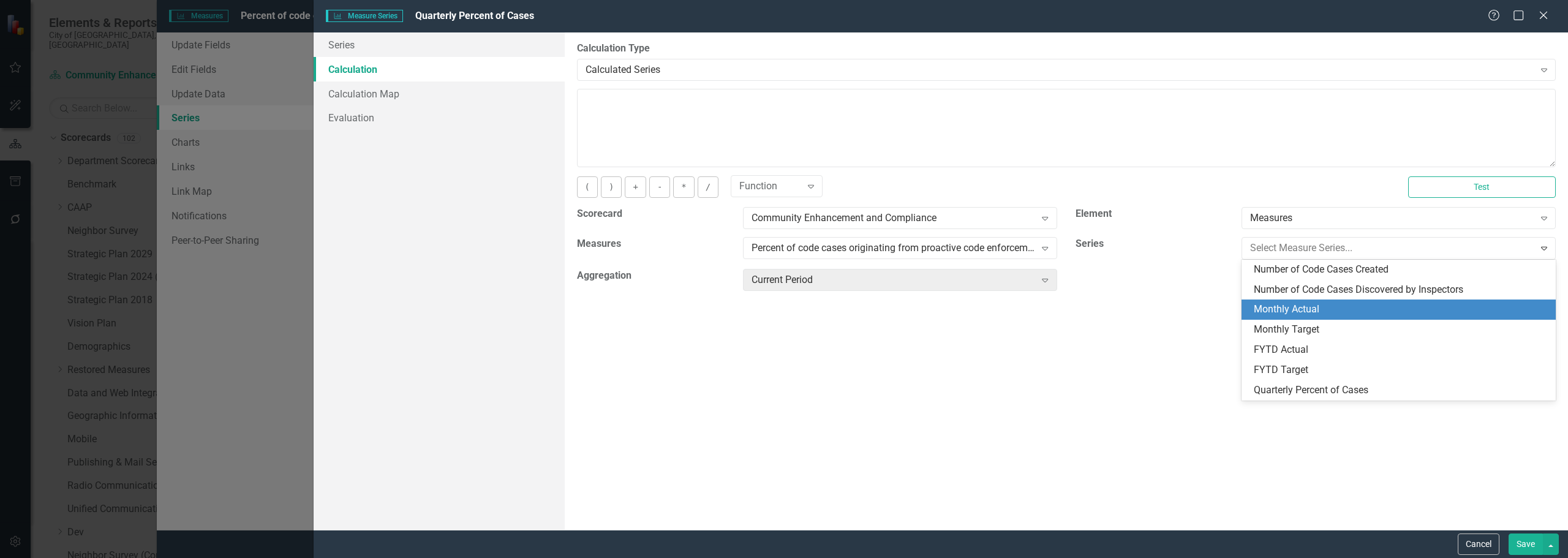
click at [782, 312] on div "Monthly Actual" at bounding box center [1402, 309] width 295 height 14
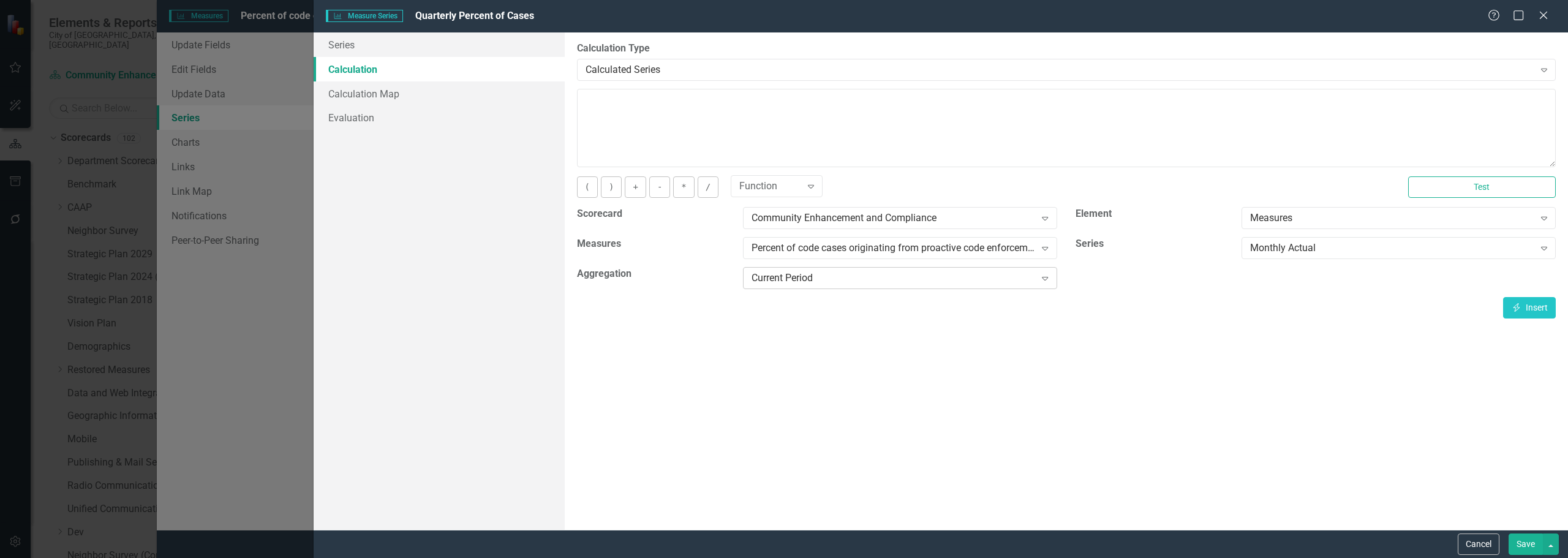
click at [782, 272] on div "Current Period" at bounding box center [894, 278] width 283 height 14
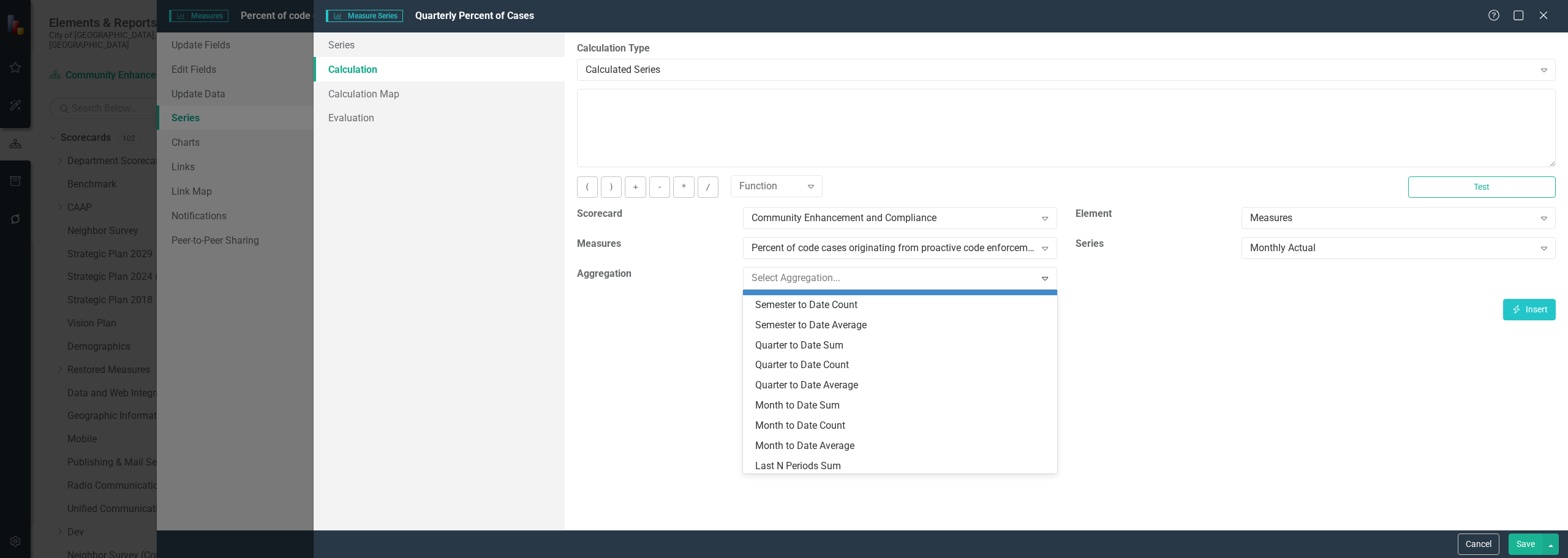
scroll to position [245, 0]
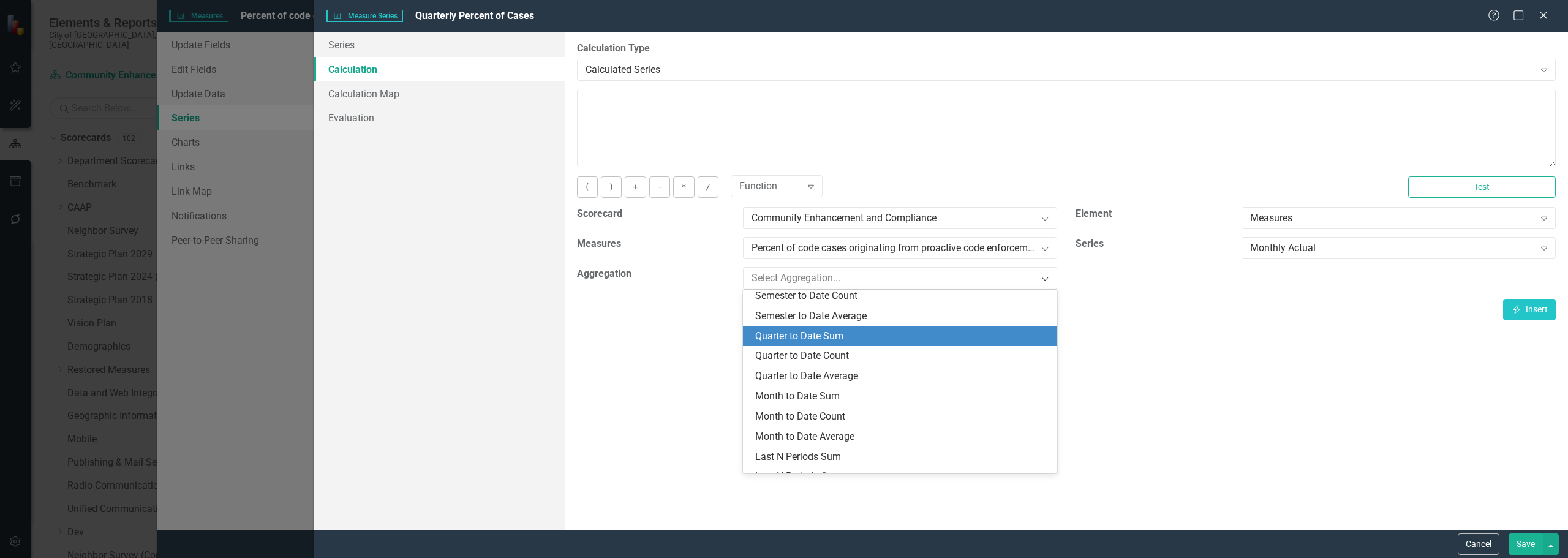
click at [782, 335] on div "Quarter to Date Sum" at bounding box center [903, 336] width 295 height 14
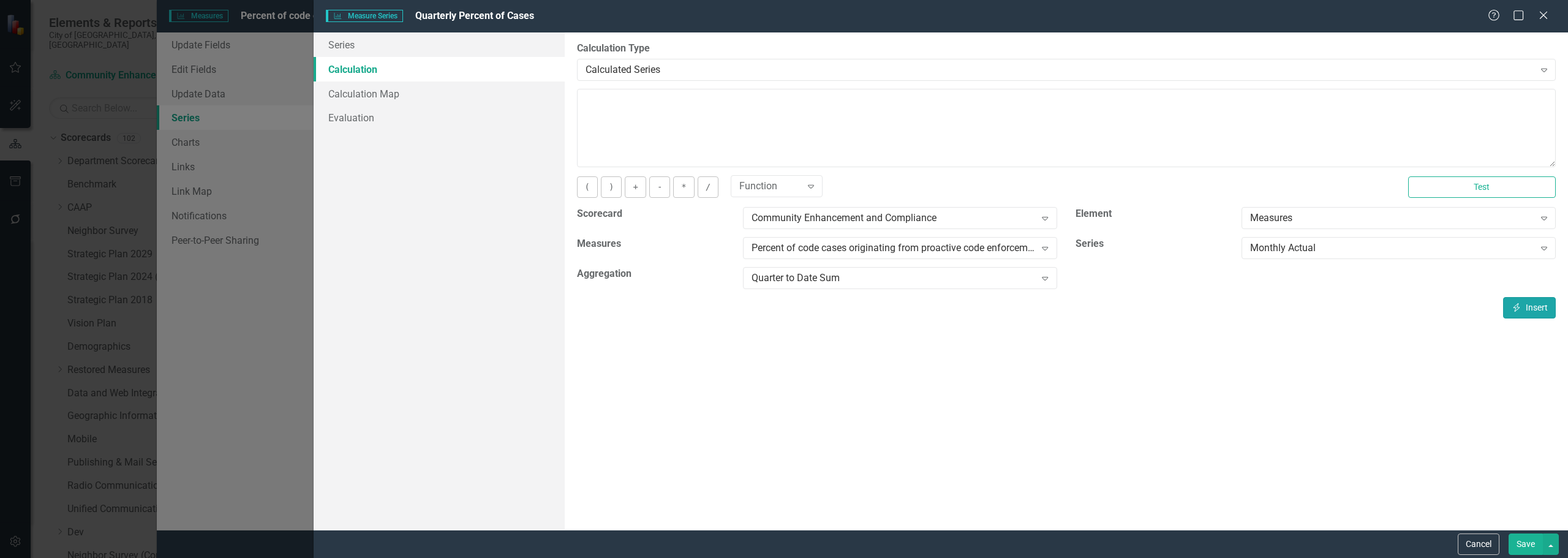
click at [782, 305] on button "Insert Insert" at bounding box center [1529, 308] width 53 height 21
type textarea "[m1734743][Monthly Actual][QuarterToDateSum]"
click at [782, 539] on button "Save" at bounding box center [1526, 544] width 35 height 21
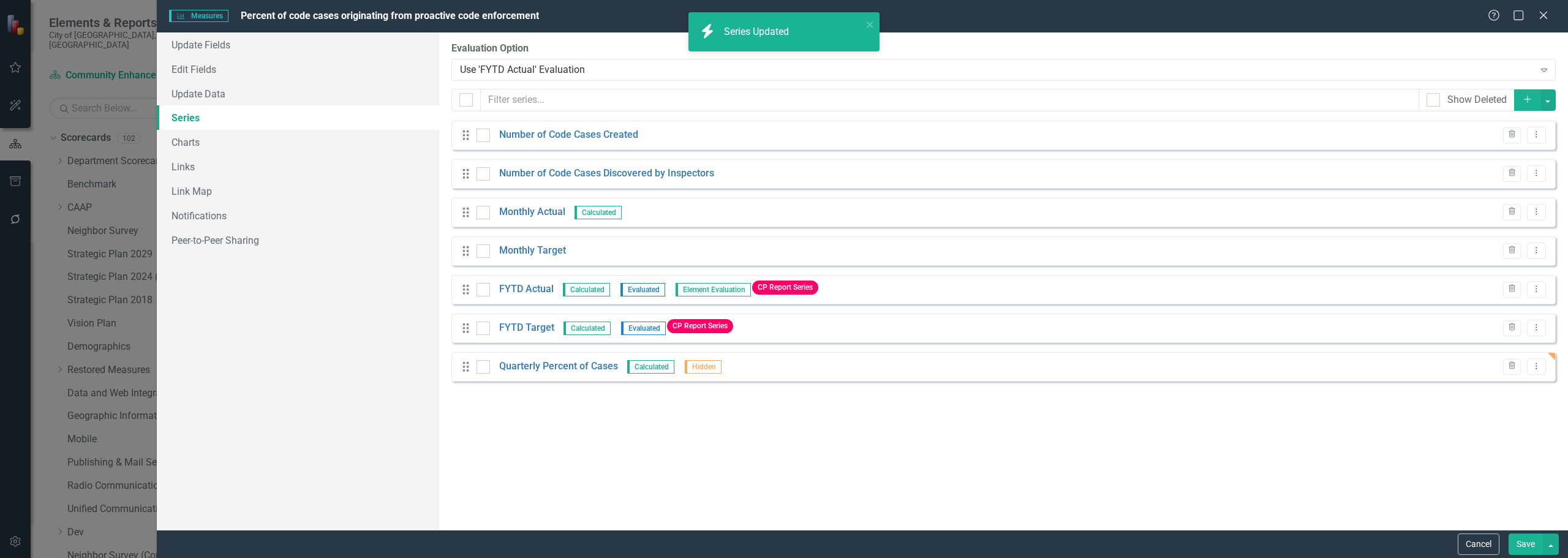
click at [782, 100] on icon "button" at bounding box center [1528, 100] width 7 height 7
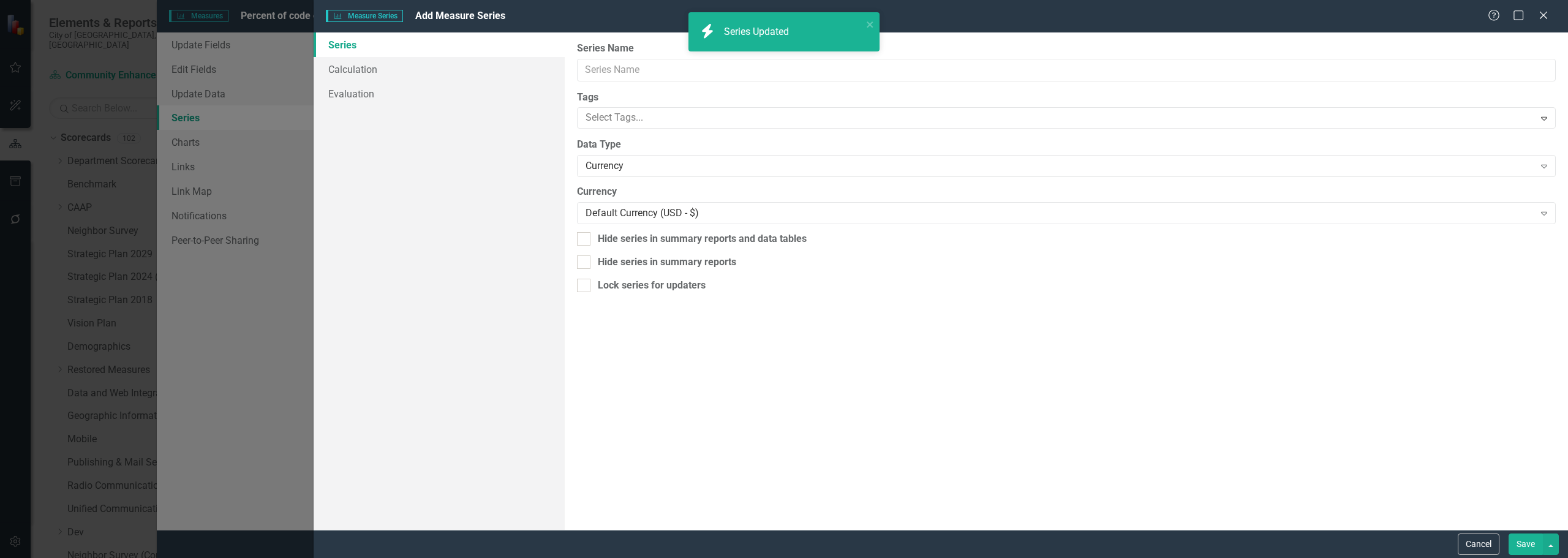
click at [640, 65] on div "Measure Series Measure Series Add Measure Series Help Maximize Close Series Cal…" at bounding box center [784, 279] width 1568 height 558
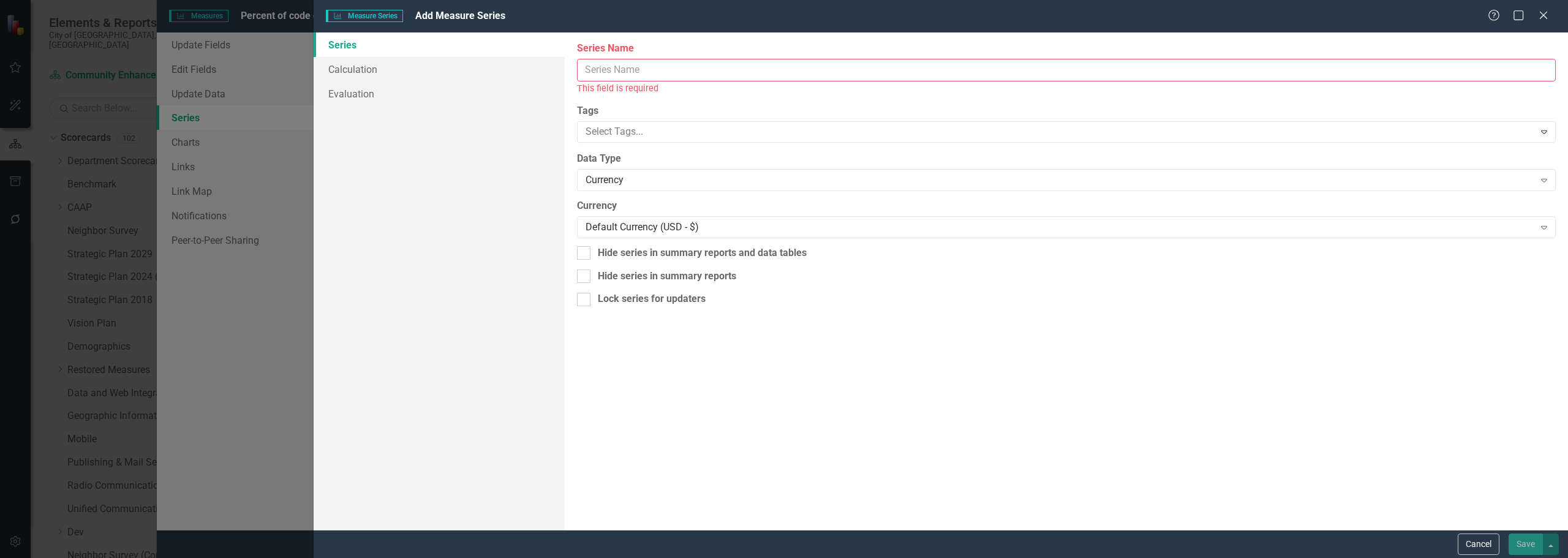
click at [640, 65] on input "Series Name" at bounding box center [1066, 70] width 979 height 23
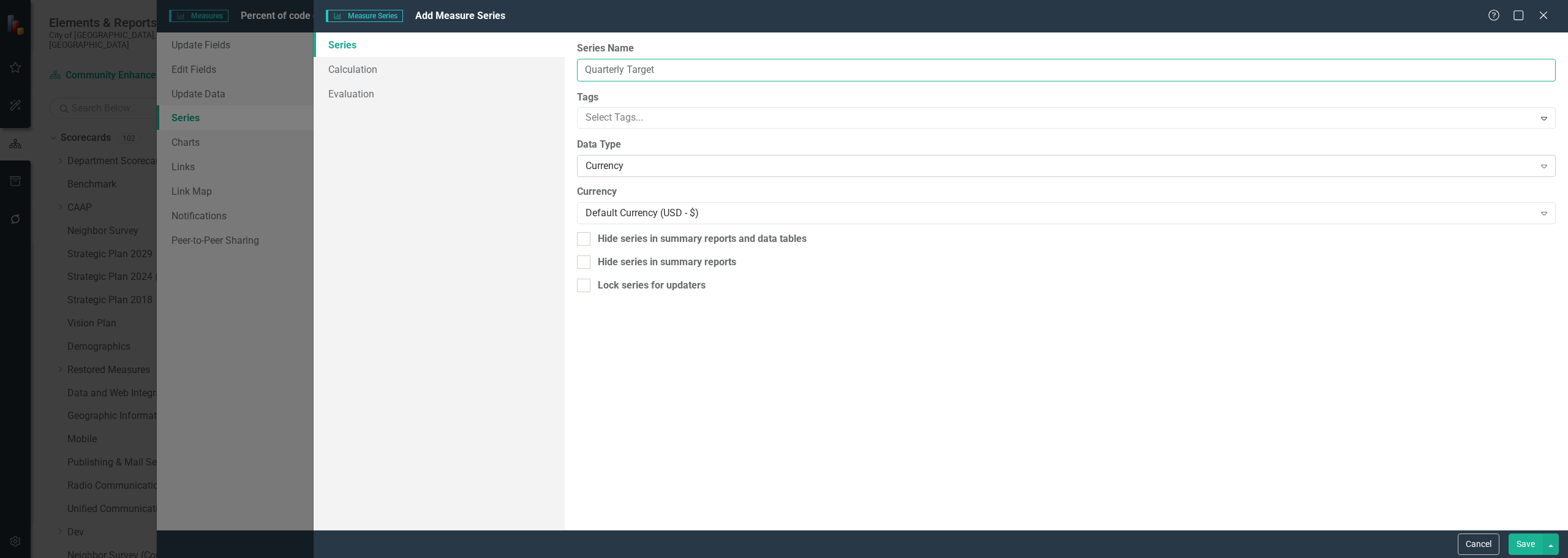
type input "Quarterly Target"
click at [695, 170] on div "Currency" at bounding box center [1060, 165] width 949 height 14
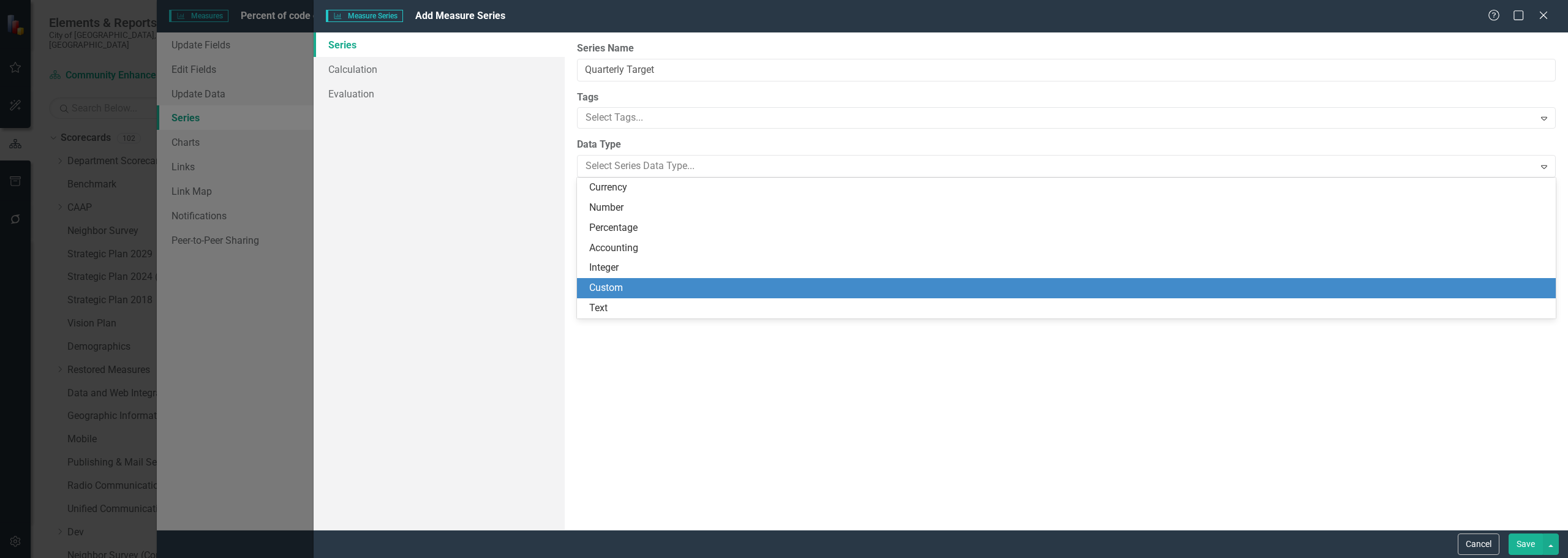
click at [655, 286] on div "Custom" at bounding box center [1069, 287] width 959 height 14
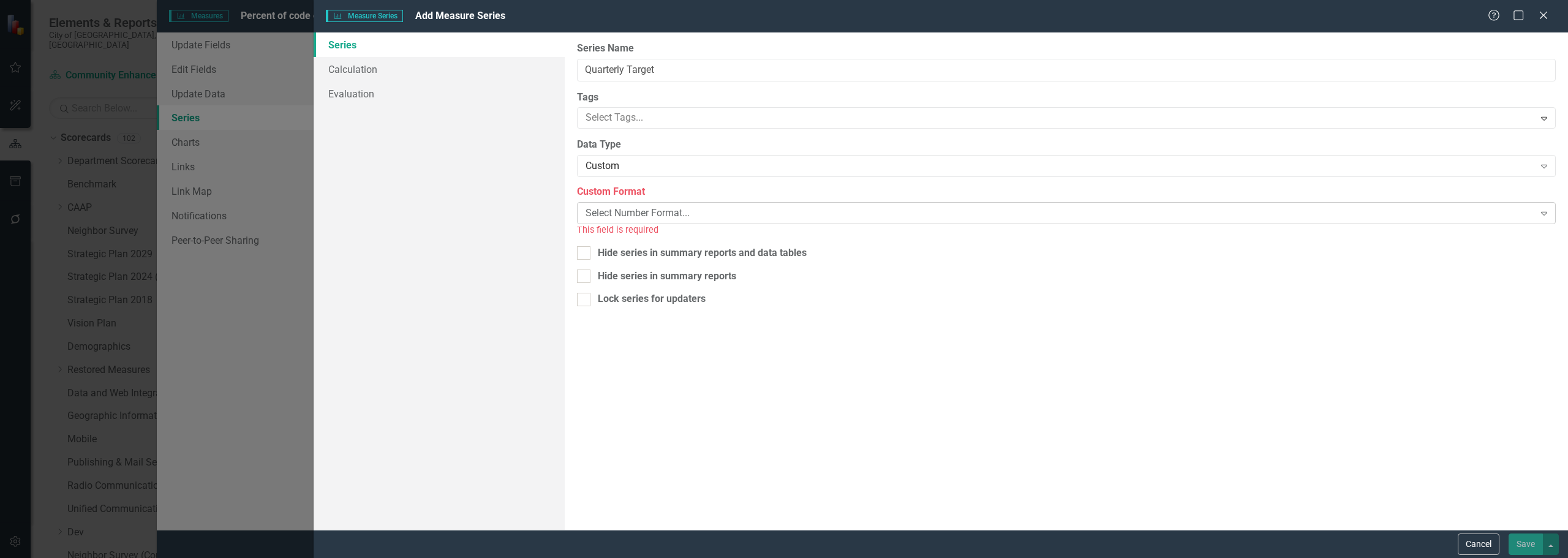
click at [646, 214] on div "Select Number Format..." at bounding box center [1060, 213] width 949 height 14
click at [592, 238] on div "Hide series in summary reports and data tables" at bounding box center [1066, 239] width 979 height 14
click at [585, 238] on input "Hide series in summary reports and data tables" at bounding box center [581, 236] width 8 height 8
checkbox input "true"
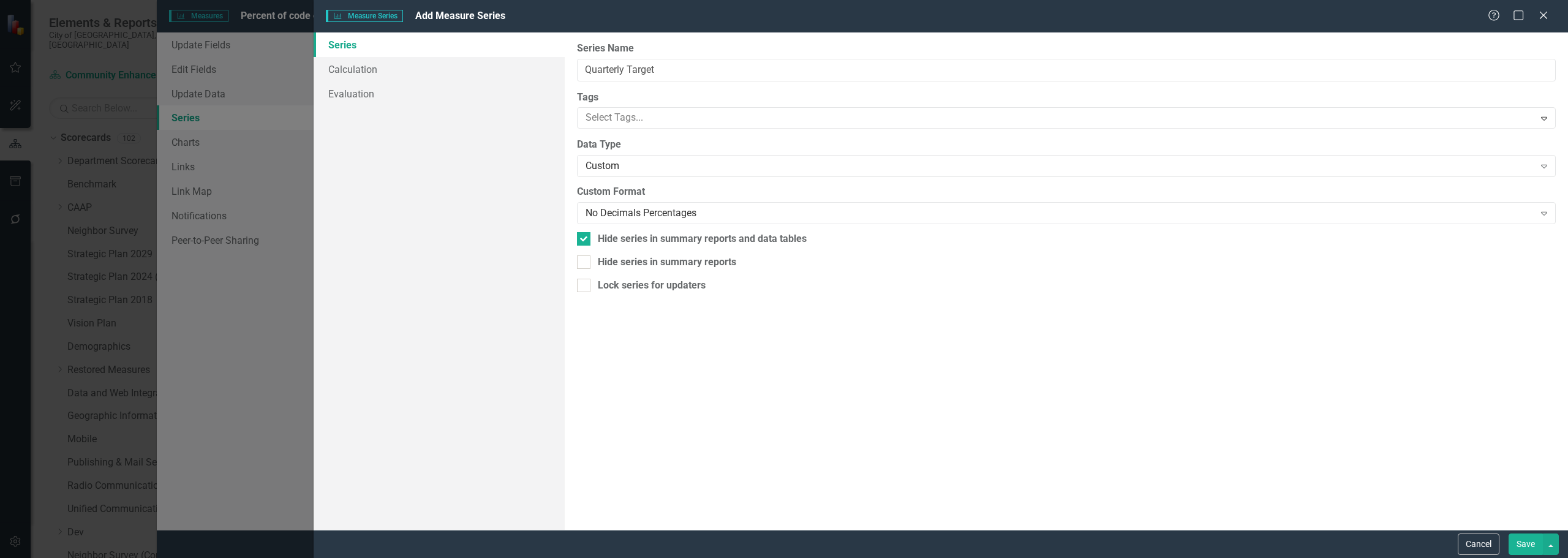
drag, startPoint x: 591, startPoint y: 258, endPoint x: 547, endPoint y: 207, distance: 67.4
click at [590, 258] on div "Hide series in summary reports" at bounding box center [1066, 262] width 979 height 14
click at [585, 258] on input "Hide series in summary reports" at bounding box center [581, 259] width 8 height 8
checkbox input "true"
click at [408, 66] on link "Calculation" at bounding box center [439, 69] width 251 height 25
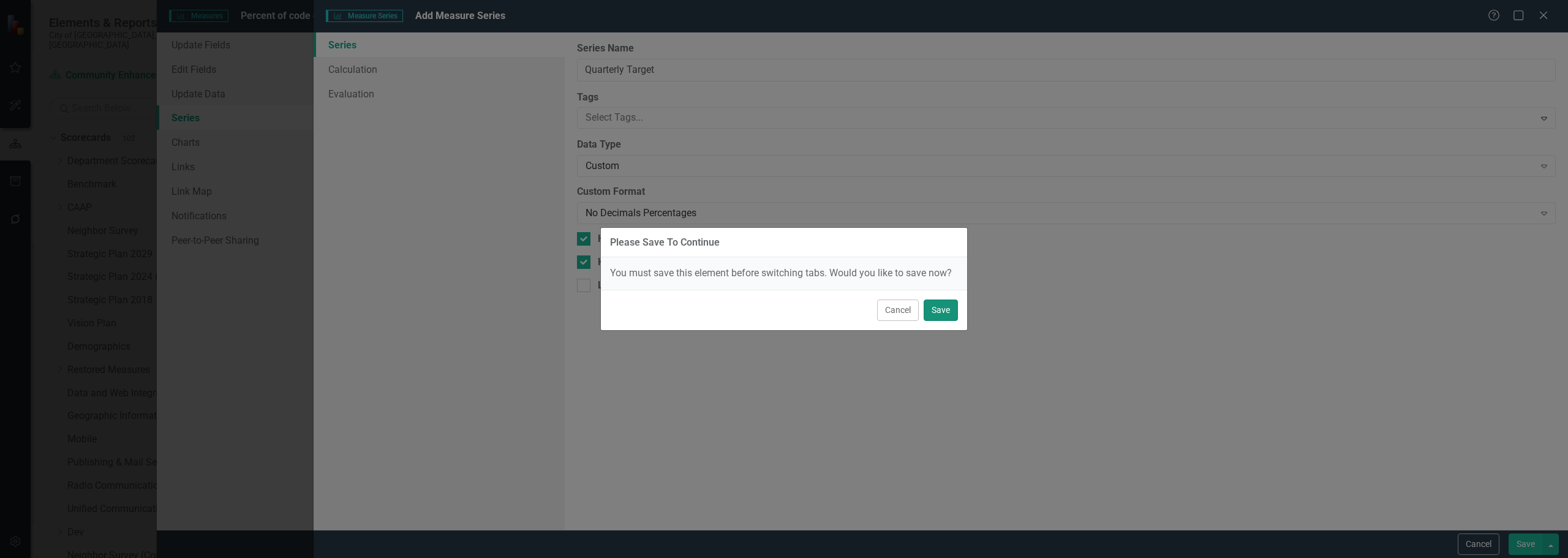
click at [782, 309] on button "Save" at bounding box center [941, 310] width 35 height 21
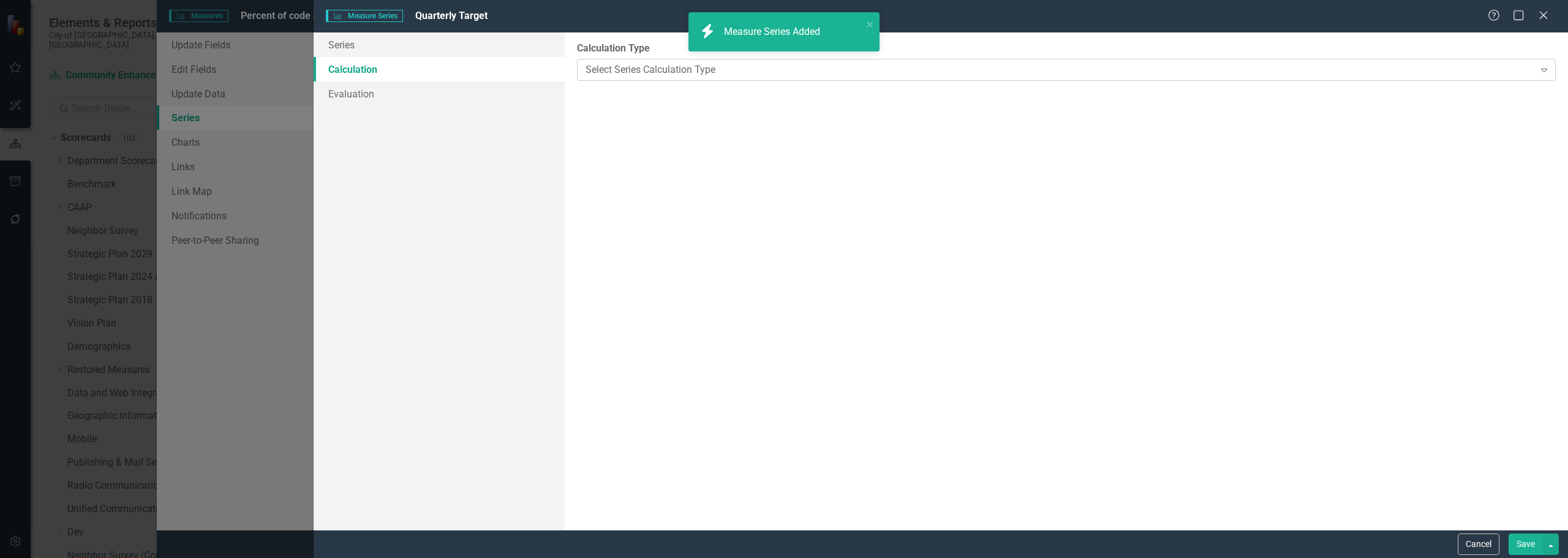
click at [723, 77] on div "Select Series Calculation Type Expand" at bounding box center [1066, 69] width 979 height 22
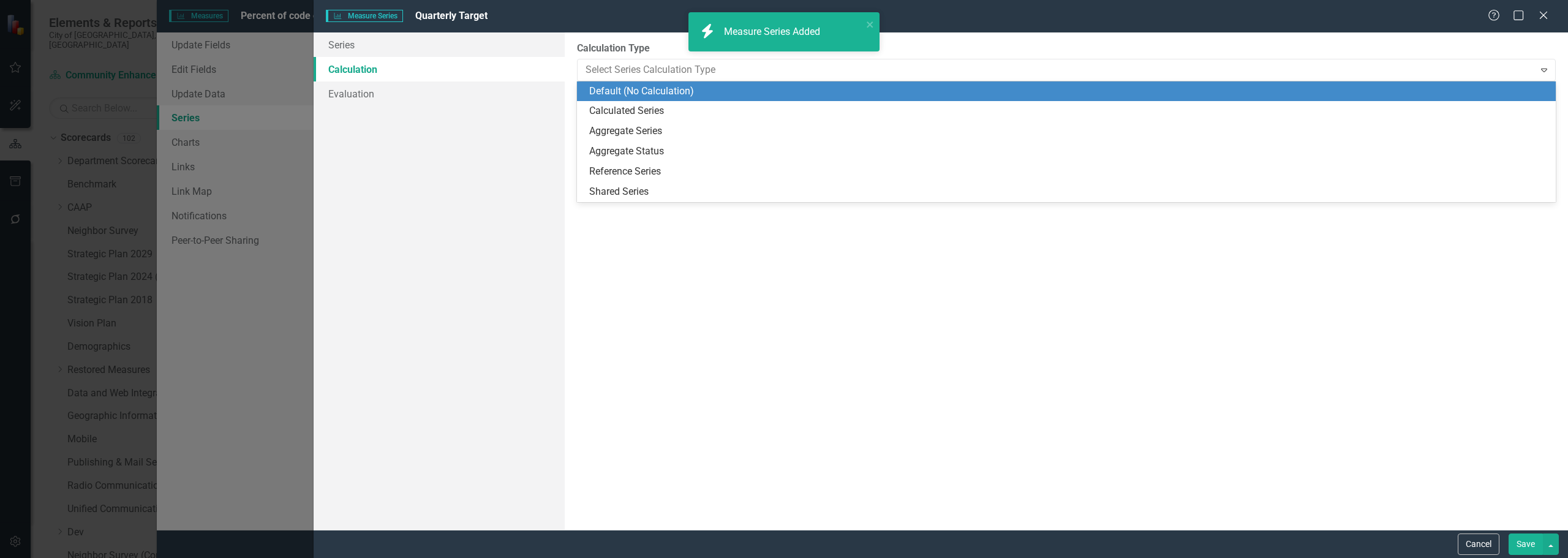
click at [680, 112] on div "Calculated Series" at bounding box center [1069, 110] width 959 height 14
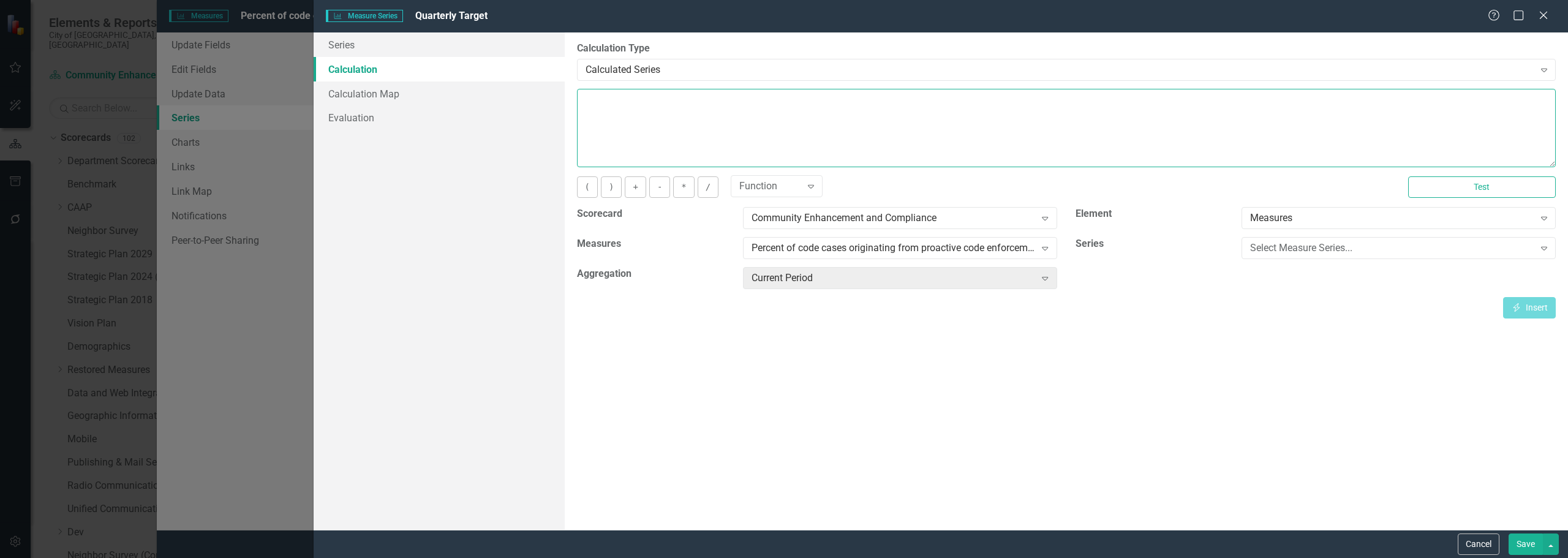
drag, startPoint x: 684, startPoint y: 124, endPoint x: 1458, endPoint y: 272, distance: 788.0
click at [702, 128] on textarea at bounding box center [1066, 128] width 979 height 78
click at [782, 257] on div "Select Measure Series... Expand" at bounding box center [1399, 248] width 315 height 22
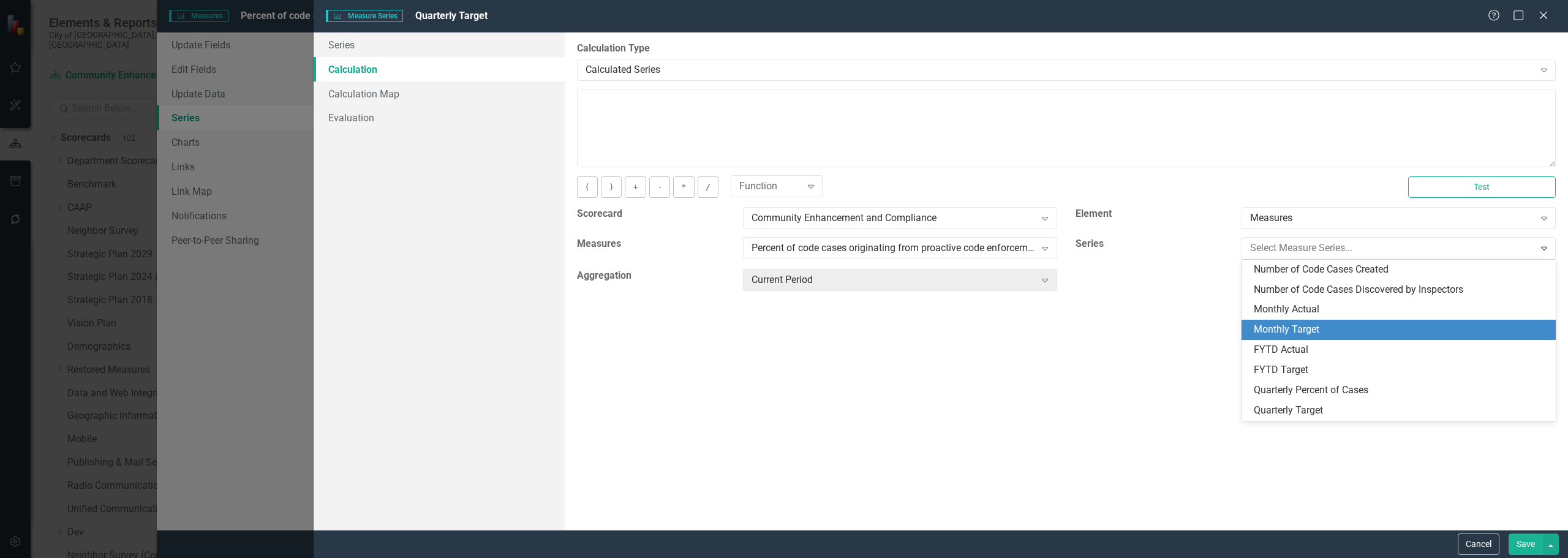
click at [782, 328] on div "Monthly Target" at bounding box center [1402, 329] width 295 height 14
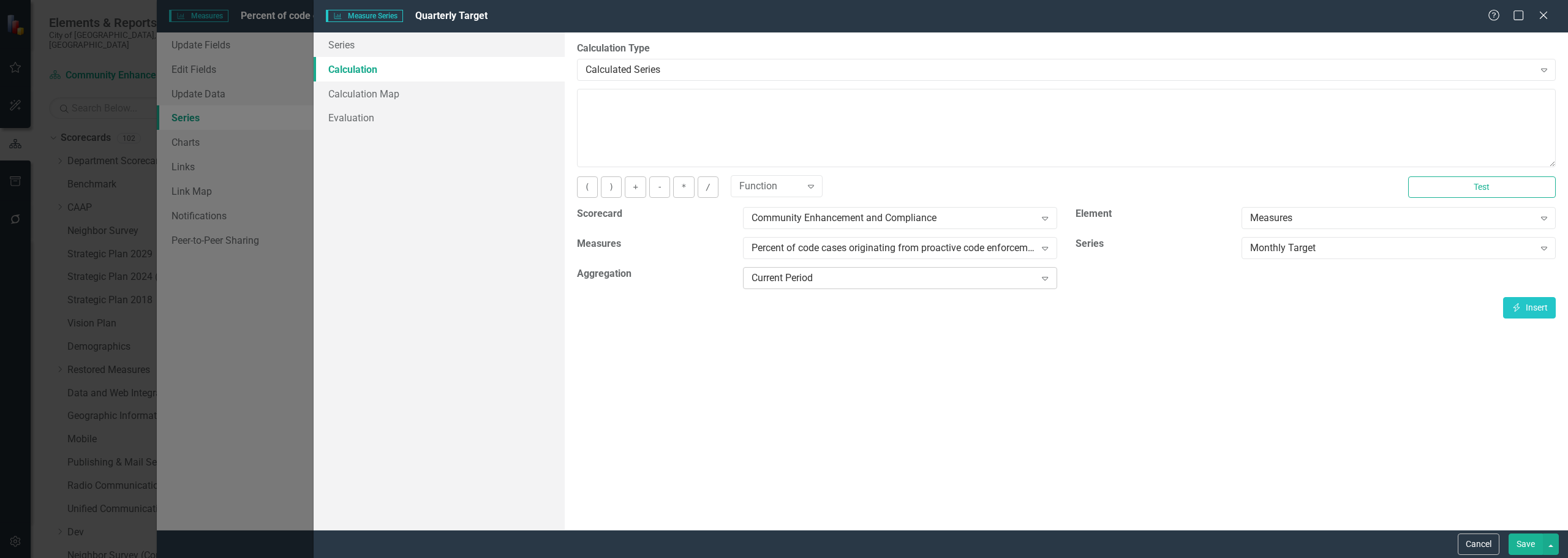
click at [782, 281] on div "Current Period" at bounding box center [894, 278] width 283 height 14
click at [782, 309] on button "Insert Insert" at bounding box center [1529, 308] width 53 height 21
click at [782, 249] on div "Monthly Target" at bounding box center [1392, 248] width 283 height 14
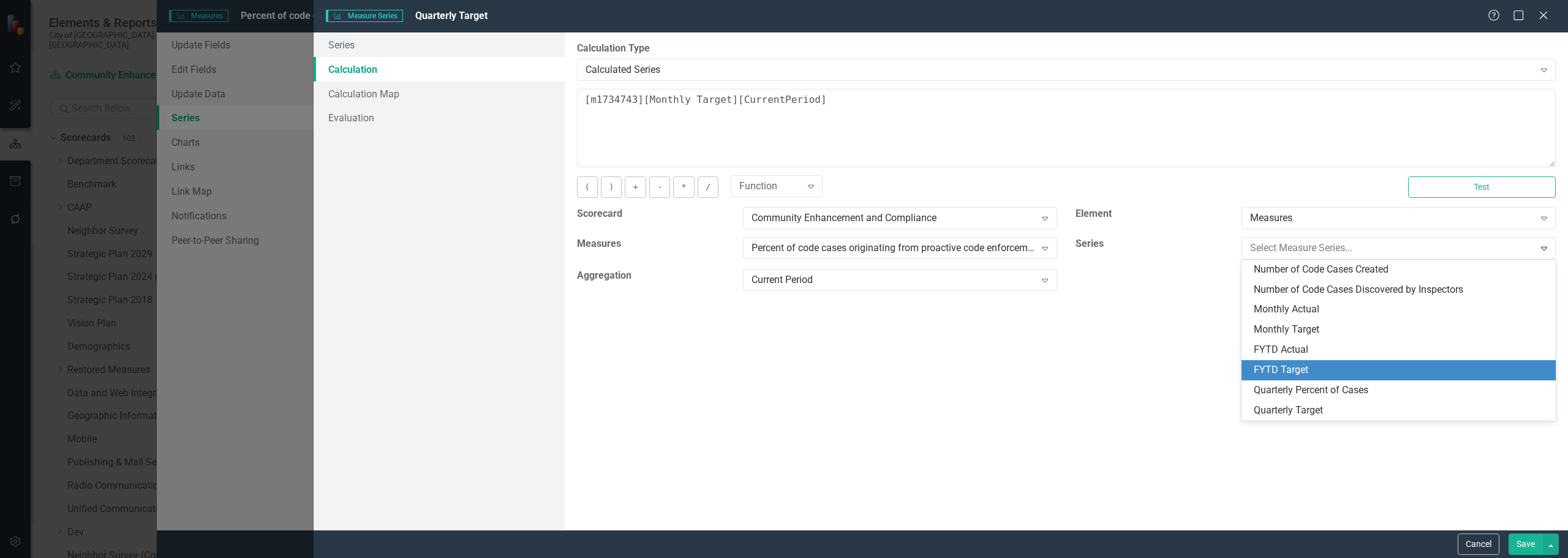
drag, startPoint x: 1318, startPoint y: 370, endPoint x: 1333, endPoint y: 360, distance: 18.0
click at [782, 370] on div "FYTD Target" at bounding box center [1402, 370] width 295 height 14
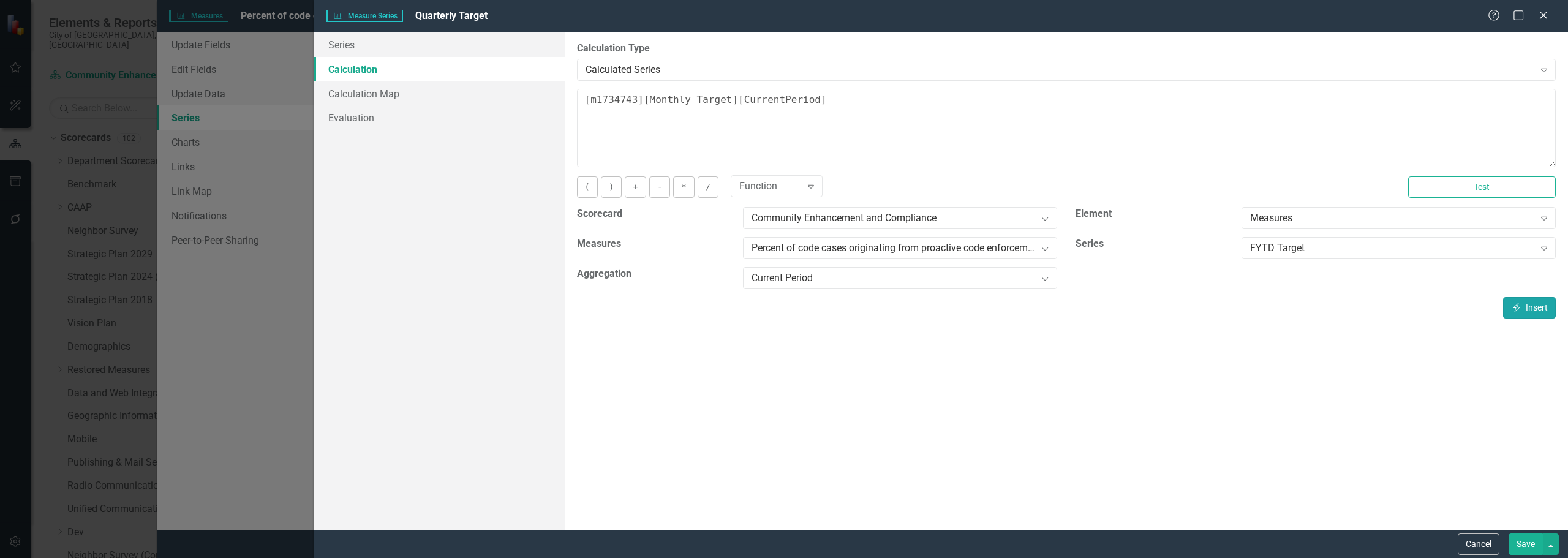
click at [782, 305] on button "Insert Insert" at bounding box center [1529, 308] width 53 height 21
type textarea "[m1734743][Monthly Target][CurrentPeriod] [m1734743][FYTD Target][CurrentPeriod]"
drag, startPoint x: 1101, startPoint y: 103, endPoint x: 315, endPoint y: 137, distance: 786.7
click at [315, 137] on div "Series Calculation Calculation Map Evaluation From this page, you can edit the …" at bounding box center [940, 281] width 1254 height 497
click at [782, 305] on button "Insert Insert" at bounding box center [1529, 308] width 53 height 21
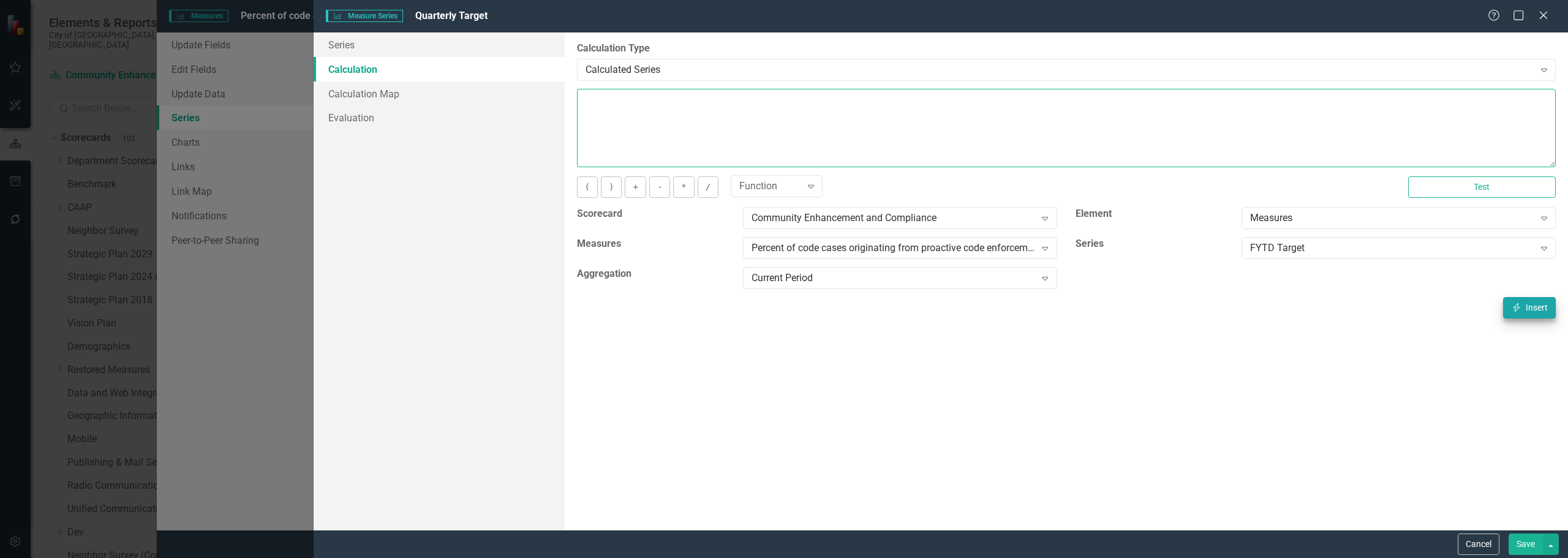
type textarea "[m1734743][FYTD Target][CurrentPeriod]"
drag, startPoint x: 1510, startPoint y: 533, endPoint x: 1500, endPoint y: 533, distance: 10.0
click at [782, 534] on button "Save" at bounding box center [1526, 544] width 35 height 21
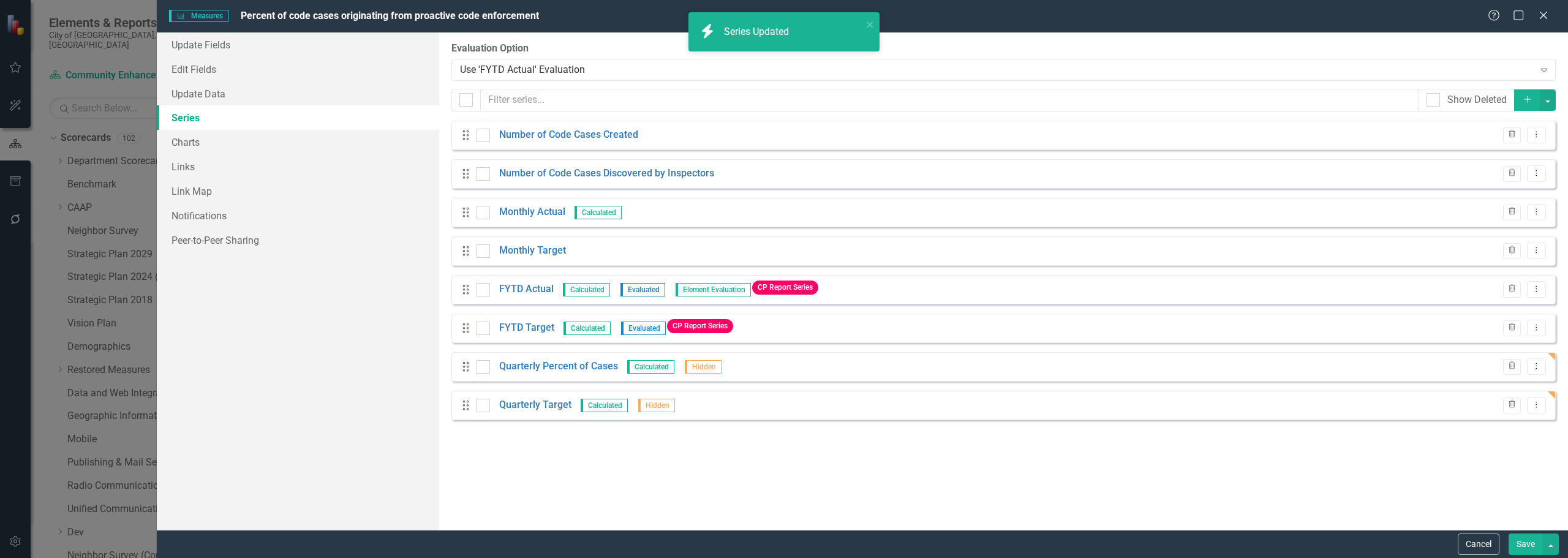
click at [782, 544] on button "Save" at bounding box center [1526, 544] width 35 height 21
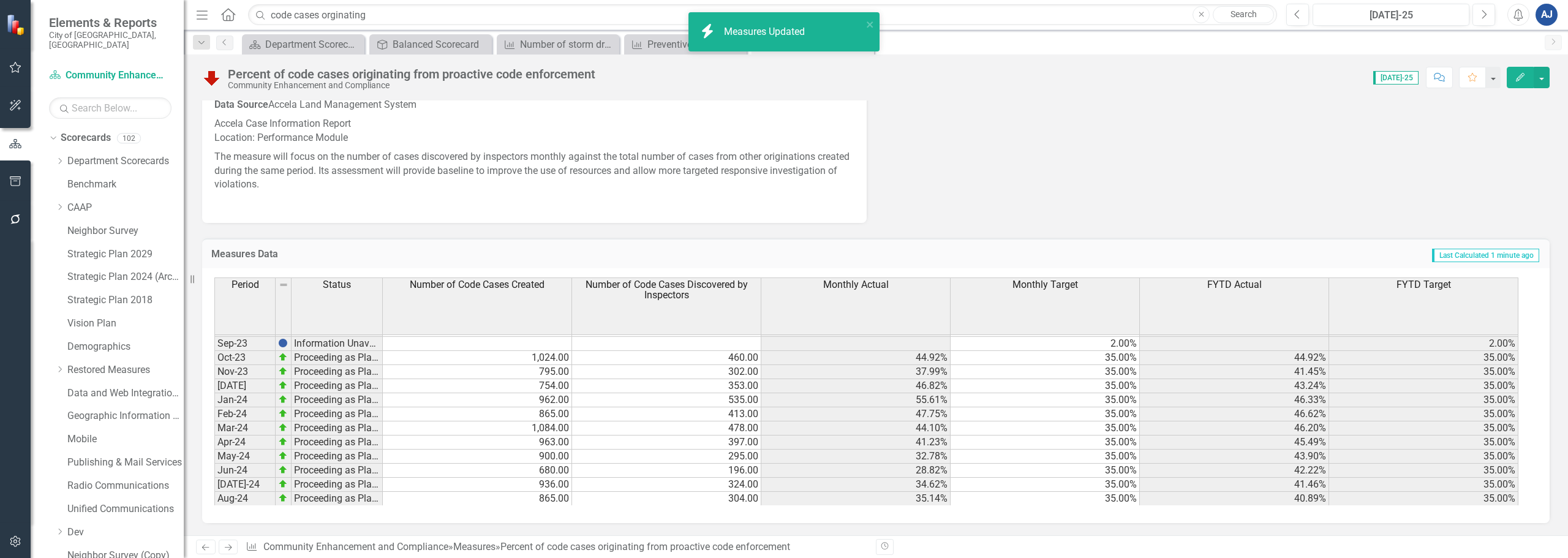
scroll to position [675, 0]
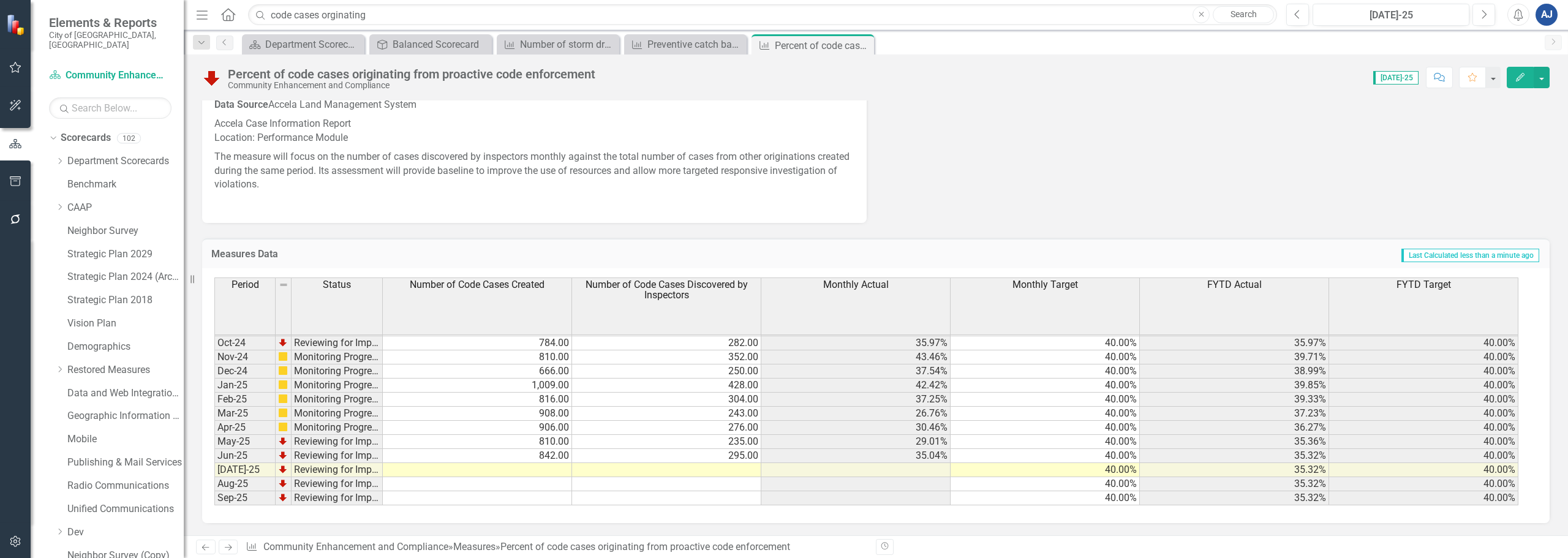
click at [782, 73] on button "Edit" at bounding box center [1520, 77] width 27 height 21
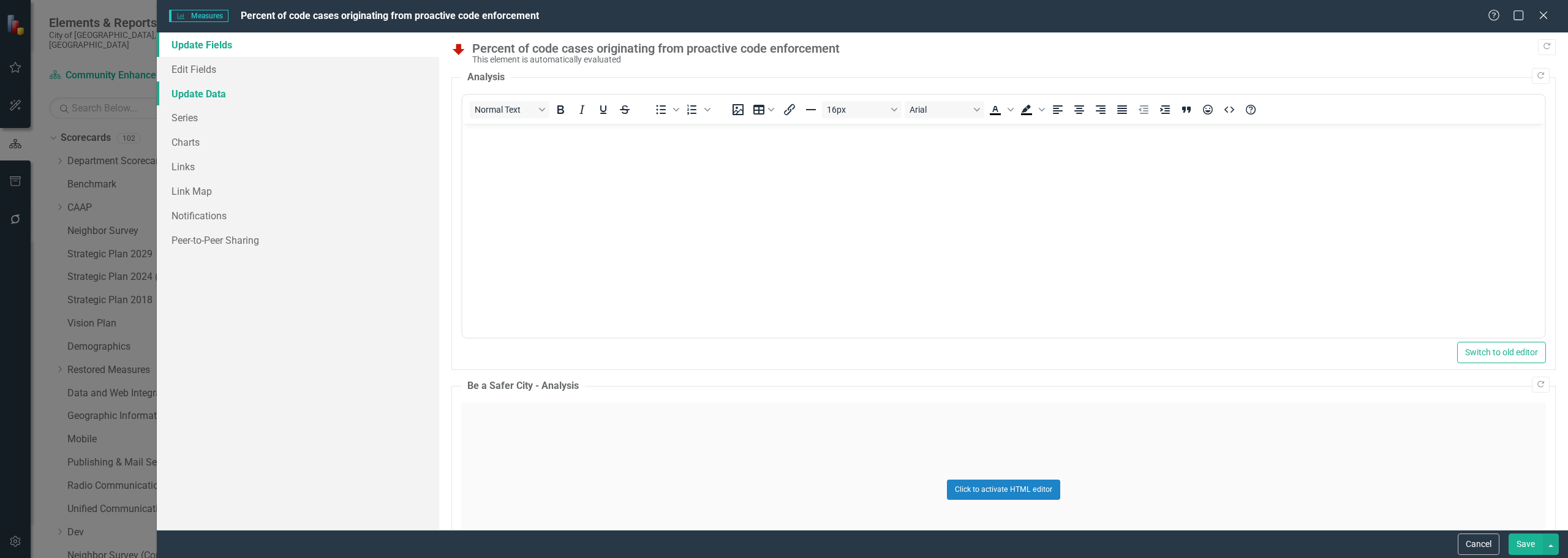
scroll to position [0, 0]
drag, startPoint x: 214, startPoint y: 137, endPoint x: 248, endPoint y: 140, distance: 34.1
click at [214, 137] on link "Charts" at bounding box center [297, 142] width 282 height 25
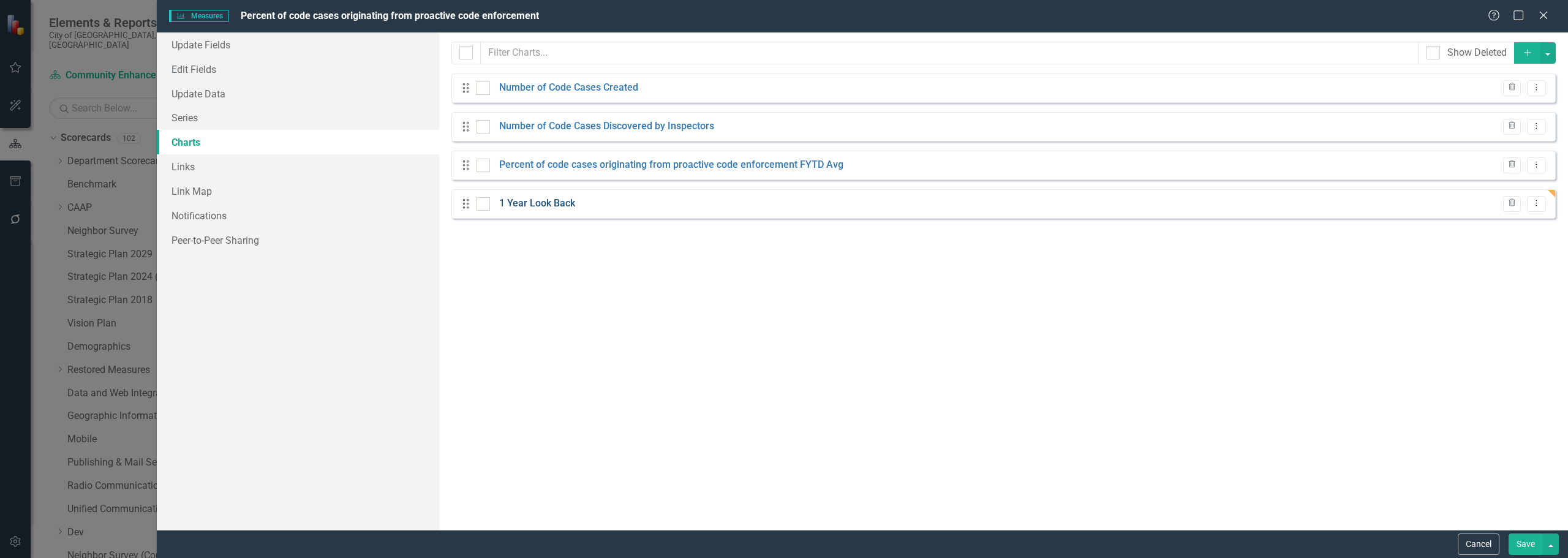
click at [541, 202] on link "1 Year Look Back" at bounding box center [537, 203] width 76 height 14
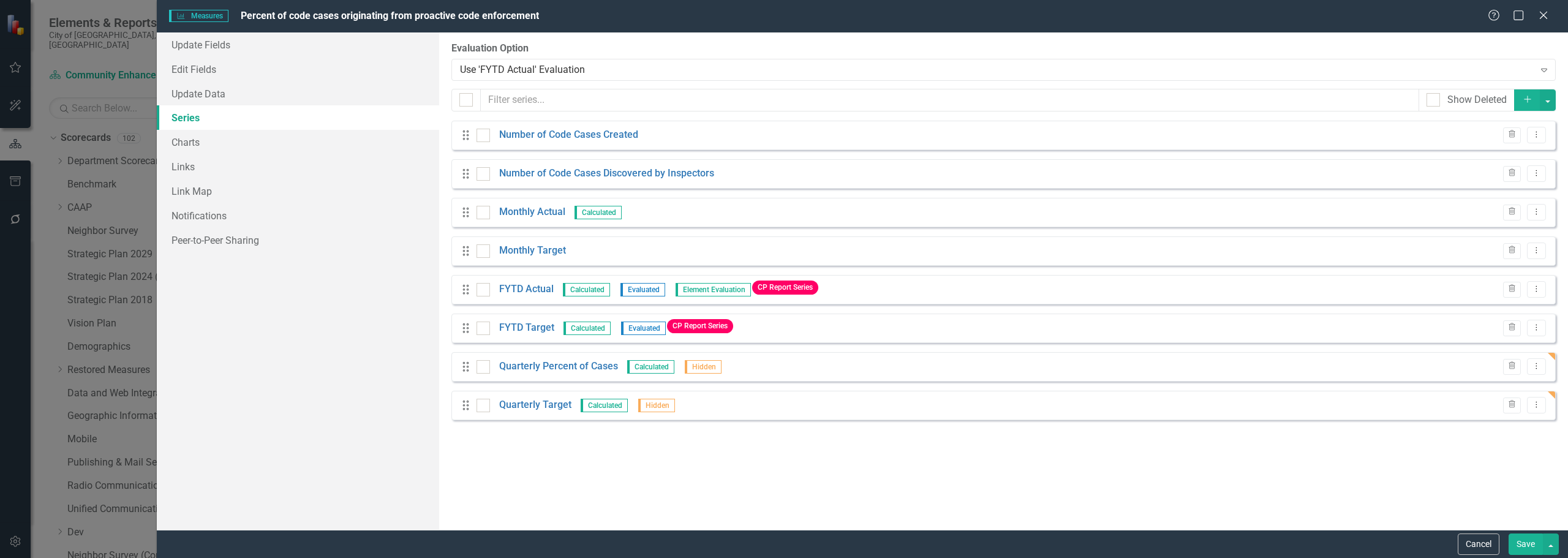
click at [551, 362] on link "Quarterly Percent of Cases" at bounding box center [558, 366] width 119 height 14
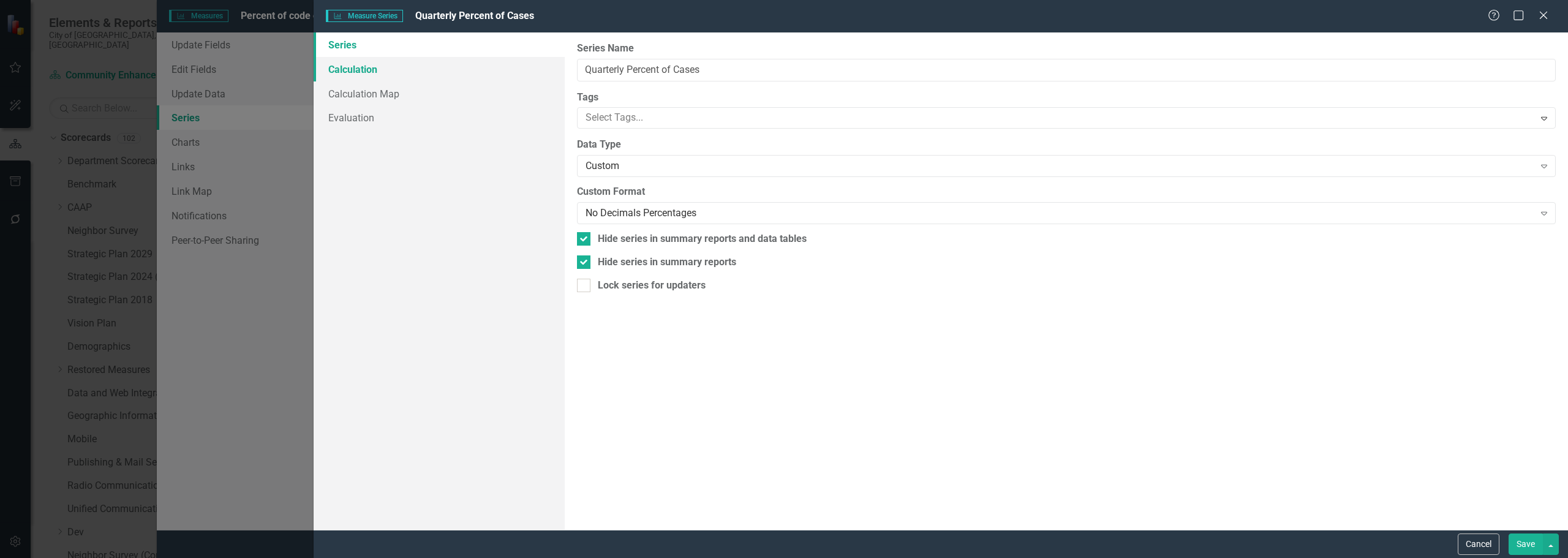
drag, startPoint x: 392, startPoint y: 56, endPoint x: 397, endPoint y: 67, distance: 12.1
click at [392, 57] on link "Calculation" at bounding box center [439, 69] width 251 height 25
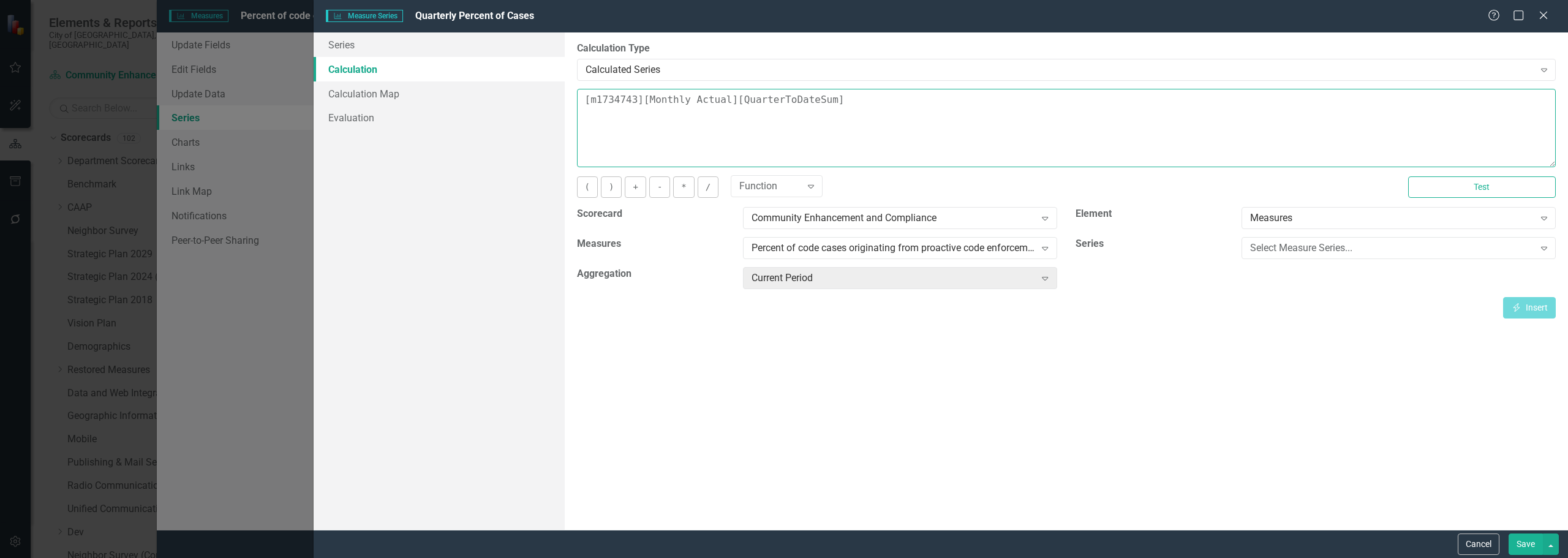
drag, startPoint x: 836, startPoint y: 98, endPoint x: 371, endPoint y: 62, distance: 466.4
click at [371, 62] on div "Series Calculation Calculation Map Evaluation From this page, you can edit the …" at bounding box center [940, 281] width 1254 height 497
click at [1288, 237] on div "Select Measure Series... Expand" at bounding box center [1399, 248] width 315 height 22
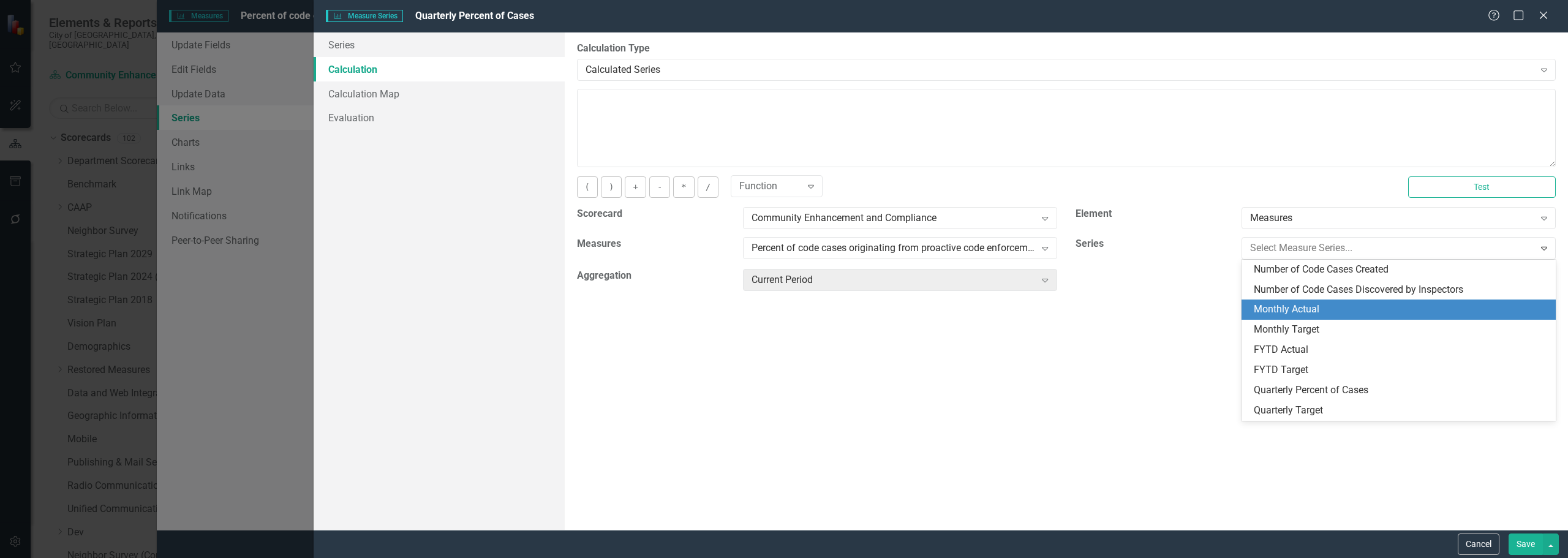
click at [1319, 314] on div "Monthly Actual" at bounding box center [1402, 309] width 295 height 14
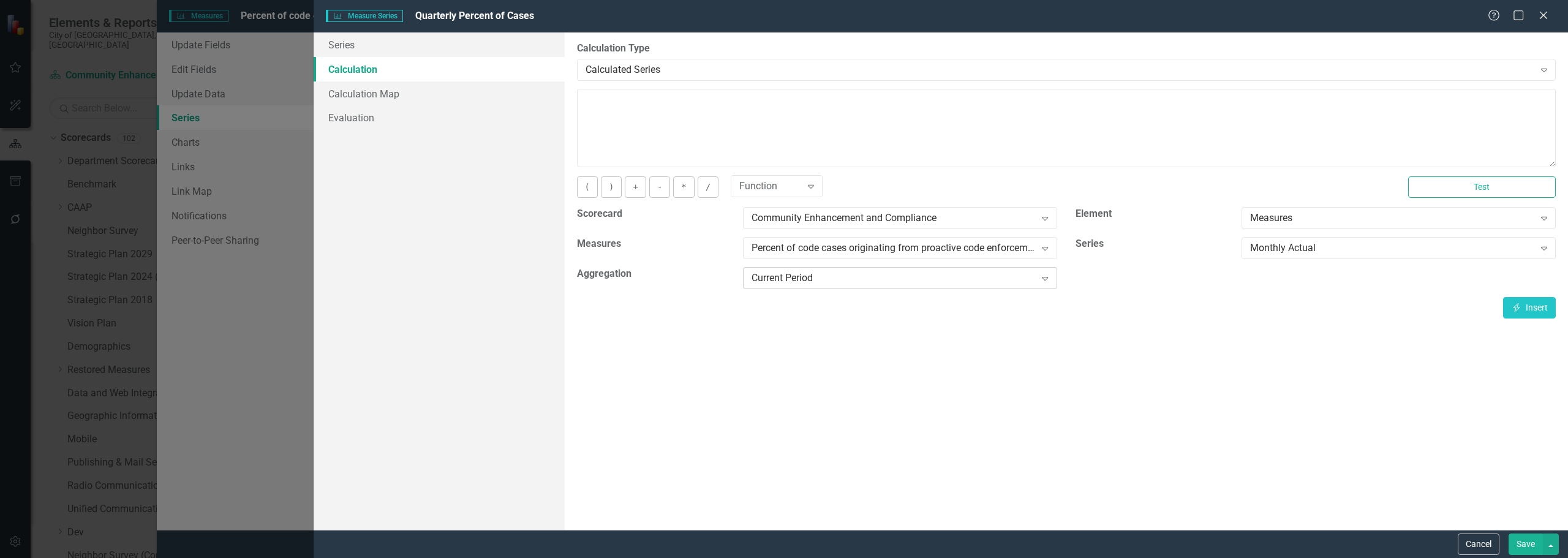
click at [954, 277] on div "Current Period" at bounding box center [894, 278] width 283 height 14
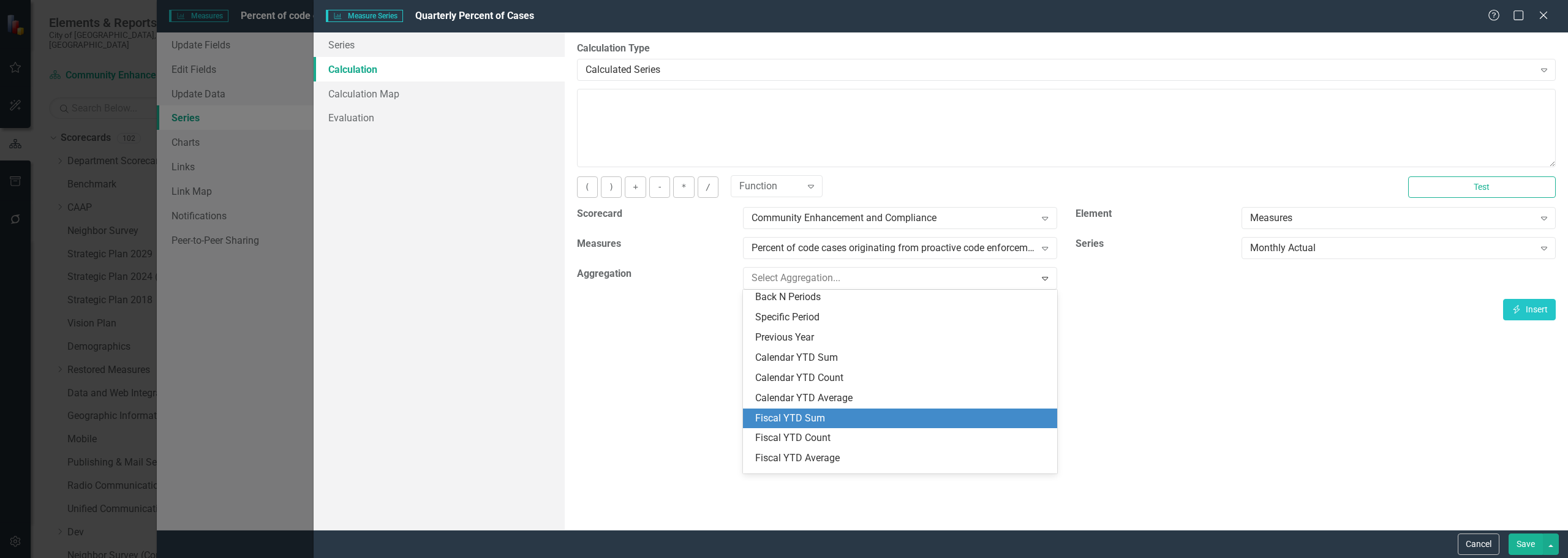
scroll to position [61, 0]
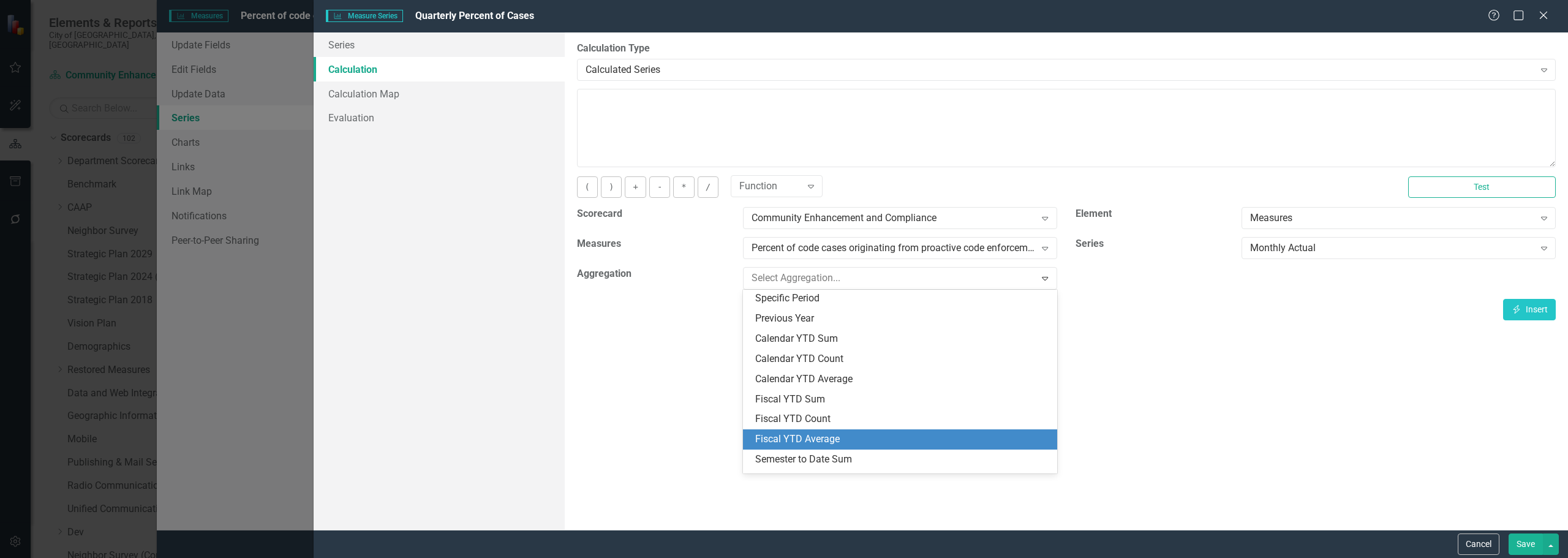
click at [870, 431] on div "Fiscal YTD Average" at bounding box center [900, 439] width 315 height 21
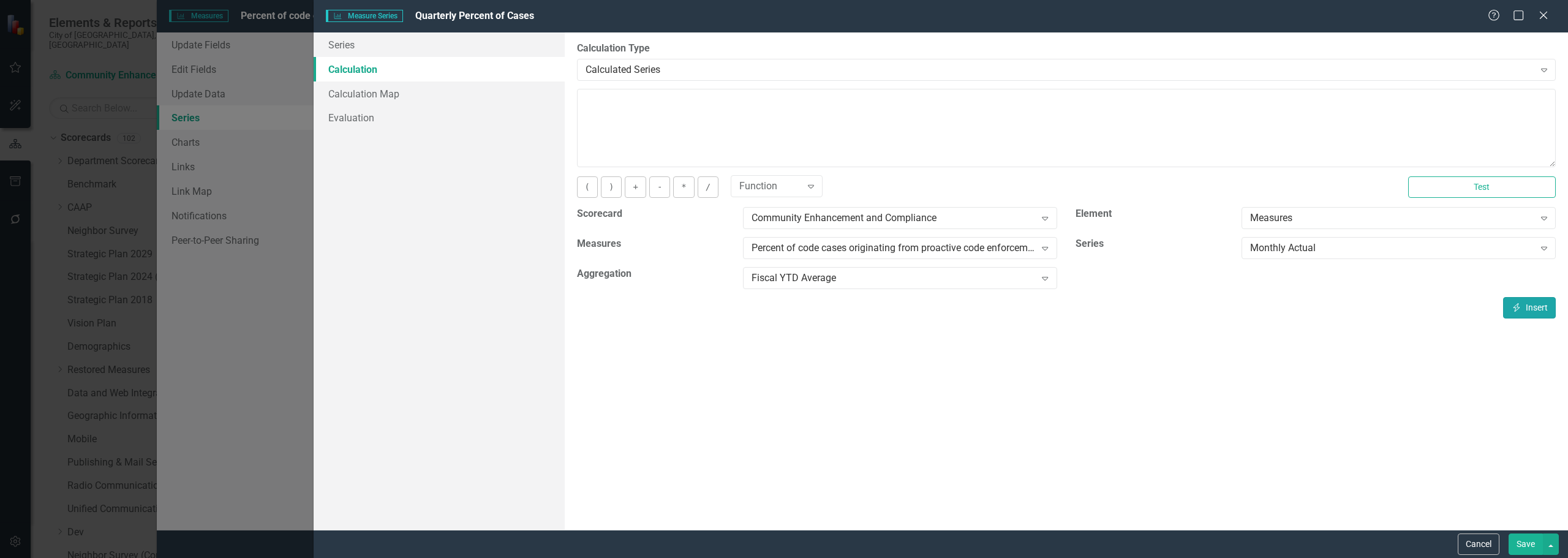
drag, startPoint x: 1504, startPoint y: 300, endPoint x: 1518, endPoint y: 309, distance: 16.6
click at [1505, 304] on button "Insert Insert" at bounding box center [1529, 308] width 53 height 21
type textarea "[m1734743][Monthly Actual][FiscalYTDAverage]"
click at [1533, 539] on button "Save" at bounding box center [1526, 544] width 35 height 21
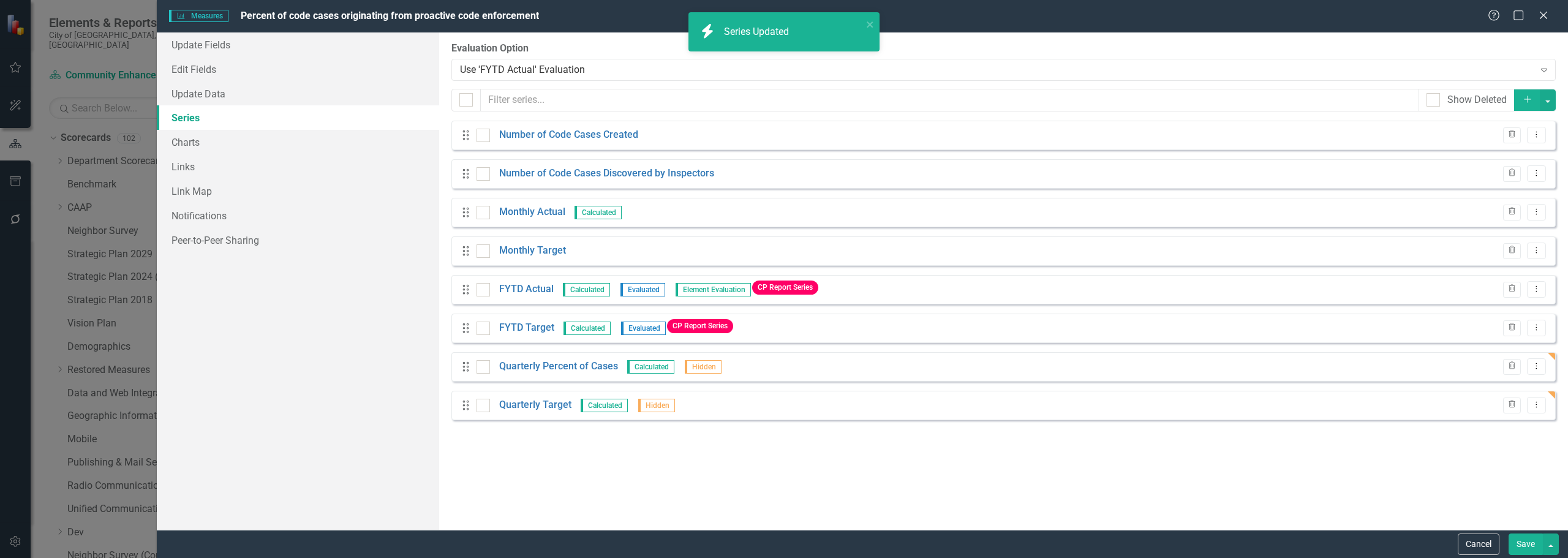
click at [1519, 547] on button "Save" at bounding box center [1526, 544] width 35 height 21
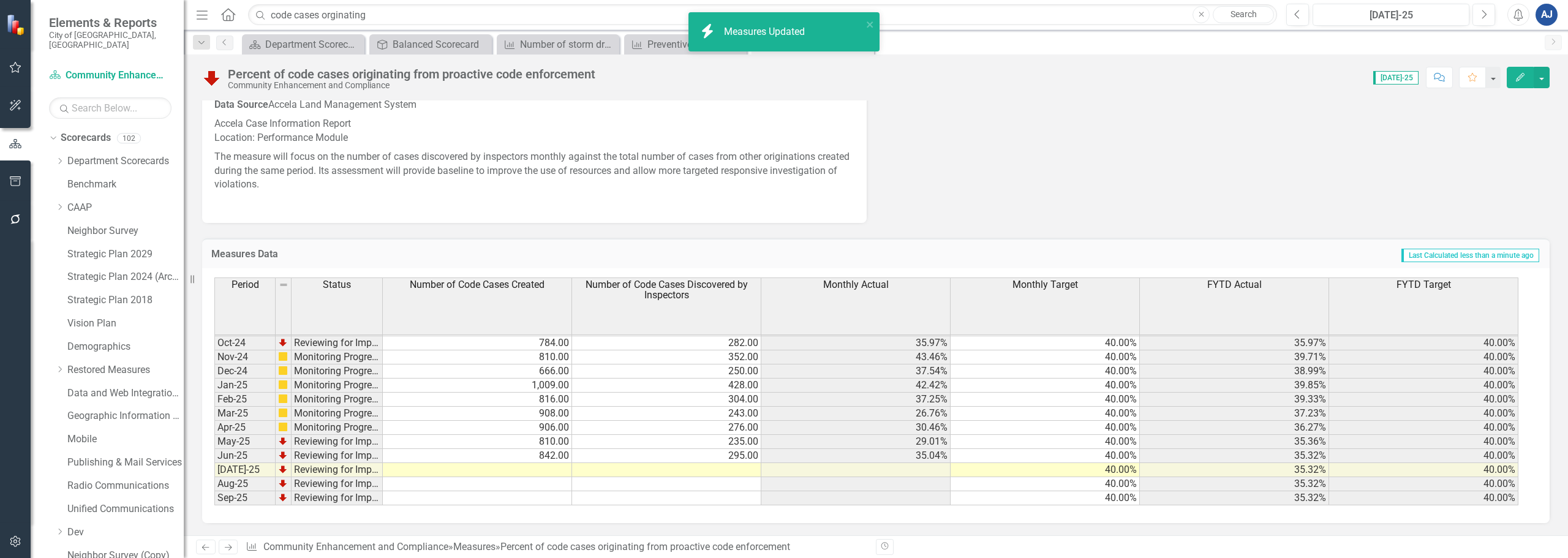
click at [1529, 70] on button "Edit" at bounding box center [1520, 77] width 27 height 21
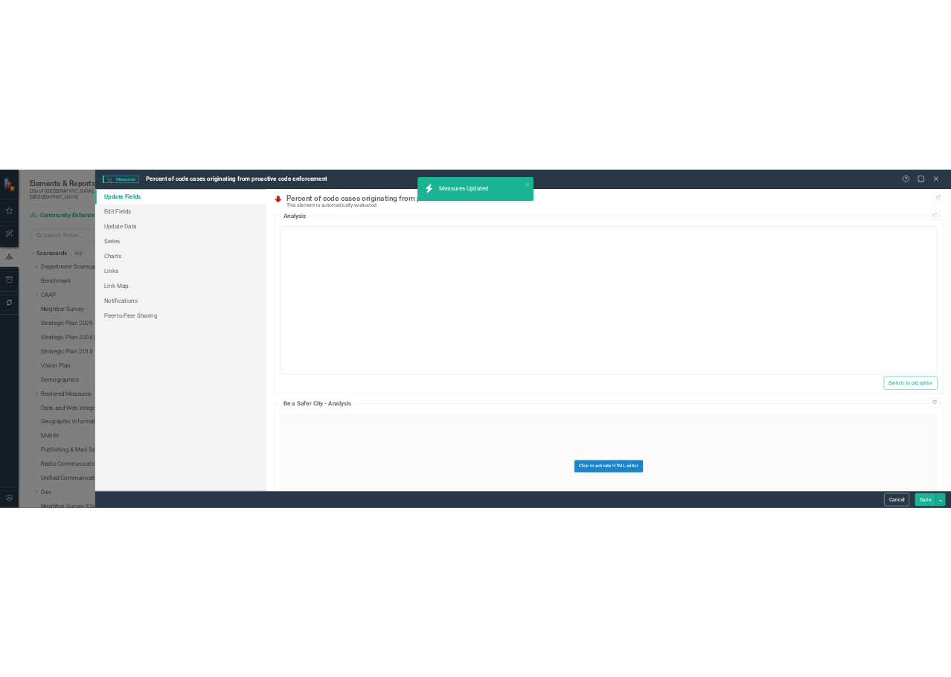
scroll to position [0, 0]
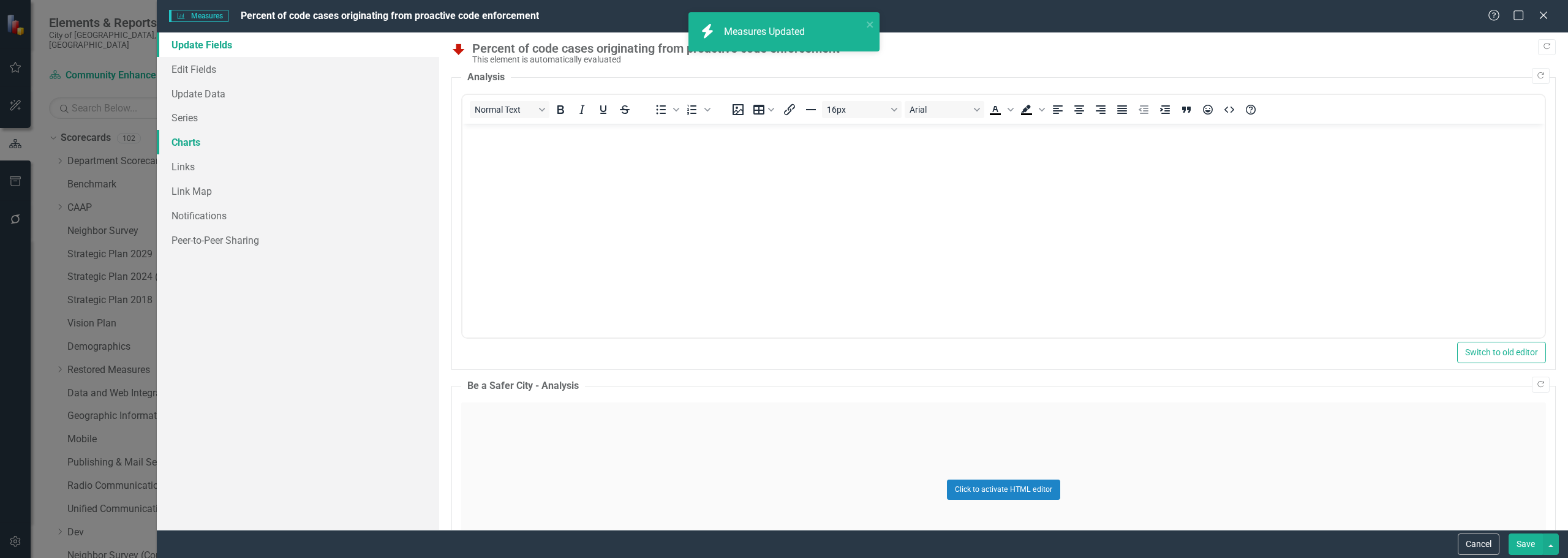
click at [231, 137] on link "Charts" at bounding box center [297, 142] width 282 height 25
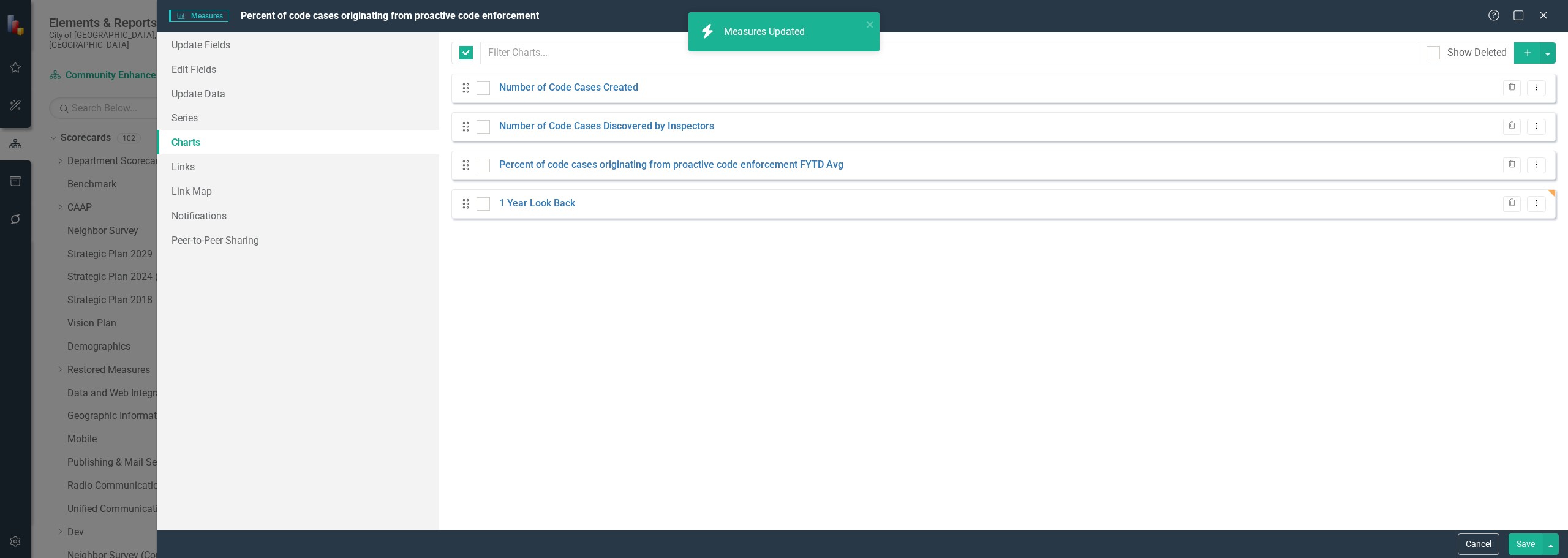
checkbox input "false"
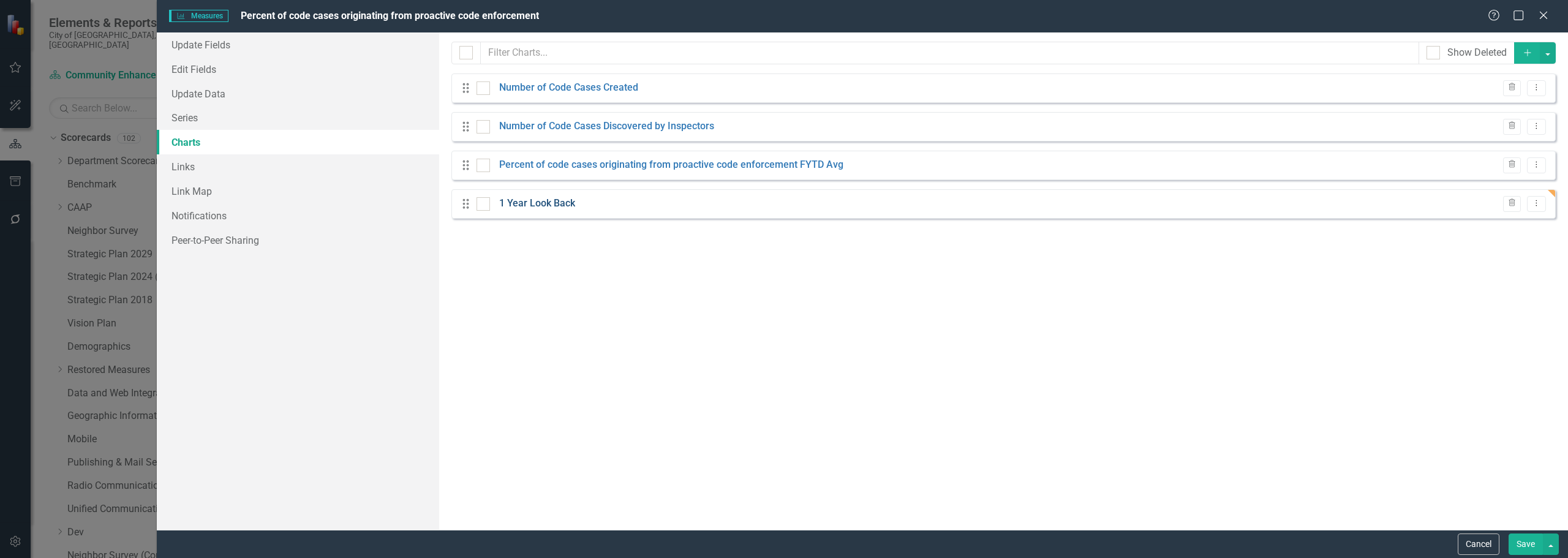
click at [516, 211] on link "1 Year Look Back" at bounding box center [537, 203] width 76 height 14
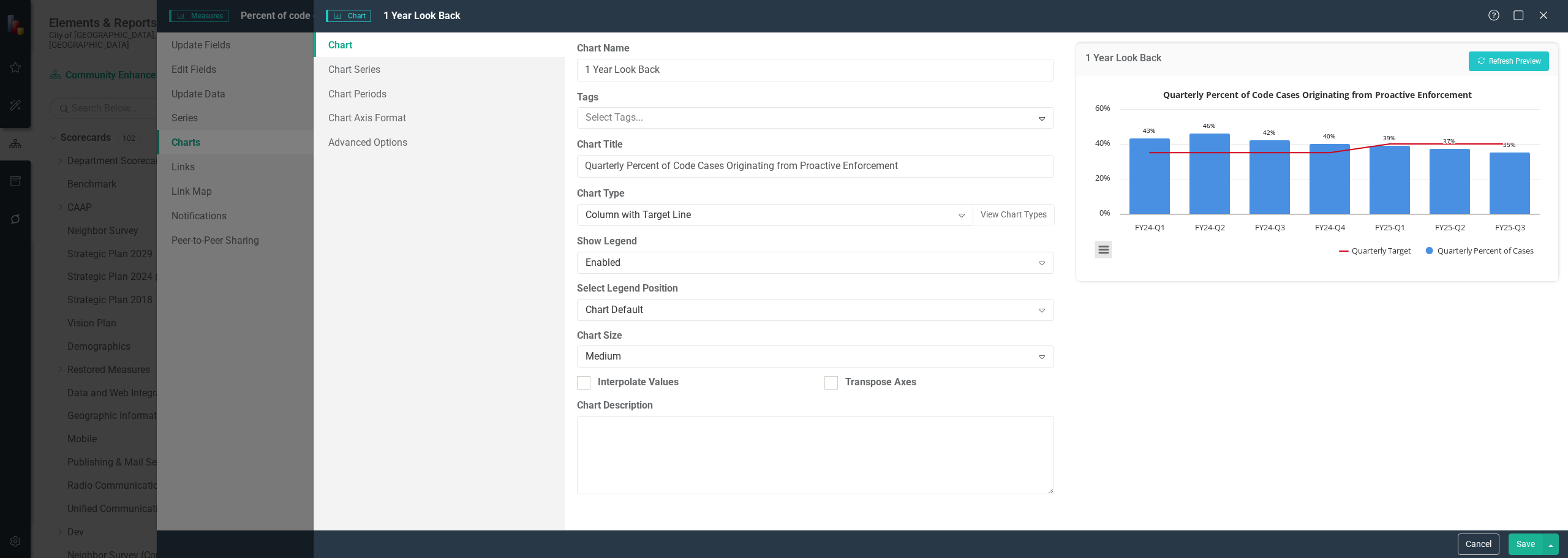
click at [1101, 248] on button "View chart menu, Quarterly Percent of Code Cases Originating from Proactive Enf…" at bounding box center [1104, 249] width 17 height 17
click at [1160, 174] on li "Download PNG image" at bounding box center [1155, 170] width 110 height 19
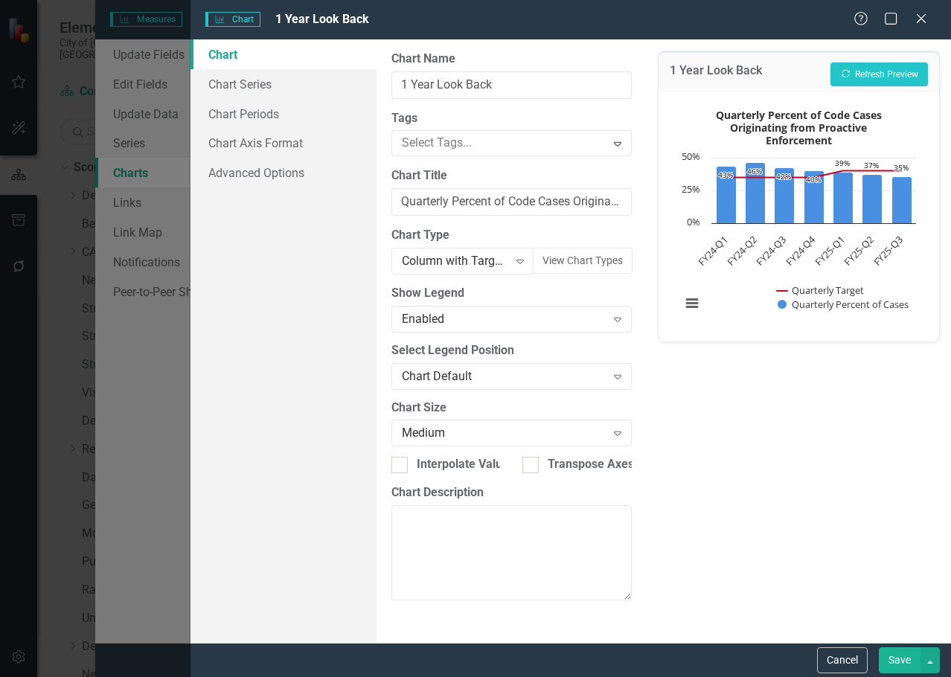
scroll to position [809, 0]
